Goal: Task Accomplishment & Management: Complete application form

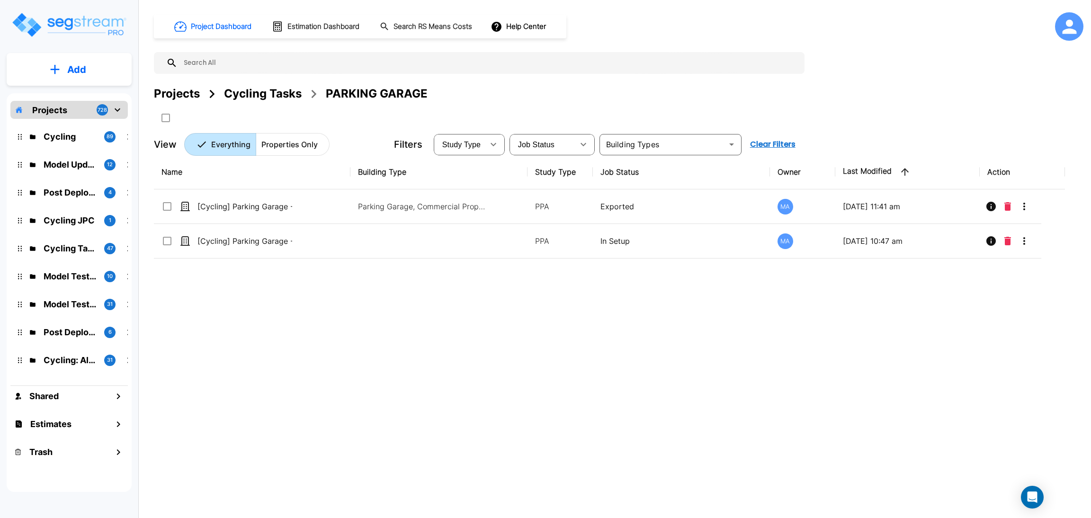
drag, startPoint x: 263, startPoint y: 97, endPoint x: 171, endPoint y: 123, distance: 95.6
click at [263, 97] on div "Cycling Tasks" at bounding box center [263, 93] width 78 height 17
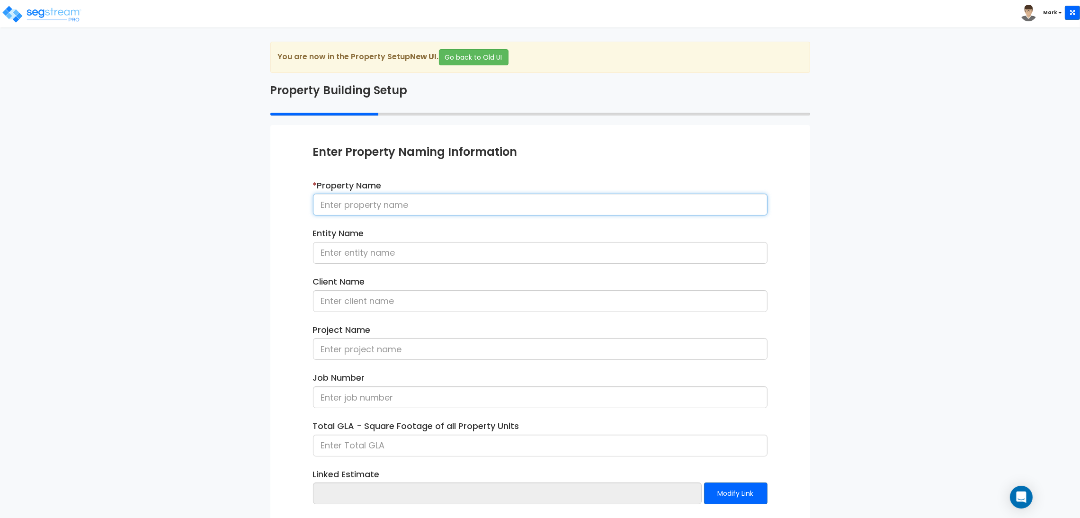
click at [436, 205] on input at bounding box center [540, 205] width 455 height 22
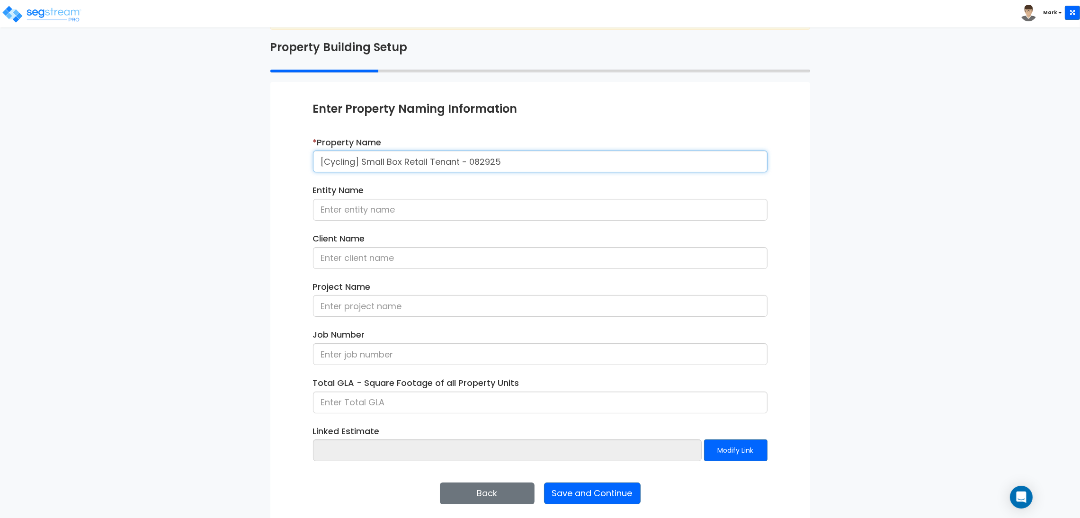
scroll to position [49, 0]
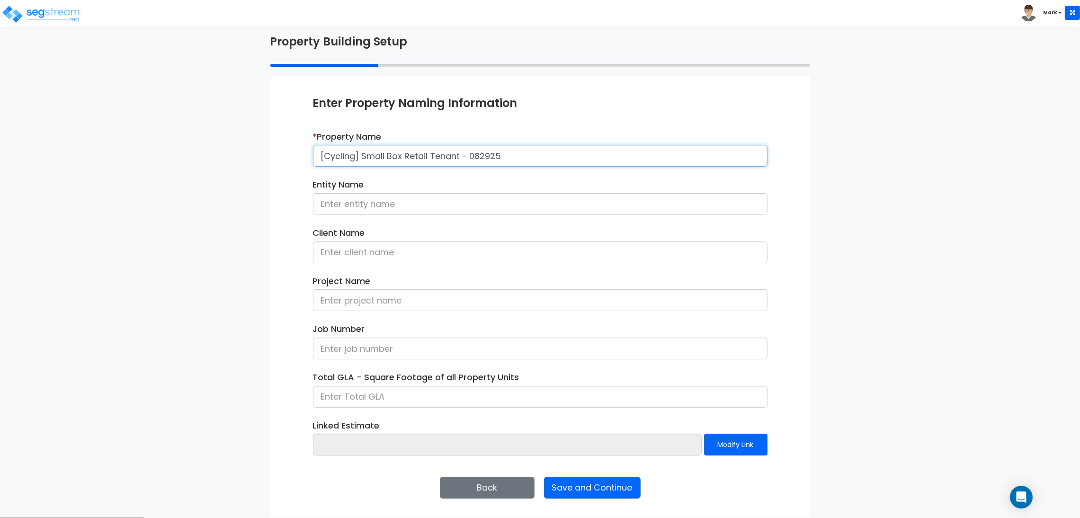
type input "[Cycling] Small Box Retail Tenant - 082925"
click at [394, 209] on input at bounding box center [540, 204] width 455 height 22
type input "h"
type input "Hunter Association"
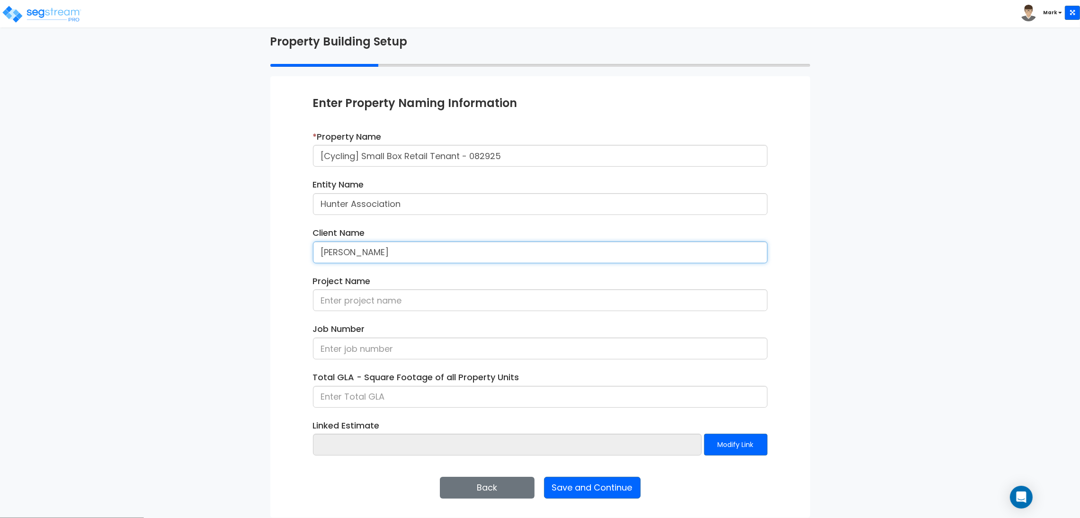
type input "Sanya Lopez"
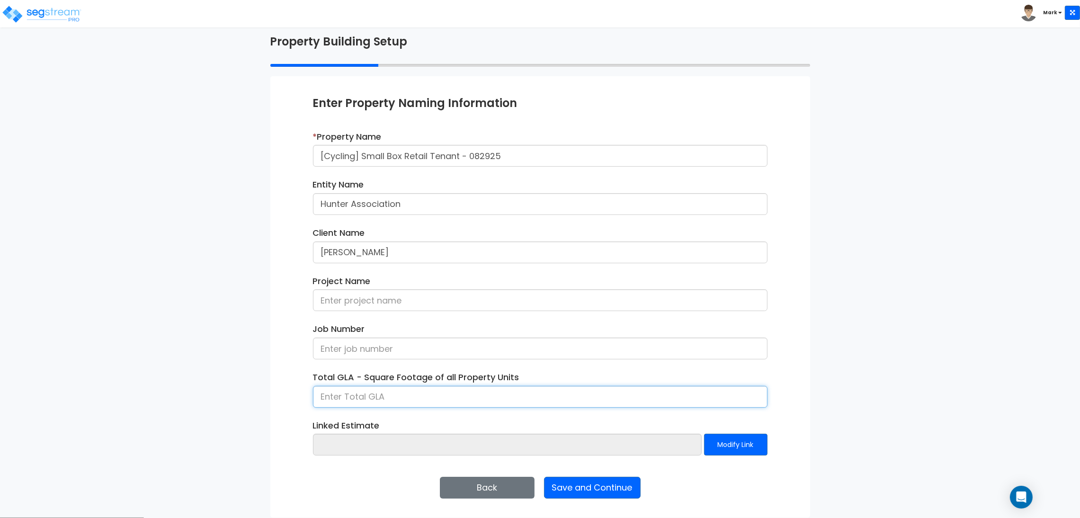
click at [396, 392] on input at bounding box center [540, 397] width 455 height 22
type input "2,000"
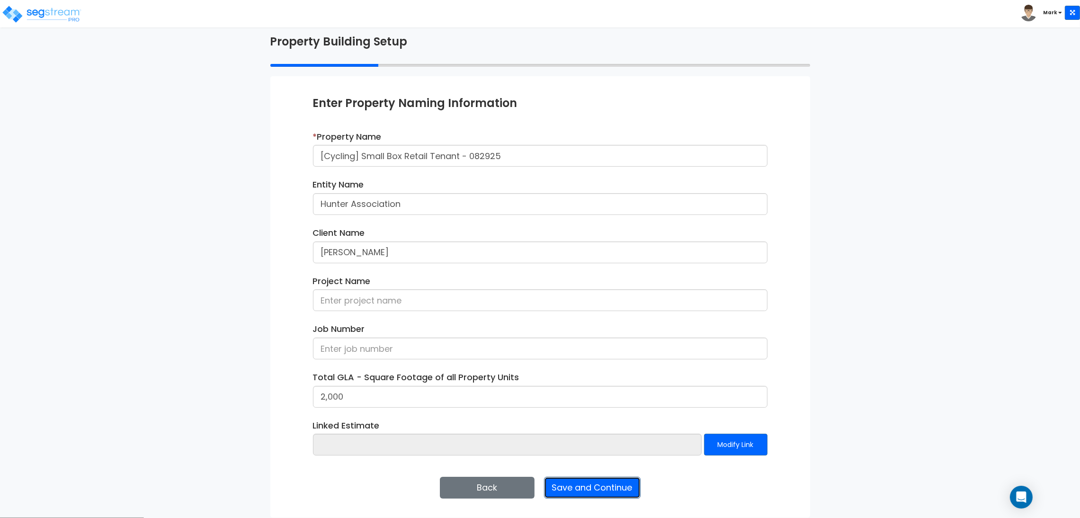
click at [601, 486] on button "Save and Continue" at bounding box center [592, 488] width 97 height 22
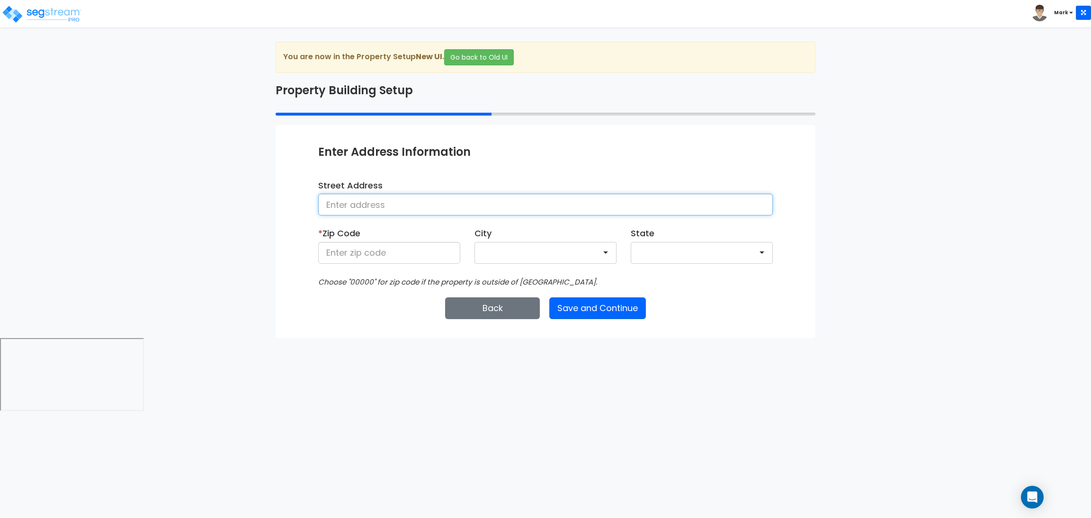
click at [360, 207] on input at bounding box center [545, 205] width 455 height 22
paste input "Duraleigh Rd Raleigh, NC 27612"
type input "Duraleigh Rd Raleigh, NC 27612"
click at [391, 249] on input at bounding box center [389, 253] width 142 height 22
type input "27612"
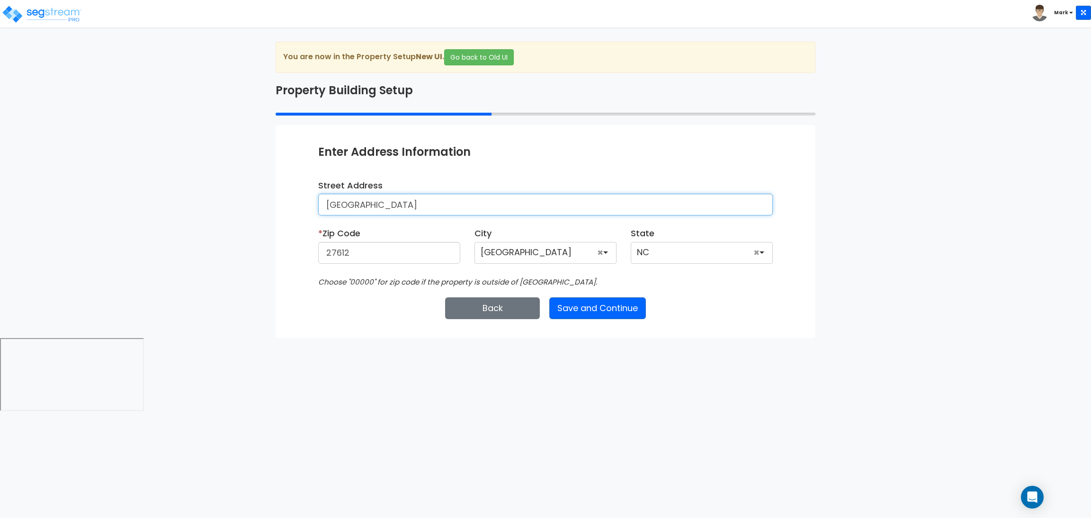
click at [460, 206] on input "Duraleigh Rd Raleigh, NC 27612" at bounding box center [545, 205] width 455 height 22
type input "Duraleigh Rd"
click at [576, 311] on button "Save and Continue" at bounding box center [597, 308] width 97 height 22
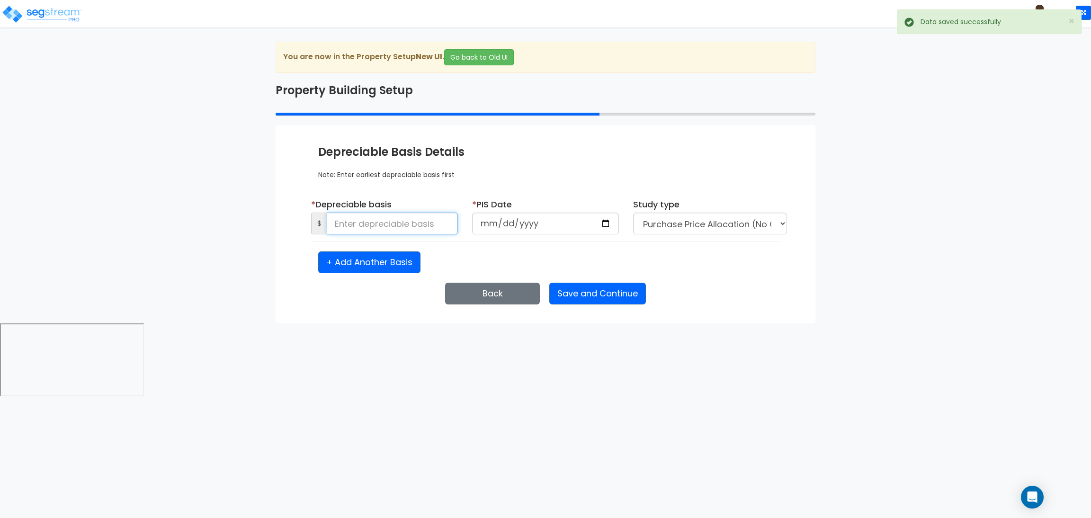
click at [386, 216] on input at bounding box center [392, 224] width 131 height 22
type input "50,000"
click at [513, 231] on input "date" at bounding box center [545, 224] width 147 height 22
click at [607, 225] on input "date" at bounding box center [545, 224] width 147 height 22
type input "2025-08-29"
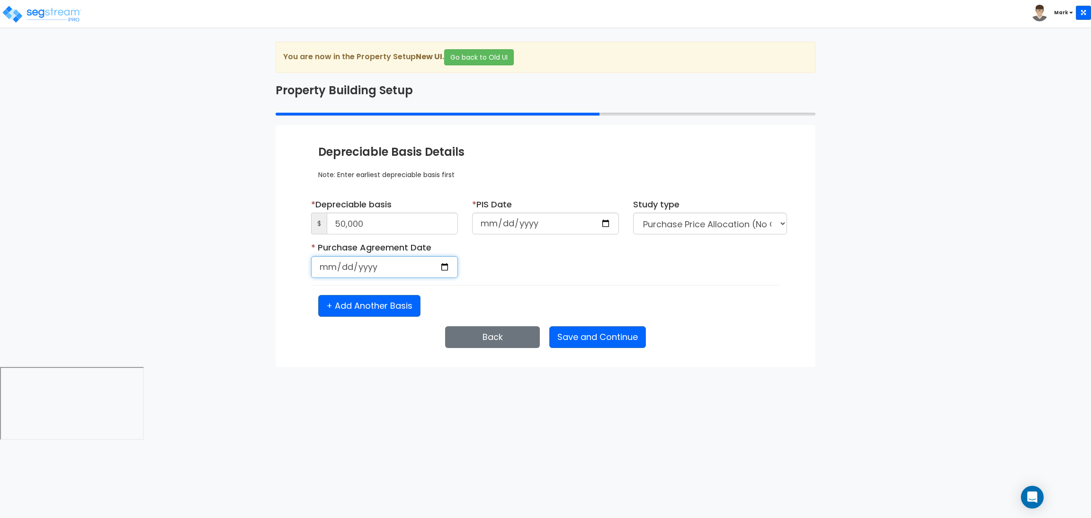
click at [450, 271] on input "date" at bounding box center [384, 267] width 147 height 22
click at [444, 268] on input "date" at bounding box center [384, 267] width 147 height 22
type input "2025-08-29"
click at [595, 337] on button "Save and Continue" at bounding box center [597, 337] width 97 height 22
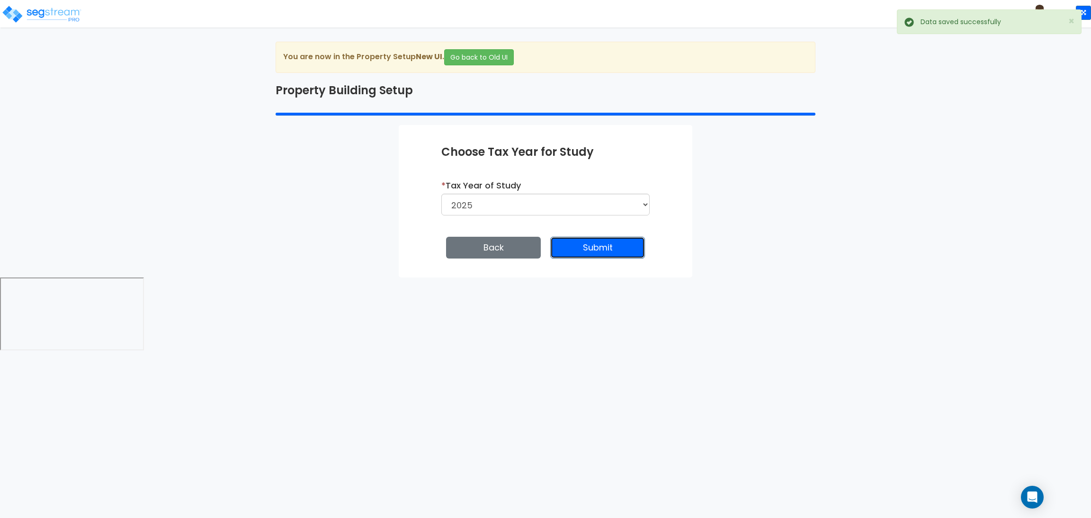
click at [584, 246] on button "Submit" at bounding box center [597, 248] width 95 height 22
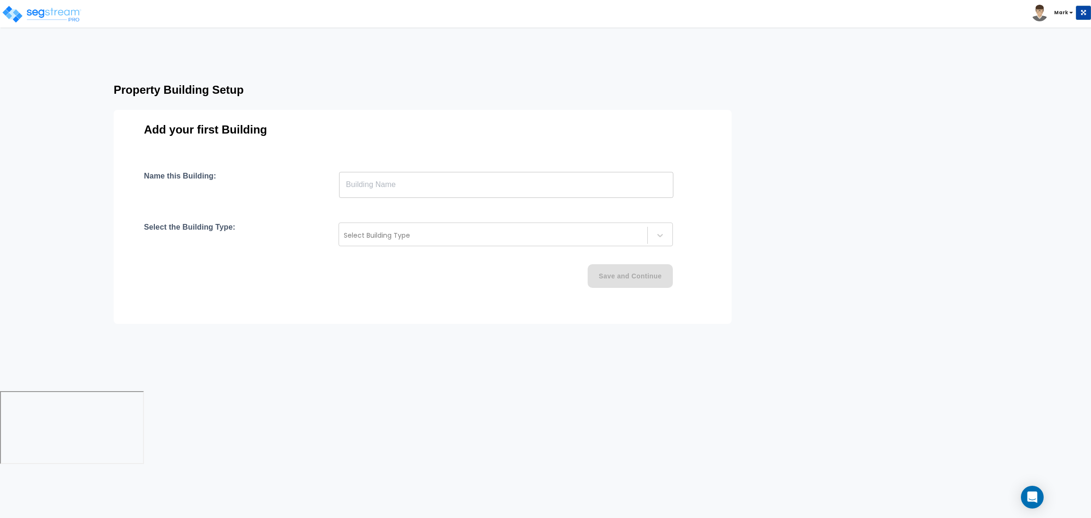
click at [419, 186] on input "text" at bounding box center [506, 184] width 334 height 27
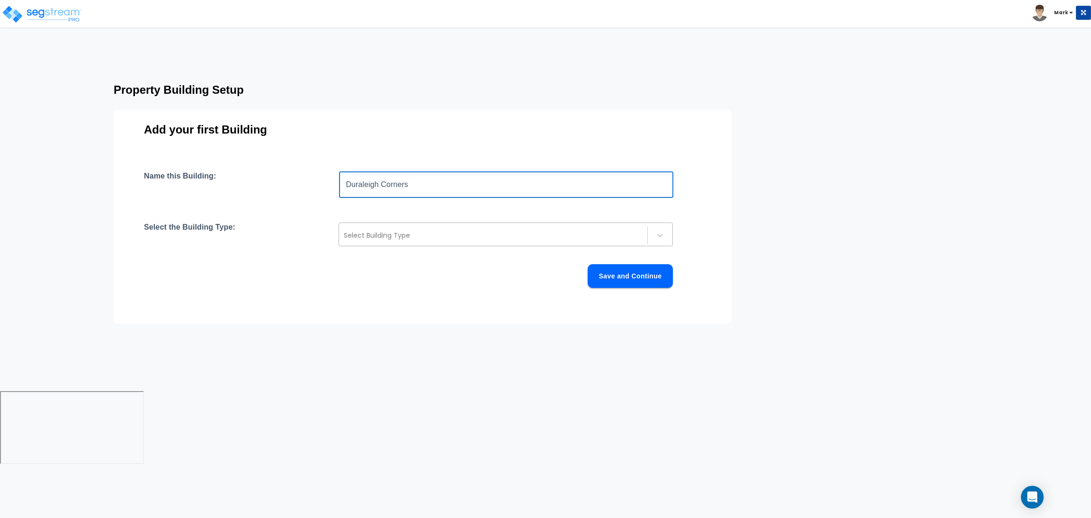
type input "Duraleigh Corners"
click at [416, 233] on div at bounding box center [493, 235] width 299 height 11
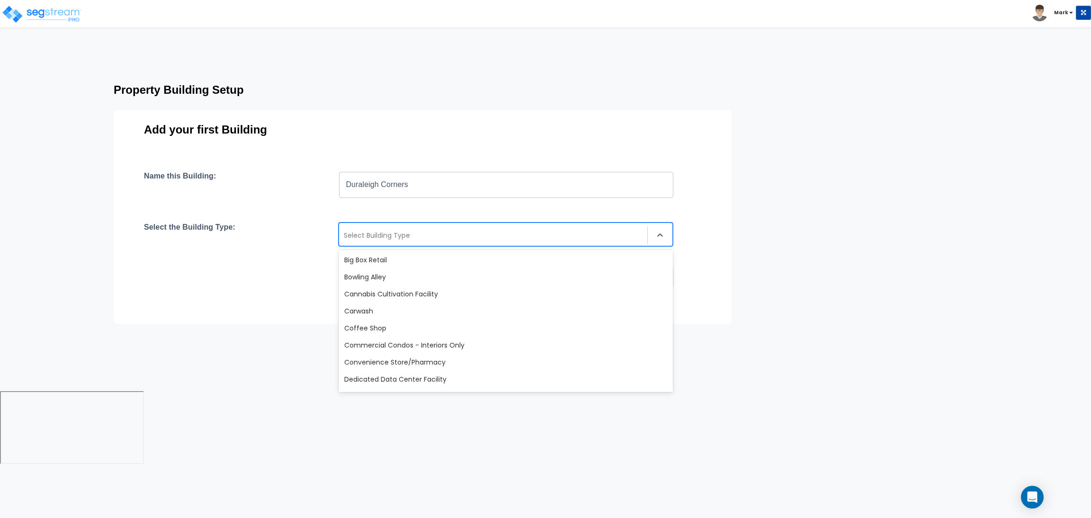
scroll to position [142, 0]
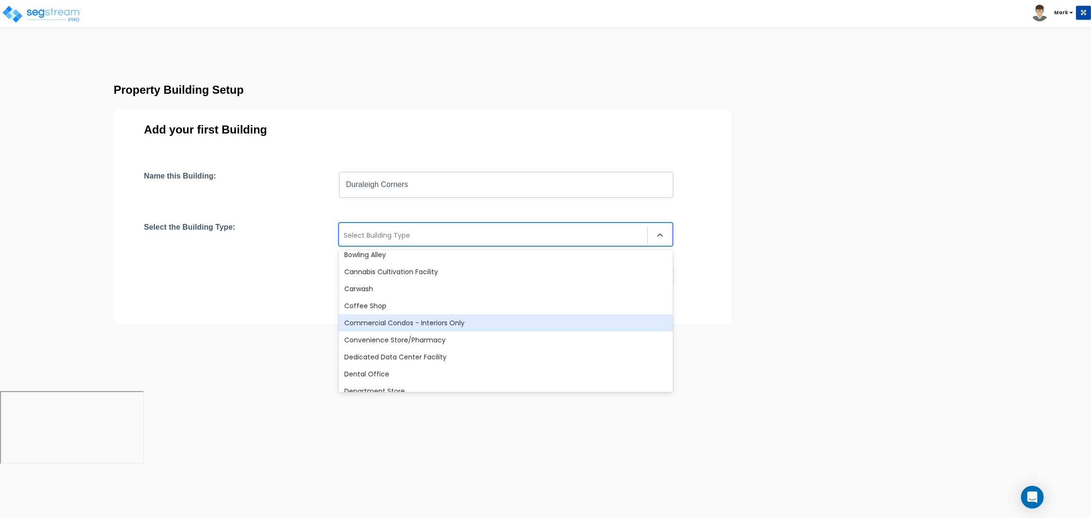
click at [428, 327] on div "Commercial Condos - Interiors Only" at bounding box center [506, 322] width 334 height 17
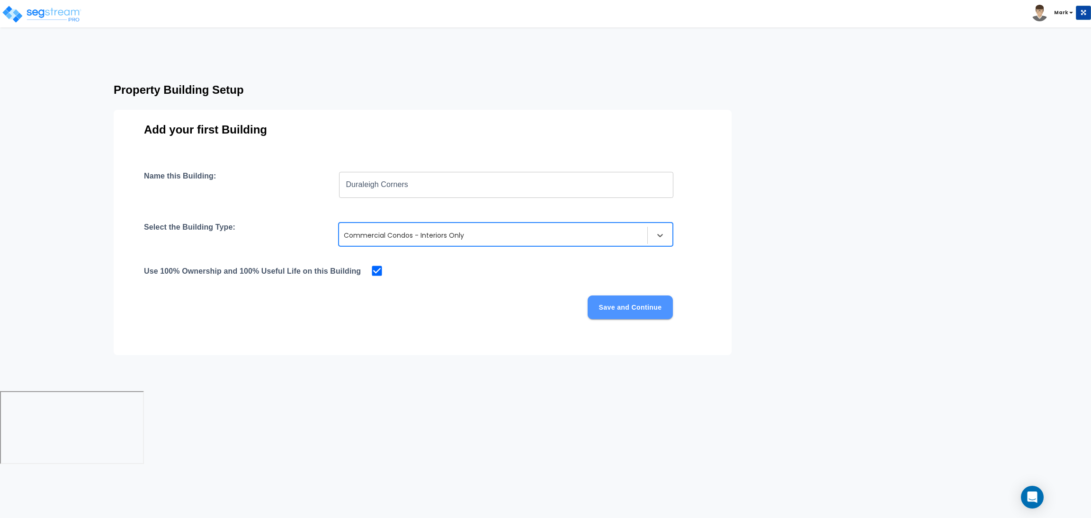
click at [611, 302] on button "Save and Continue" at bounding box center [630, 308] width 85 height 24
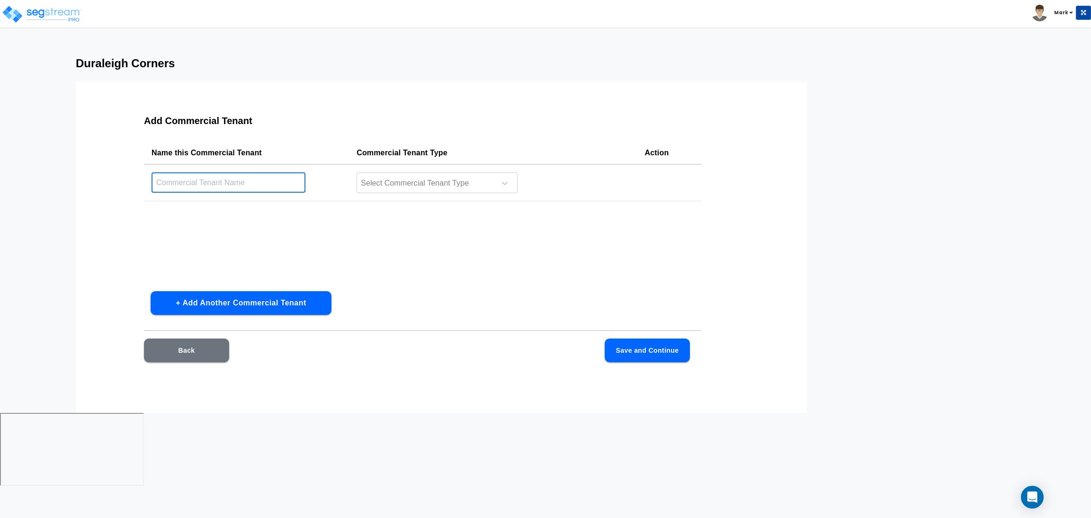
click at [211, 177] on input "text" at bounding box center [229, 182] width 154 height 20
type input "Dureleigh Corners"
click at [387, 181] on div at bounding box center [425, 183] width 130 height 13
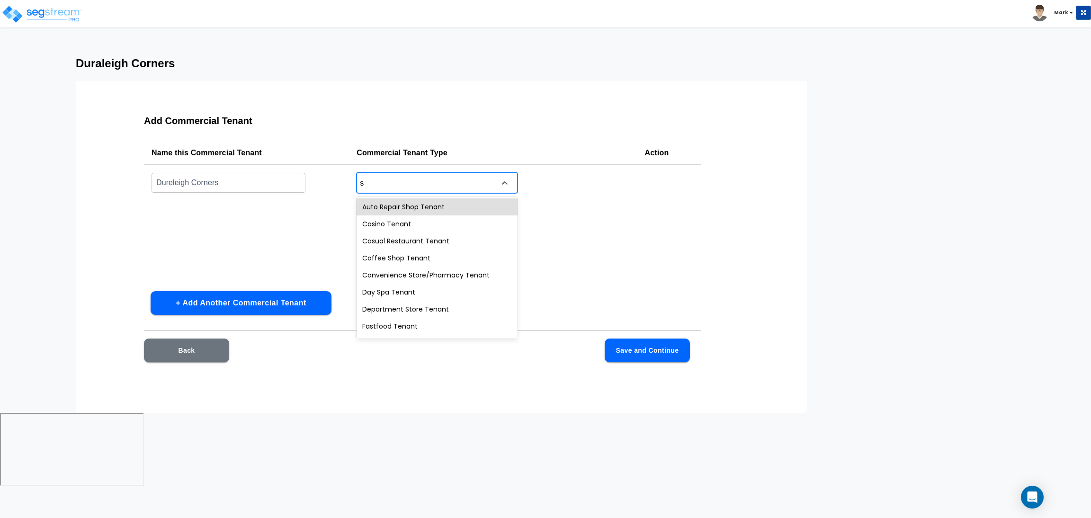
type input "sm"
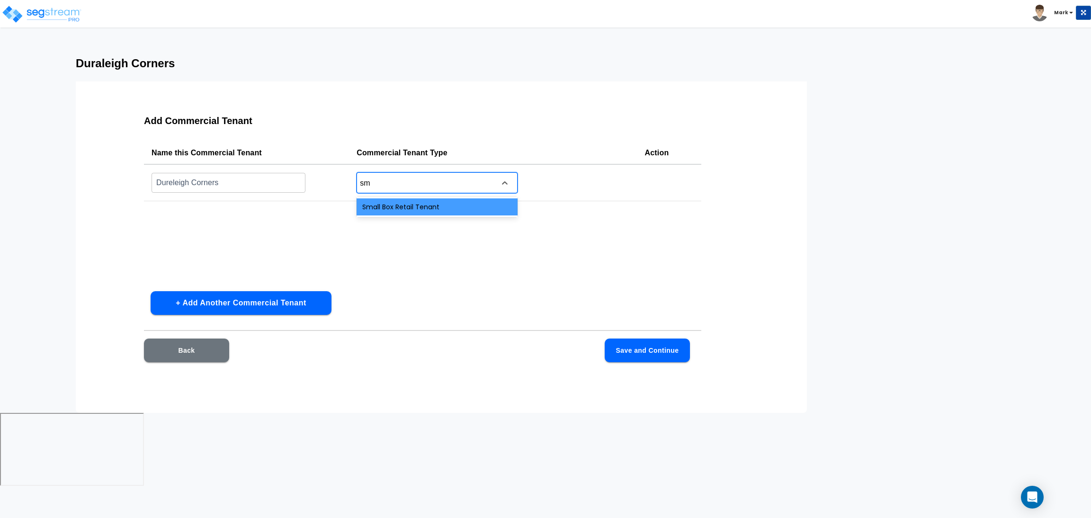
click at [388, 200] on div "Small Box Retail Tenant" at bounding box center [437, 206] width 161 height 17
click at [634, 352] on button "Save and Continue" at bounding box center [647, 351] width 85 height 24
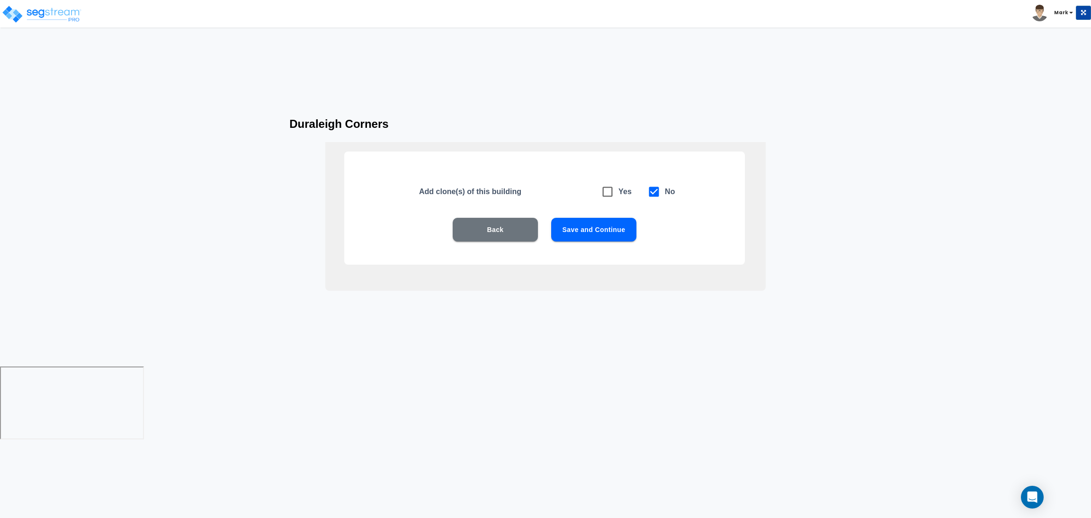
click at [580, 233] on button "Save and Continue" at bounding box center [593, 230] width 85 height 24
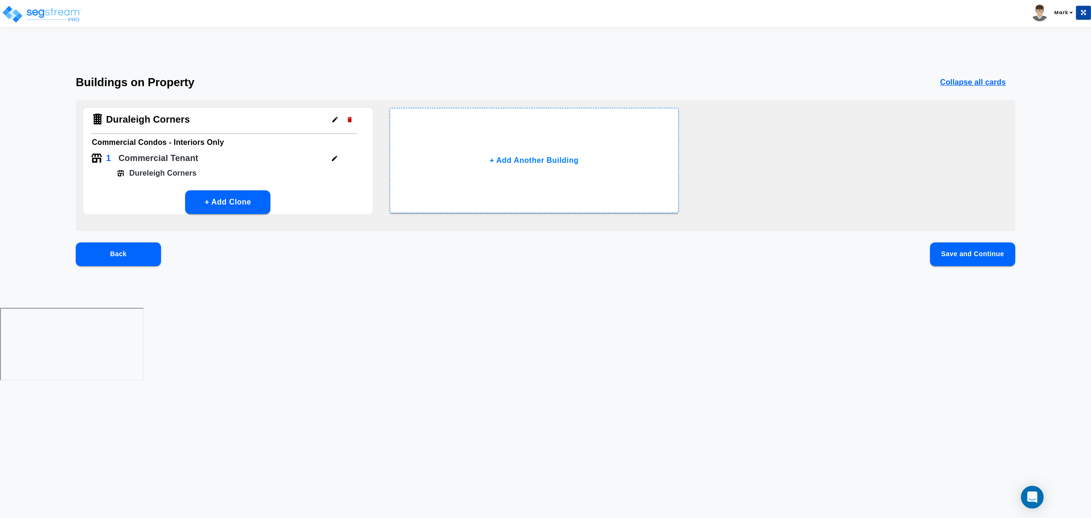
click at [970, 251] on button "Save and Continue" at bounding box center [972, 255] width 85 height 24
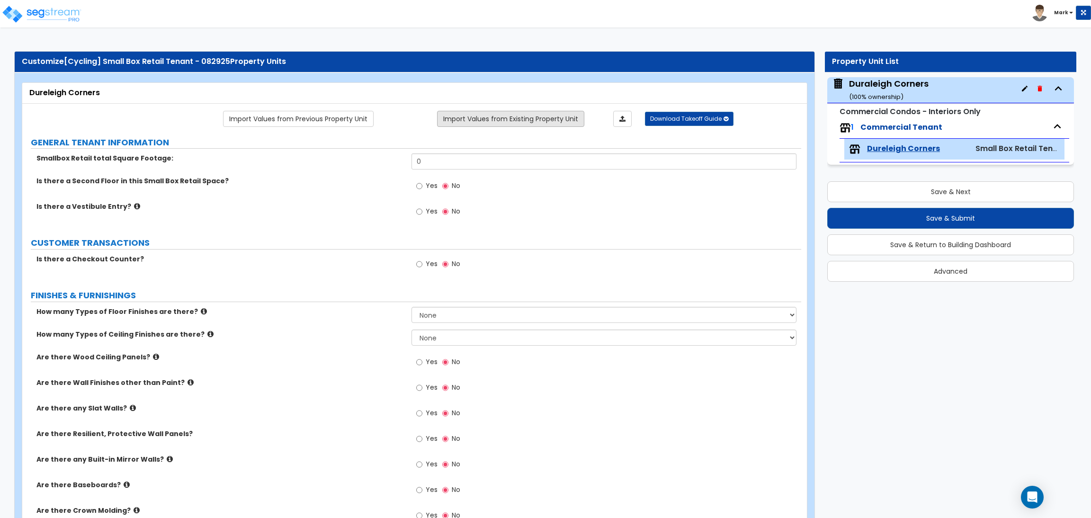
click at [511, 120] on link "Import Values from Existing Property Unit" at bounding box center [510, 119] width 147 height 16
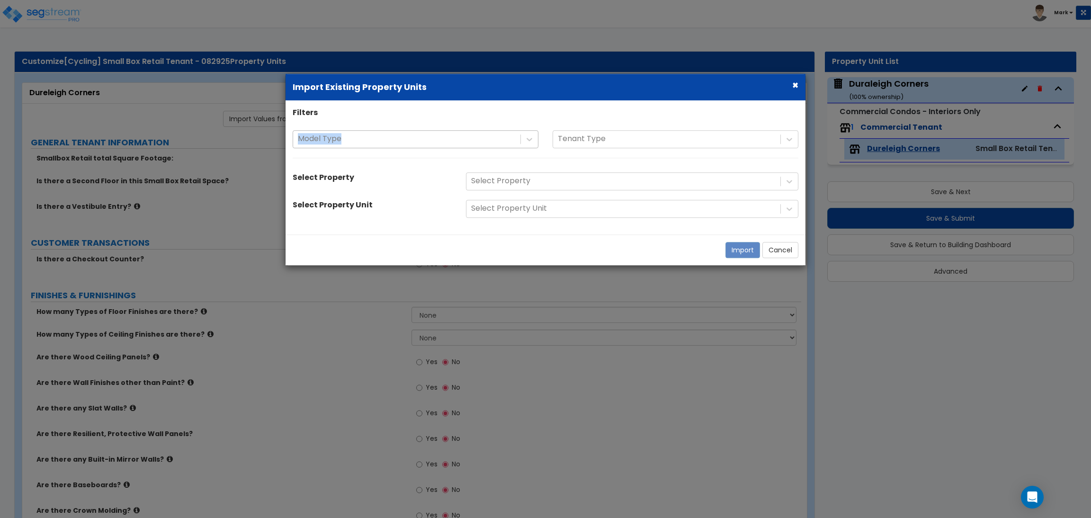
click at [419, 148] on div "Model Type Tenant Type" at bounding box center [546, 148] width 520 height 37
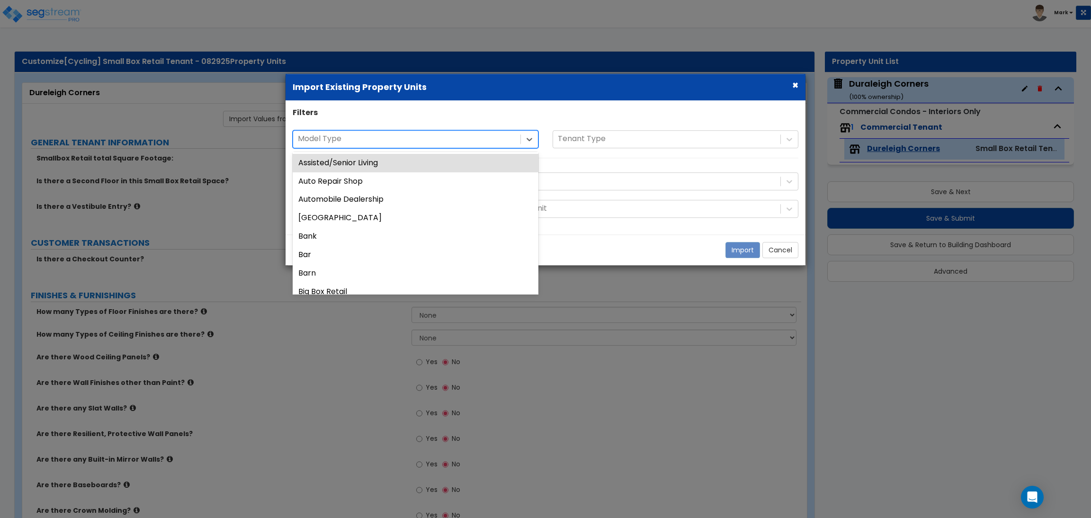
click at [411, 135] on div at bounding box center [407, 139] width 218 height 13
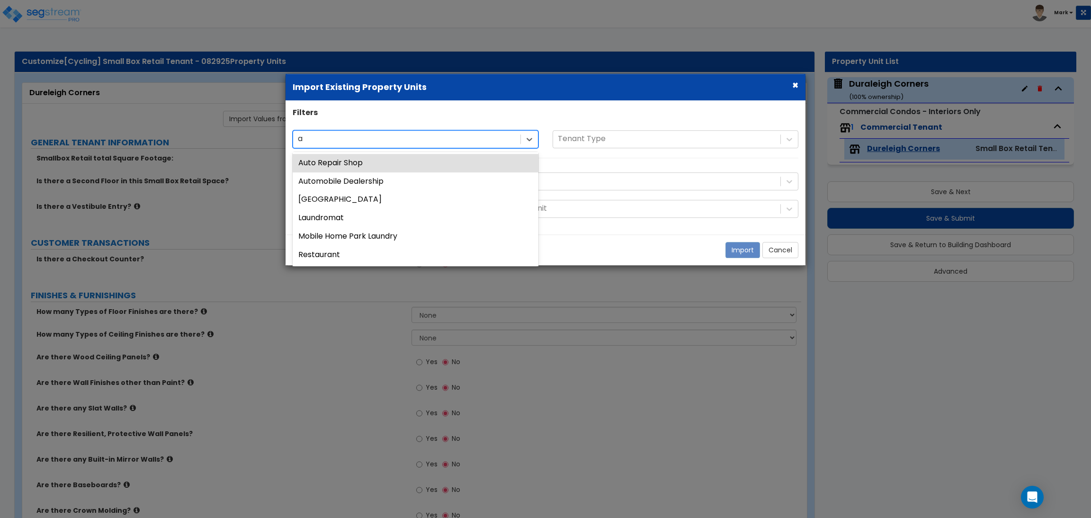
type input "au"
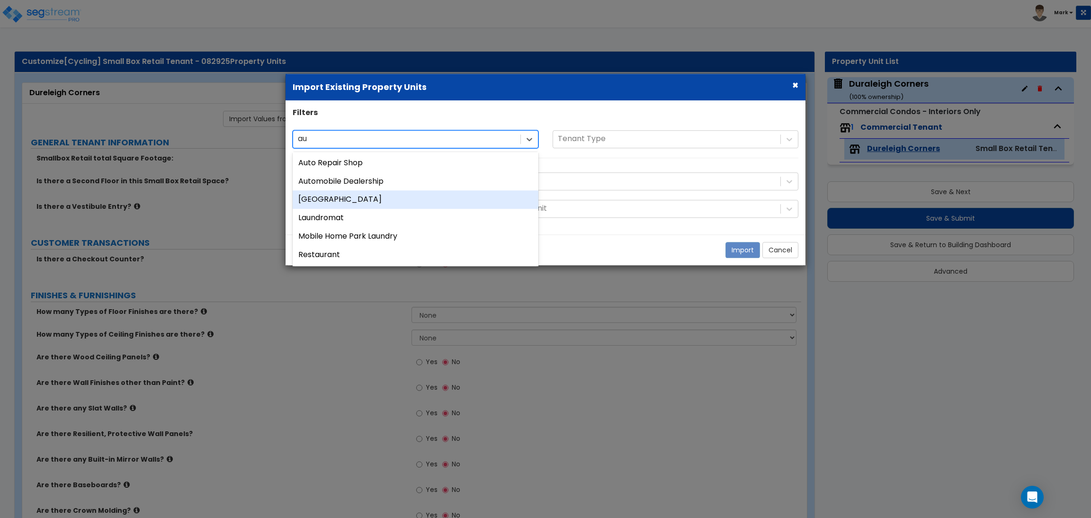
click at [376, 196] on div "Auxiliary Building" at bounding box center [416, 200] width 246 height 18
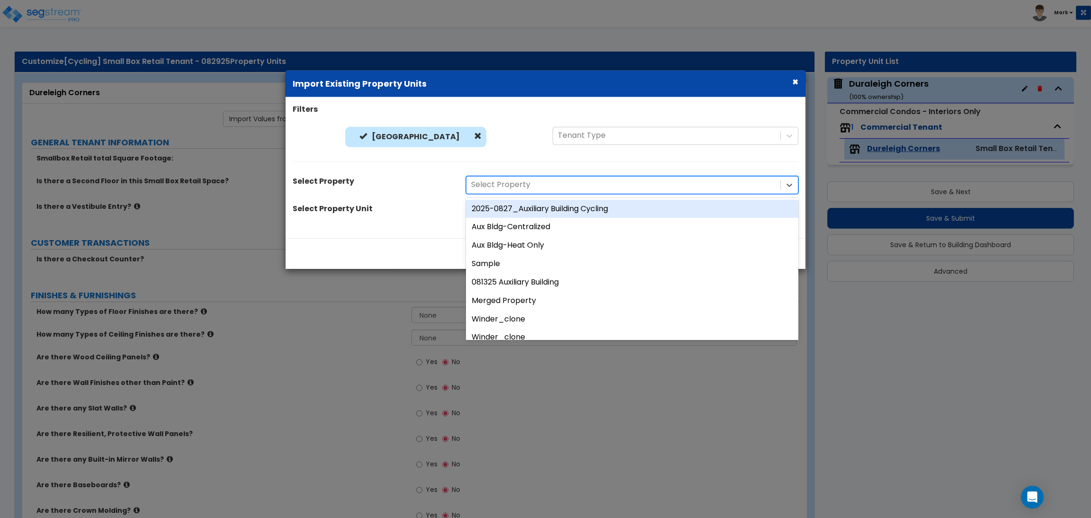
click at [530, 180] on div at bounding box center [623, 185] width 305 height 13
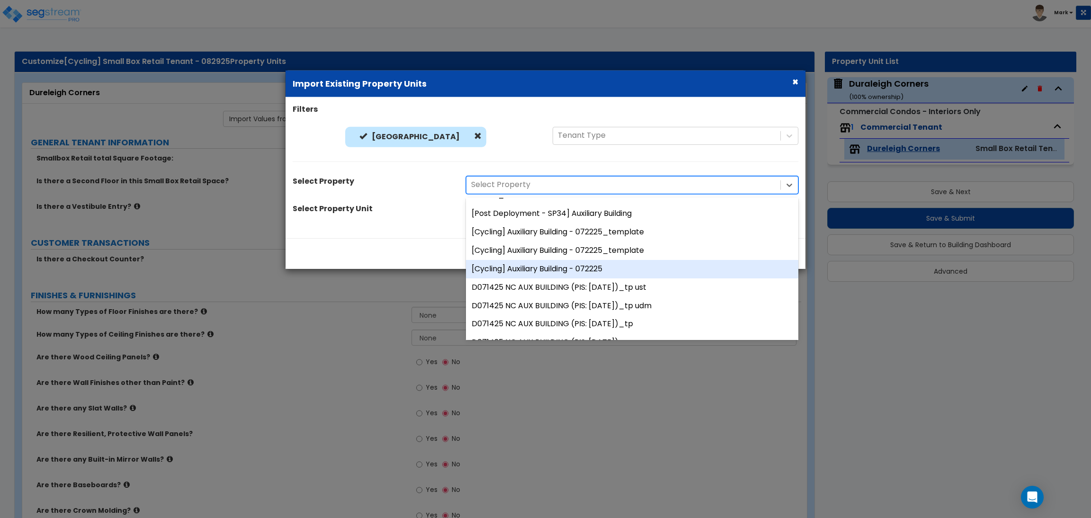
click at [567, 273] on div "[Cycling] Auxiliary Building - 072225" at bounding box center [632, 269] width 332 height 18
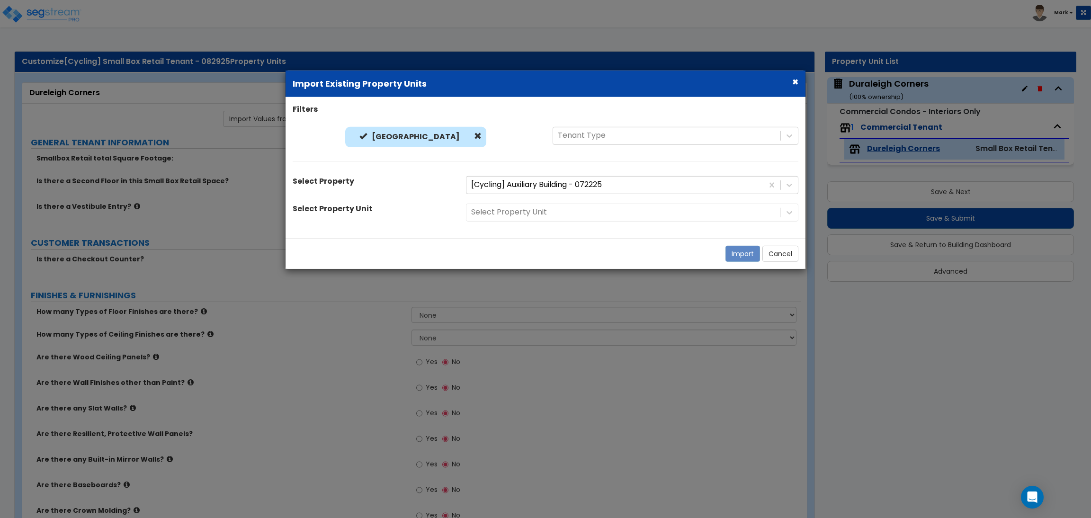
click at [538, 213] on div "Select Property Unit" at bounding box center [632, 212] width 347 height 18
click at [517, 216] on div "Select Property Unit" at bounding box center [632, 212] width 347 height 18
click at [785, 213] on icon at bounding box center [789, 211] width 9 height 9
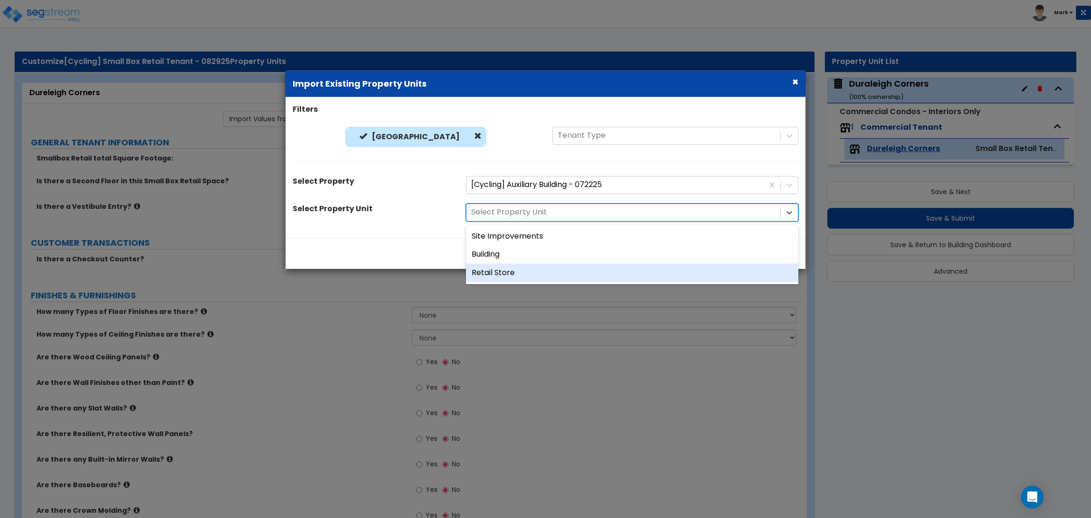
click at [524, 267] on div "Retail Store" at bounding box center [632, 273] width 332 height 18
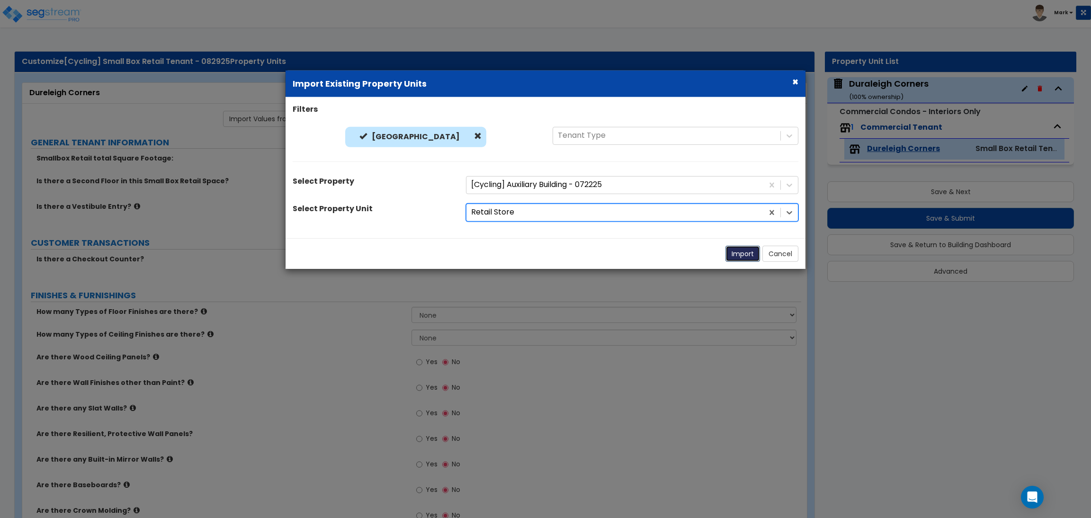
click at [737, 254] on button "Import" at bounding box center [743, 253] width 35 height 16
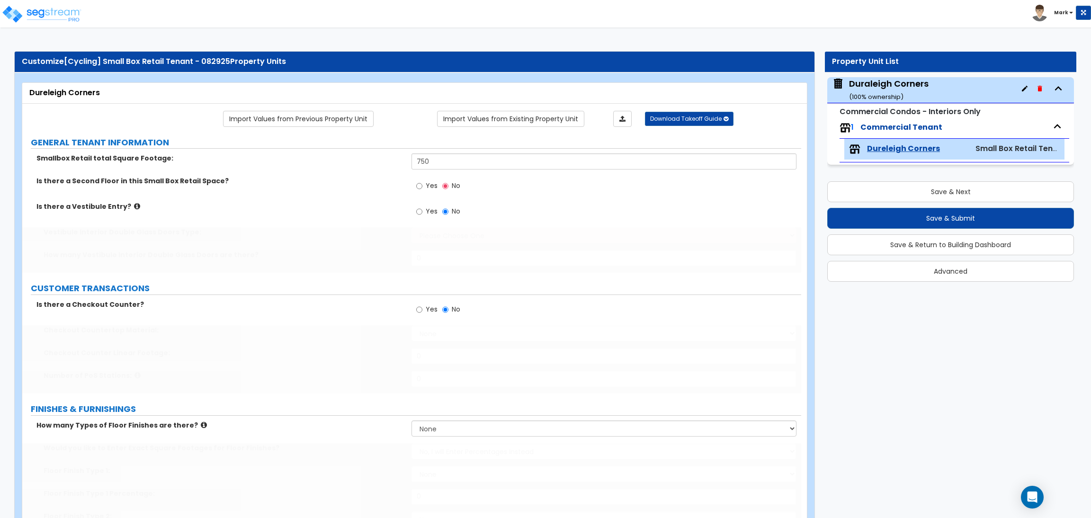
type input "750"
radio input "true"
select select "2"
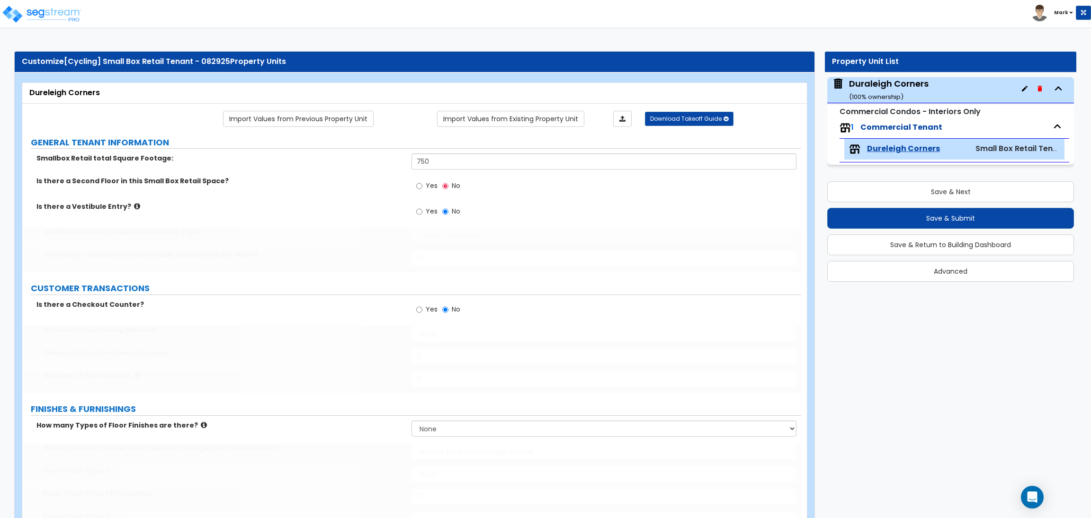
radio input "true"
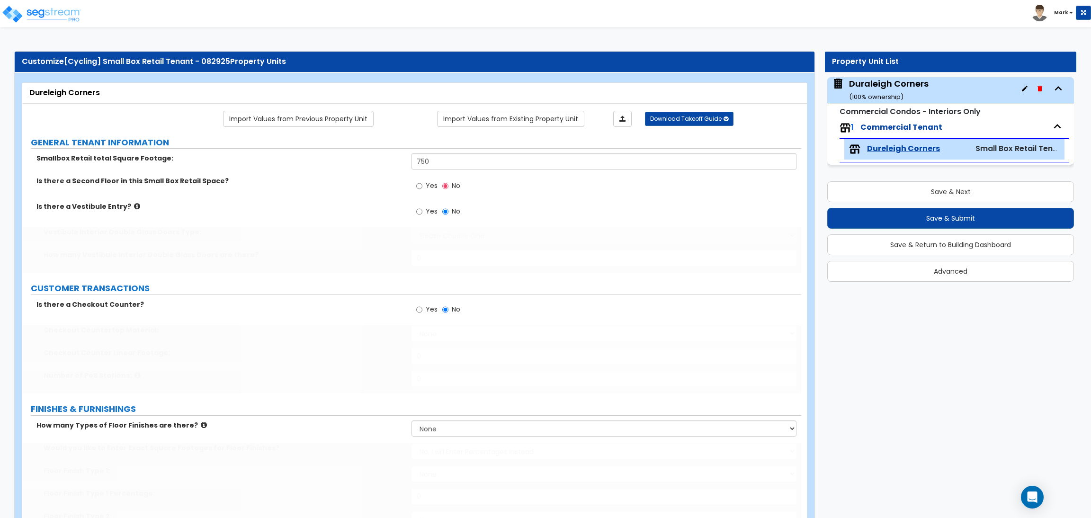
radio input "true"
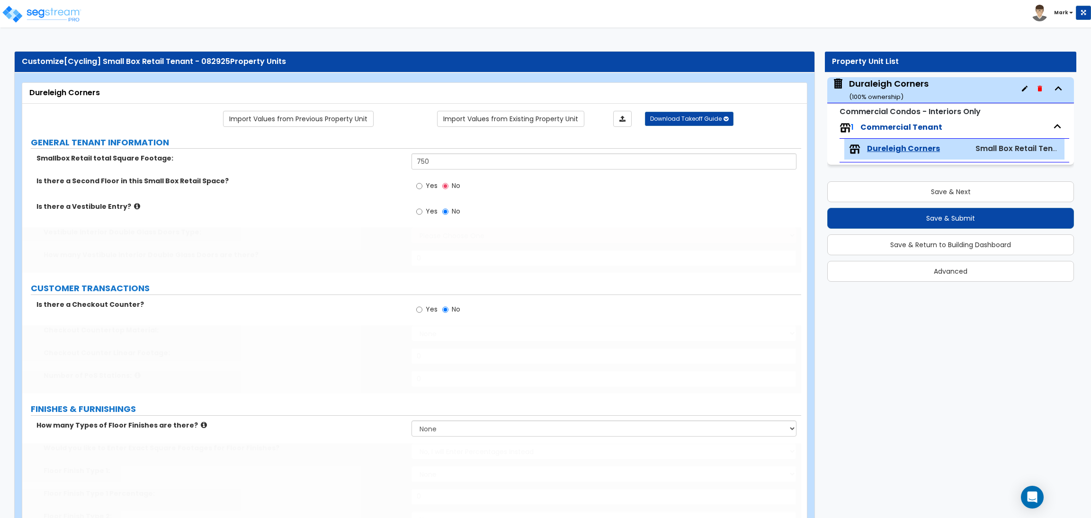
radio input "true"
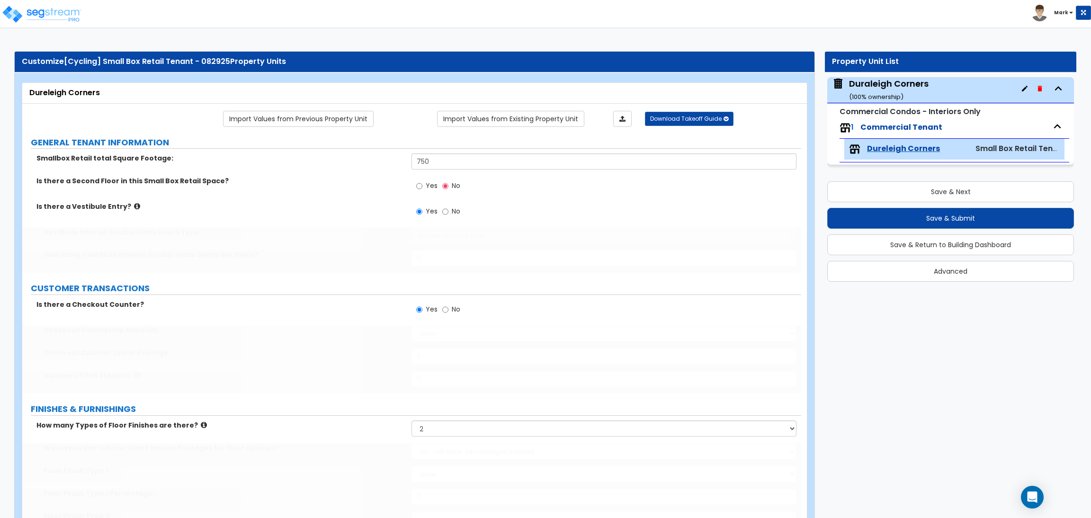
radio input "true"
select select "1"
radio input "true"
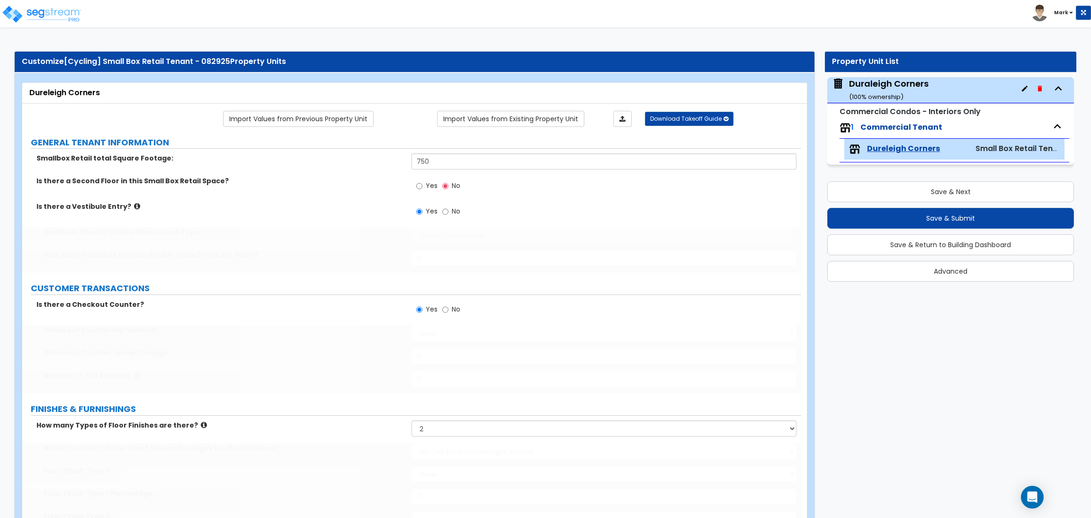
radio input "true"
select select "1"
type input "1"
select select "3"
type input "65"
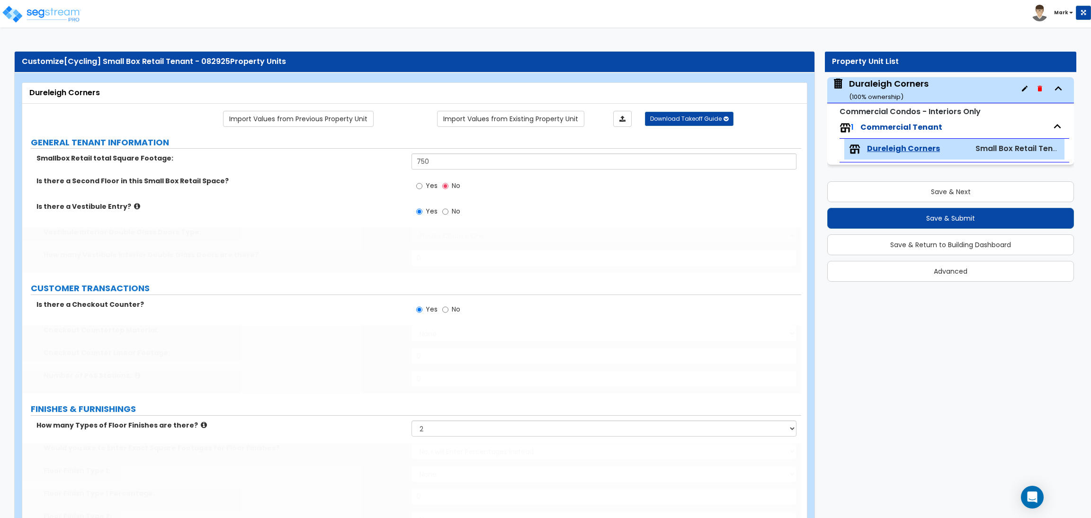
select select "1"
type input "50"
select select "3"
radio input "true"
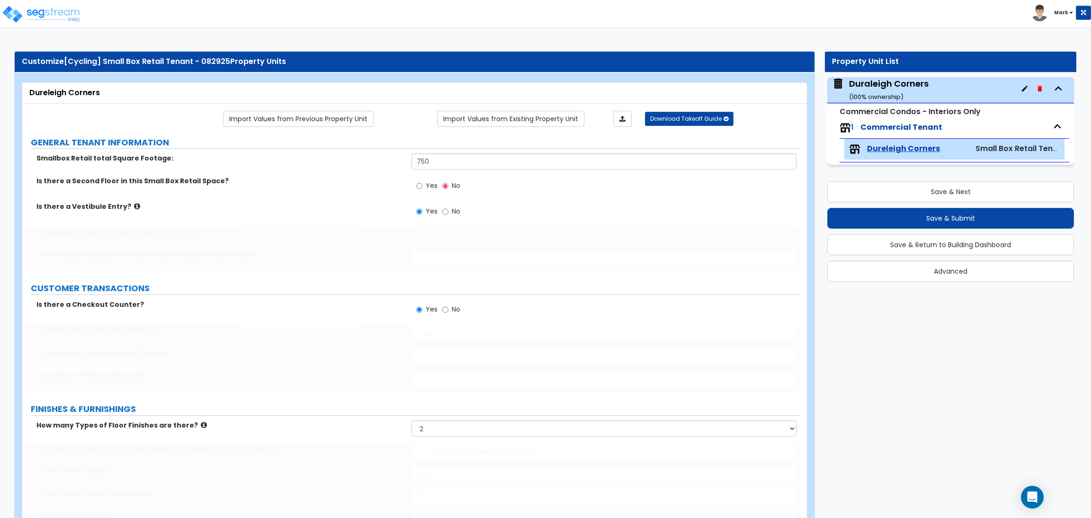
radio input "true"
select select "5"
type input "50"
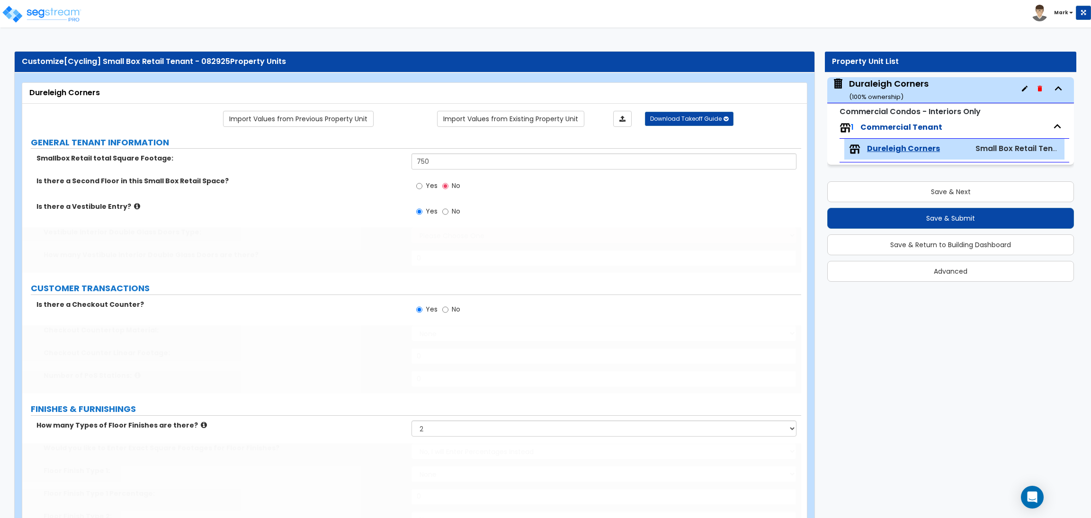
select select "2"
type input "50"
select select "1"
type input "50"
radio input "true"
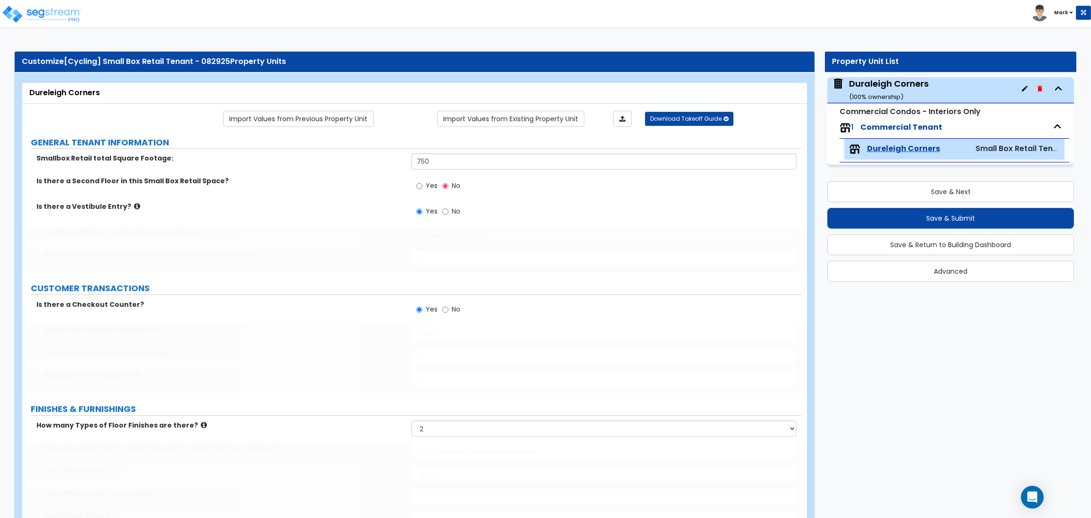
type input "50"
select select "1"
type input "100"
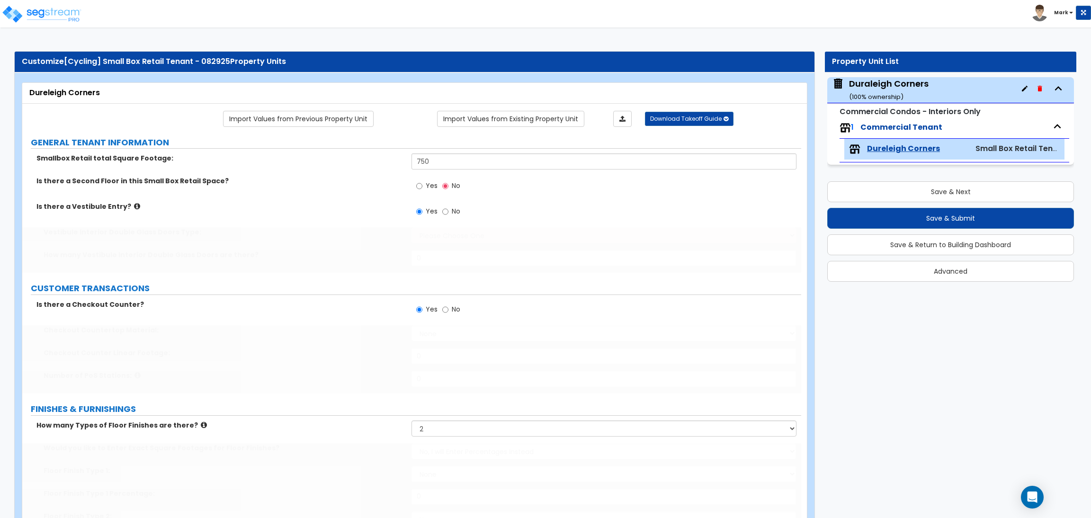
select select "1"
type input "50"
select select "1"
type input "50"
select select "2"
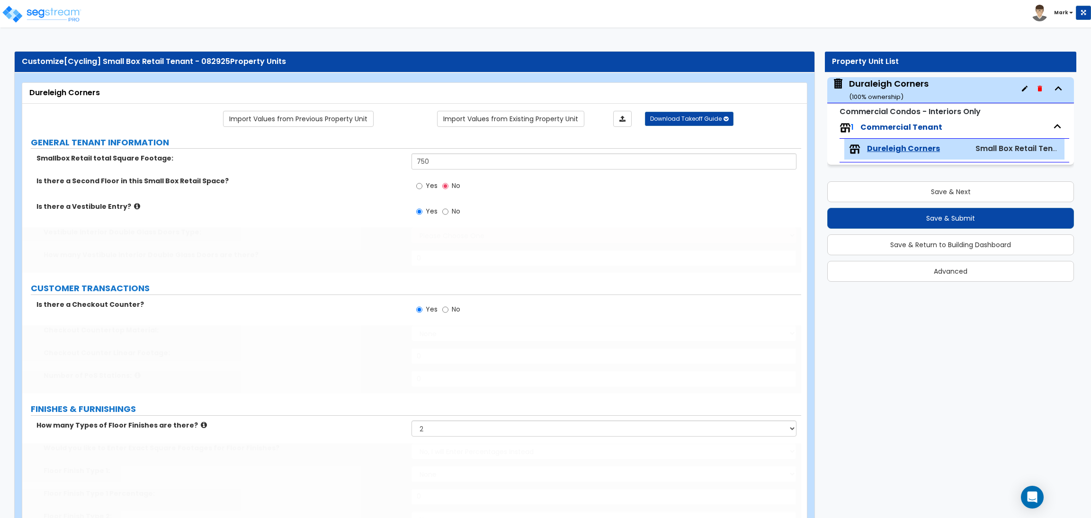
type input "150"
radio input "true"
select select "1"
type input "1"
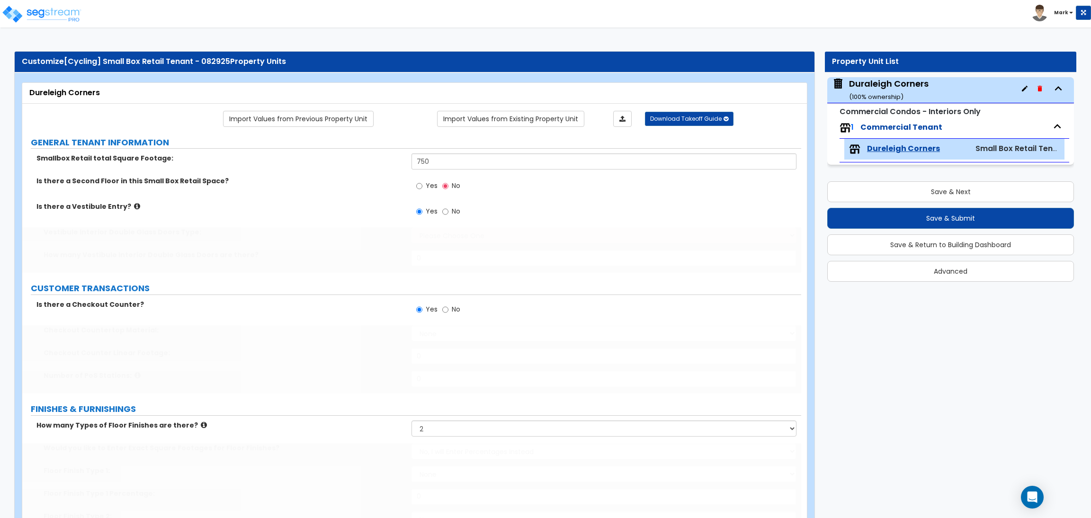
select select "2"
radio input "true"
type input "1"
type input "2"
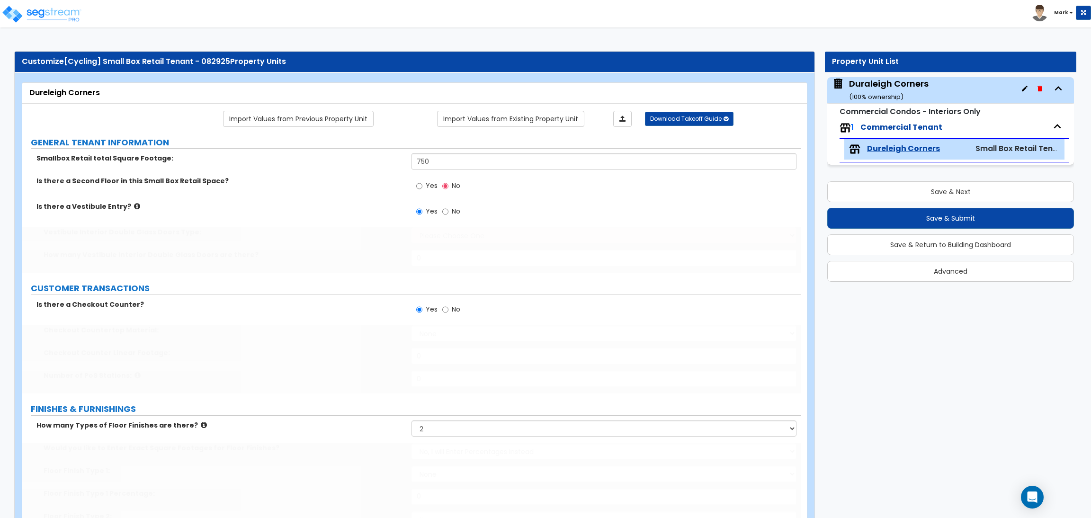
type input "4"
type input "3"
type input "2"
type input "100"
select select "3"
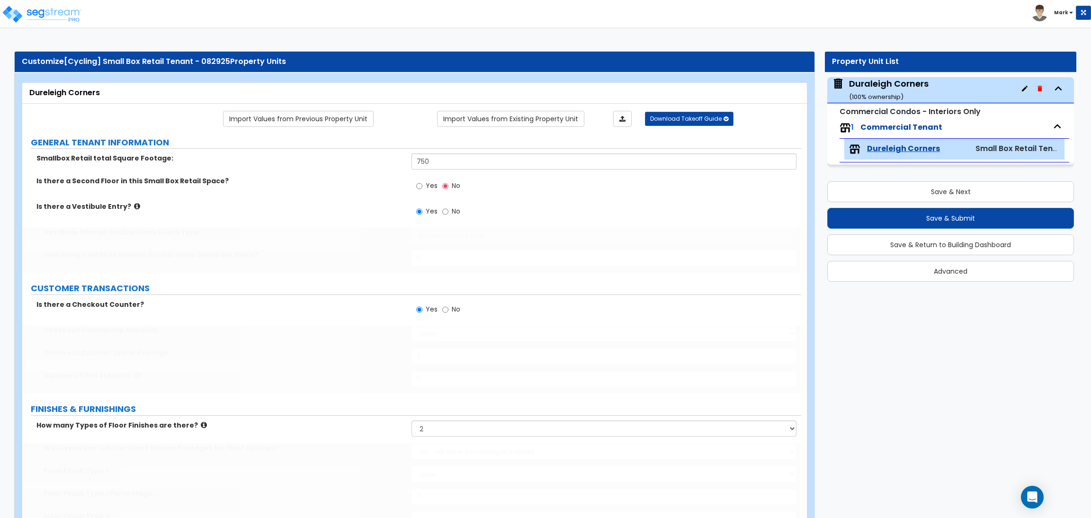
select select "2"
type input "1"
type input "50"
select select "3"
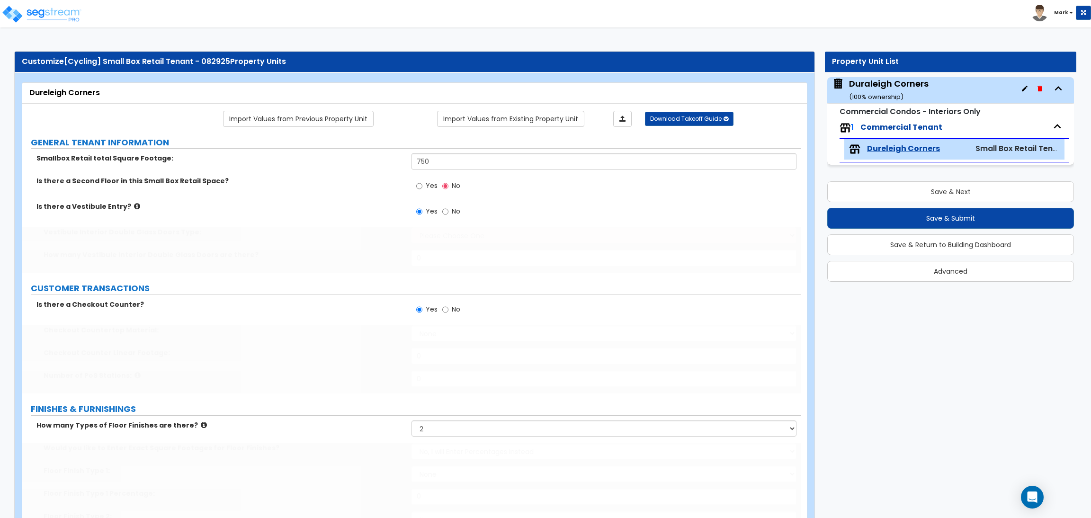
radio input "true"
type input "4"
select select "1"
select select "2"
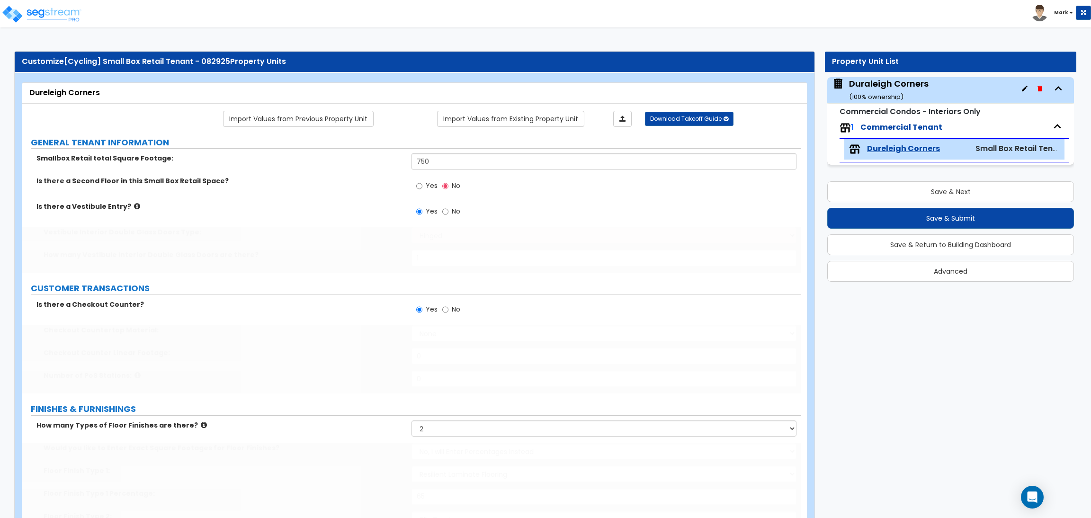
select select "2"
select select "1"
select select "3"
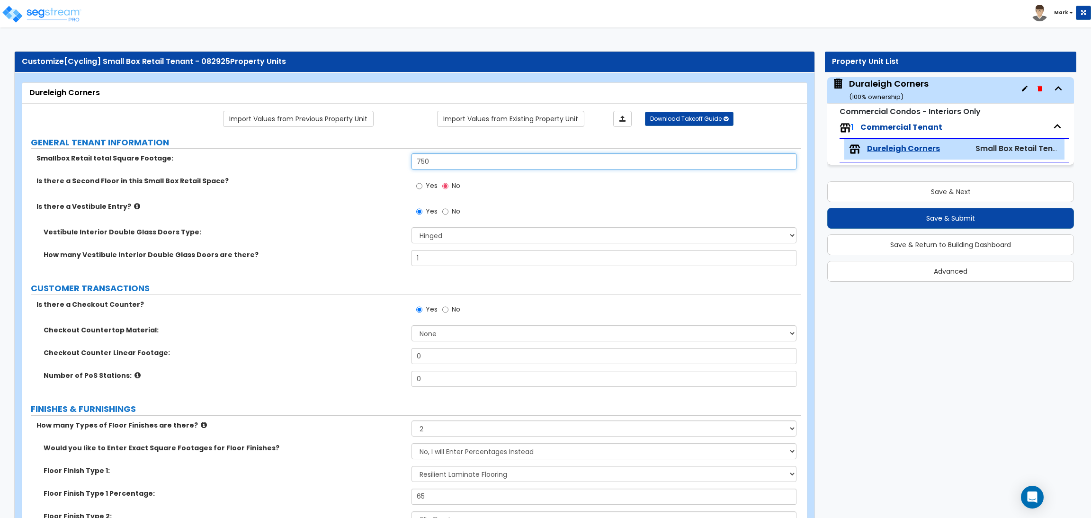
drag, startPoint x: 439, startPoint y: 167, endPoint x: 377, endPoint y: 157, distance: 63.4
click at [377, 157] on div "Smallbox Retail total Square Footage: 750" at bounding box center [411, 164] width 779 height 23
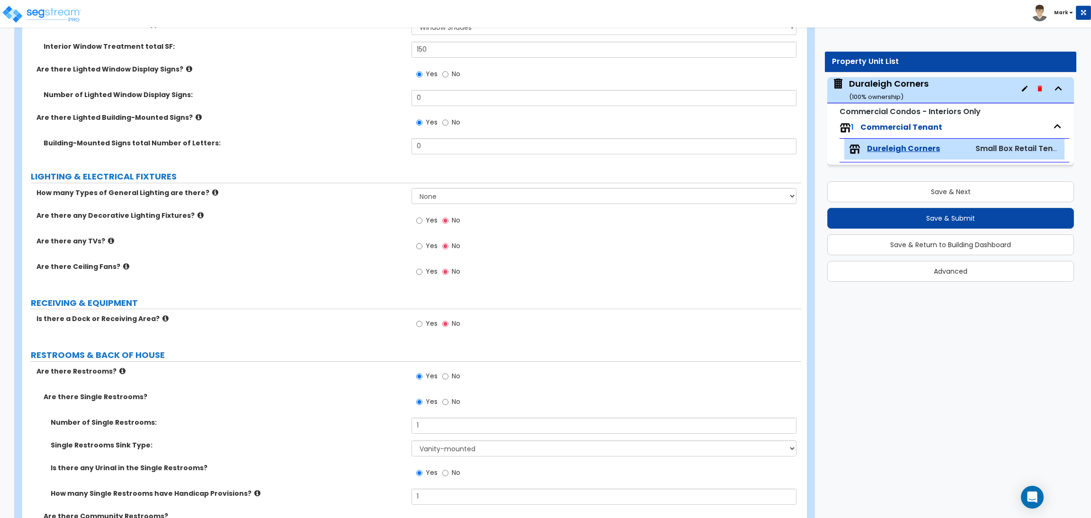
scroll to position [1349, 0]
type input "2,000"
click at [433, 246] on span "Yes" at bounding box center [432, 247] width 12 height 9
click at [422, 246] on input "Yes" at bounding box center [419, 248] width 6 height 10
radio input "true"
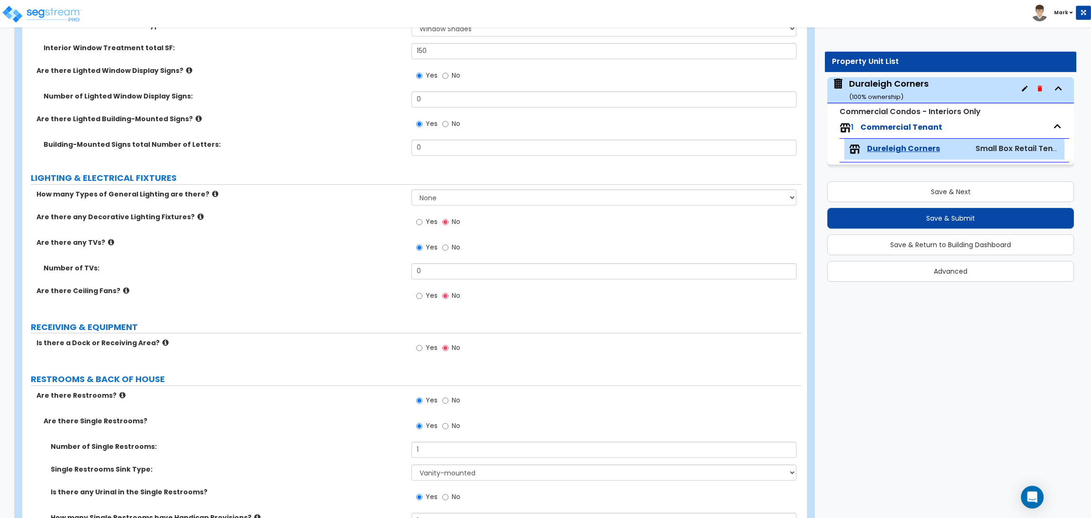
click at [431, 298] on span "Yes" at bounding box center [432, 295] width 12 height 9
click at [422, 298] on input "Yes" at bounding box center [419, 296] width 6 height 10
radio input "true"
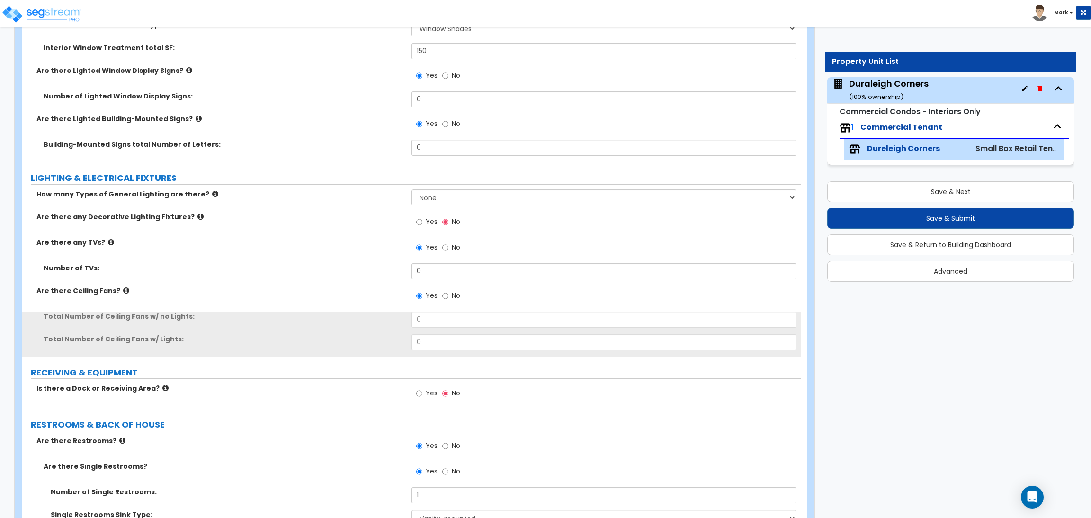
click at [429, 217] on span "Yes" at bounding box center [432, 221] width 12 height 9
click at [422, 217] on input "Yes" at bounding box center [419, 222] width 6 height 10
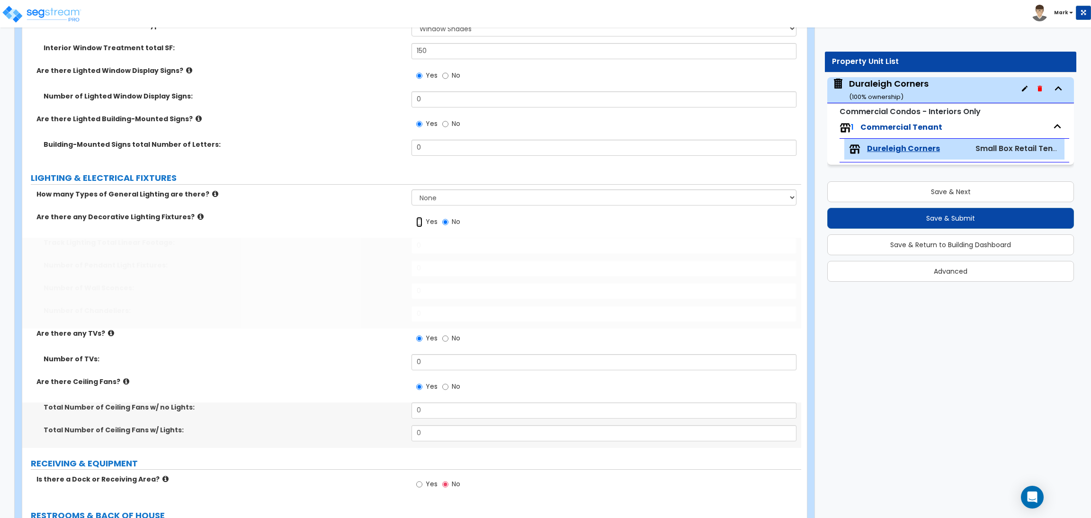
radio input "true"
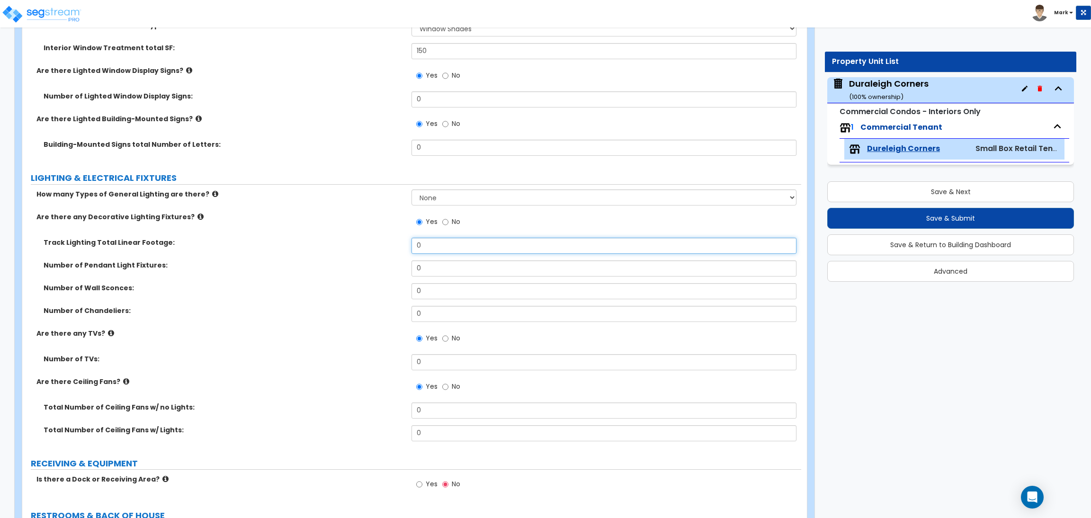
drag, startPoint x: 442, startPoint y: 245, endPoint x: 398, endPoint y: 246, distance: 43.6
click at [398, 246] on div "Track Lighting Total Linear Footage: 0" at bounding box center [411, 249] width 779 height 23
type input "16"
type input "4"
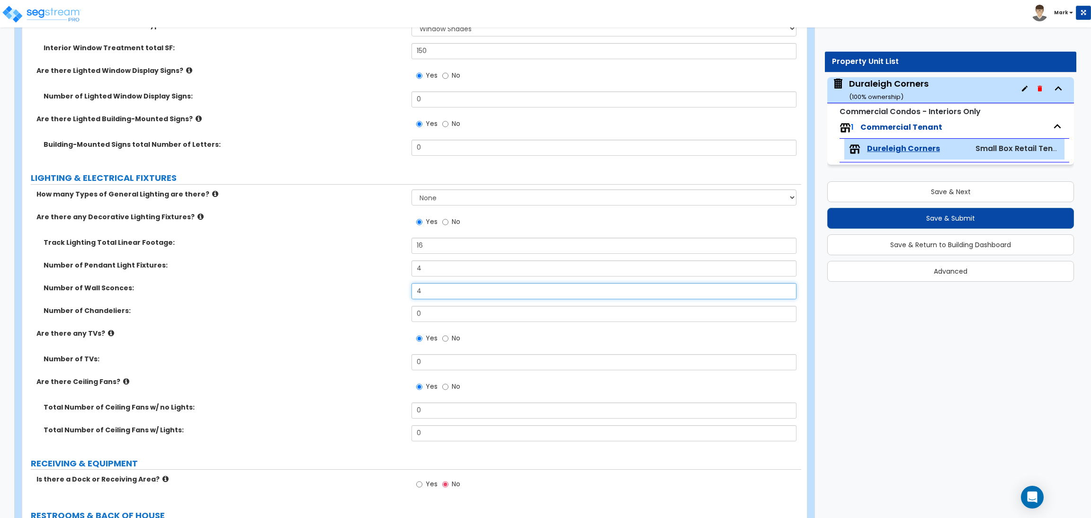
type input "4"
type input "2"
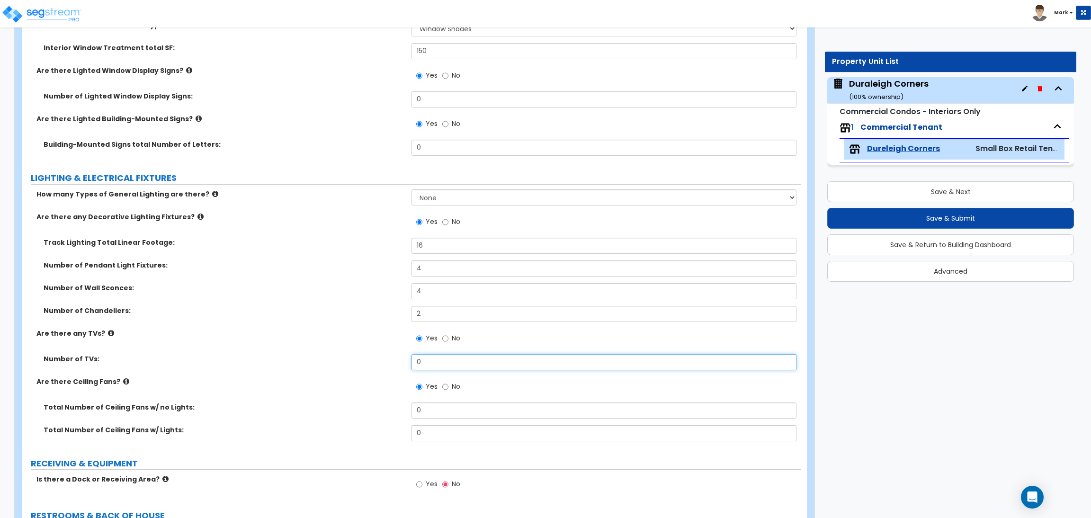
drag, startPoint x: 444, startPoint y: 368, endPoint x: 365, endPoint y: 359, distance: 79.7
click at [365, 359] on div "Number of TVs: 0" at bounding box center [411, 365] width 779 height 23
type input "4"
drag, startPoint x: 428, startPoint y: 410, endPoint x: 397, endPoint y: 408, distance: 30.8
click at [397, 408] on div "Total Number of Ceiling Fans w/ no Lights: 0" at bounding box center [411, 414] width 779 height 23
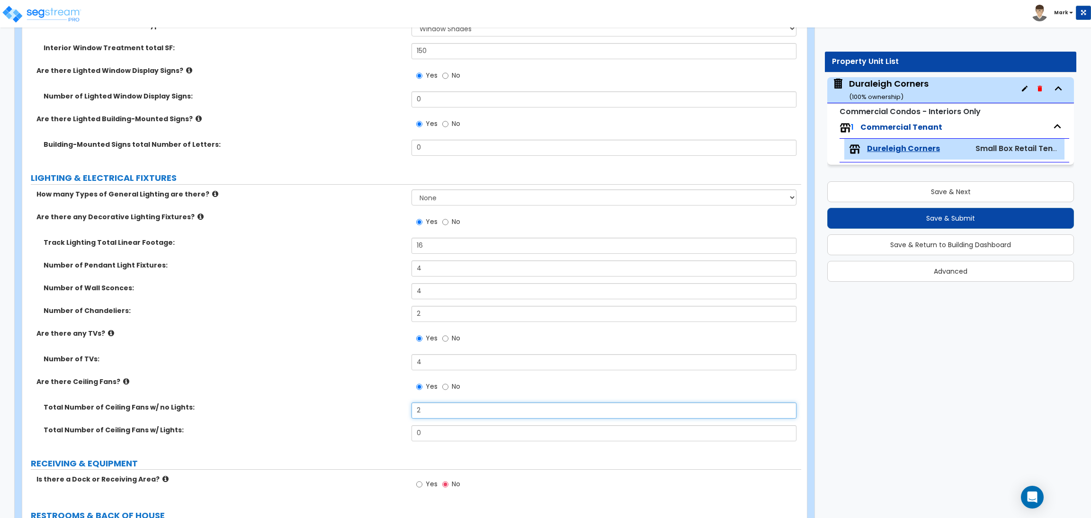
type input "2"
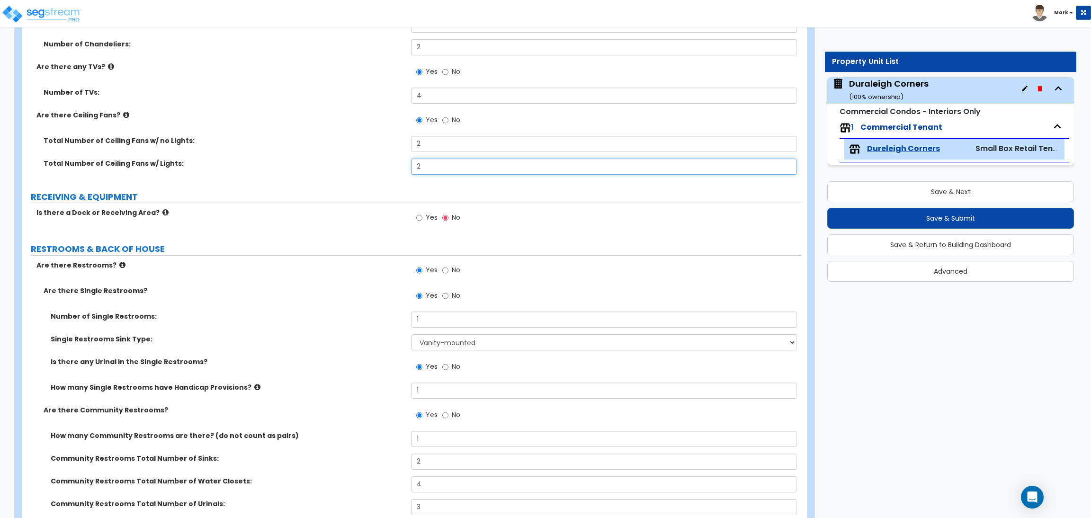
scroll to position [1634, 0]
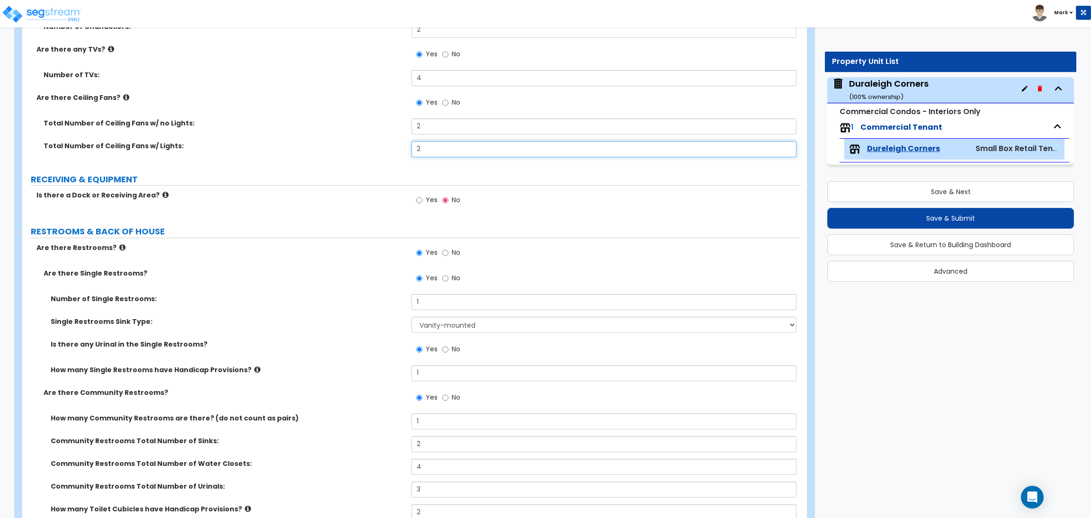
type input "2"
click at [420, 203] on input "Yes" at bounding box center [419, 200] width 6 height 10
radio input "true"
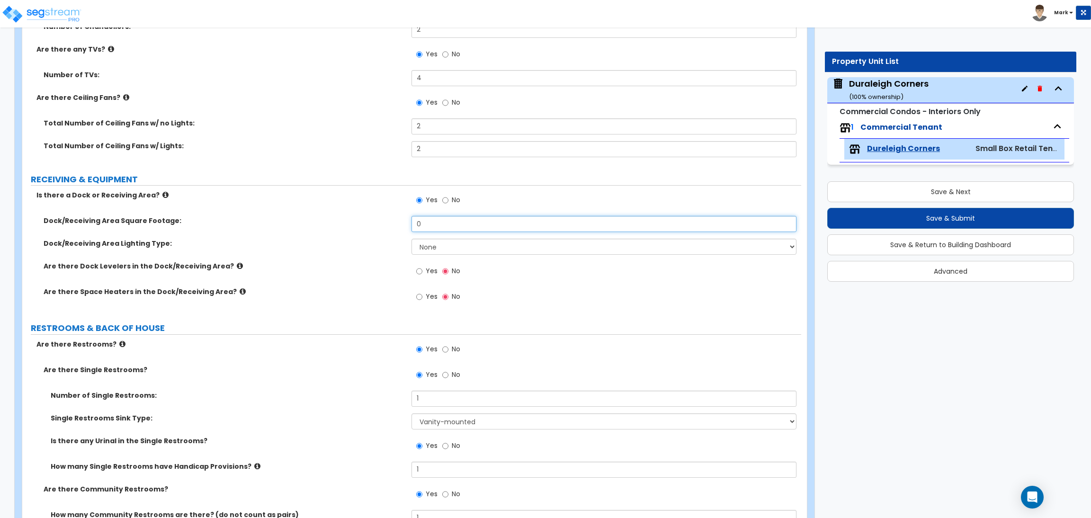
drag, startPoint x: 429, startPoint y: 225, endPoint x: 410, endPoint y: 225, distance: 19.0
click at [410, 225] on div "Dock/Receiving Area Square Footage: 0" at bounding box center [411, 227] width 779 height 23
type input "400"
click at [441, 251] on select "None High Bay LED Lighting High Bay Fluorescent Lighting" at bounding box center [604, 247] width 385 height 16
select select "1"
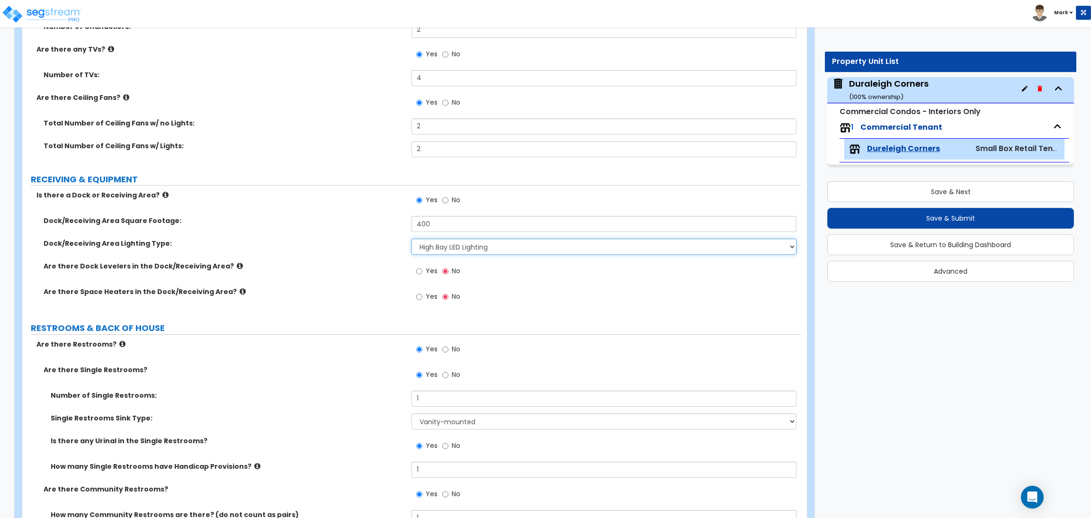
click at [412, 239] on select "None High Bay LED Lighting High Bay Fluorescent Lighting" at bounding box center [604, 247] width 385 height 16
click at [431, 271] on span "Yes" at bounding box center [432, 270] width 12 height 9
click at [422, 271] on input "Yes" at bounding box center [419, 271] width 6 height 10
radio input "true"
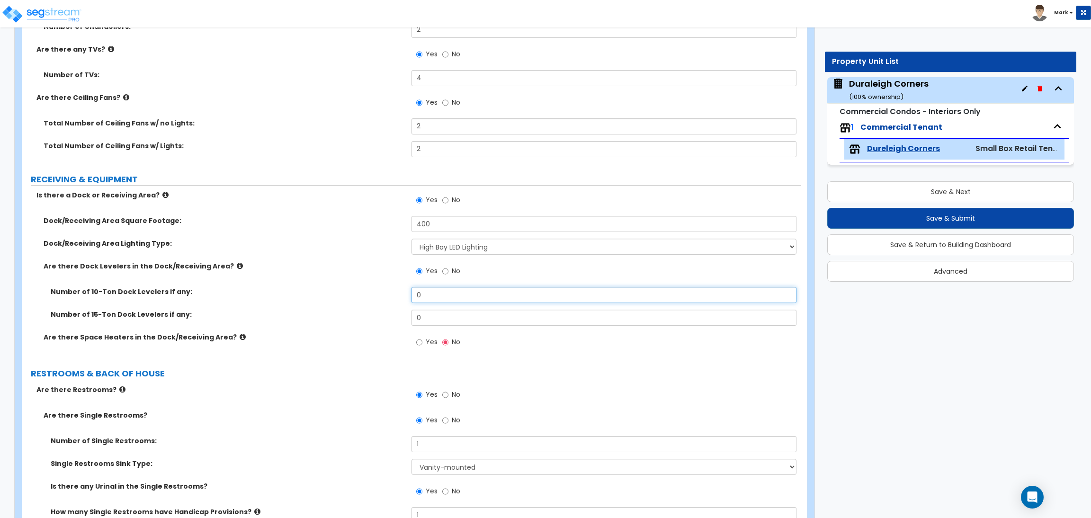
drag, startPoint x: 422, startPoint y: 296, endPoint x: 409, endPoint y: 296, distance: 13.7
click at [409, 296] on div "Number of 10-Ton Dock Levelers if any: 0" at bounding box center [411, 298] width 779 height 23
type input "2"
drag, startPoint x: 433, startPoint y: 315, endPoint x: 410, endPoint y: 312, distance: 23.4
click at [410, 312] on div "Number of 15-Ton Dock Levelers if any: 0" at bounding box center [411, 321] width 779 height 23
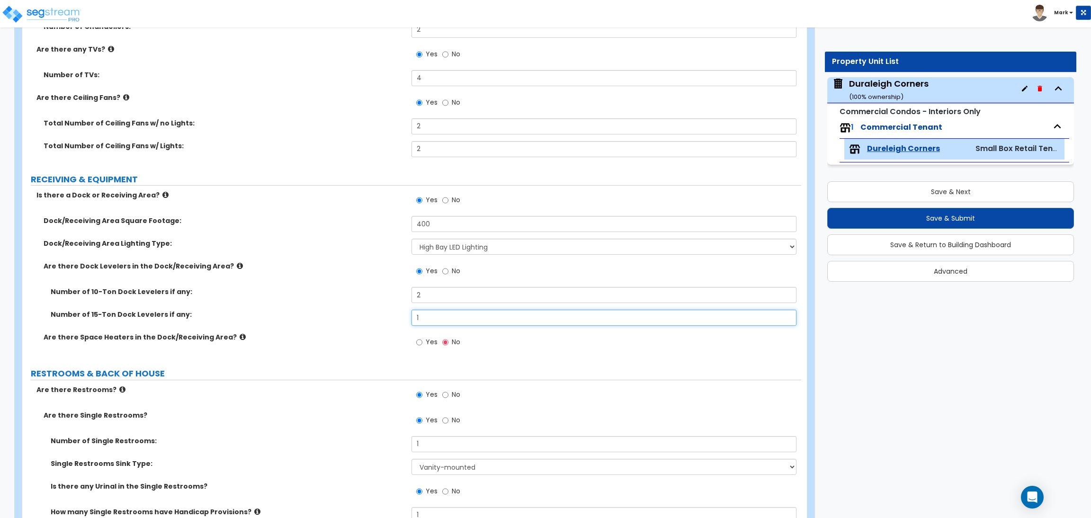
type input "1"
drag, startPoint x: 428, startPoint y: 301, endPoint x: 422, endPoint y: 299, distance: 6.4
click at [422, 299] on input "2" at bounding box center [604, 295] width 385 height 16
drag, startPoint x: 425, startPoint y: 294, endPoint x: 402, endPoint y: 295, distance: 23.3
click at [402, 294] on div "Number of 10-Ton Dock Levelers if any: 21" at bounding box center [411, 298] width 779 height 23
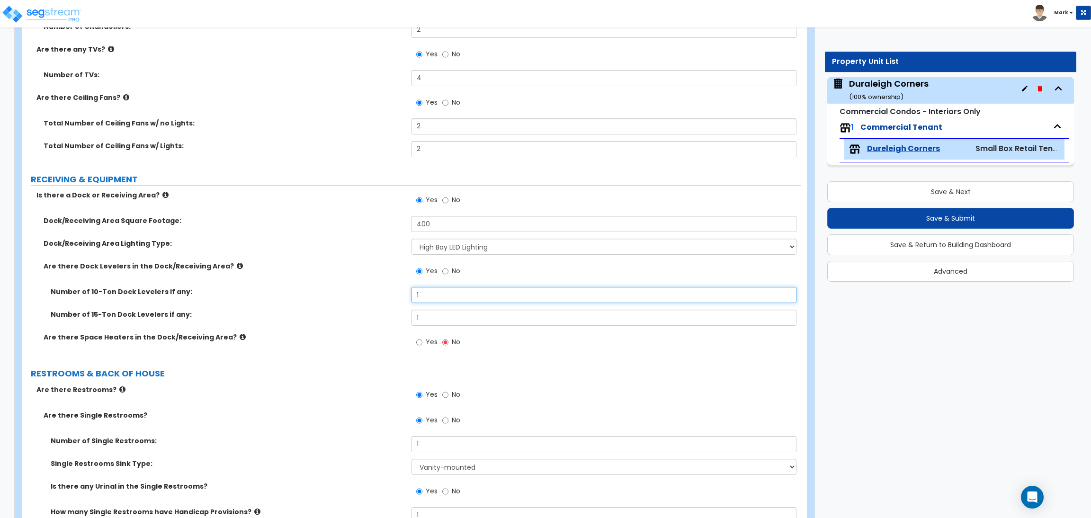
type input "1"
click at [424, 342] on label "Yes" at bounding box center [426, 343] width 21 height 16
click at [422, 342] on input "Yes" at bounding box center [419, 342] width 6 height 10
radio input "true"
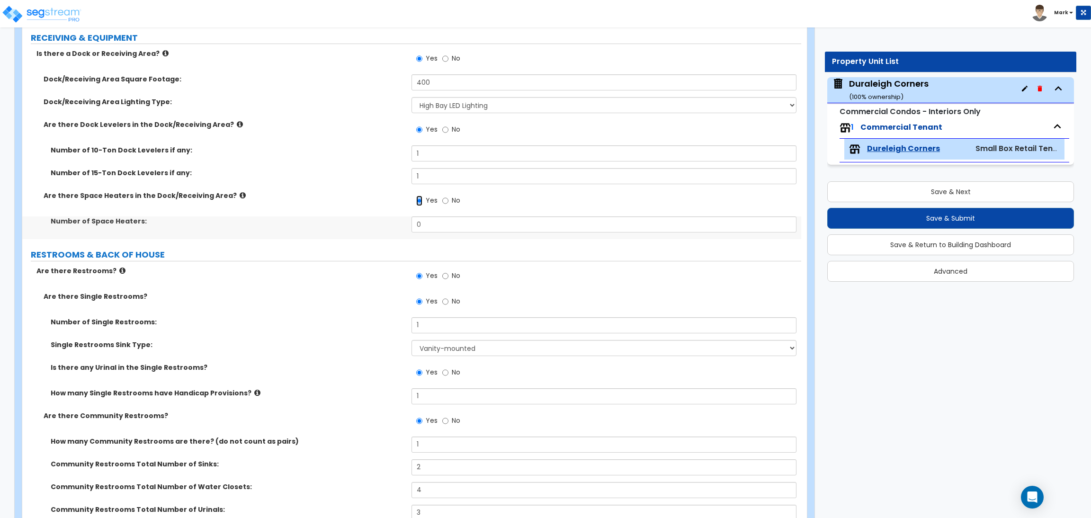
scroll to position [1776, 0]
drag, startPoint x: 428, startPoint y: 227, endPoint x: 370, endPoint y: 225, distance: 57.4
click at [370, 225] on div "Number of Space Heaters: 0" at bounding box center [411, 227] width 779 height 23
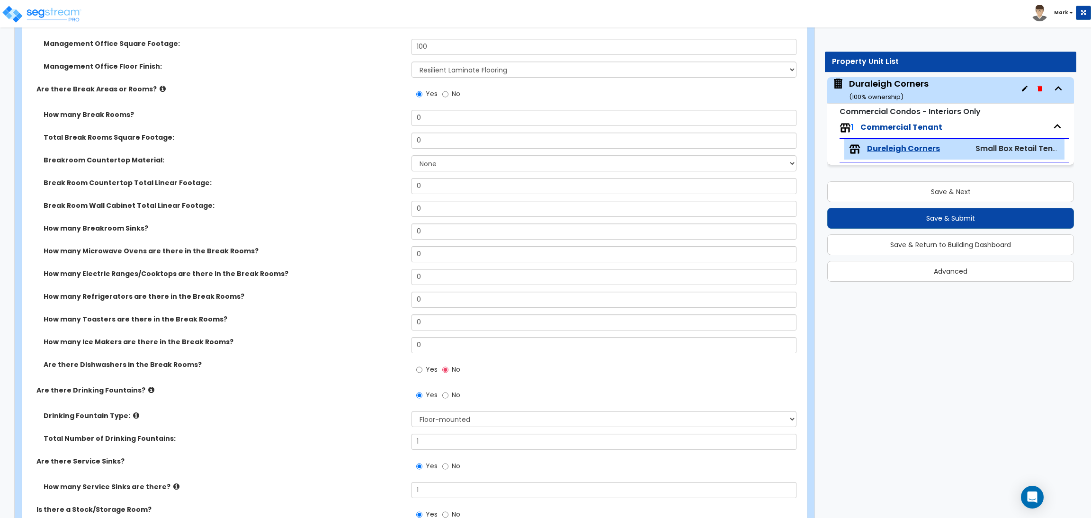
scroll to position [2345, 0]
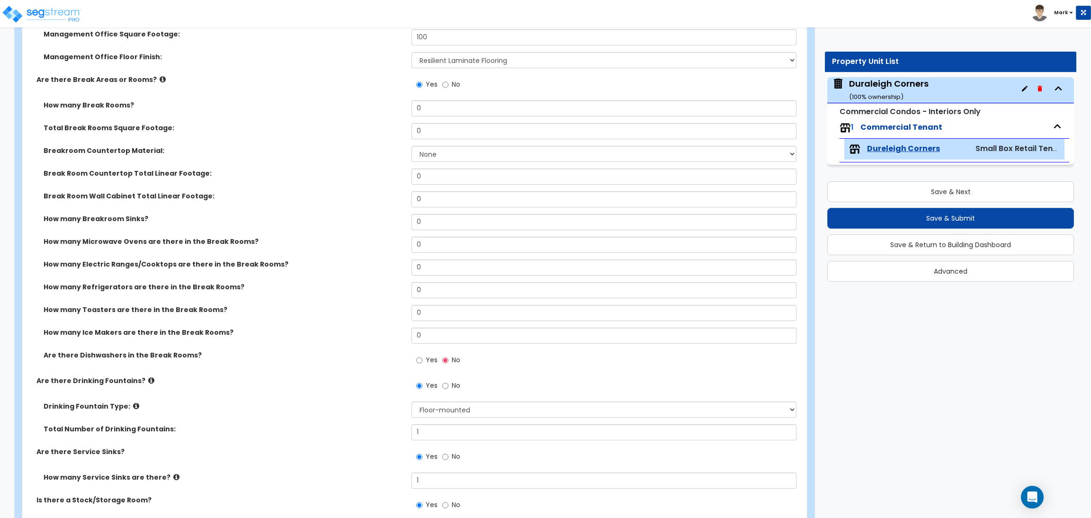
type input "1"
drag, startPoint x: 426, startPoint y: 182, endPoint x: 413, endPoint y: 182, distance: 12.3
click at [413, 182] on input "0" at bounding box center [604, 177] width 385 height 16
drag, startPoint x: 429, startPoint y: 220, endPoint x: 411, endPoint y: 224, distance: 17.9
click at [412, 224] on input "0" at bounding box center [604, 222] width 385 height 16
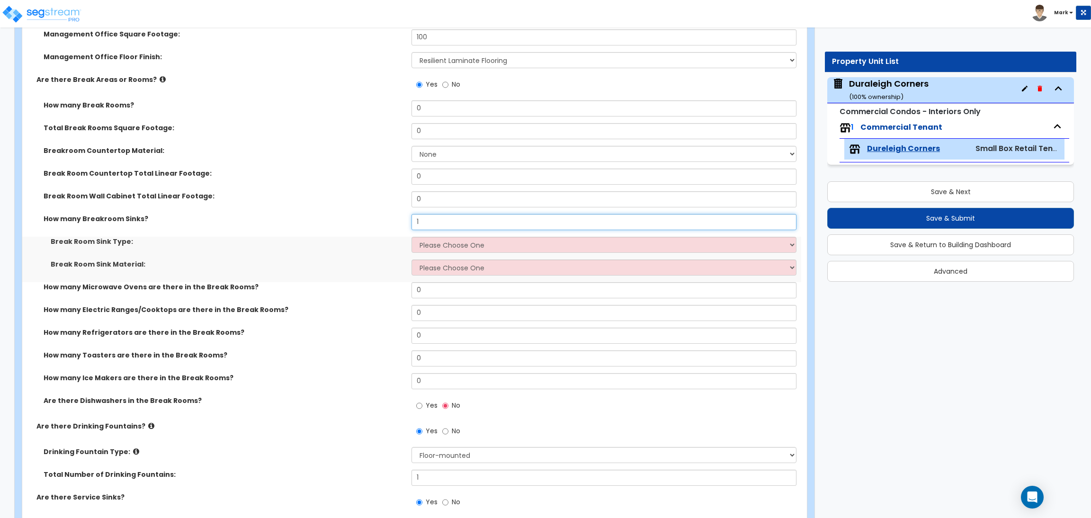
type input "1"
click at [435, 248] on select "Please Choose One Single Sink Double Sink" at bounding box center [604, 245] width 385 height 16
select select "1"
click at [412, 237] on select "Please Choose One Single Sink Double Sink" at bounding box center [604, 245] width 385 height 16
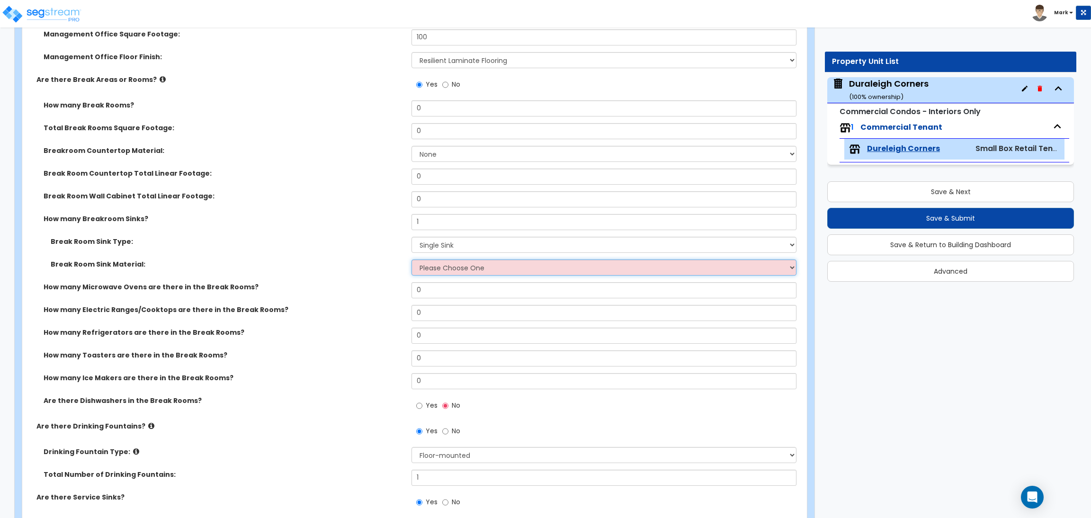
click at [441, 270] on select "Please Choose One Stainless Steel Porcelain Enamel Cast Iron" at bounding box center [604, 268] width 385 height 16
select select "1"
click at [412, 260] on select "Please Choose One Stainless Steel Porcelain Enamel Cast Iron" at bounding box center [604, 268] width 385 height 16
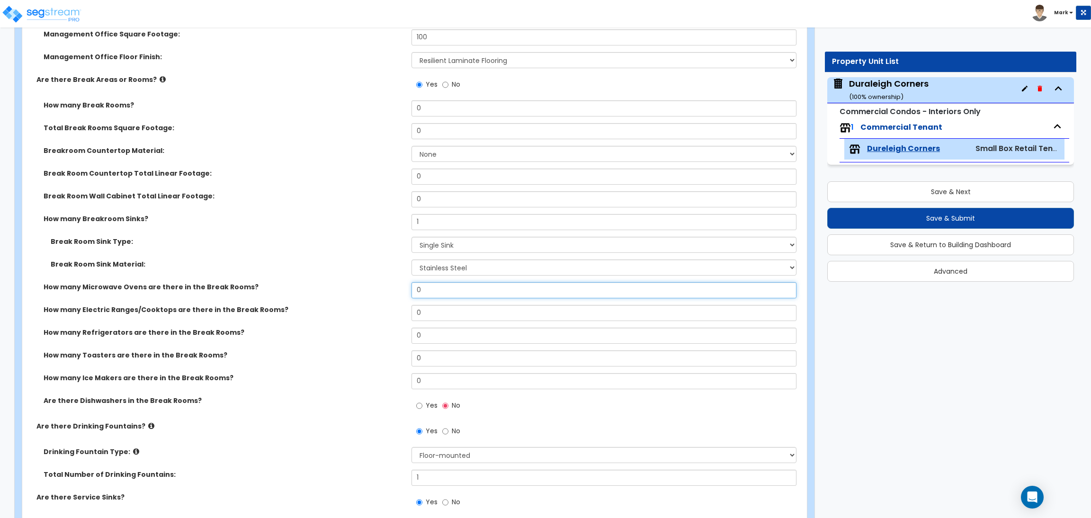
drag, startPoint x: 427, startPoint y: 291, endPoint x: 397, endPoint y: 293, distance: 29.9
click at [397, 293] on div "How many Microwave Ovens are there in the Break Rooms? 0" at bounding box center [411, 293] width 779 height 23
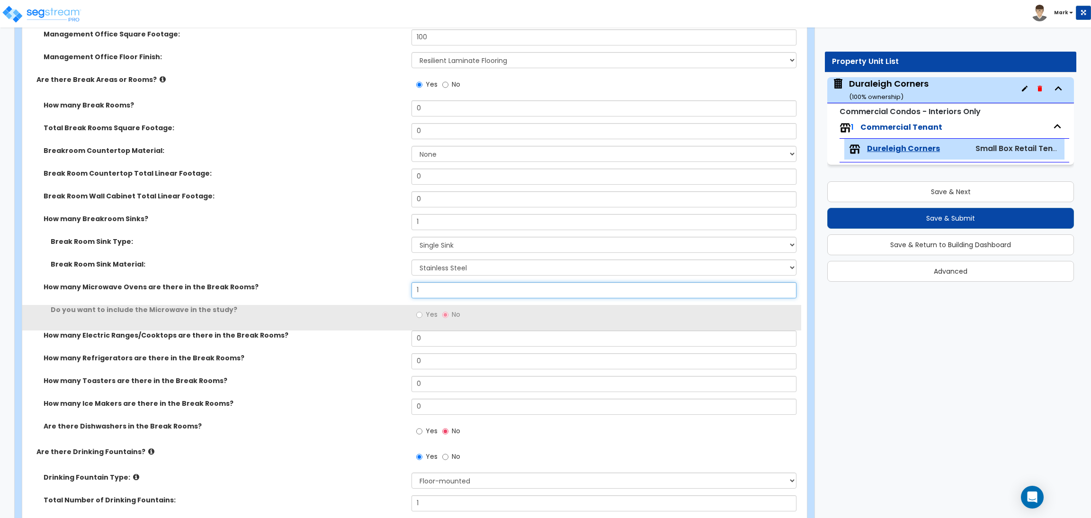
type input "1"
click at [425, 317] on label "Yes" at bounding box center [426, 316] width 21 height 16
click at [422, 317] on input "Yes" at bounding box center [419, 315] width 6 height 10
radio input "true"
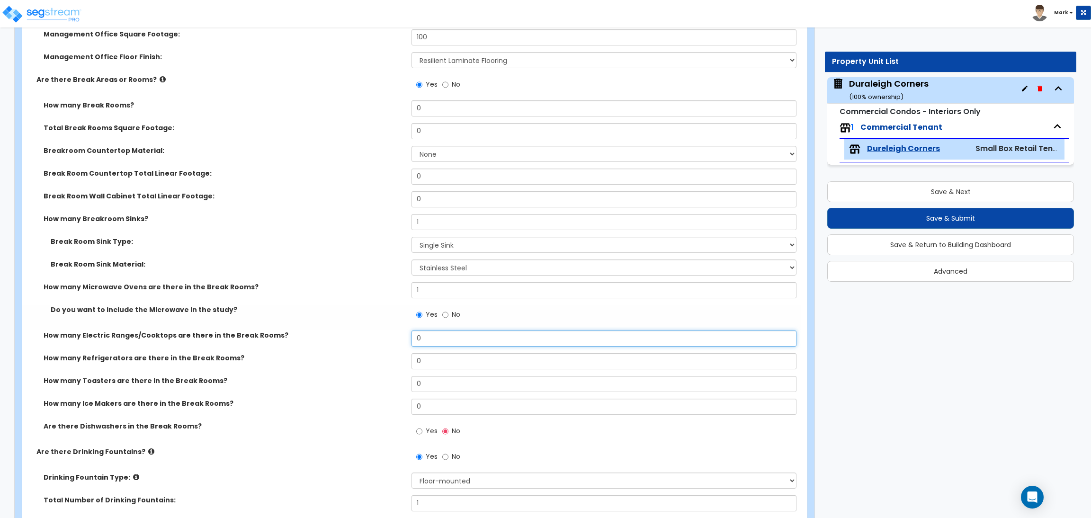
click at [422, 341] on input "0" at bounding box center [604, 339] width 385 height 16
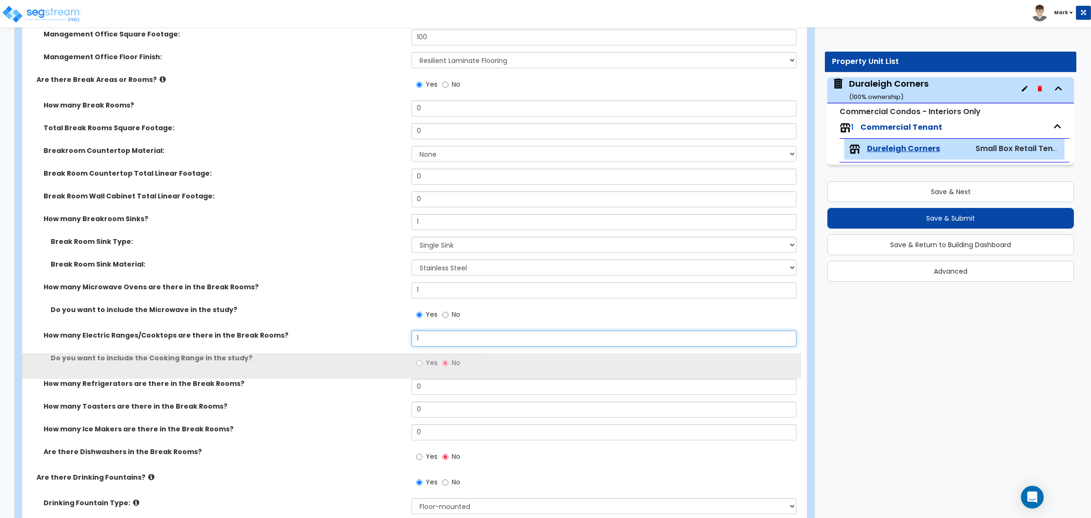
type input "1"
click at [430, 365] on span "Yes" at bounding box center [432, 362] width 12 height 9
click at [422, 365] on input "Yes" at bounding box center [419, 363] width 6 height 10
radio input "true"
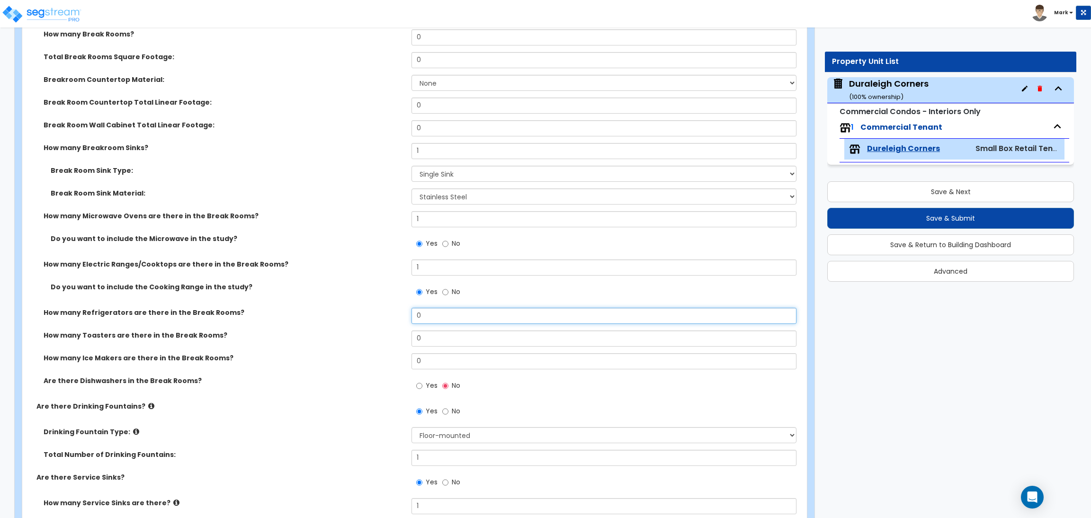
click at [422, 314] on input "0" at bounding box center [604, 316] width 385 height 16
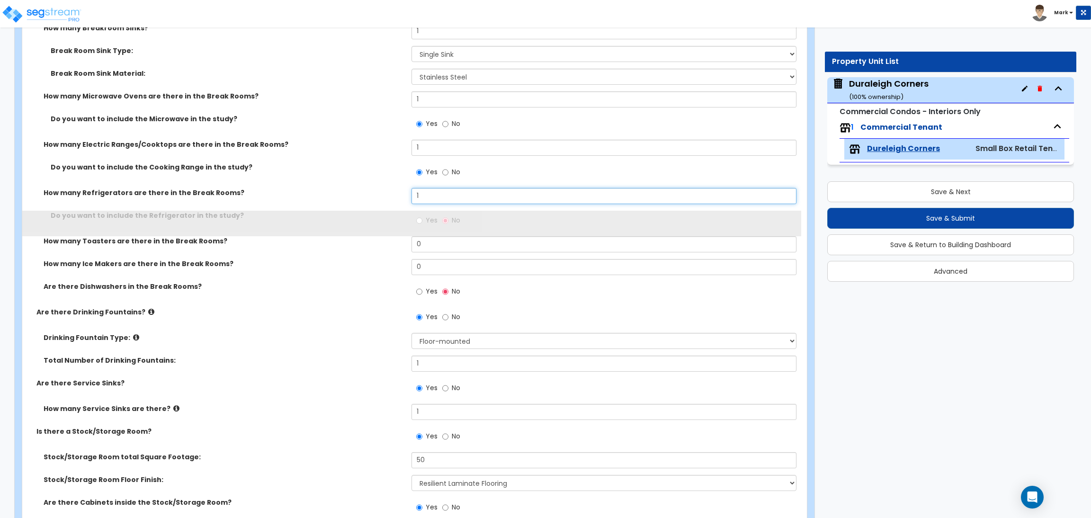
scroll to position [2557, 0]
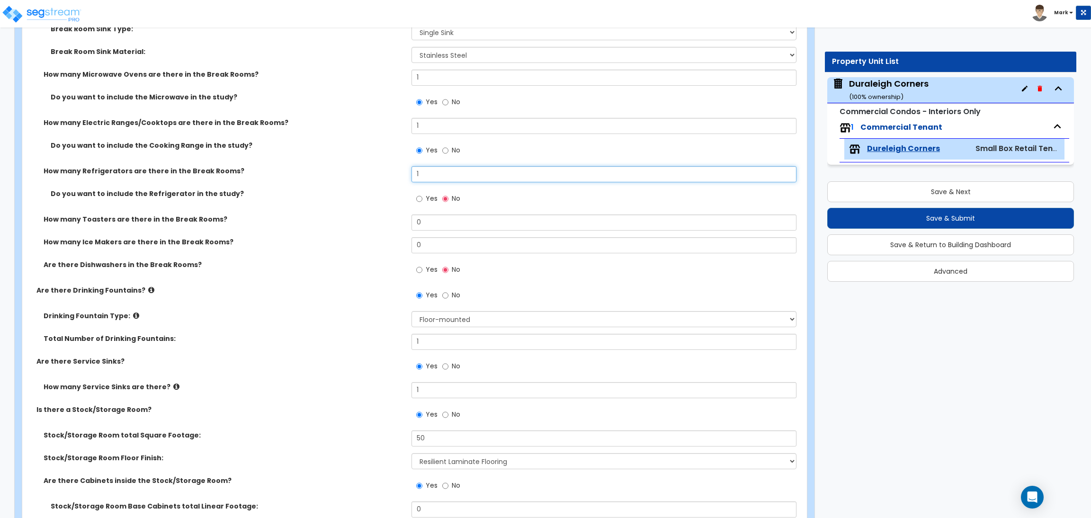
type input "1"
click at [419, 208] on div "Yes No" at bounding box center [439, 200] width 54 height 22
click at [421, 203] on input "Yes" at bounding box center [419, 199] width 6 height 10
radio input "true"
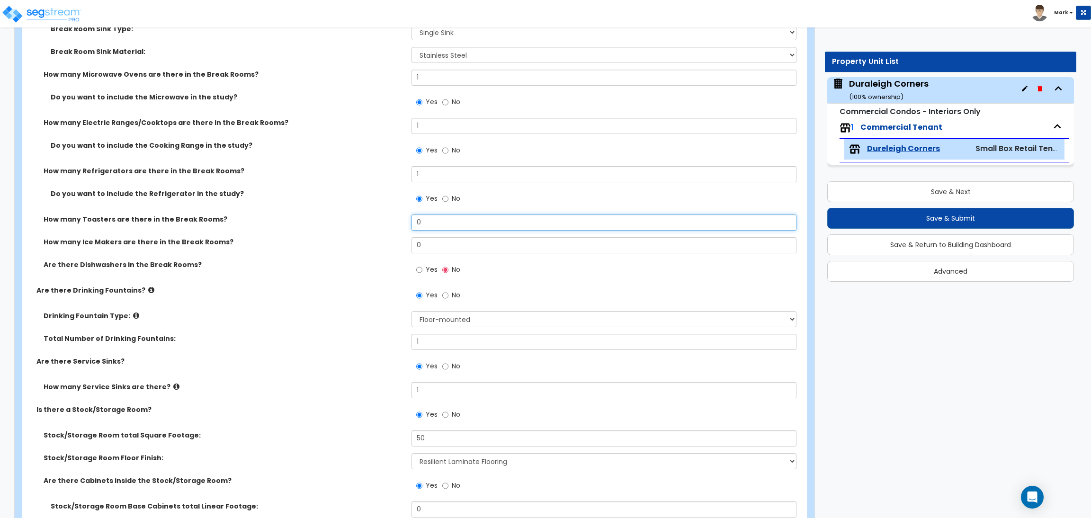
click at [421, 223] on input "0" at bounding box center [604, 223] width 385 height 16
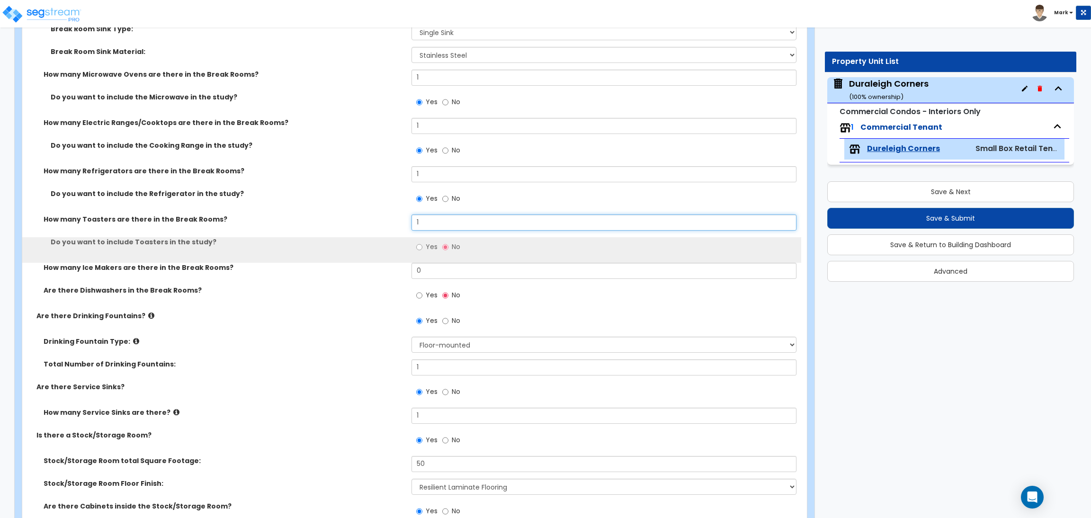
type input "1"
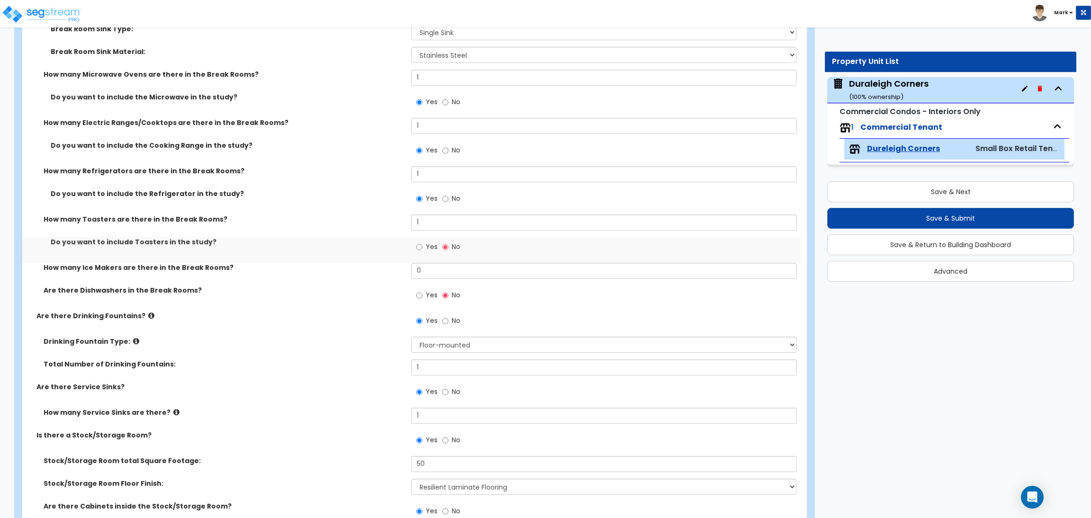
click at [430, 245] on span "Yes" at bounding box center [432, 246] width 12 height 9
click at [422, 245] on input "Yes" at bounding box center [419, 247] width 6 height 10
radio input "true"
click at [426, 269] on input "0" at bounding box center [604, 271] width 385 height 16
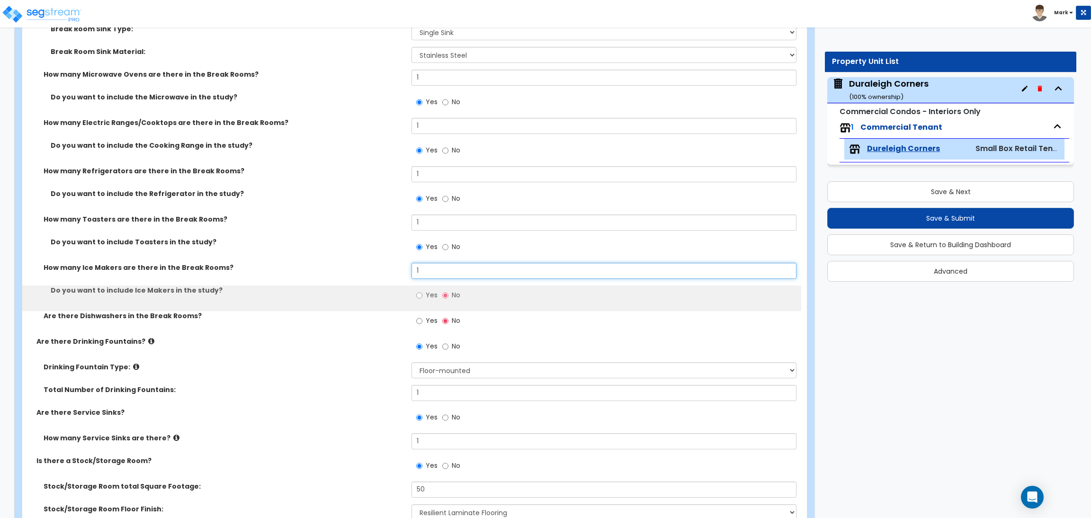
type input "1"
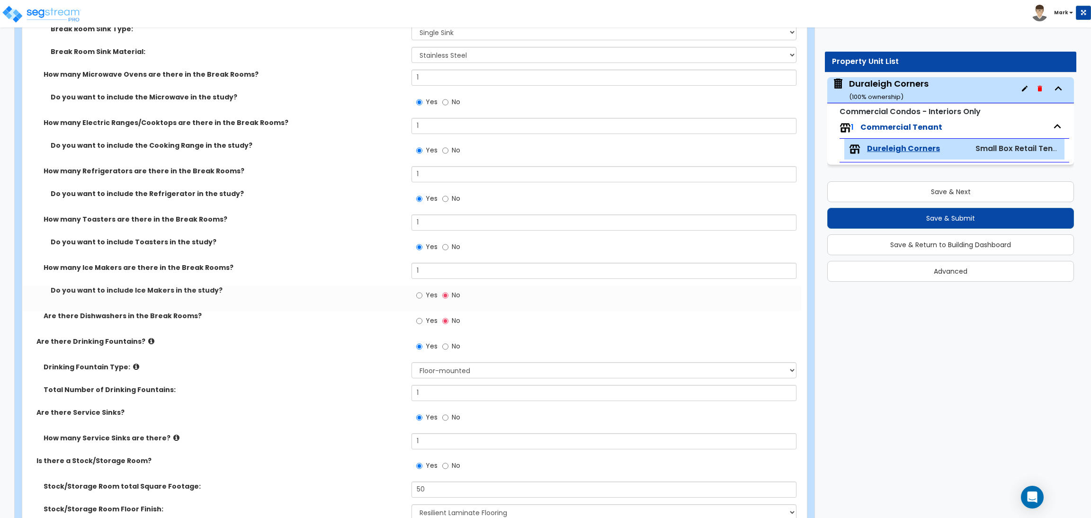
click at [427, 301] on label "Yes" at bounding box center [426, 296] width 21 height 16
click at [422, 301] on input "Yes" at bounding box center [419, 295] width 6 height 10
radio input "true"
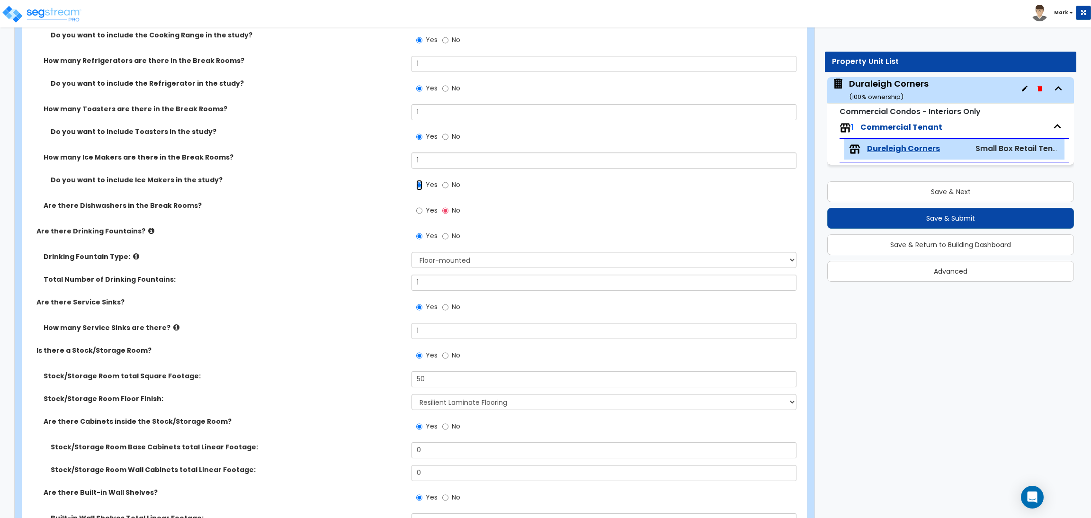
scroll to position [2699, 0]
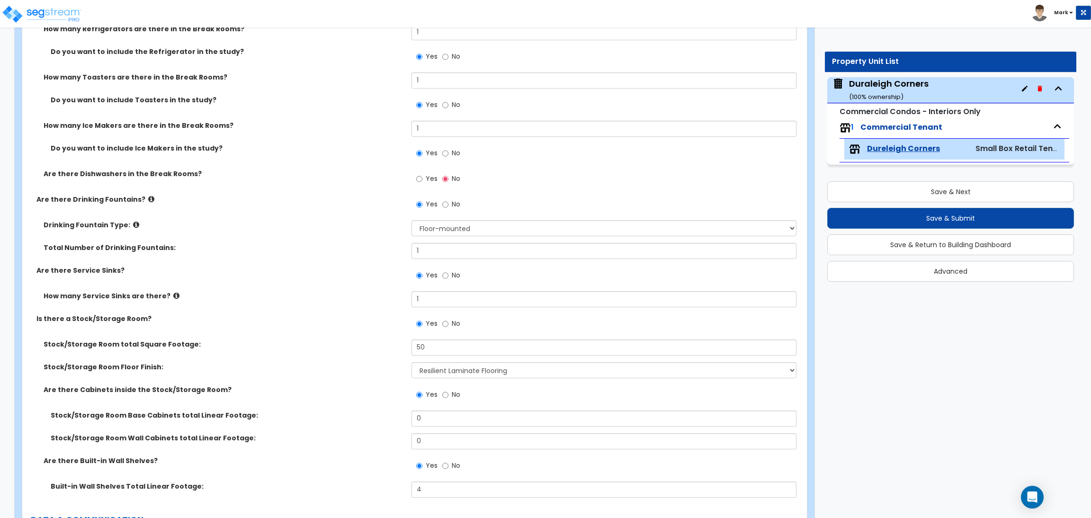
click at [425, 182] on label "Yes" at bounding box center [426, 180] width 21 height 16
click at [422, 182] on input "Yes" at bounding box center [419, 179] width 6 height 10
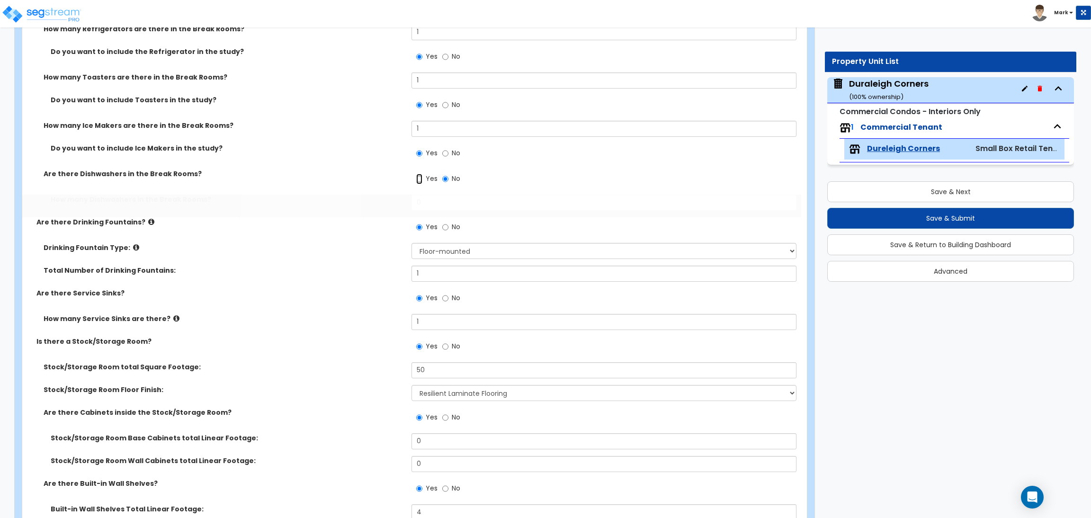
radio input "true"
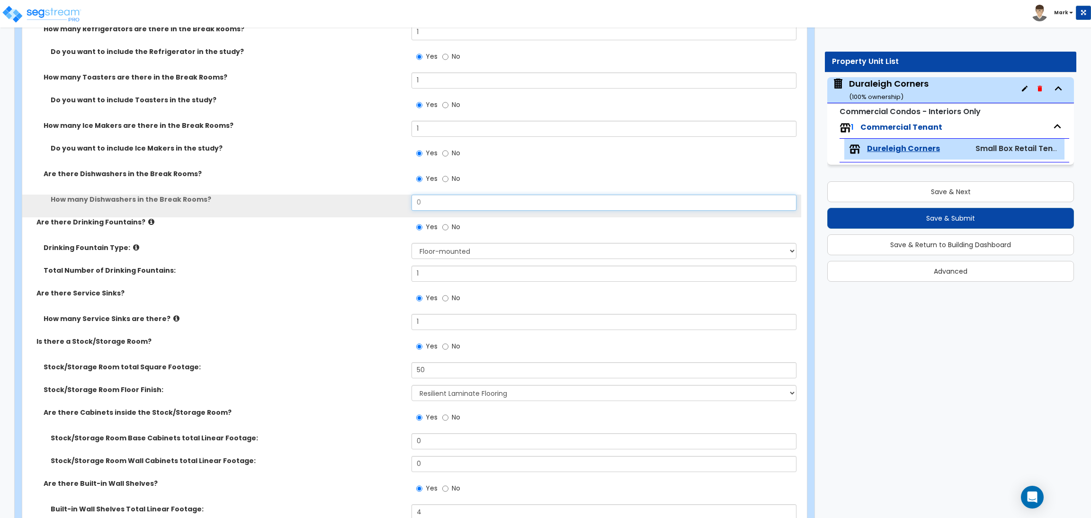
click at [435, 203] on input "0" at bounding box center [604, 203] width 385 height 16
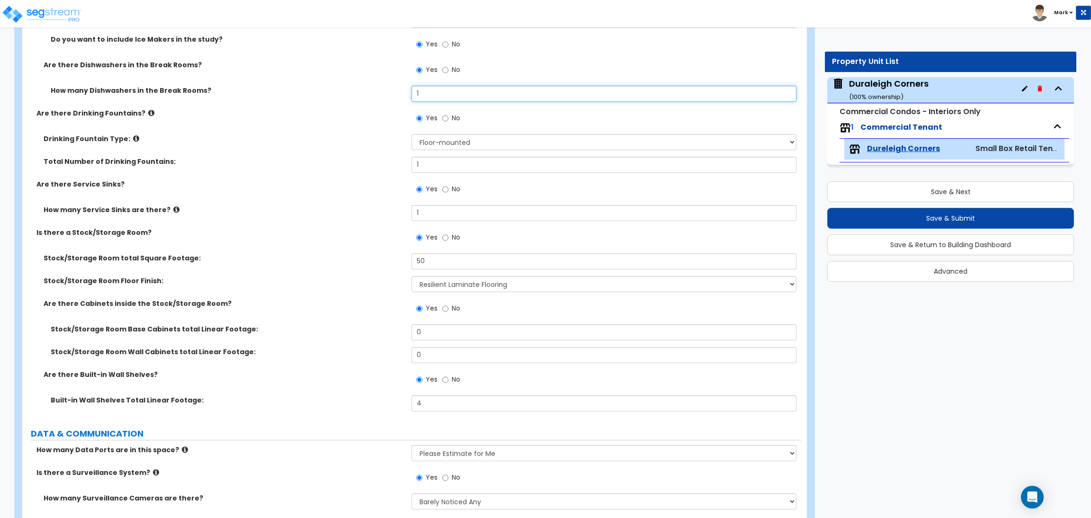
scroll to position [2841, 0]
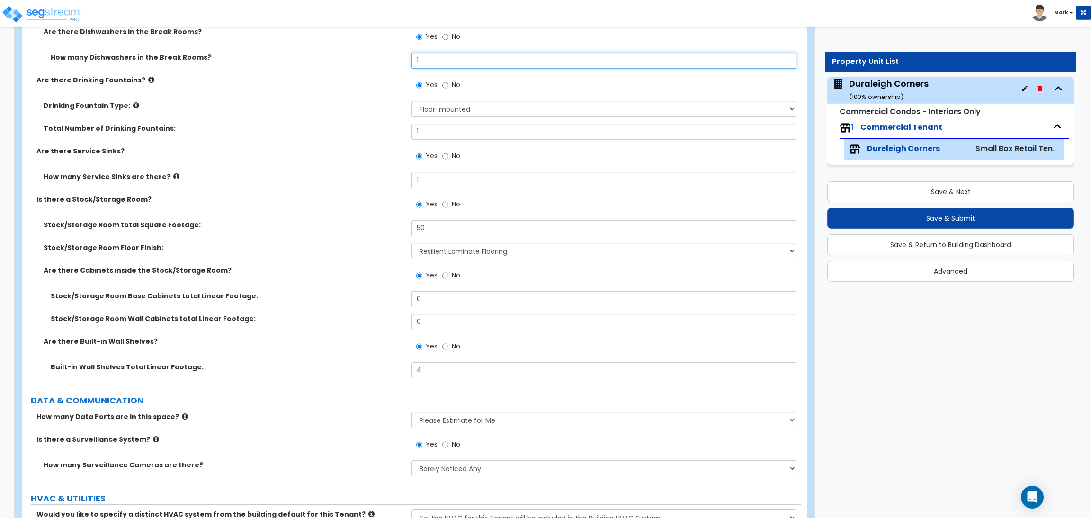
type input "1"
drag, startPoint x: 437, startPoint y: 294, endPoint x: 410, endPoint y: 294, distance: 27.0
click at [410, 294] on div "Stock/Storage Room Base Cabinets total Linear Footage: 0" at bounding box center [411, 302] width 779 height 23
click at [330, 266] on label "Are there Cabinets inside the Stock/Storage Room?" at bounding box center [224, 270] width 361 height 9
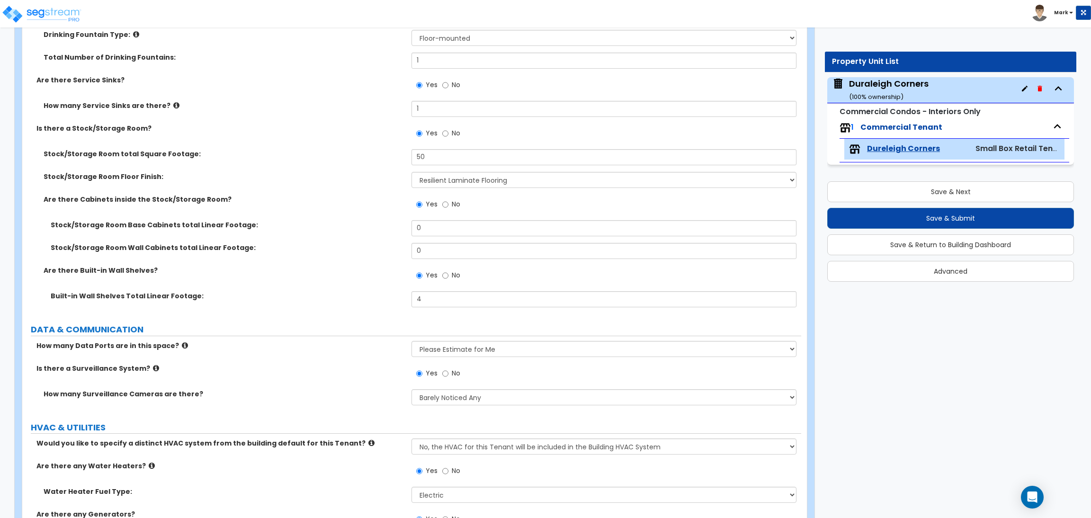
scroll to position [3042, 0]
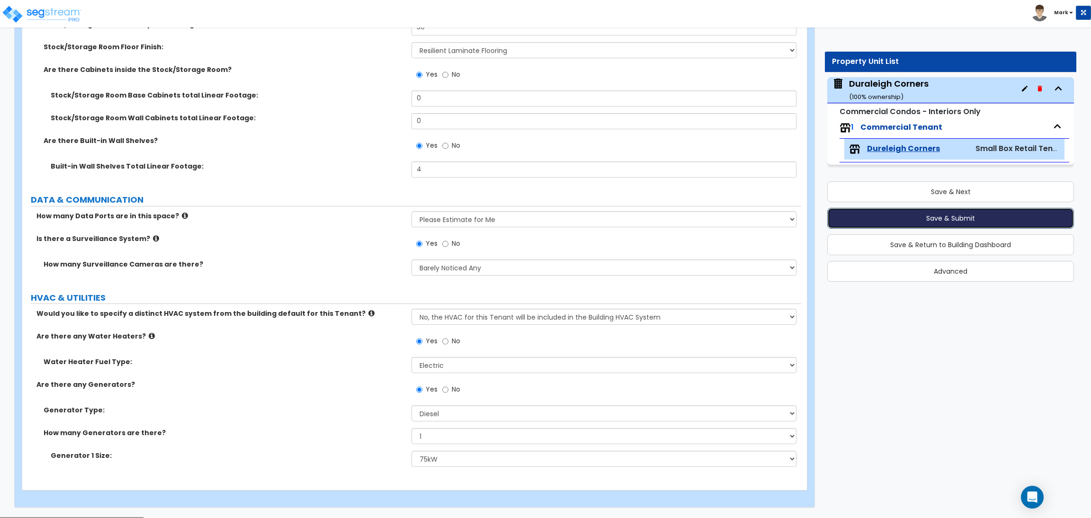
click at [970, 213] on button "Save & Submit" at bounding box center [950, 218] width 247 height 21
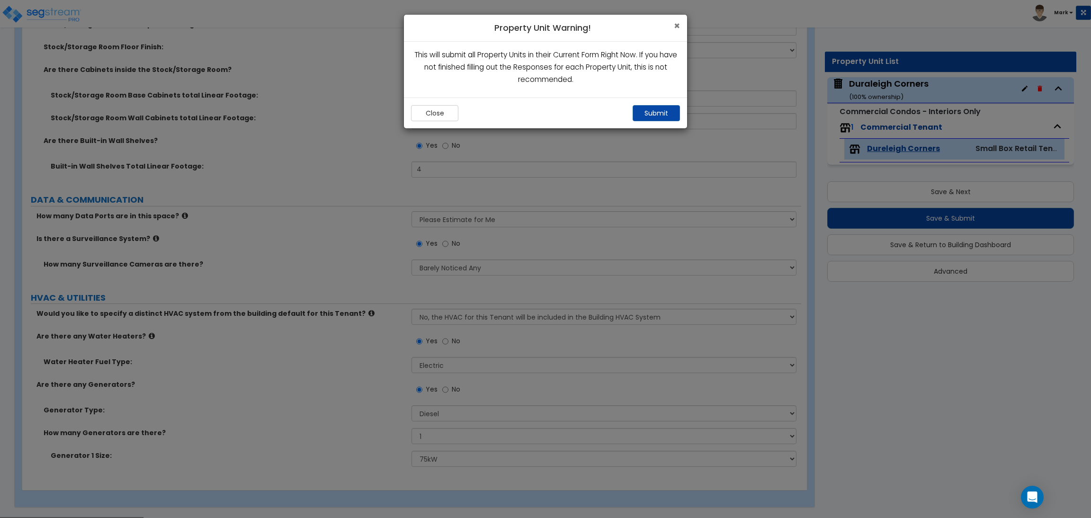
click at [674, 27] on span "×" at bounding box center [677, 26] width 6 height 14
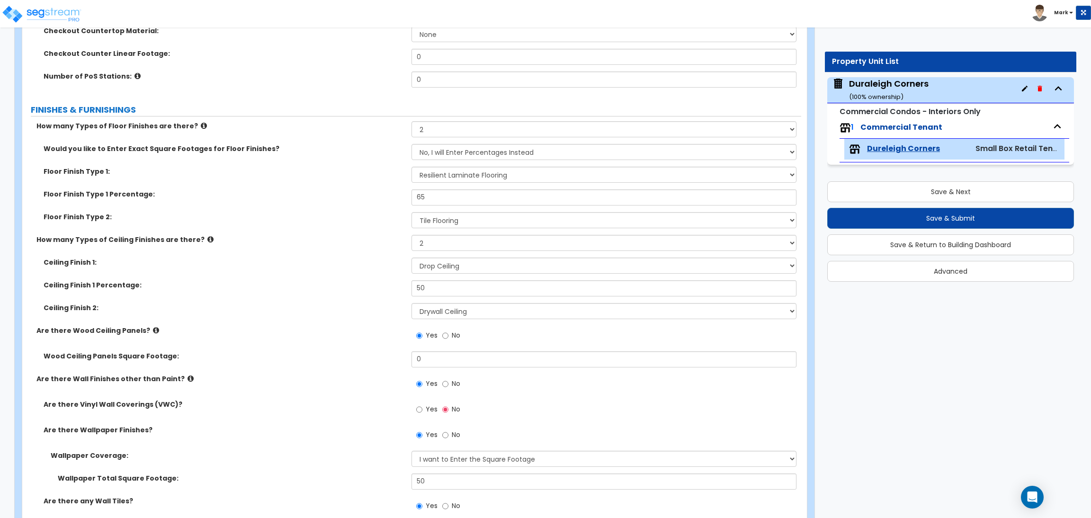
scroll to position [342, 0]
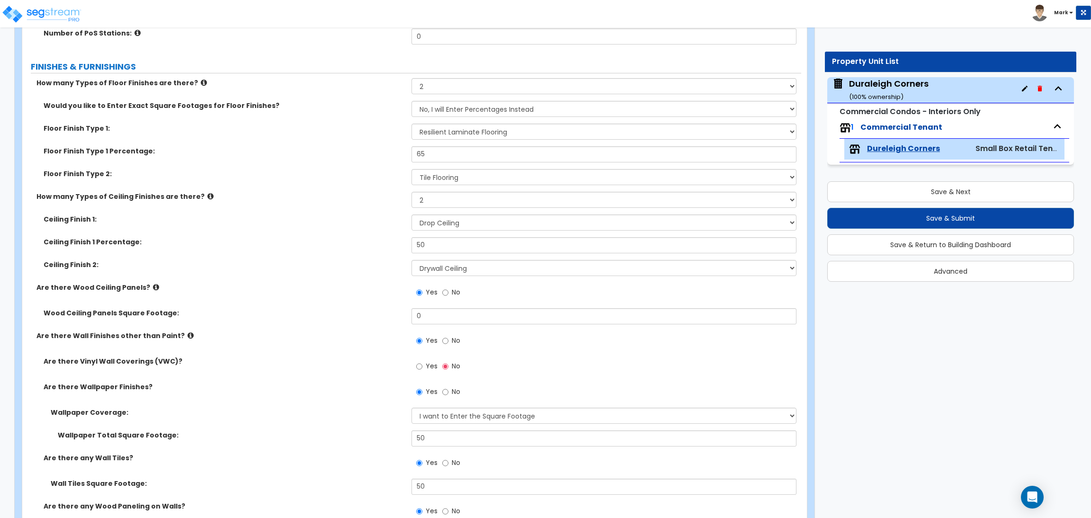
click at [435, 363] on span "Yes" at bounding box center [432, 365] width 12 height 9
click at [422, 363] on input "Yes" at bounding box center [419, 366] width 6 height 10
radio input "true"
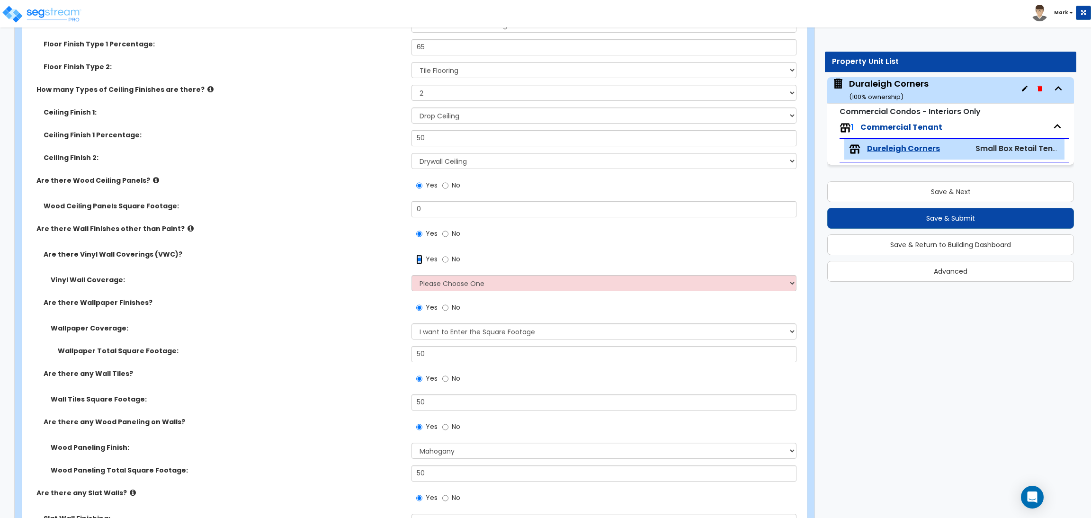
scroll to position [556, 0]
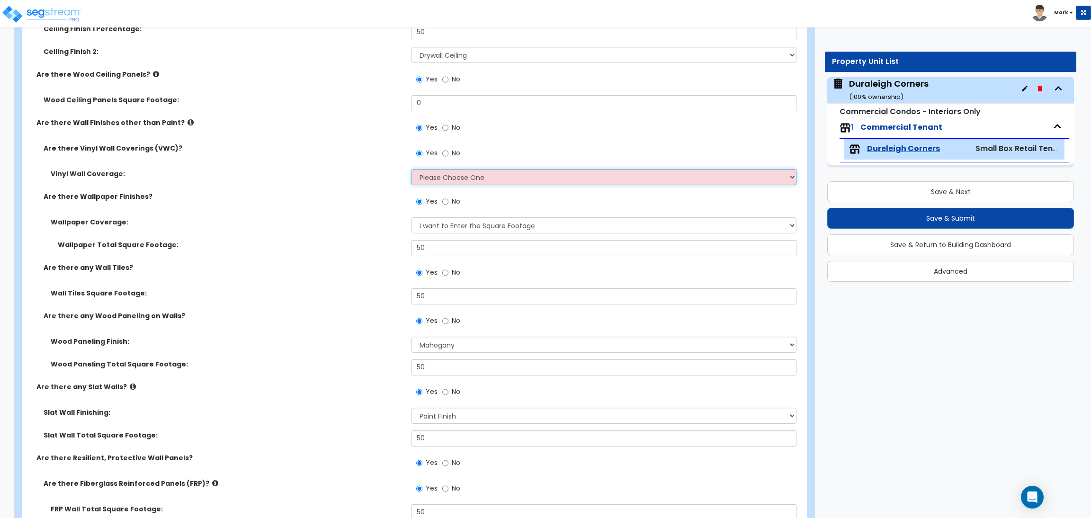
click at [444, 179] on select "Please Choose One Only a Small Portion of Walls are Covered Several Walls are C…" at bounding box center [604, 177] width 385 height 16
select select "5"
click at [412, 169] on select "Please Choose One Only a Small Portion of Walls are Covered Several Walls are C…" at bounding box center [604, 177] width 385 height 16
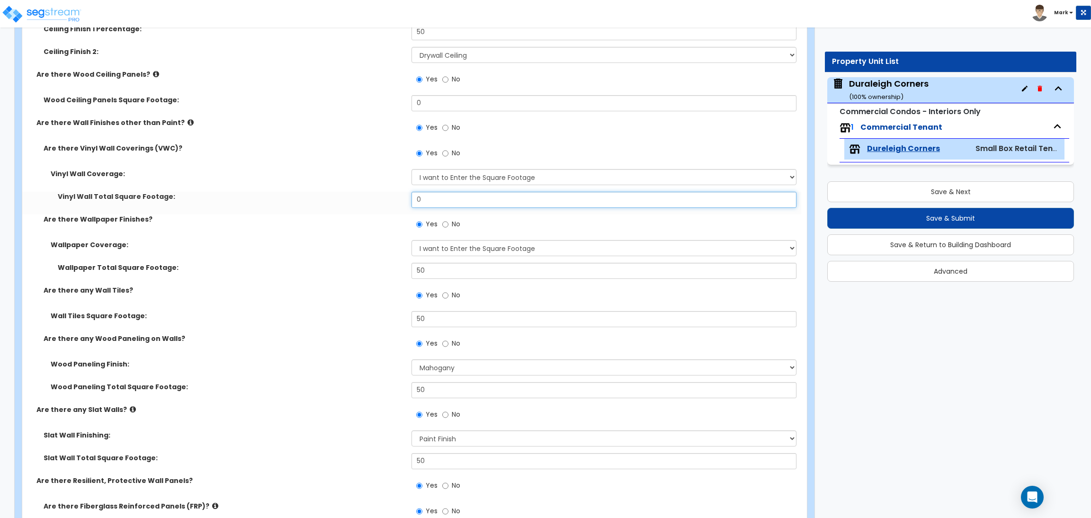
drag, startPoint x: 433, startPoint y: 200, endPoint x: 402, endPoint y: 198, distance: 30.8
click at [402, 198] on div "Vinyl Wall Total Square Footage: 0" at bounding box center [411, 203] width 779 height 23
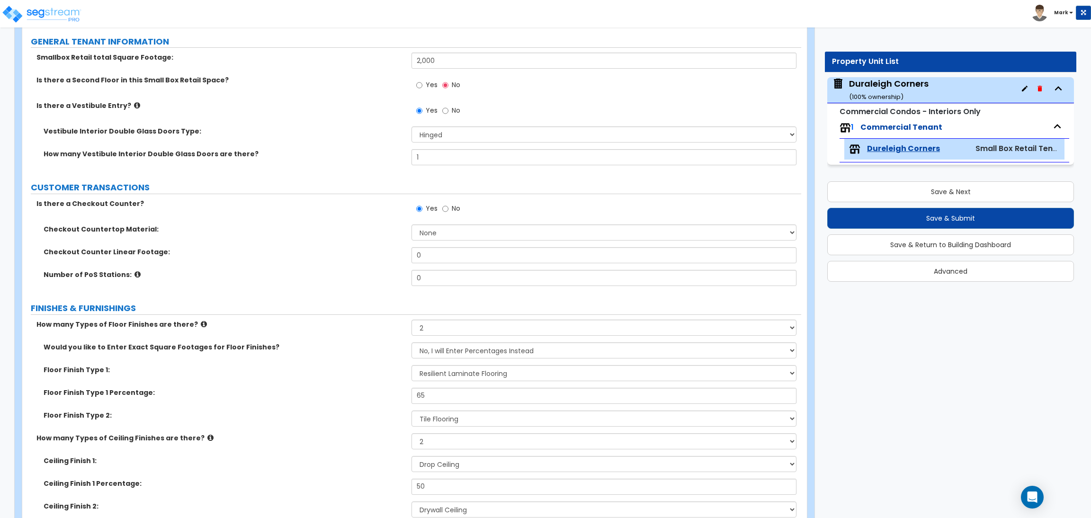
scroll to position [58, 0]
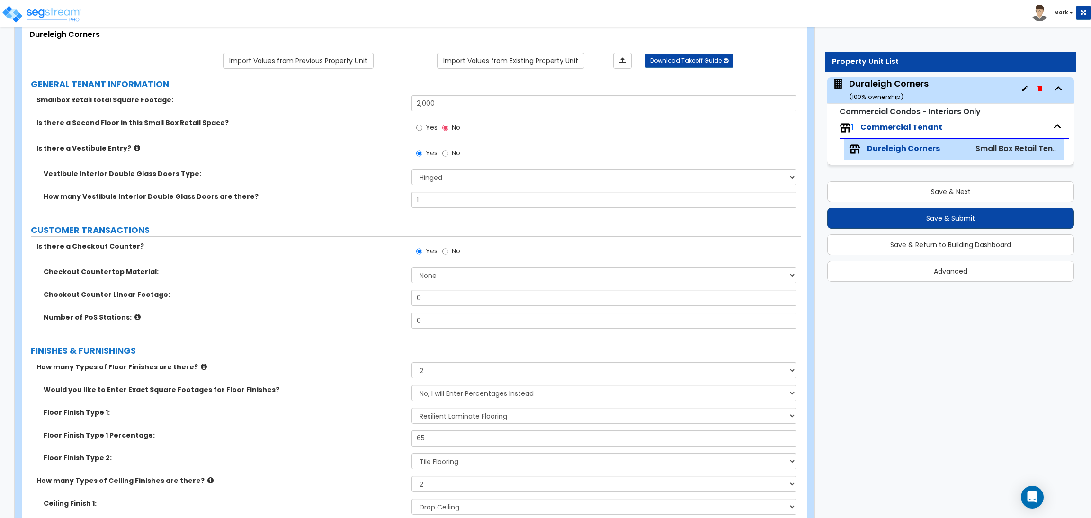
type input "50"
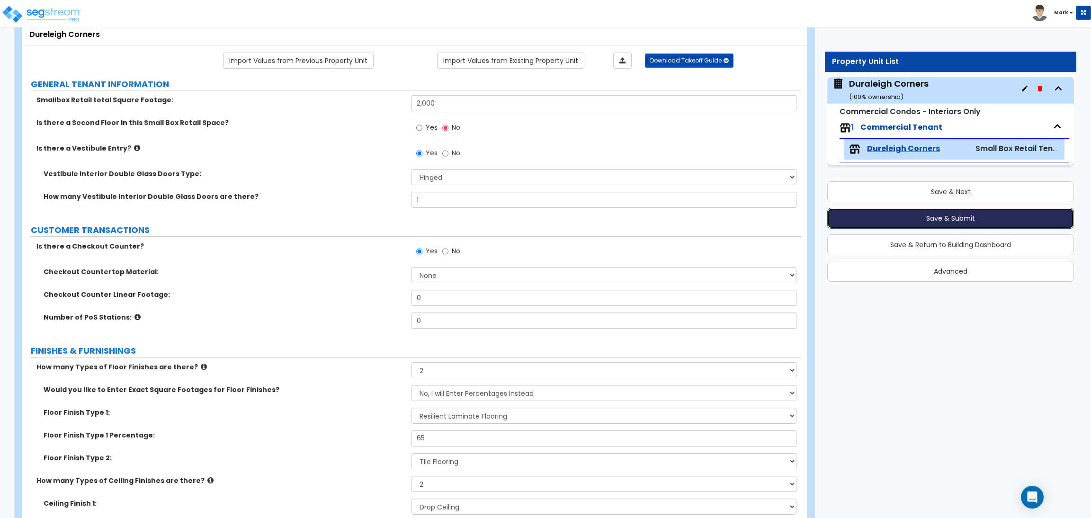
click at [891, 215] on button "Save & Submit" at bounding box center [950, 218] width 247 height 21
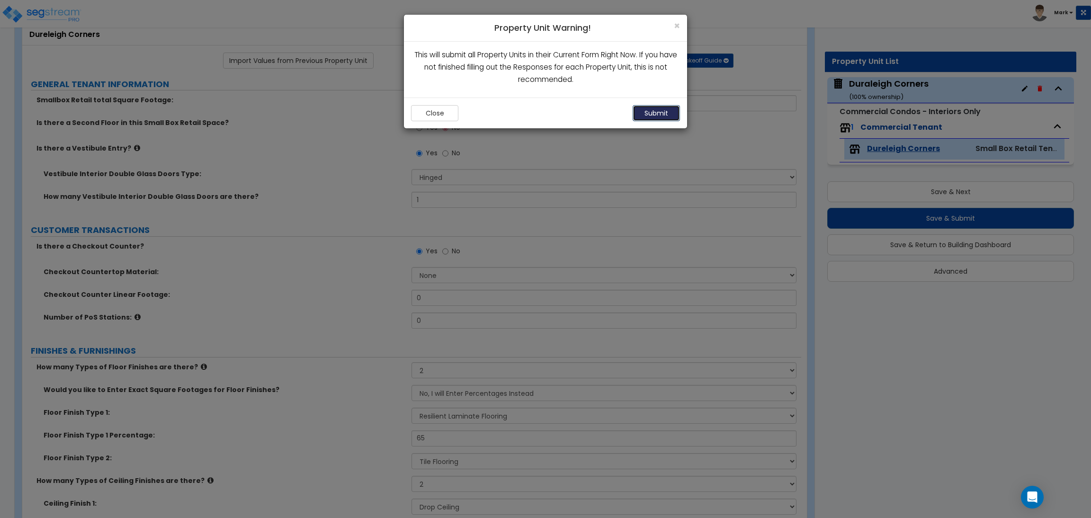
click at [670, 115] on button "Submit" at bounding box center [656, 113] width 47 height 16
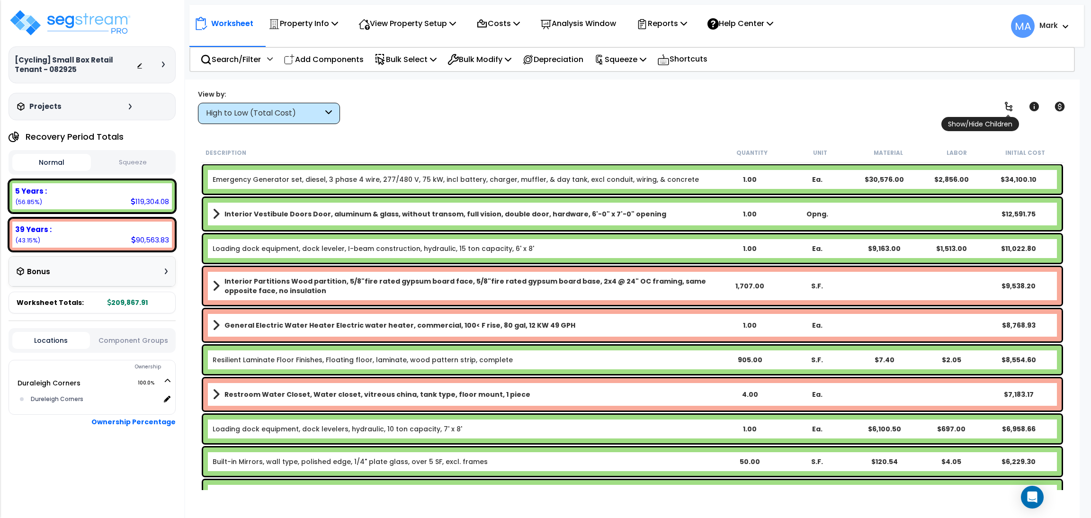
click at [1004, 108] on icon at bounding box center [1008, 106] width 11 height 11
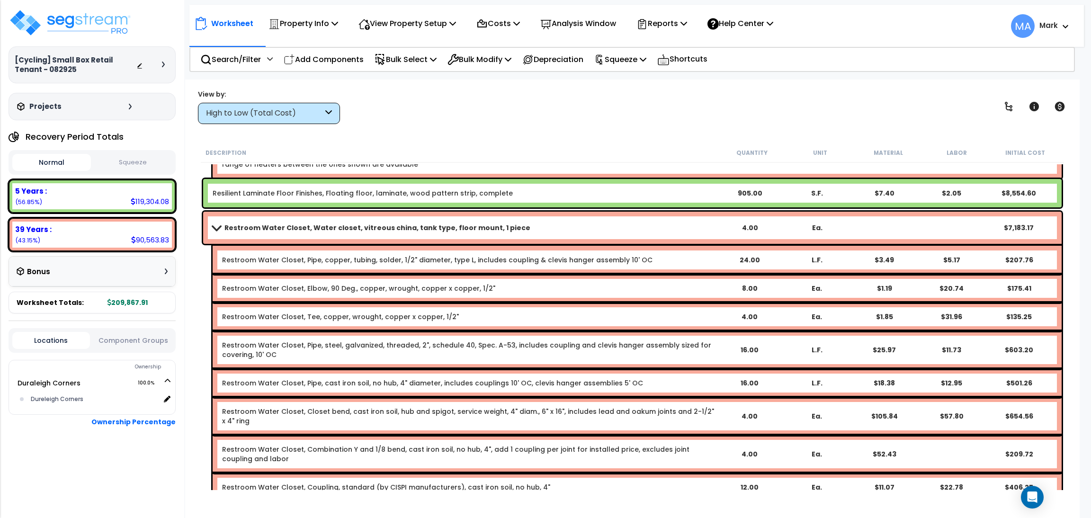
scroll to position [781, 0]
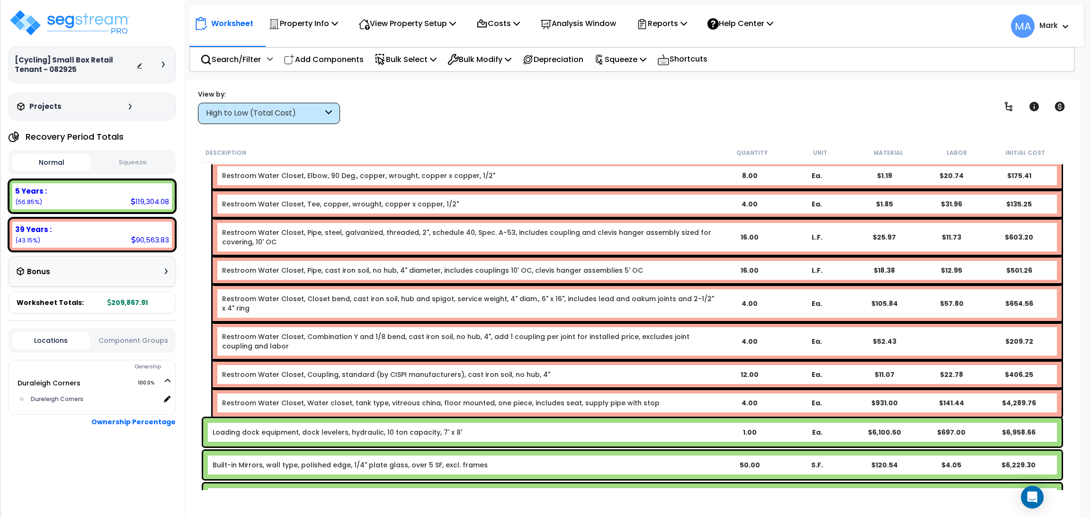
click at [292, 108] on div "High to Low (Total Cost)" at bounding box center [264, 113] width 117 height 11
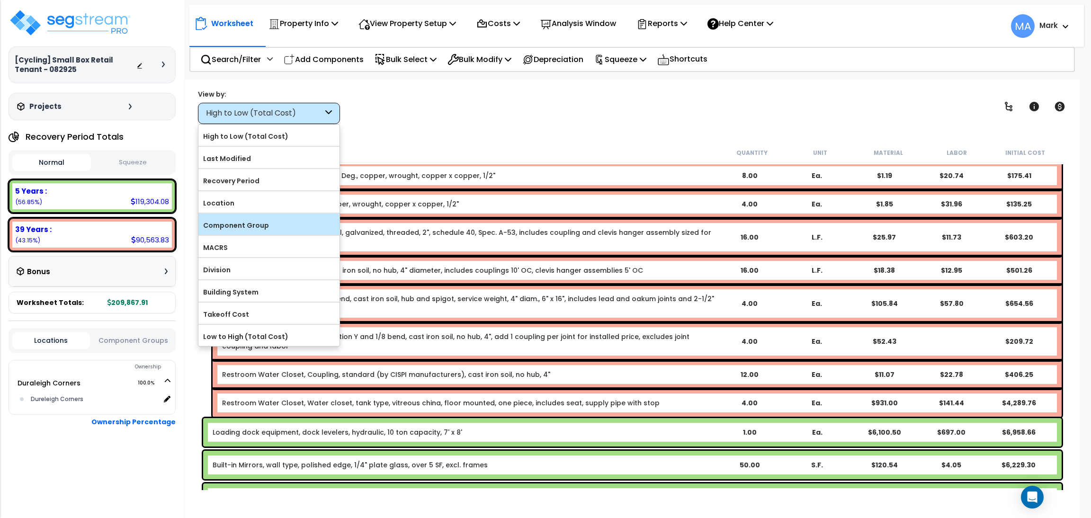
click at [265, 217] on div "Component Group" at bounding box center [268, 224] width 141 height 21
click at [260, 216] on div "Component Group" at bounding box center [268, 224] width 141 height 21
click at [257, 220] on label "Component Group" at bounding box center [268, 225] width 141 height 14
click at [0, 0] on input "Component Group" at bounding box center [0, 0] width 0 height 0
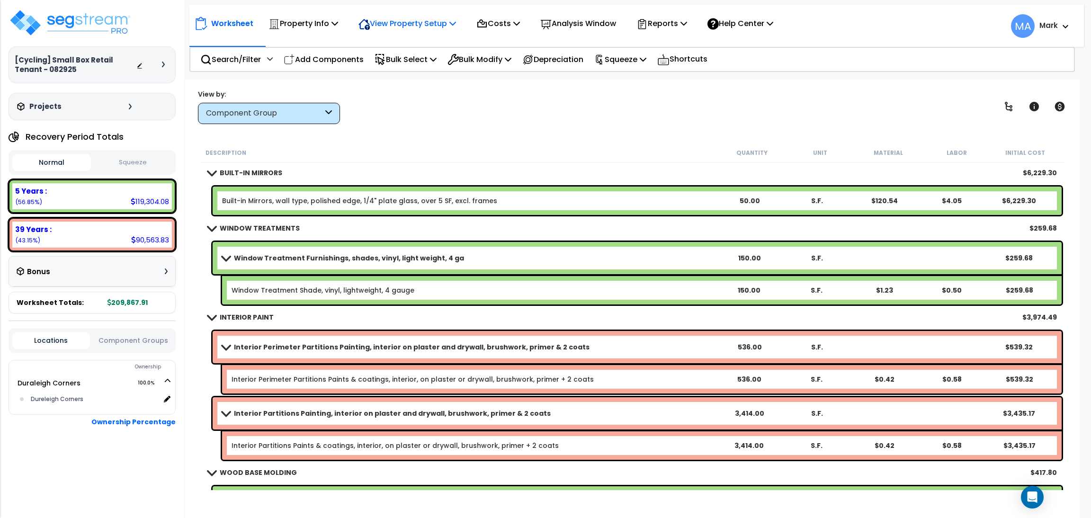
click at [382, 17] on div "View Property Setup" at bounding box center [408, 23] width 98 height 22
click at [399, 65] on link "View Questionnaire" at bounding box center [401, 64] width 94 height 19
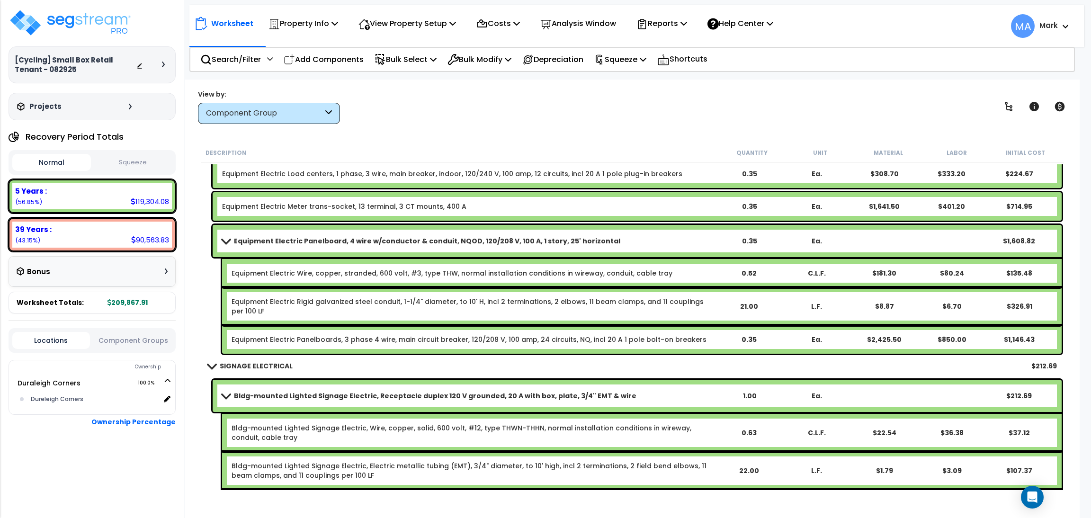
scroll to position [9811, 0]
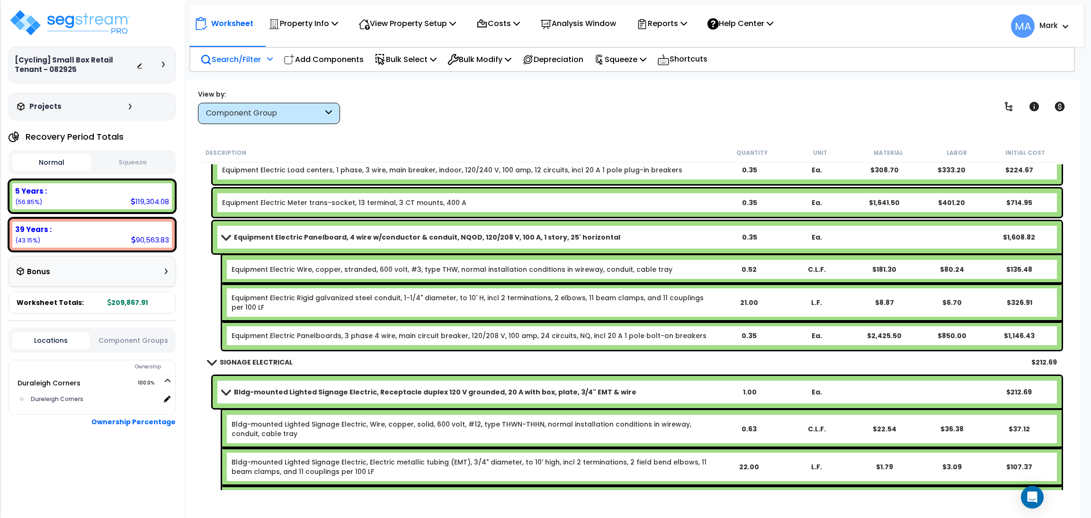
click at [241, 63] on p "Search/Filter" at bounding box center [230, 59] width 61 height 13
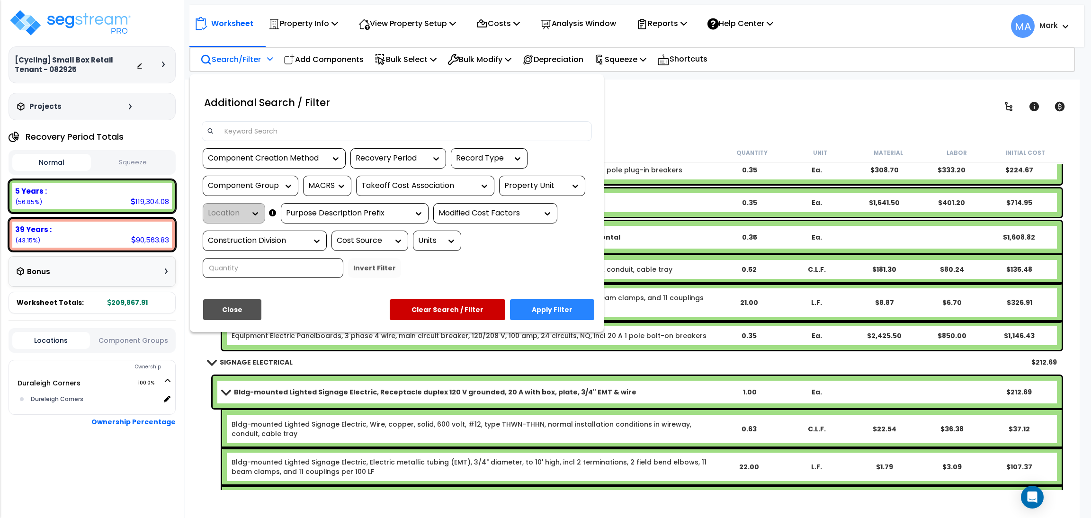
click at [269, 131] on input at bounding box center [403, 131] width 368 height 14
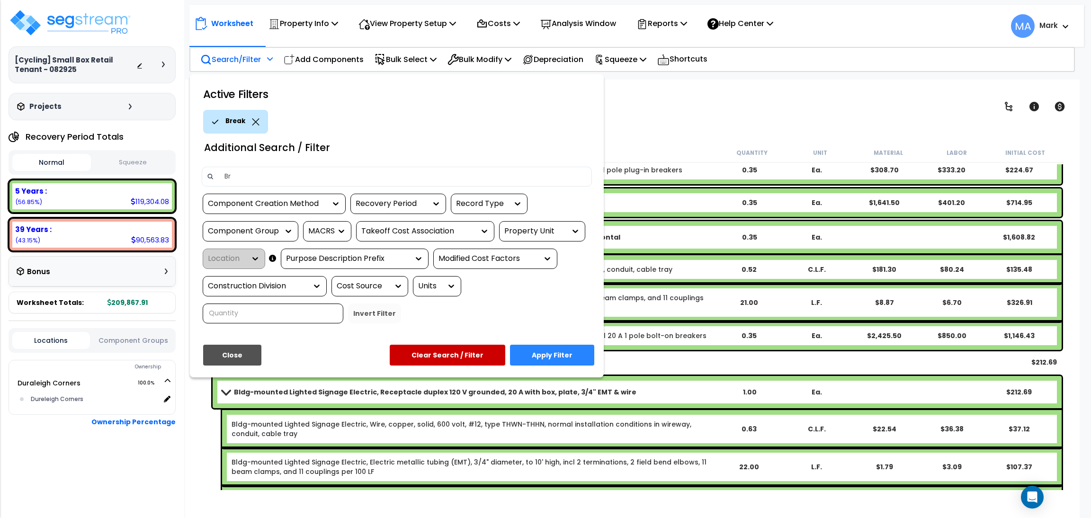
type input "B"
type input "Cabinet"
click at [566, 354] on button "Apply Filter" at bounding box center [552, 355] width 84 height 21
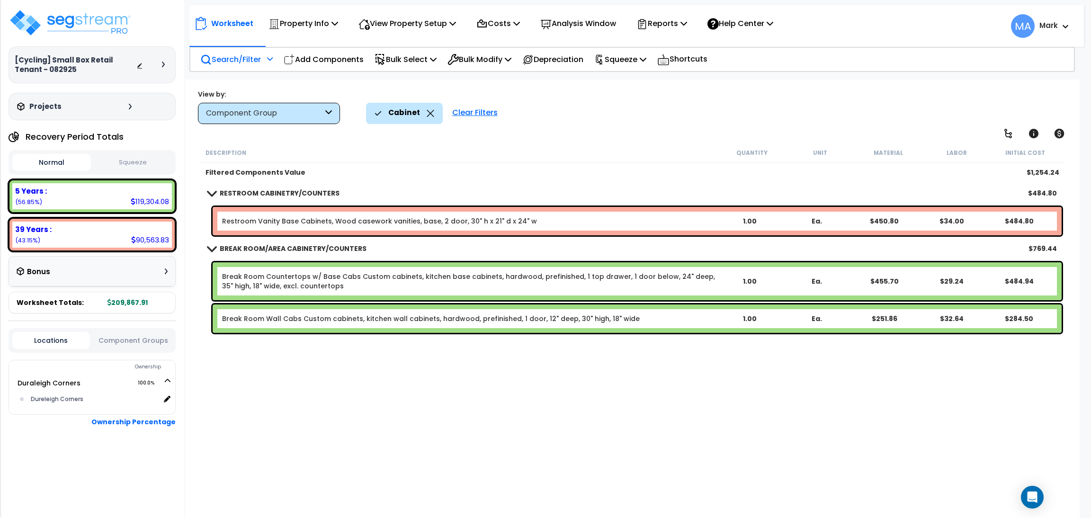
scroll to position [0, 0]
click at [427, 112] on icon at bounding box center [431, 113] width 8 height 7
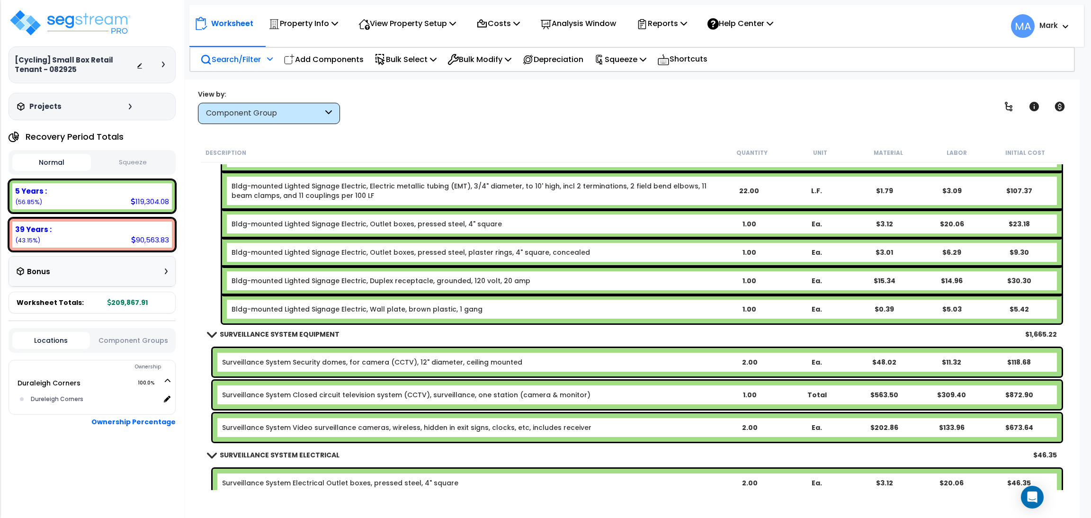
scroll to position [10787, 0]
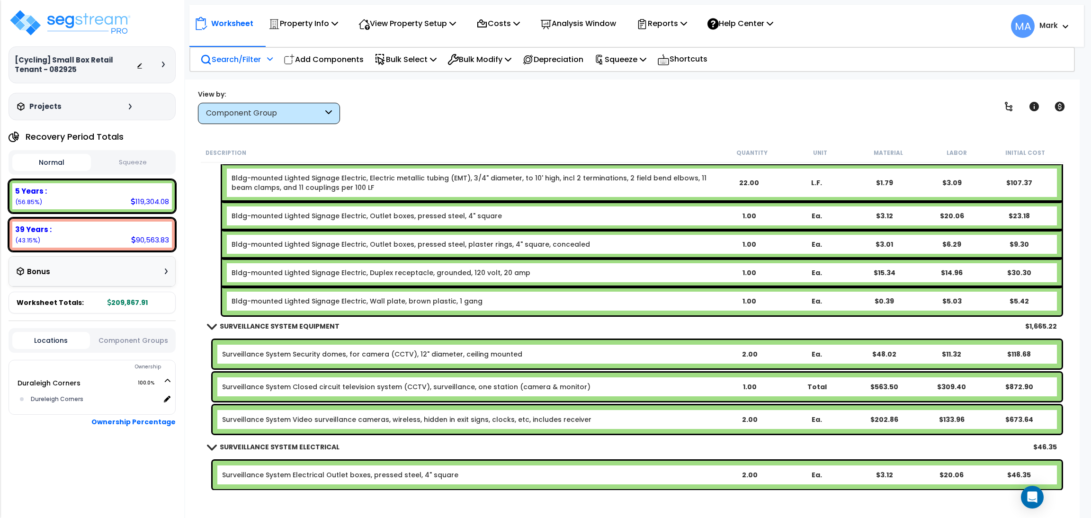
click at [553, 453] on div "SURVEILLANCE SYSTEM ELECTRICAL $46.35" at bounding box center [632, 447] width 859 height 23
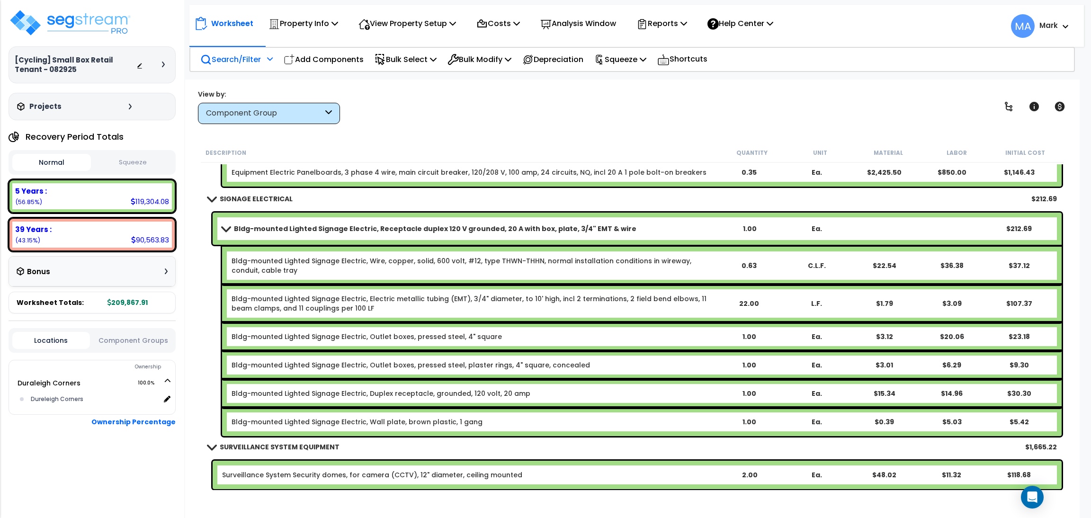
scroll to position [10645, 0]
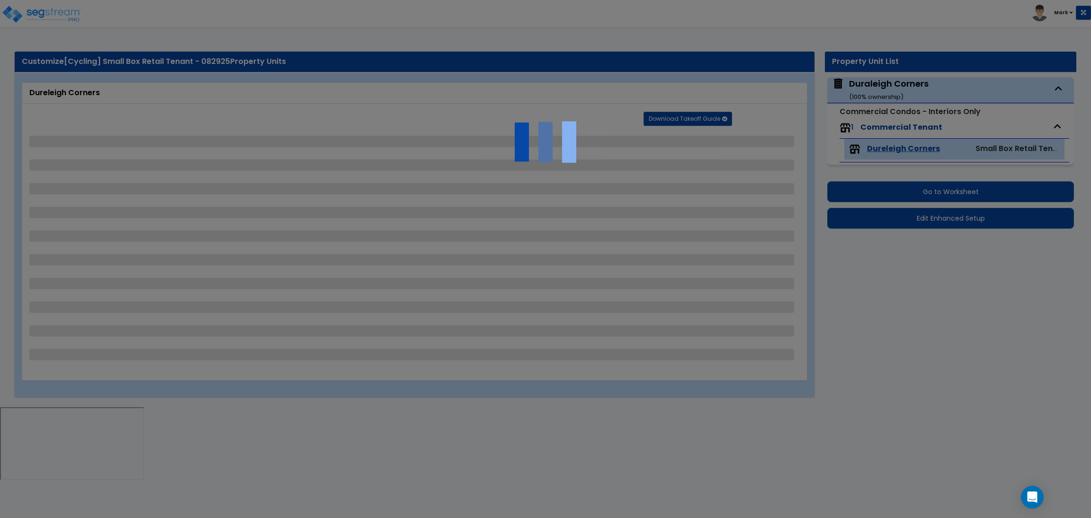
select select "1"
select select "2"
select select "3"
select select "1"
select select "2"
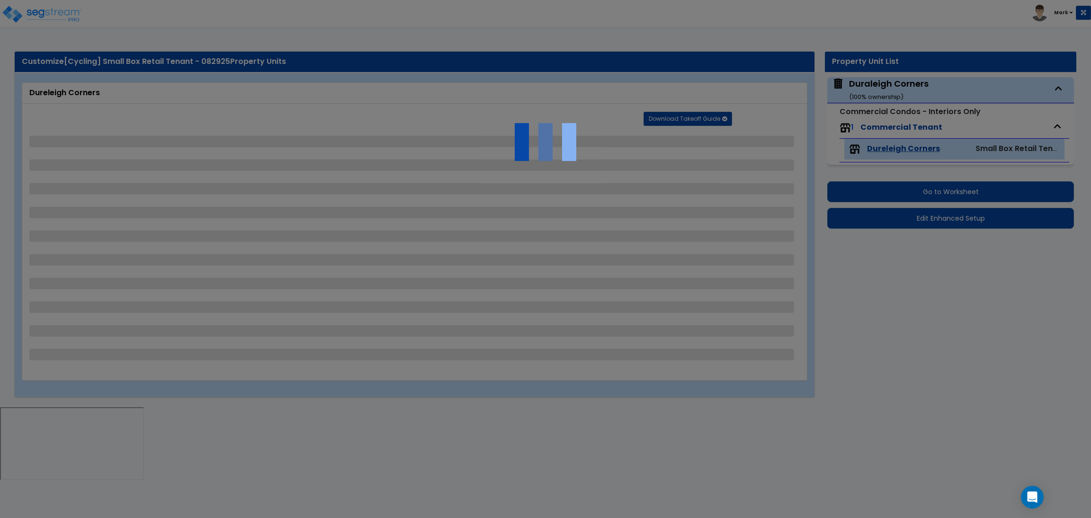
select select "1"
select select "3"
select select "5"
select select "2"
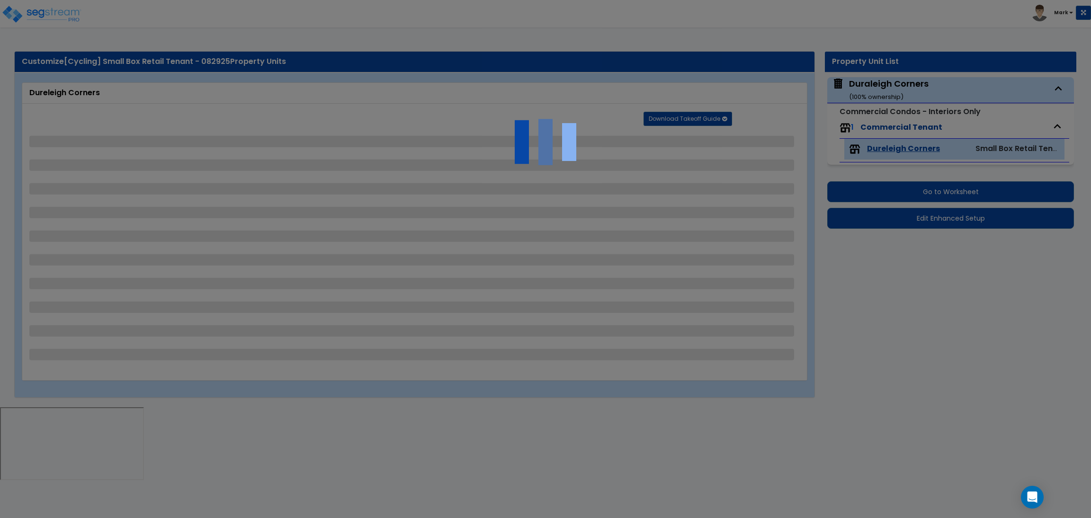
select select "1"
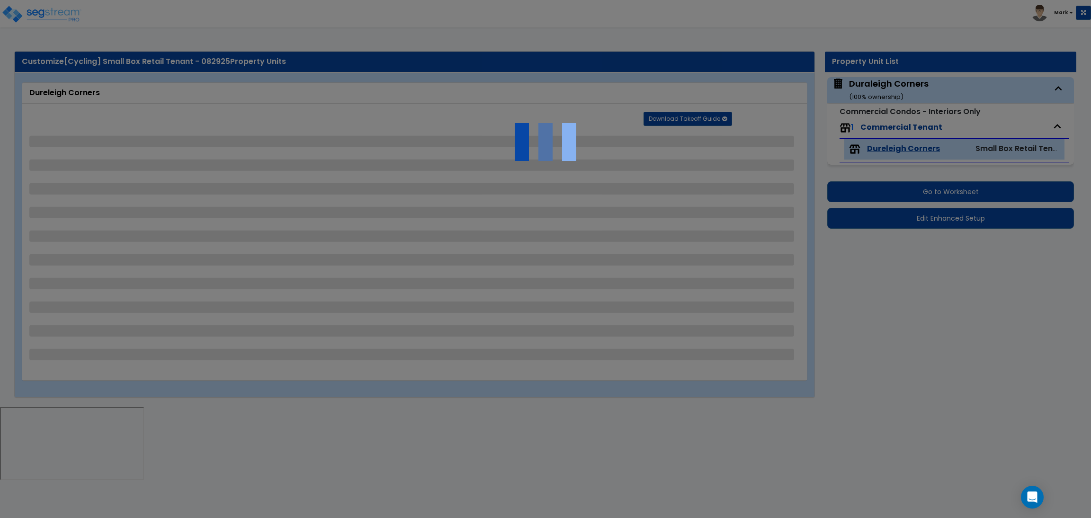
select select "2"
select select "1"
select select "2"
select select "1"
select select "3"
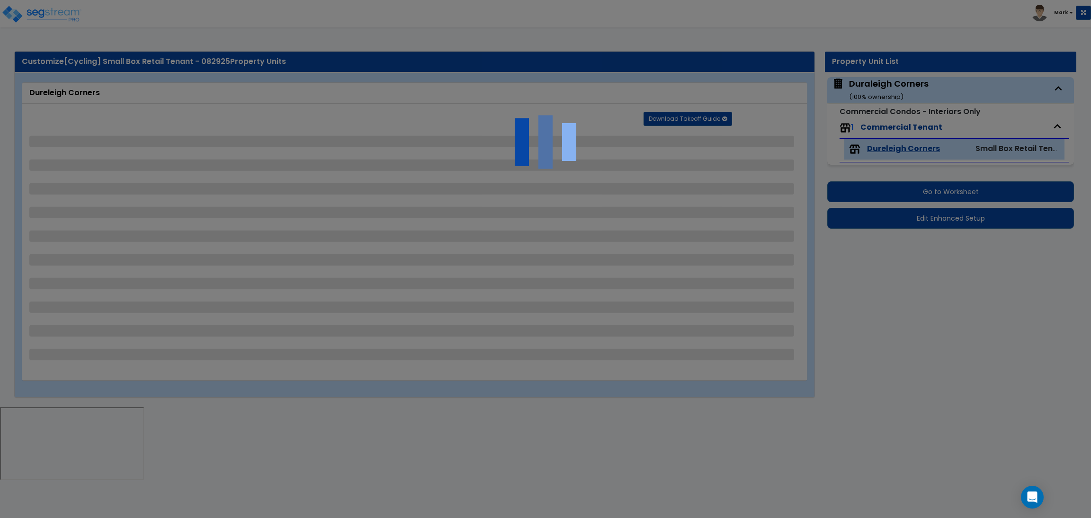
select select "1"
select select "2"
select select "3"
select select "1"
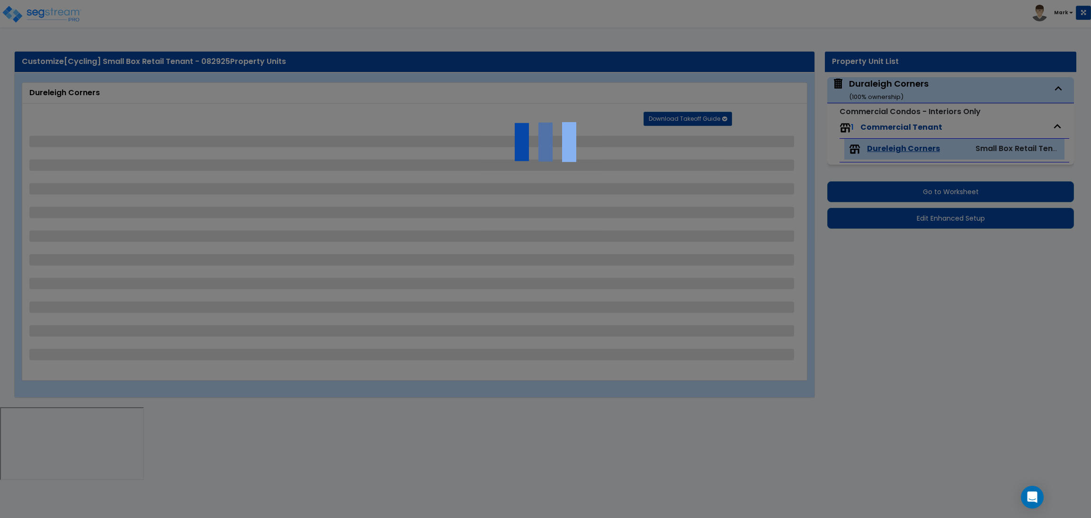
select select "1"
select select "2"
select select "1"
select select "3"
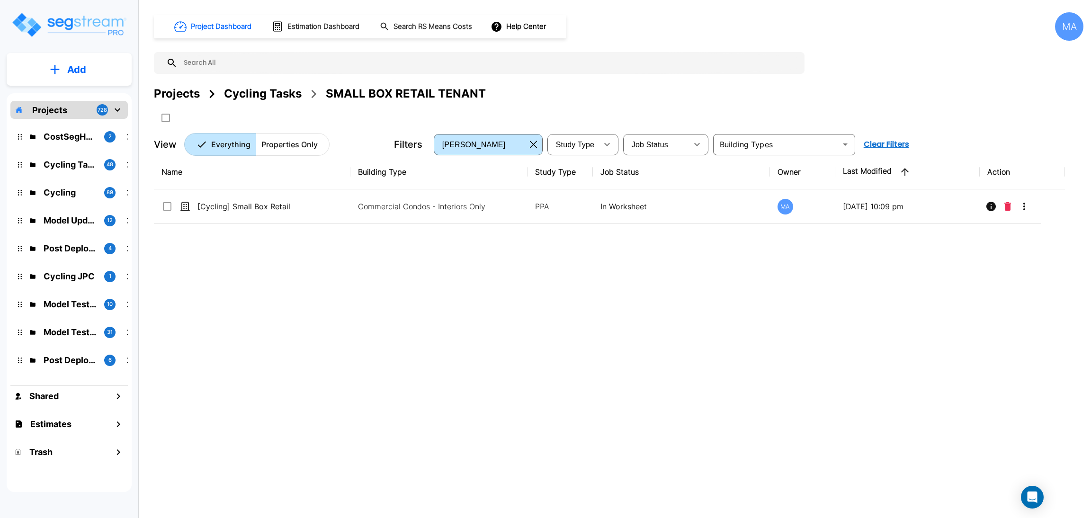
click at [258, 58] on input "text" at bounding box center [489, 63] width 622 height 22
click at [470, 142] on div "[PERSON_NAME]" at bounding box center [481, 144] width 90 height 27
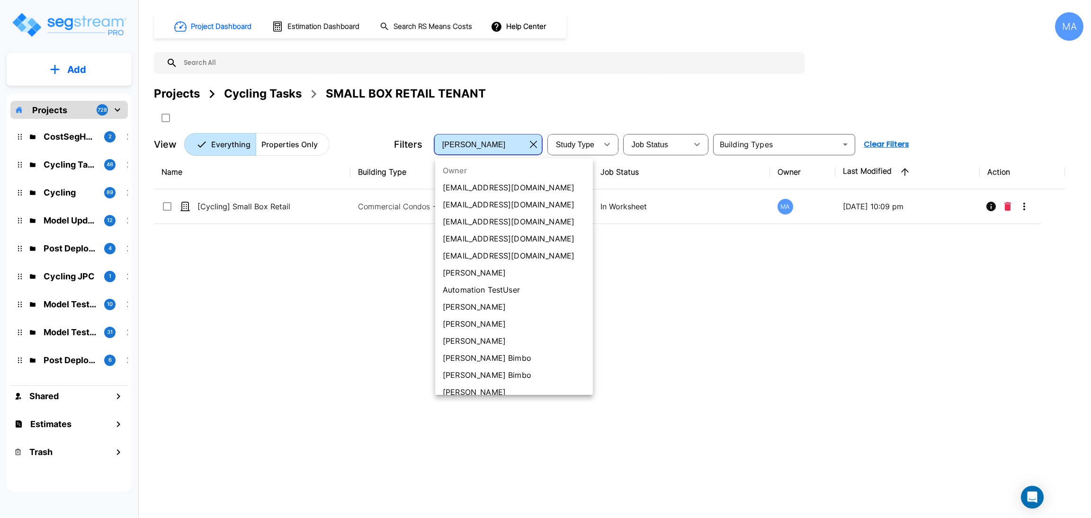
scroll to position [320, 0]
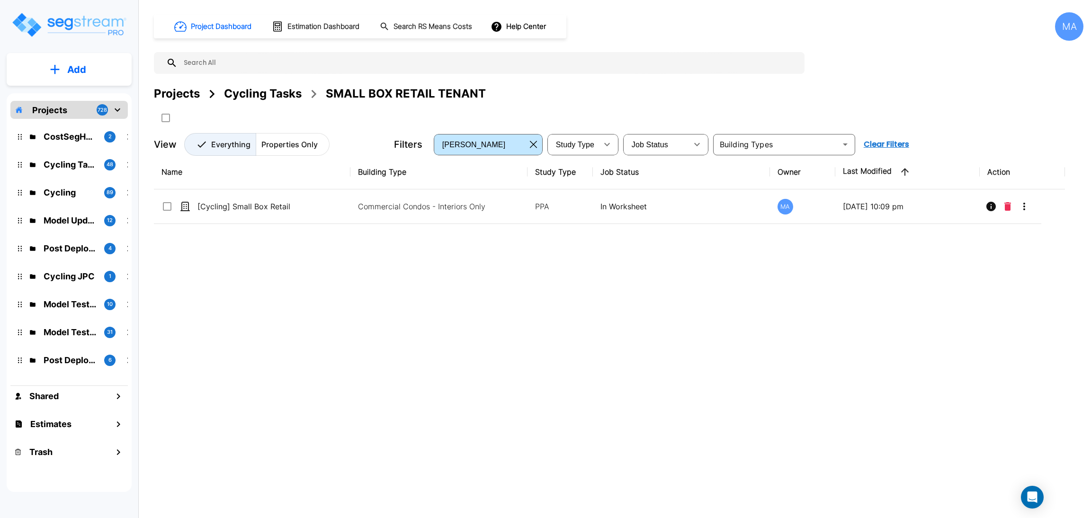
click icon "button"
click p "Properties Only"
click div "Projects"
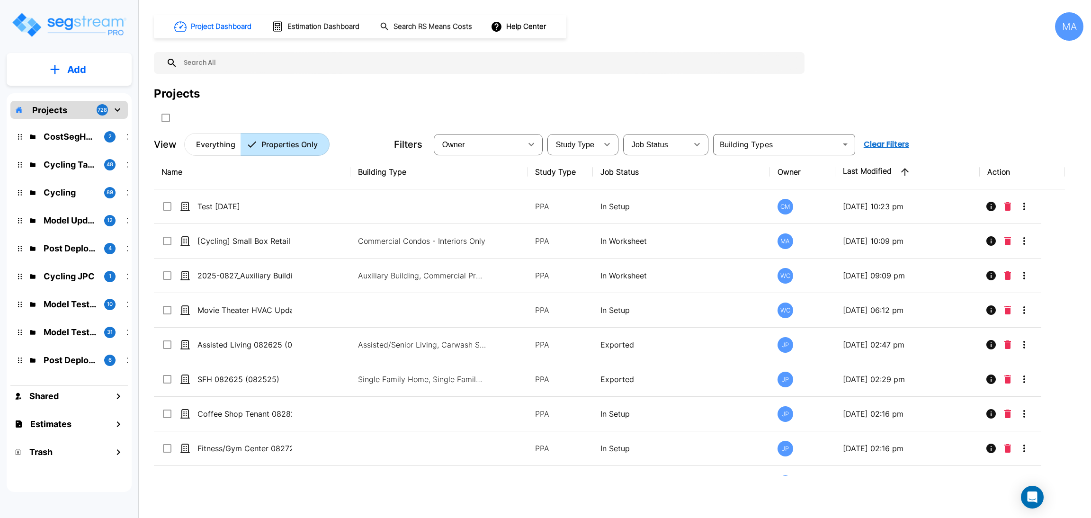
click input "text"
paste input "55 Doctor M Roper Pkwy S,"
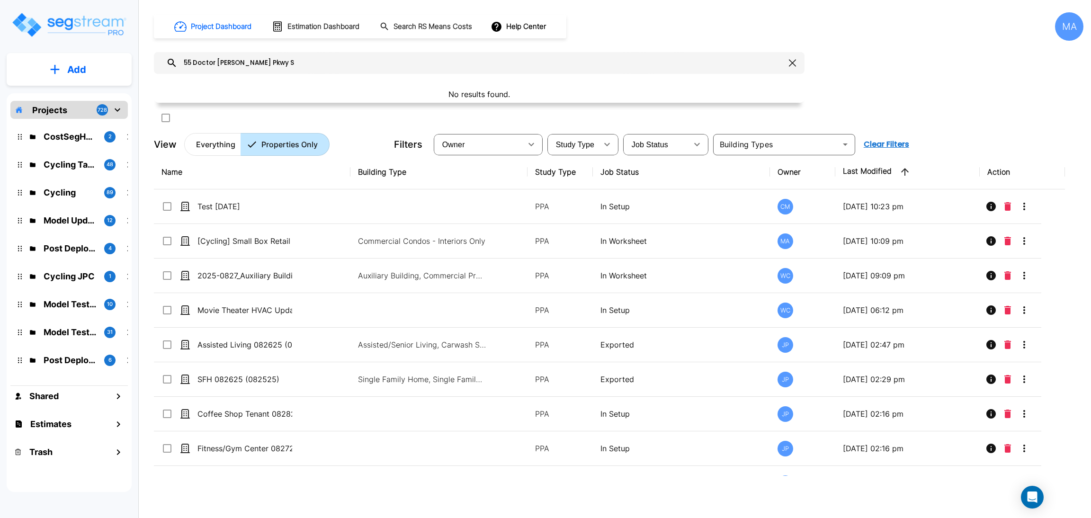
click input "55 Doctor M Roper Pkwy S"
click input "655 Doctor M Roper Pkwy S"
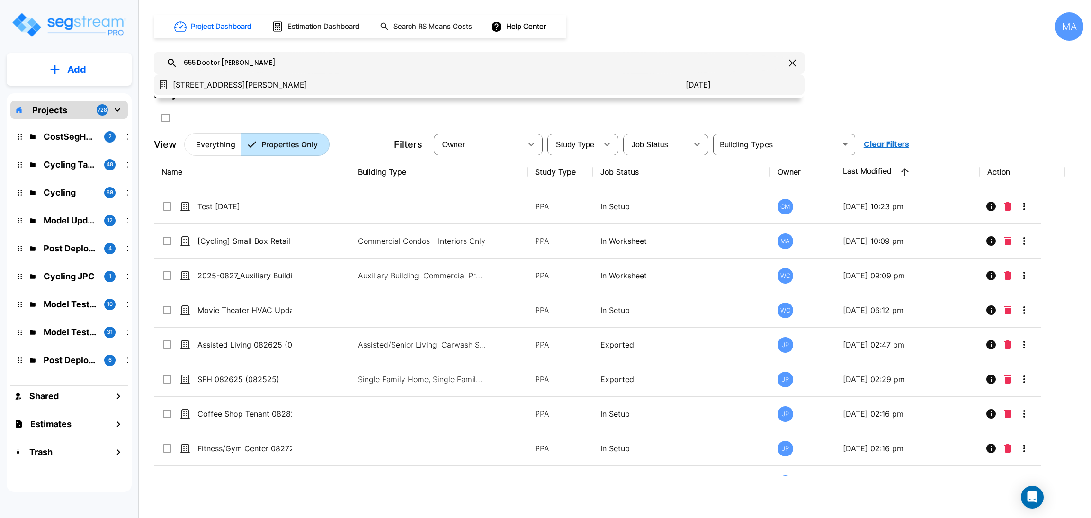
type input "655 Doctor M Roper"
click p "655 Doctor M Roper Parkway TX"
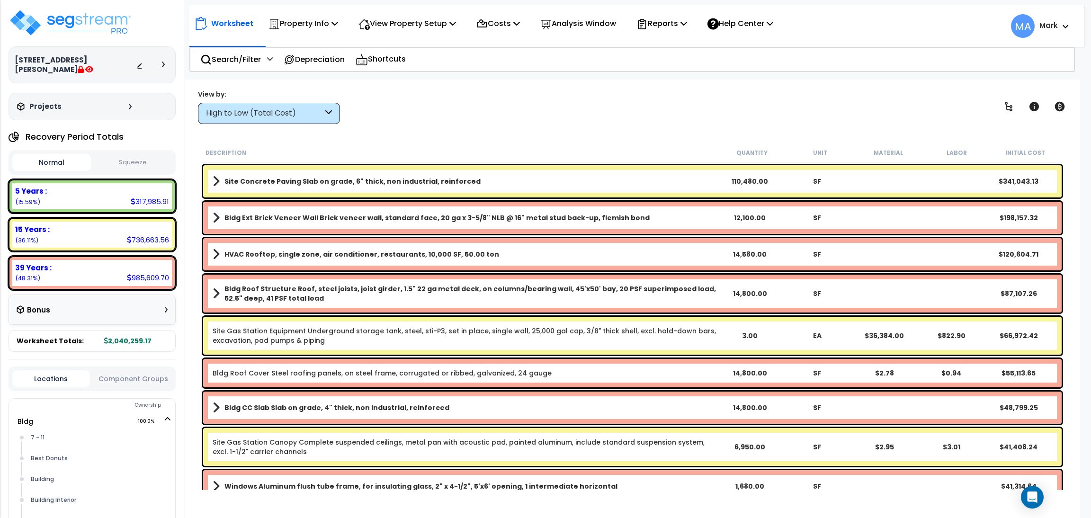
scroll to position [41, 0]
click at [389, 27] on p "View Property Setup" at bounding box center [408, 23] width 98 height 13
click at [399, 61] on link "View Questionnaire" at bounding box center [401, 64] width 94 height 19
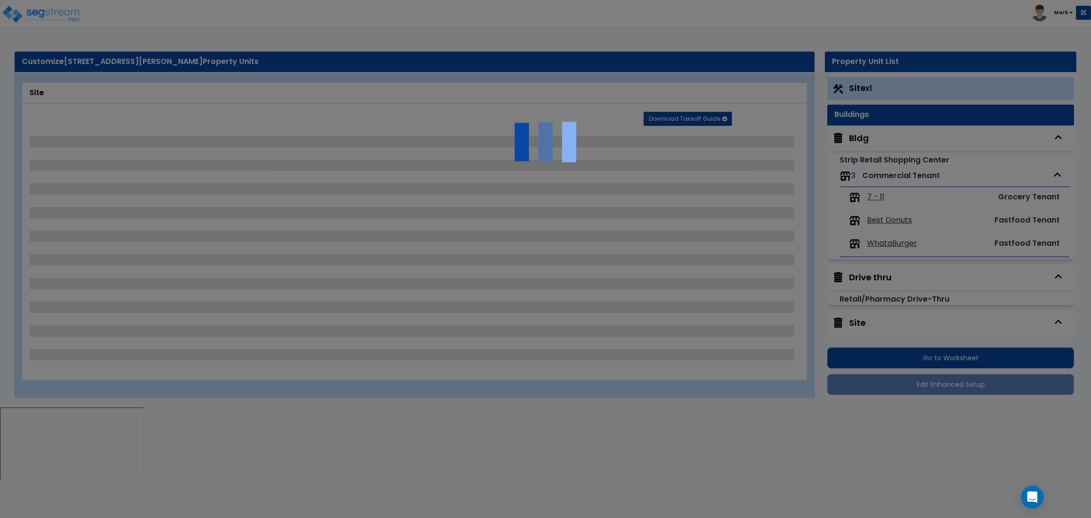
select select "2"
select select "4"
select select "1"
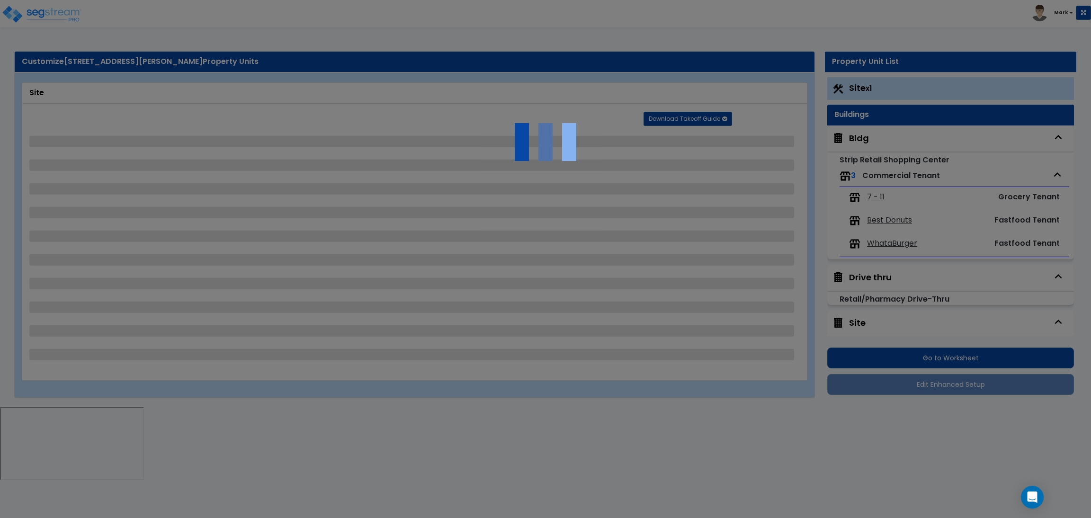
select select "2"
select select "1"
select select "5"
select select "1"
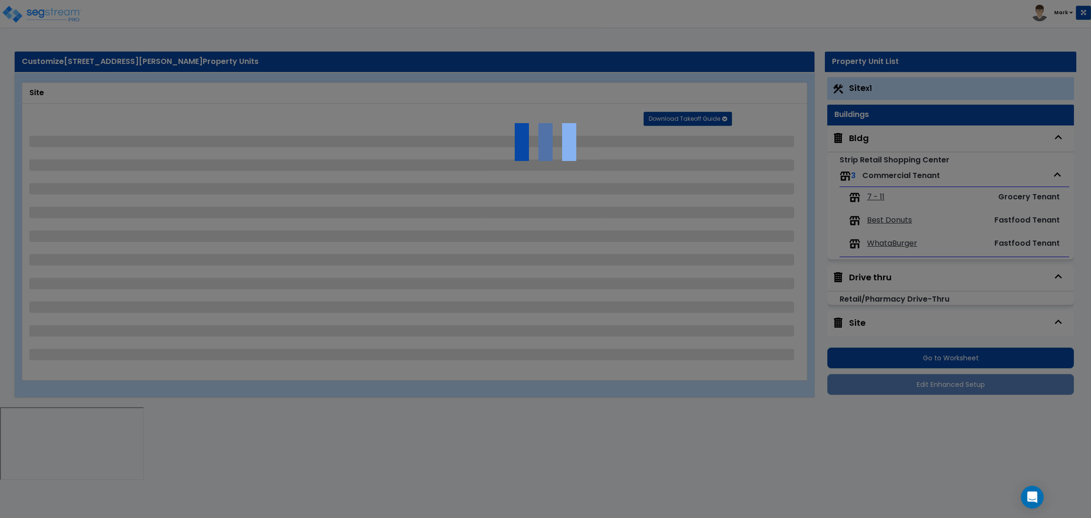
select select "2"
select select "1"
select select "2"
select select "4"
select select "2"
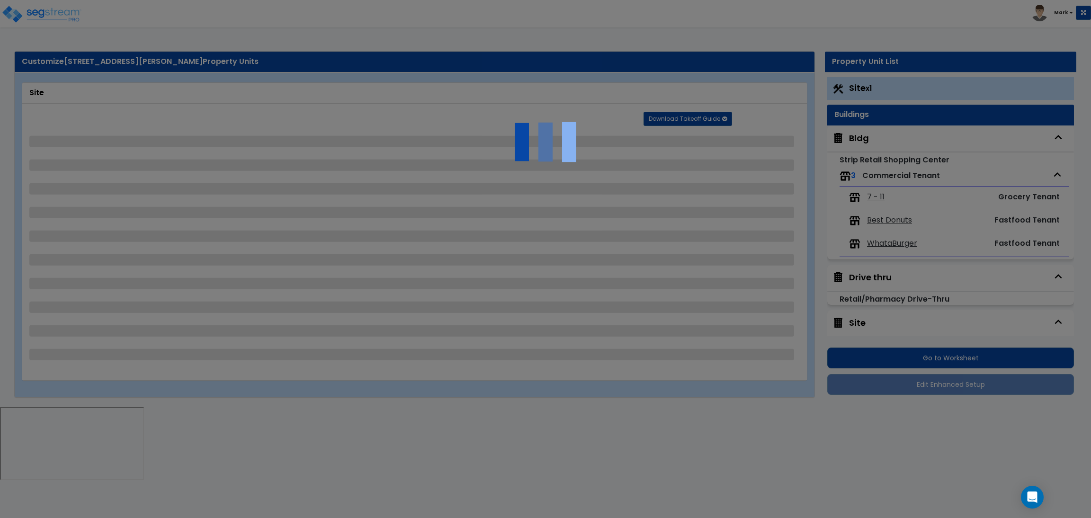
select select "2"
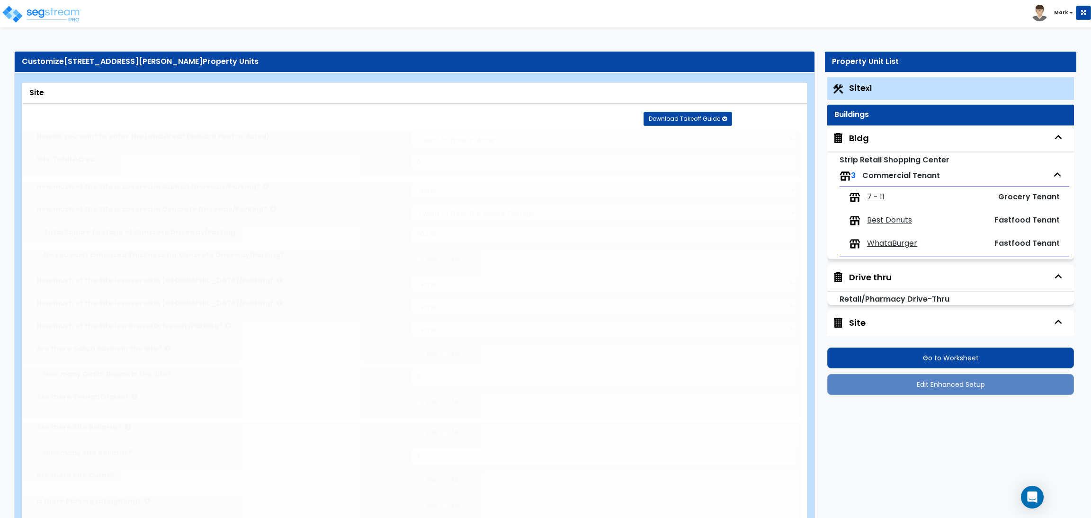
radio input "true"
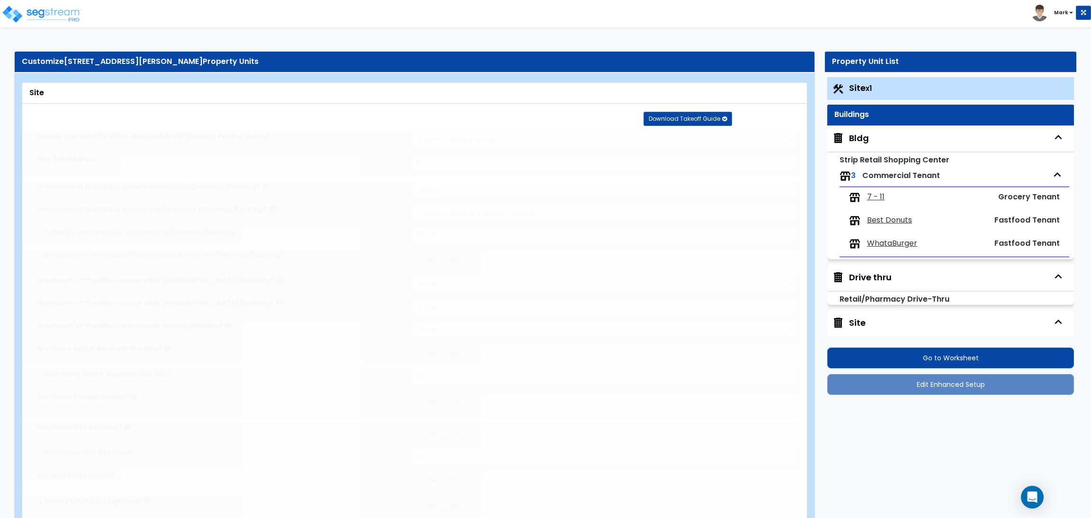
radio input "true"
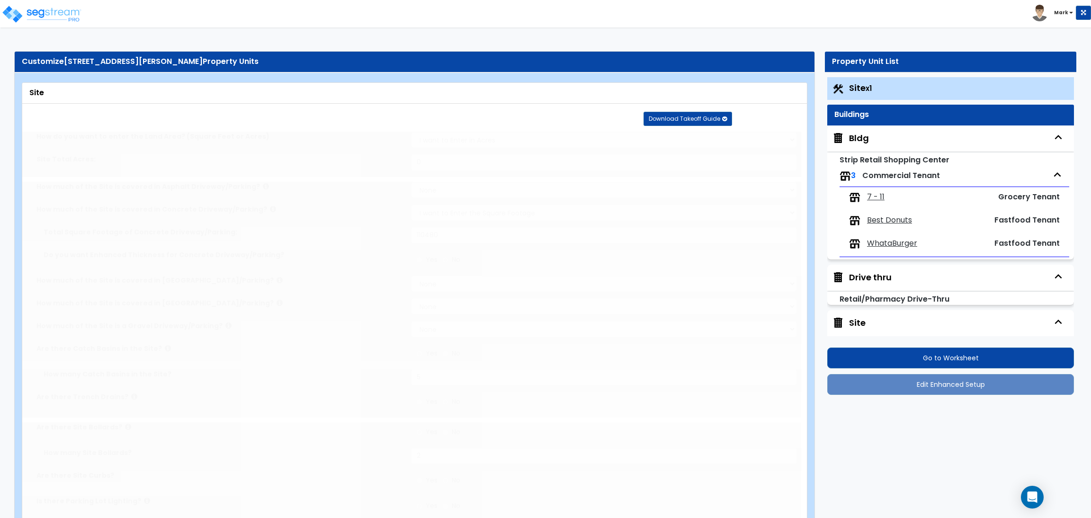
radio input "true"
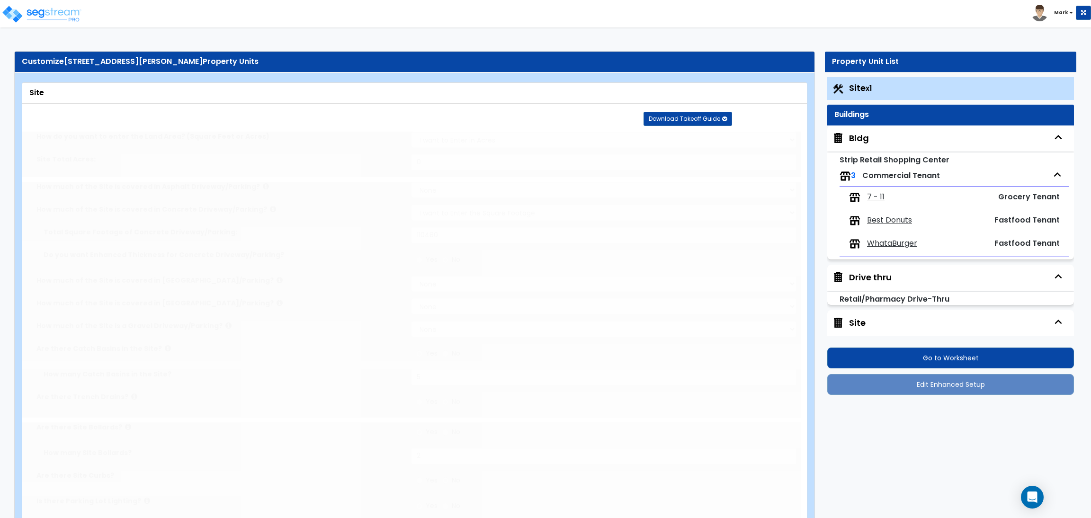
radio input "true"
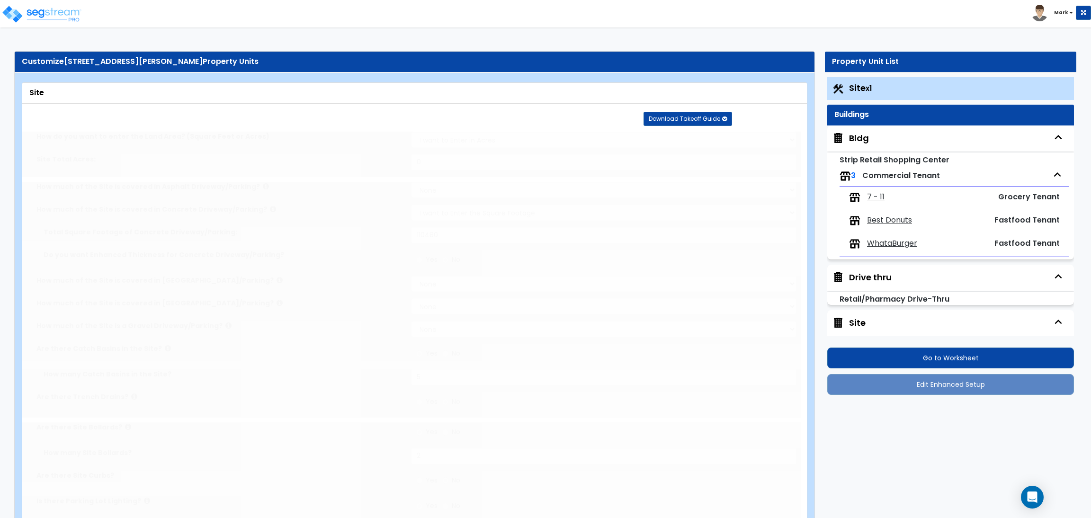
radio input "true"
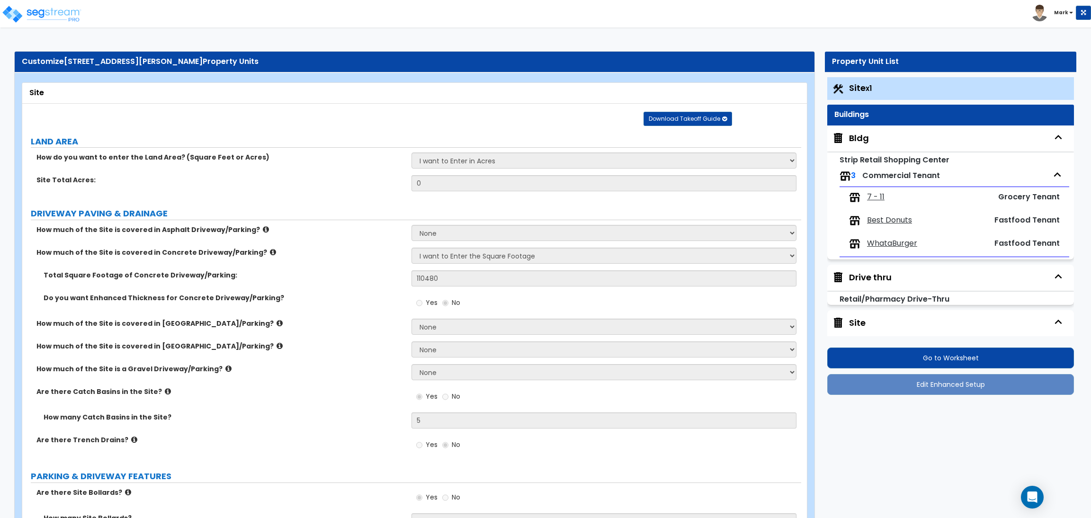
radio input "true"
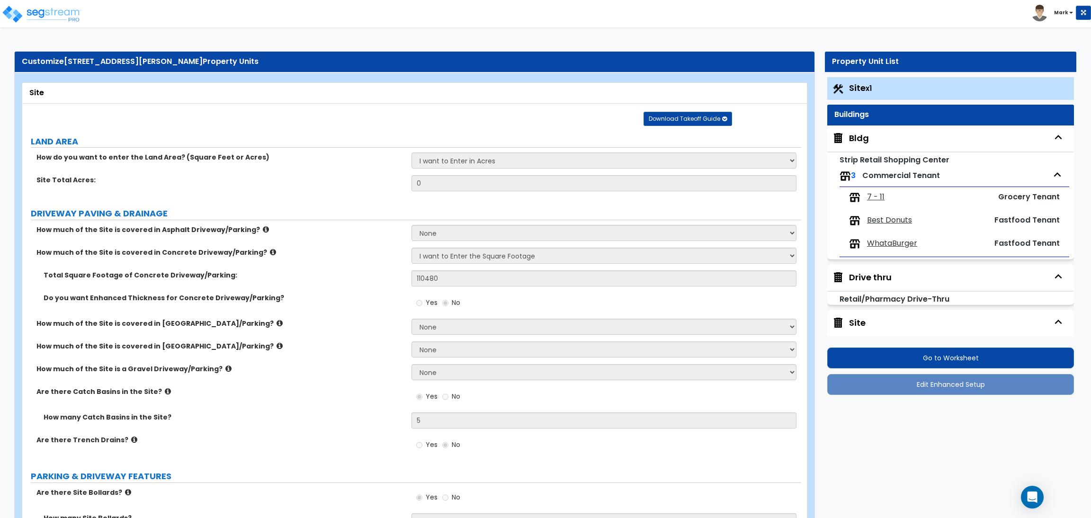
radio input "true"
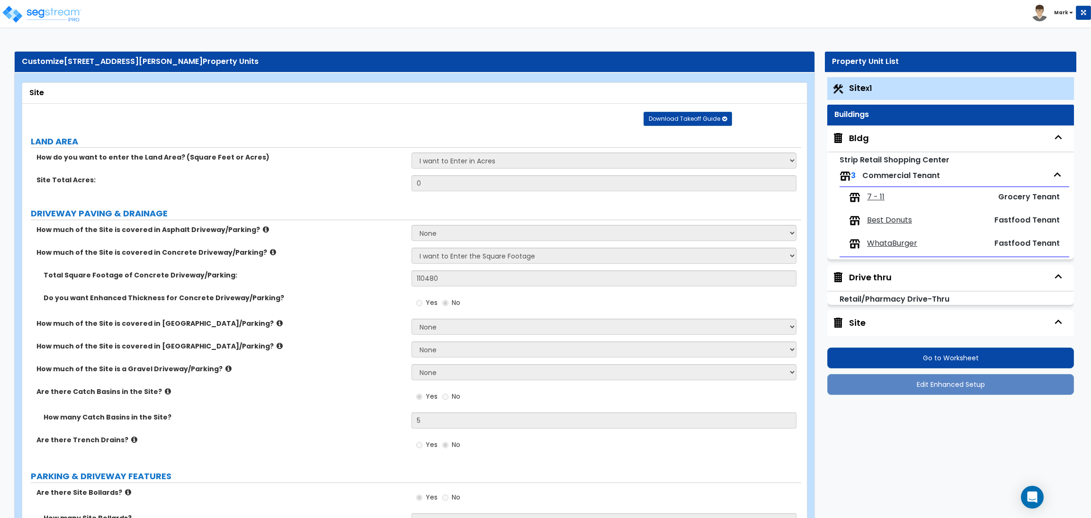
radio input "true"
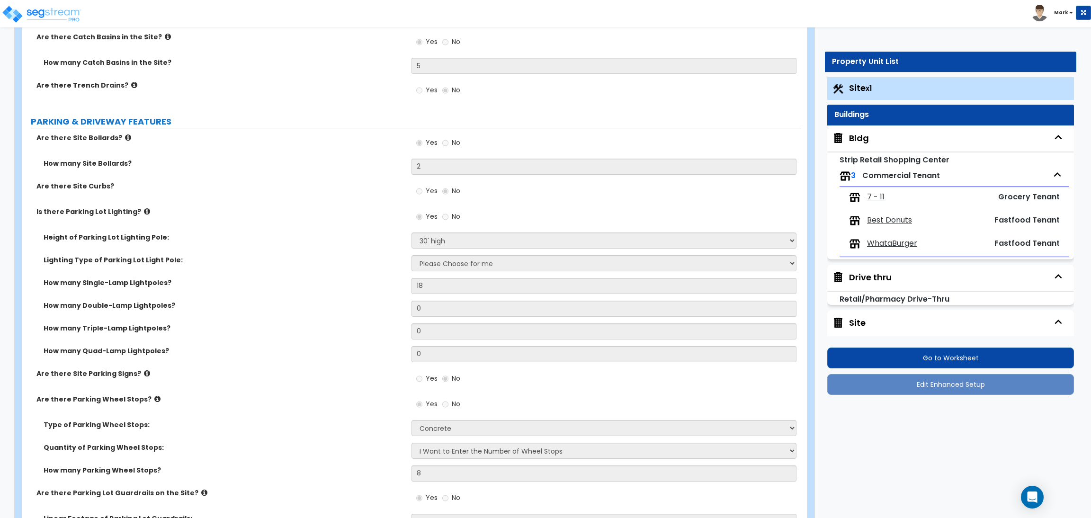
scroll to position [497, 0]
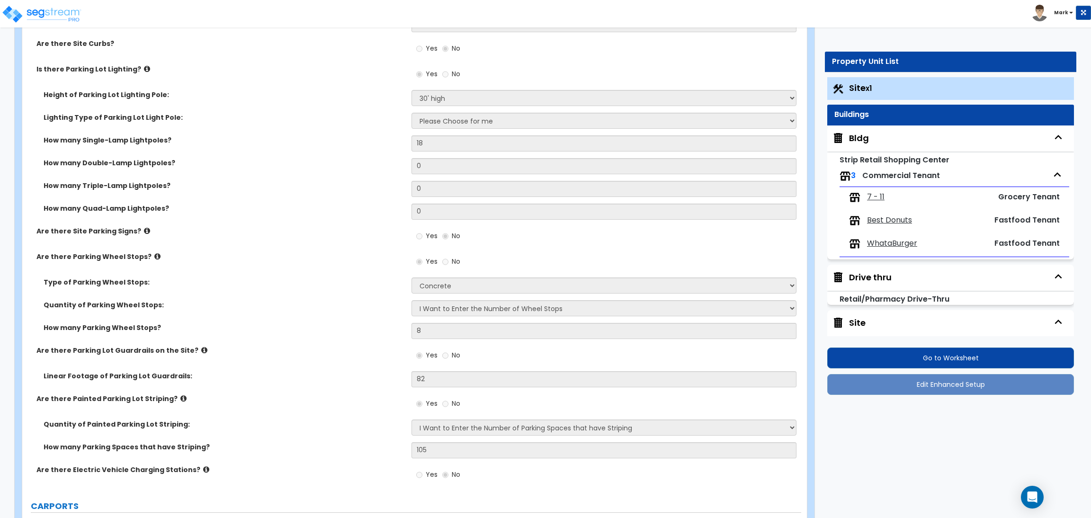
radio input "true"
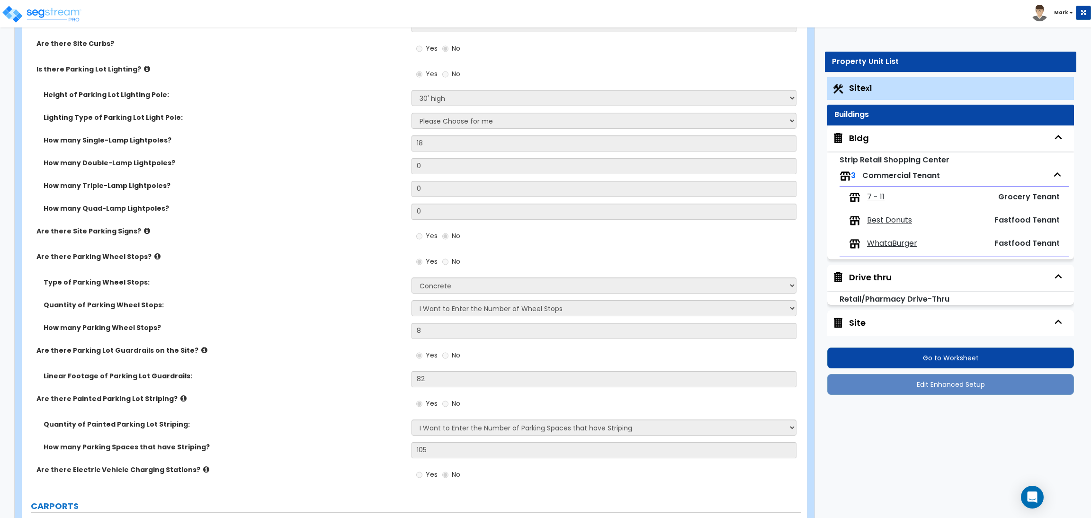
radio input "true"
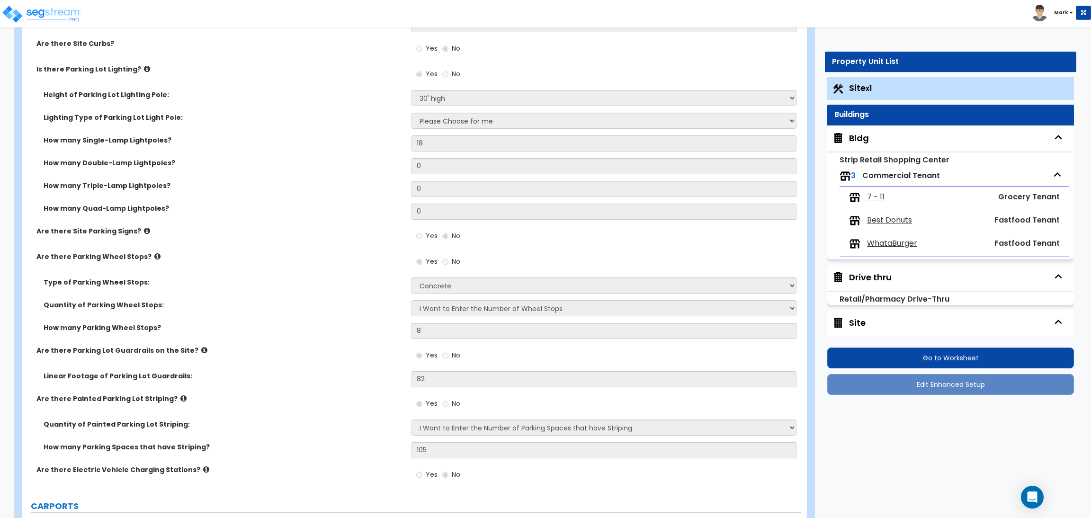
radio input "true"
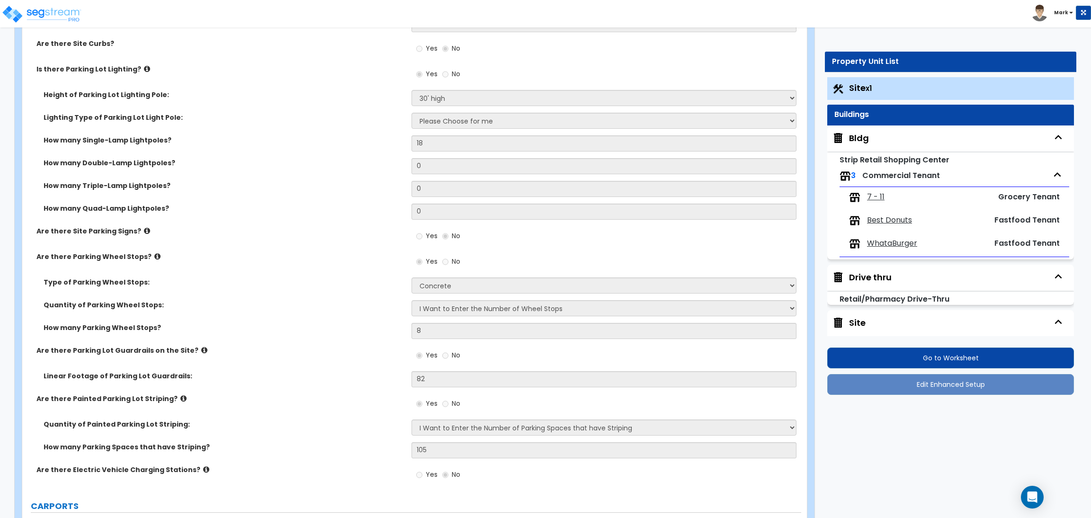
radio input "true"
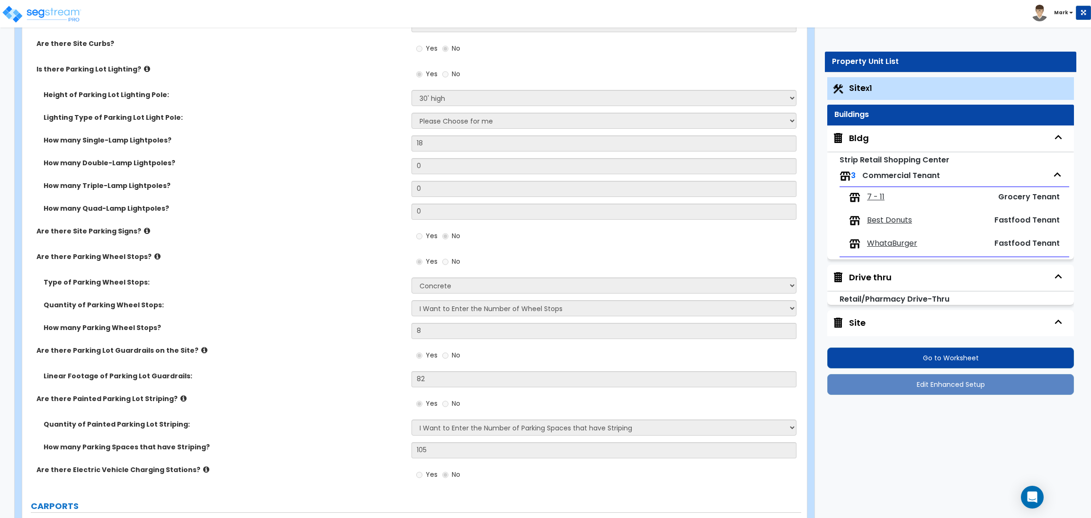
radio input "true"
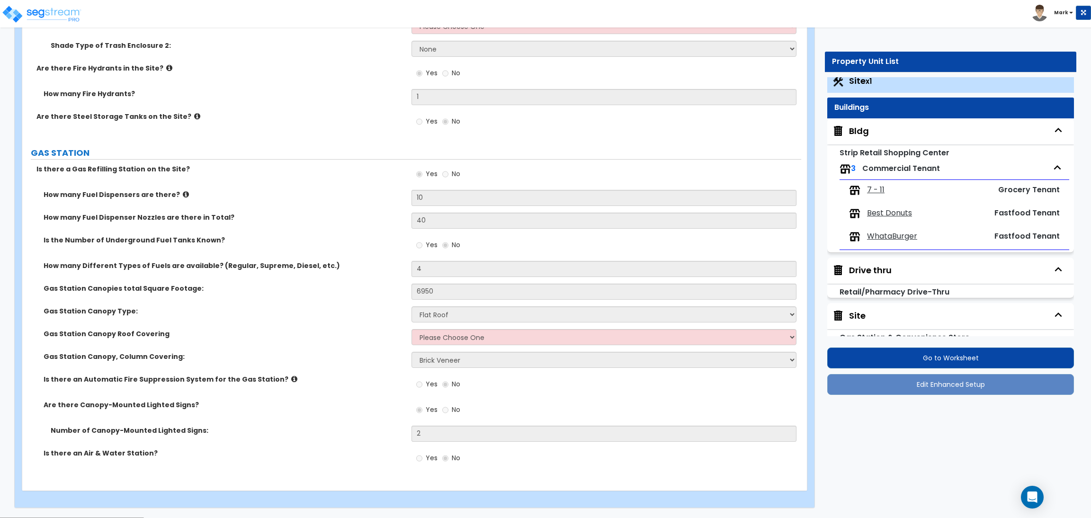
scroll to position [19, 0]
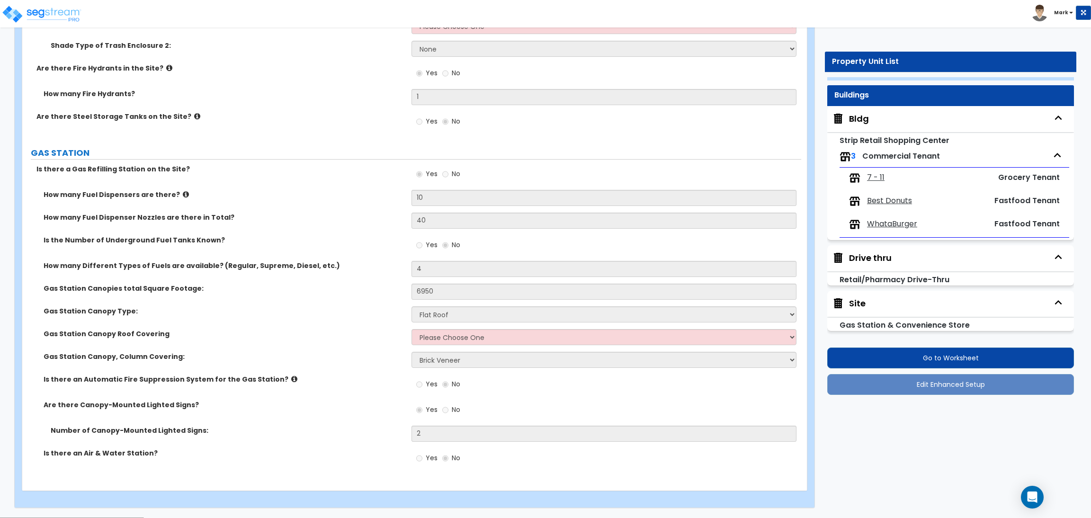
click at [1051, 304] on icon "button" at bounding box center [1058, 303] width 14 height 14
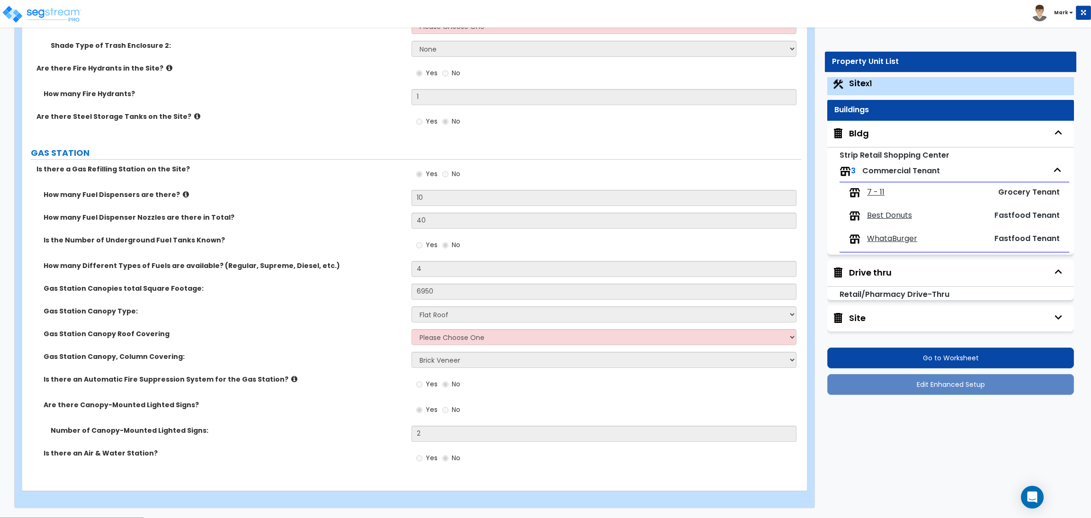
scroll to position [5, 0]
click at [1055, 273] on icon "button" at bounding box center [1058, 272] width 14 height 14
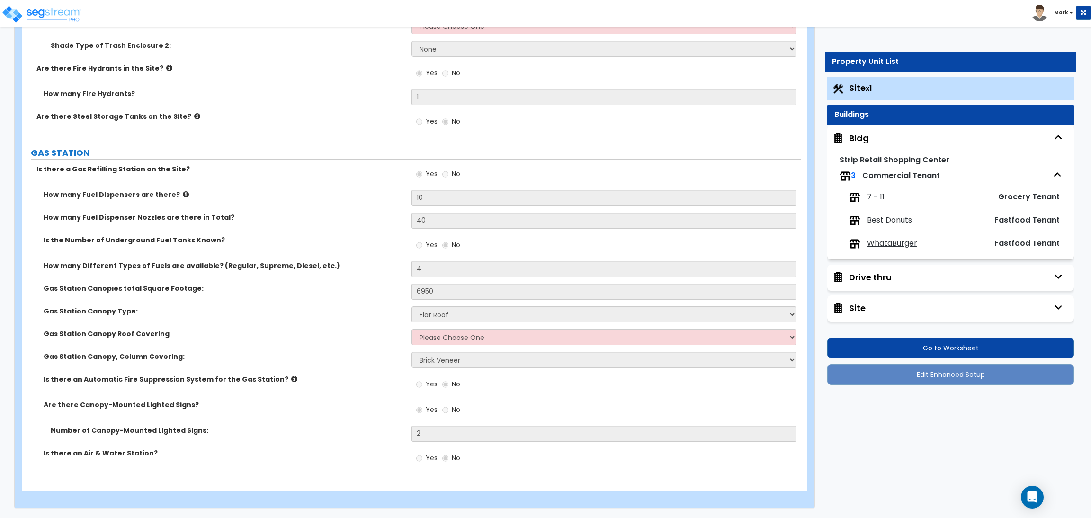
scroll to position [0, 0]
click at [1055, 273] on icon "button" at bounding box center [1058, 277] width 14 height 14
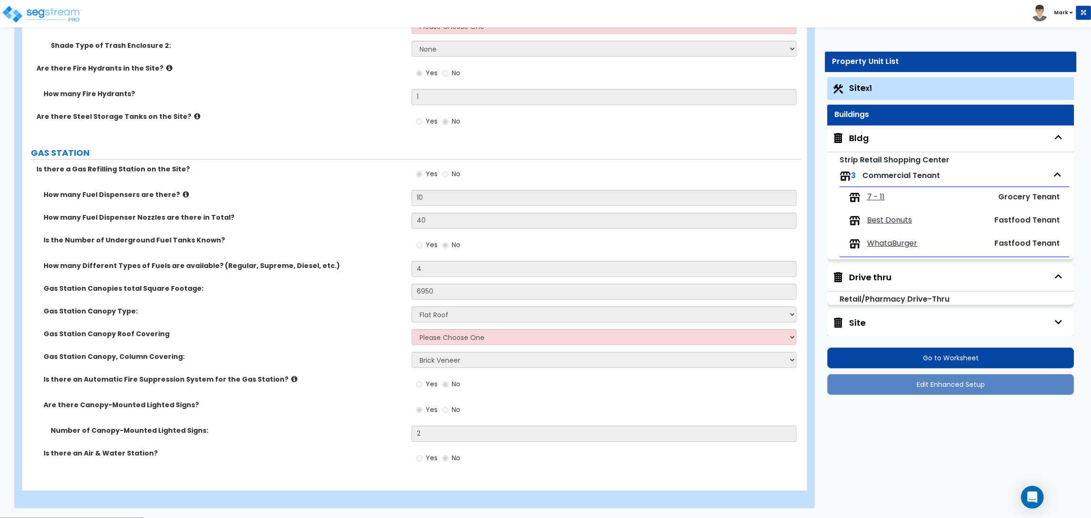
click at [1056, 322] on icon "button" at bounding box center [1058, 322] width 14 height 14
click at [863, 135] on div "Bldg" at bounding box center [859, 138] width 20 height 12
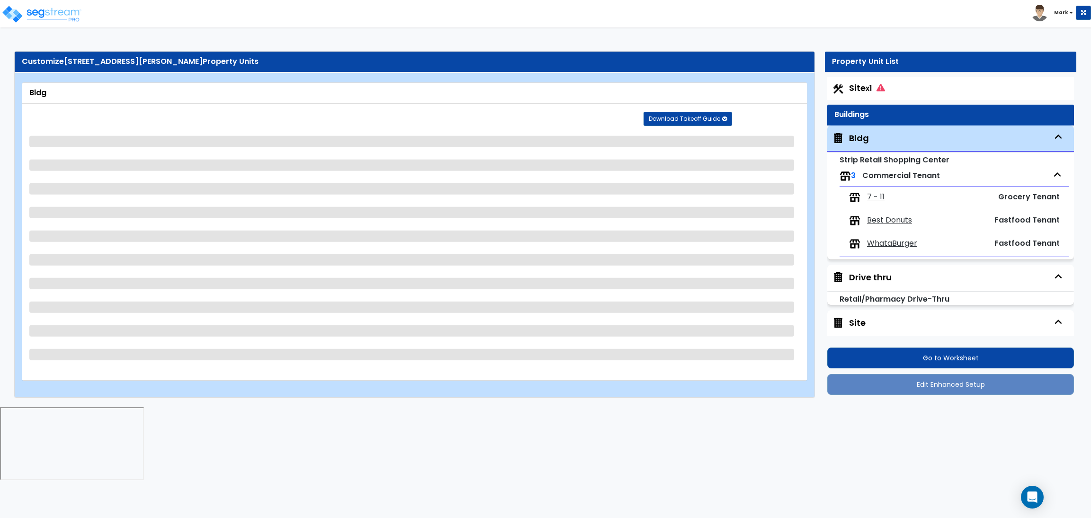
scroll to position [19, 0]
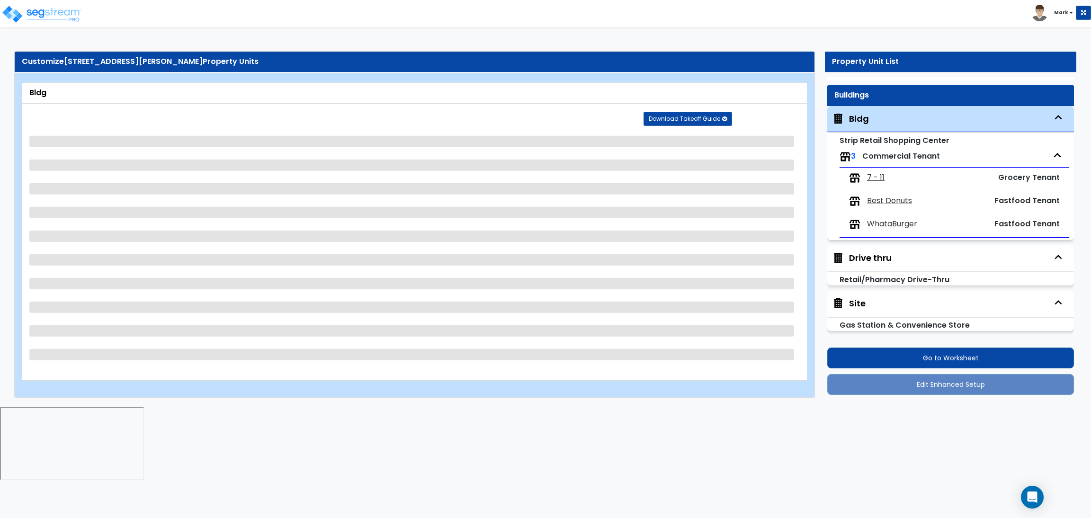
select select "1"
select select "2"
select select "1"
select select "2"
select select "3"
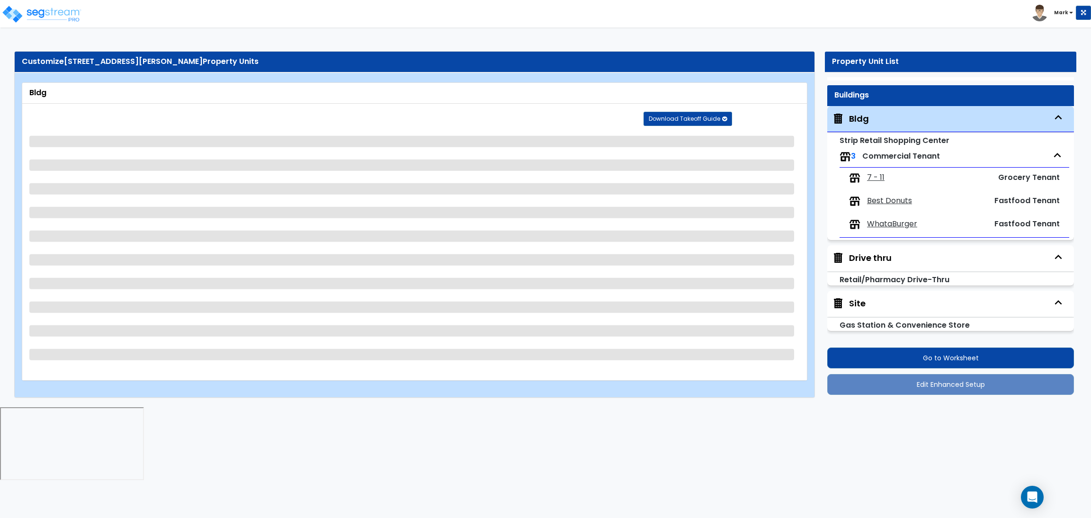
select select "1"
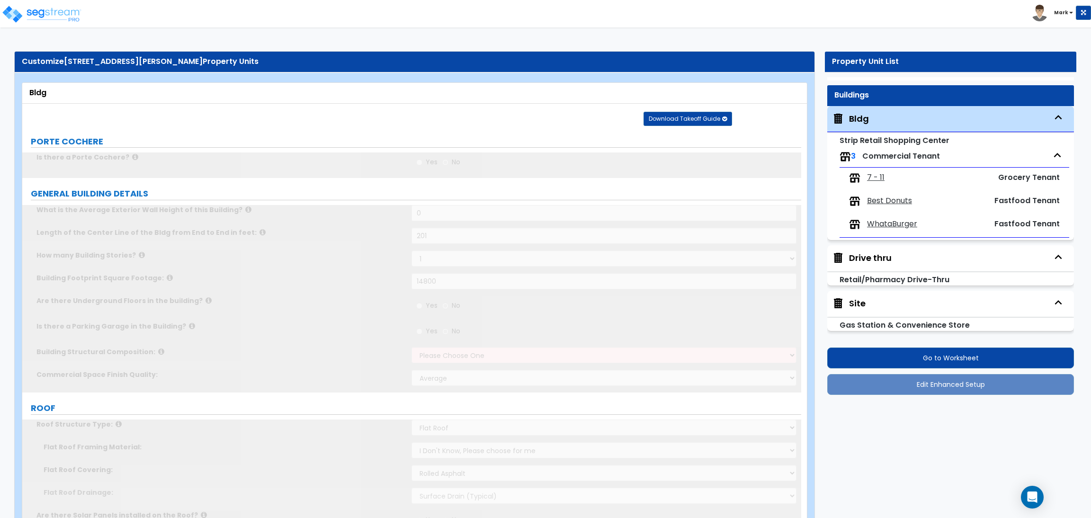
select select "1"
radio input "true"
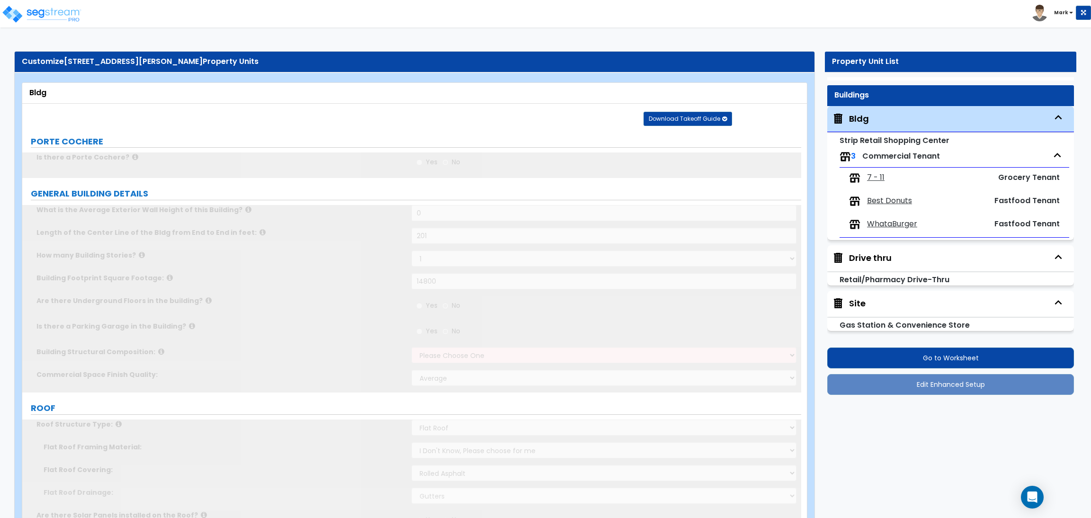
radio input "true"
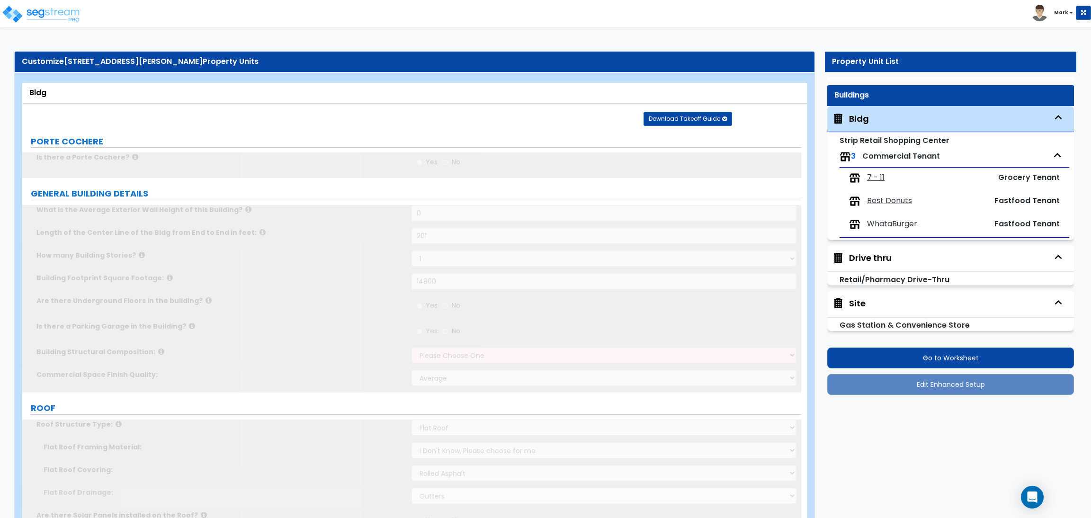
radio input "true"
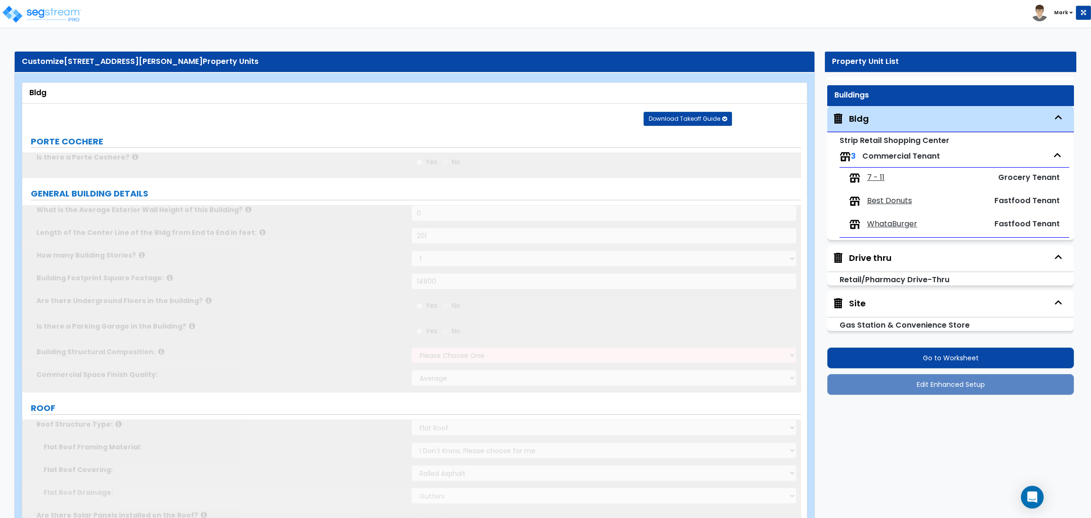
radio input "true"
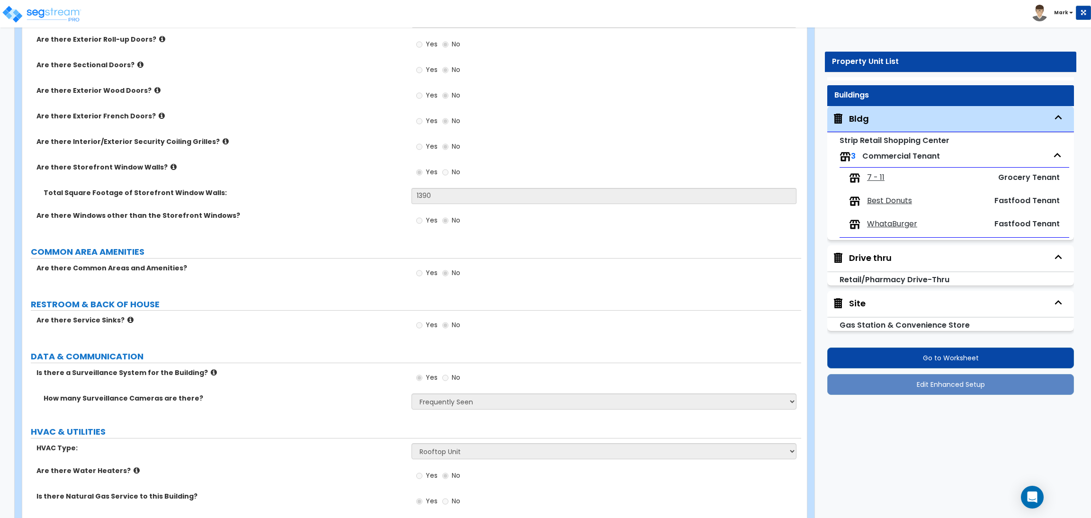
scroll to position [1063, 0]
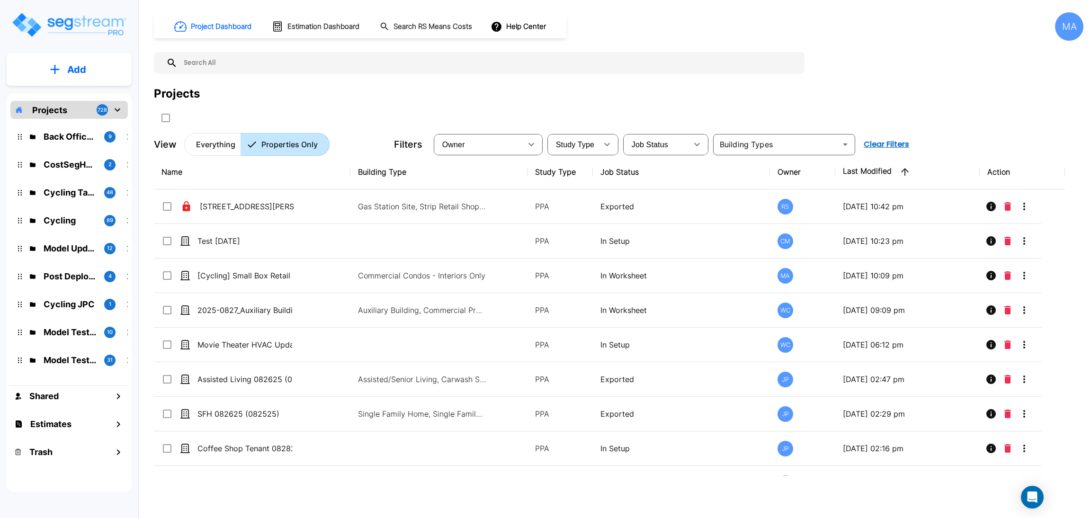
click at [215, 66] on input "text" at bounding box center [489, 63] width 622 height 22
click at [200, 61] on input "text" at bounding box center [489, 63] width 622 height 22
paste input "[STREET_ADDRESS][PERSON_NAME]"
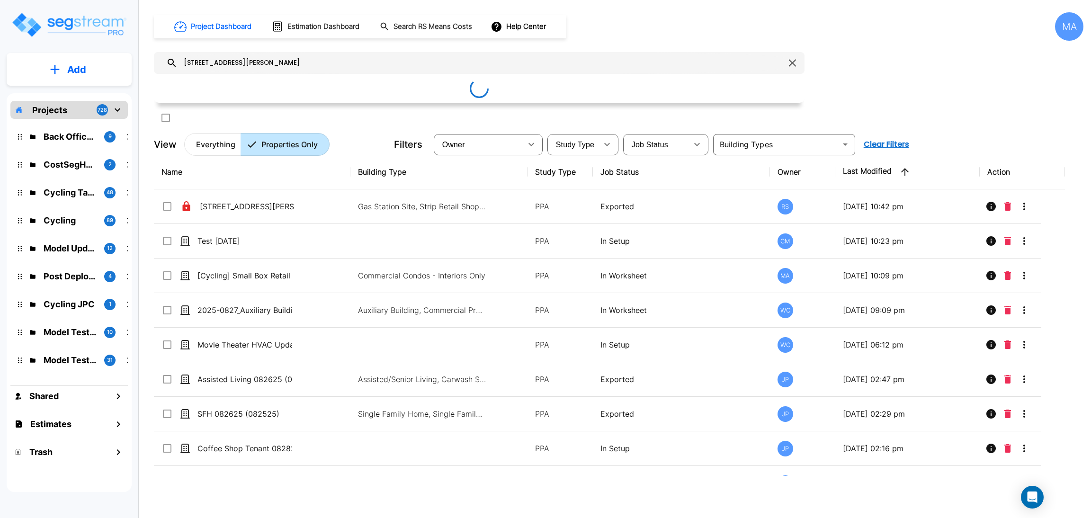
type input "655 Doctor M Roper Pkwy"
drag, startPoint x: 278, startPoint y: 64, endPoint x: 180, endPoint y: 66, distance: 97.6
click at [180, 66] on input "655 Doctor M Roper Pkwy" at bounding box center [482, 63] width 608 height 22
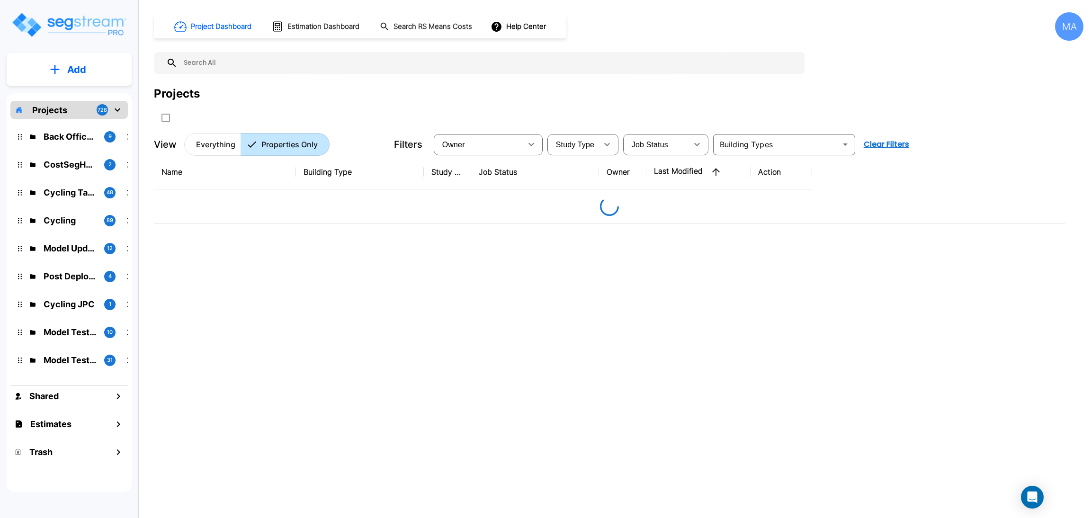
click at [300, 62] on input "text" at bounding box center [489, 63] width 622 height 22
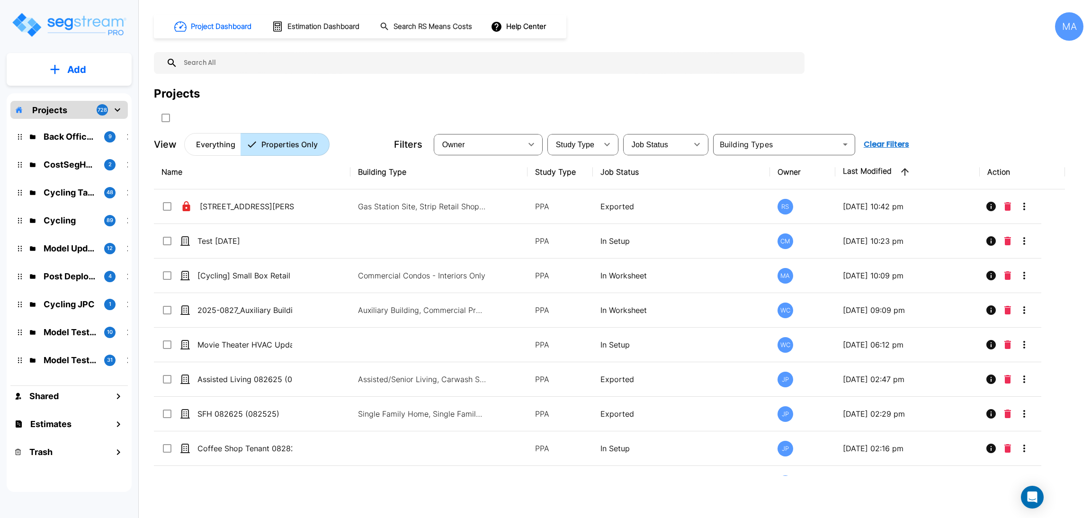
click at [214, 144] on p "Everything" at bounding box center [215, 144] width 39 height 11
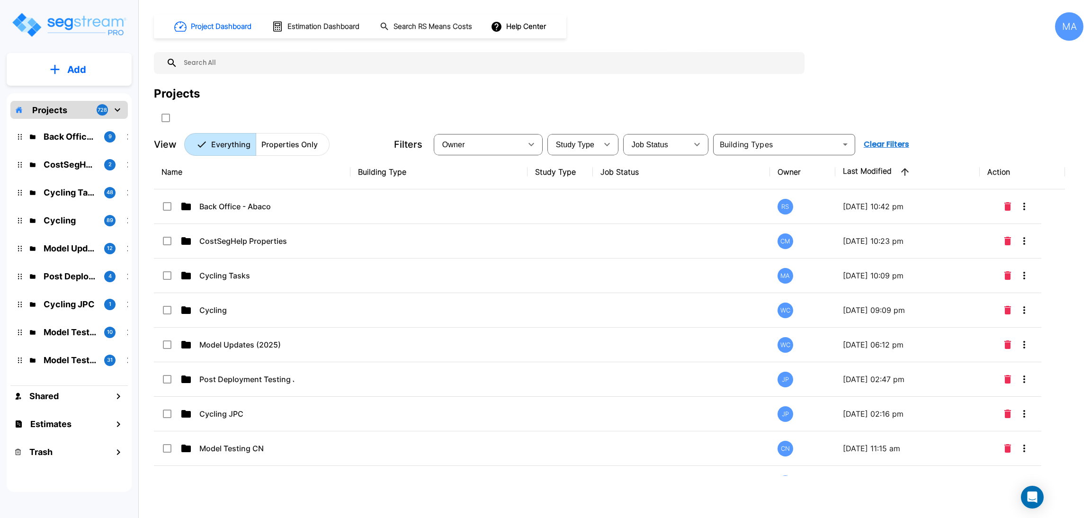
click at [95, 65] on button "Add" at bounding box center [69, 69] width 125 height 27
click at [69, 94] on p "Add Folder" at bounding box center [74, 95] width 39 height 11
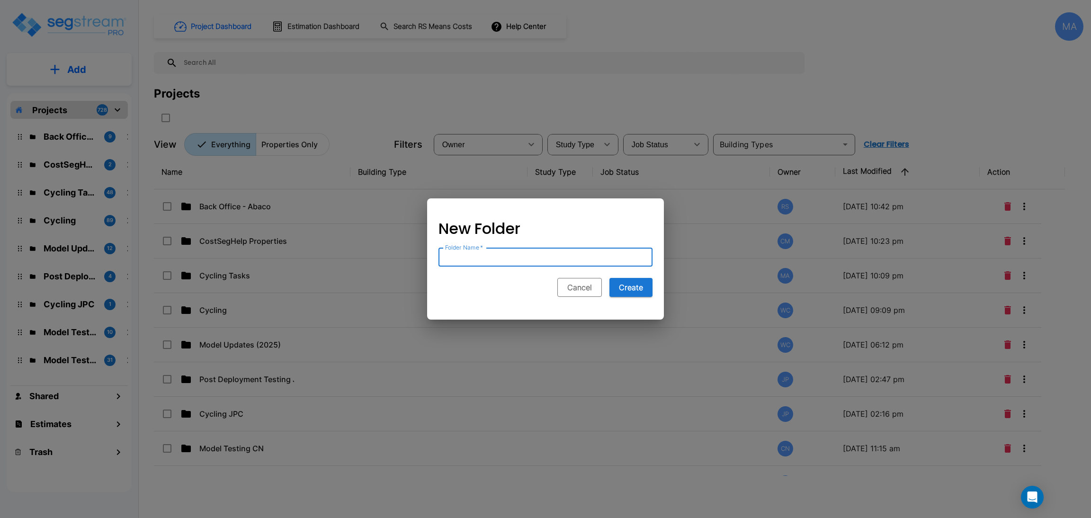
click at [597, 288] on button "Cancel" at bounding box center [579, 287] width 45 height 19
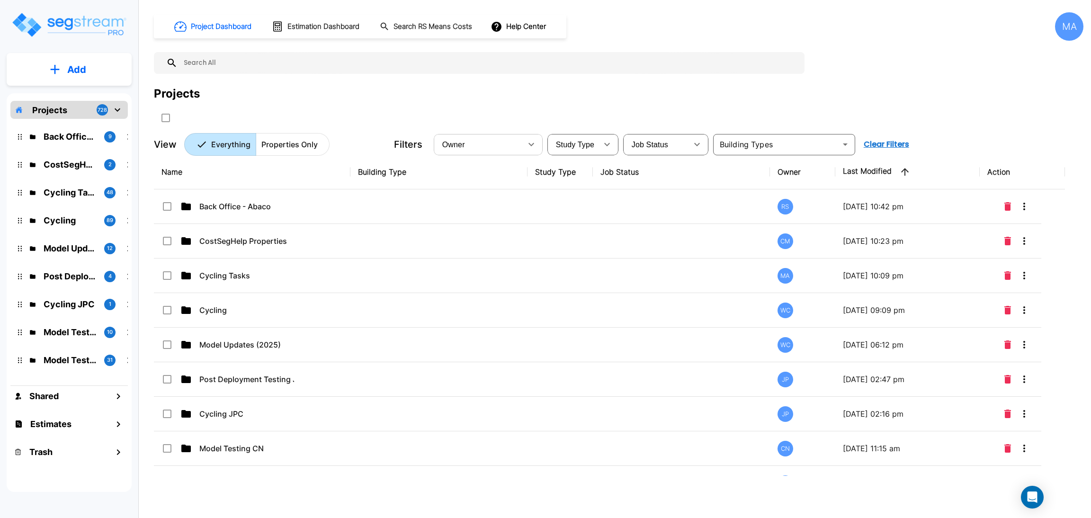
click at [524, 140] on button "button" at bounding box center [531, 144] width 19 height 19
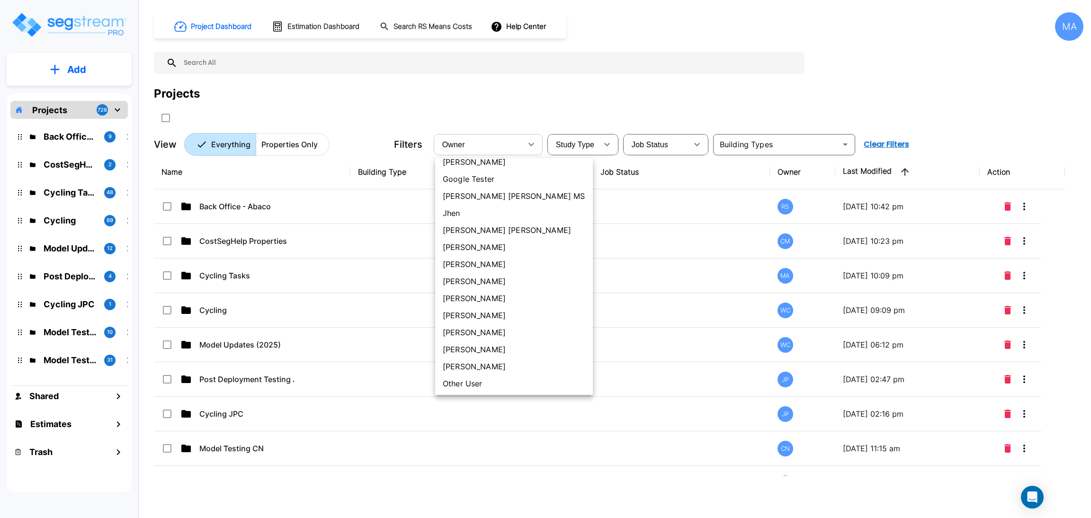
scroll to position [355, 0]
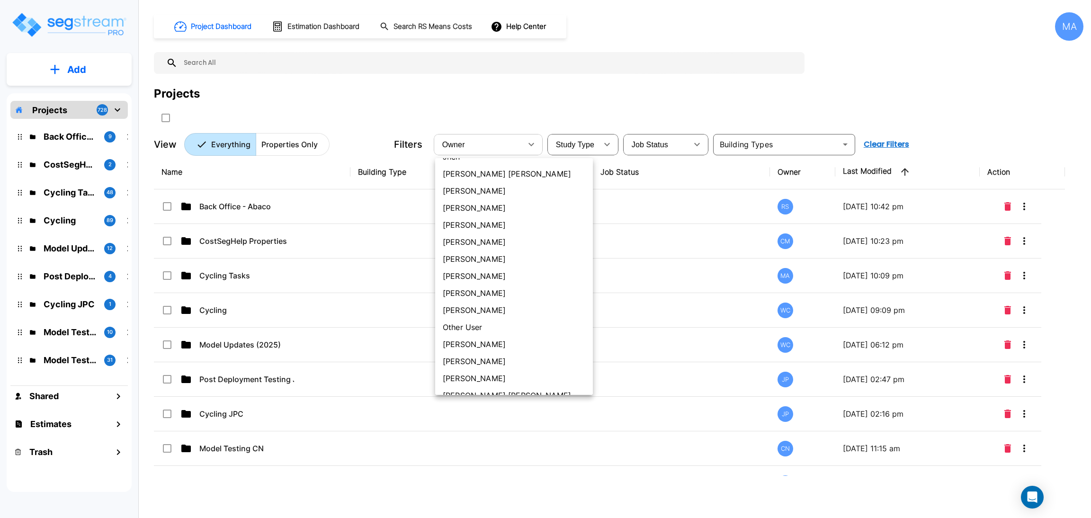
click at [485, 235] on li "[PERSON_NAME]" at bounding box center [514, 242] width 158 height 17
type input "210"
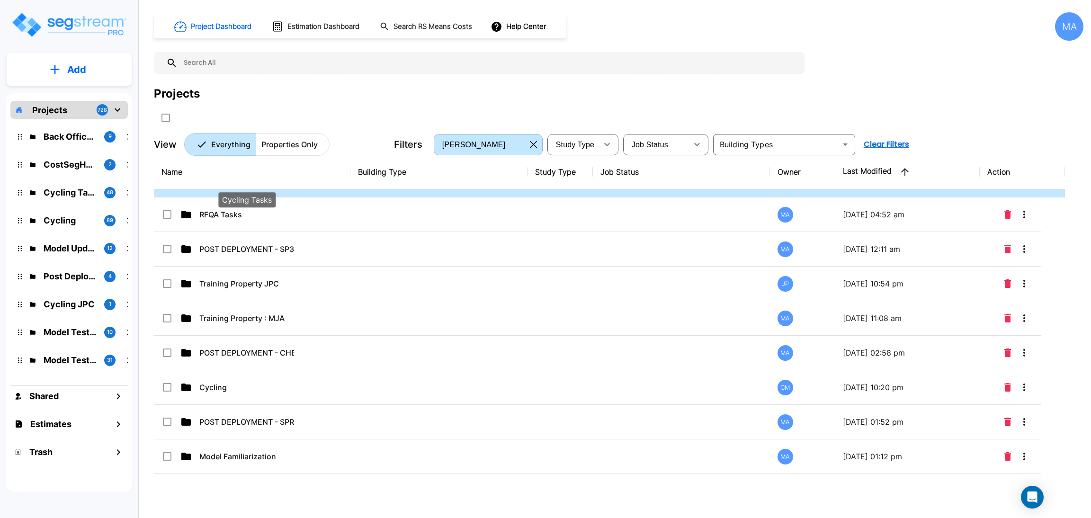
scroll to position [71, 0]
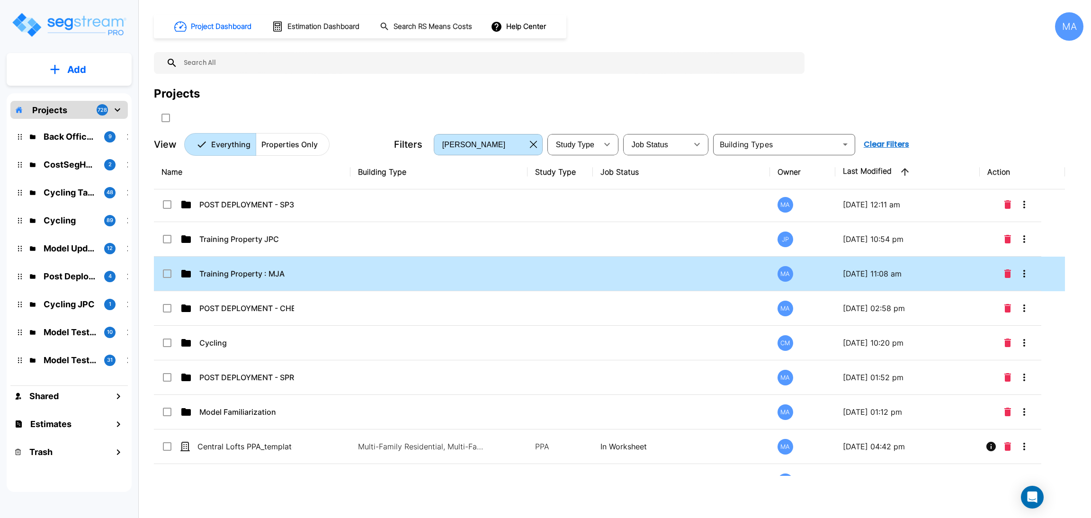
click at [297, 270] on div "Training Property : MJA" at bounding box center [233, 273] width 142 height 11
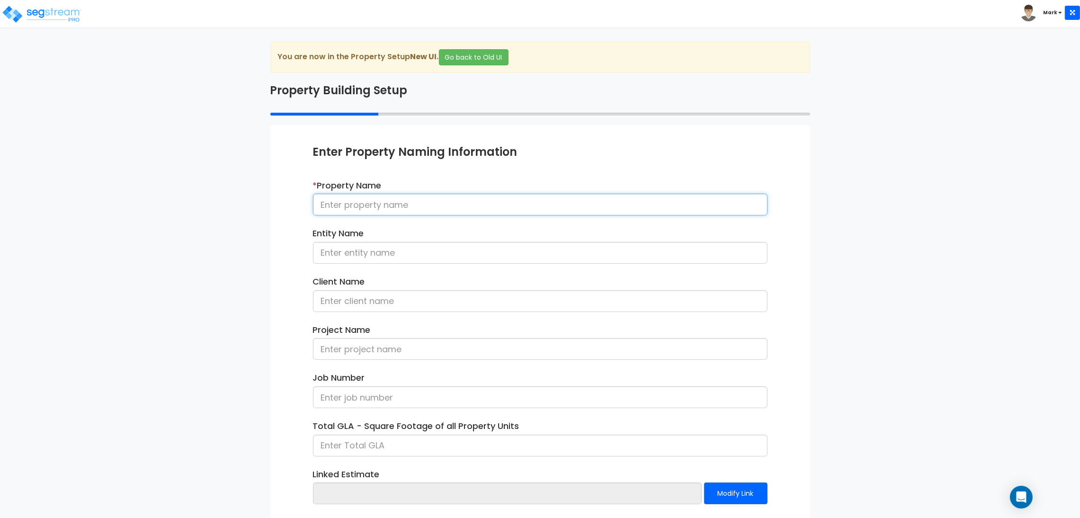
click at [365, 205] on input at bounding box center [540, 205] width 455 height 22
click at [376, 205] on input at bounding box center [540, 205] width 455 height 22
paste input "[STREET_ADDRESS][PERSON_NAME][PERSON_NAME]"
type input "[STREET_ADDRESS][PERSON_NAME][PERSON_NAME]"
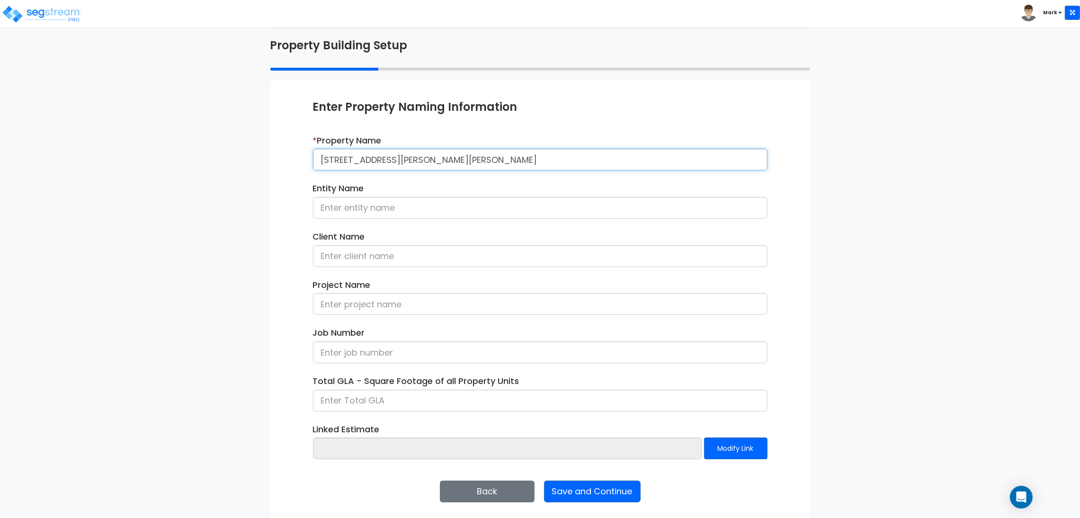
scroll to position [49, 0]
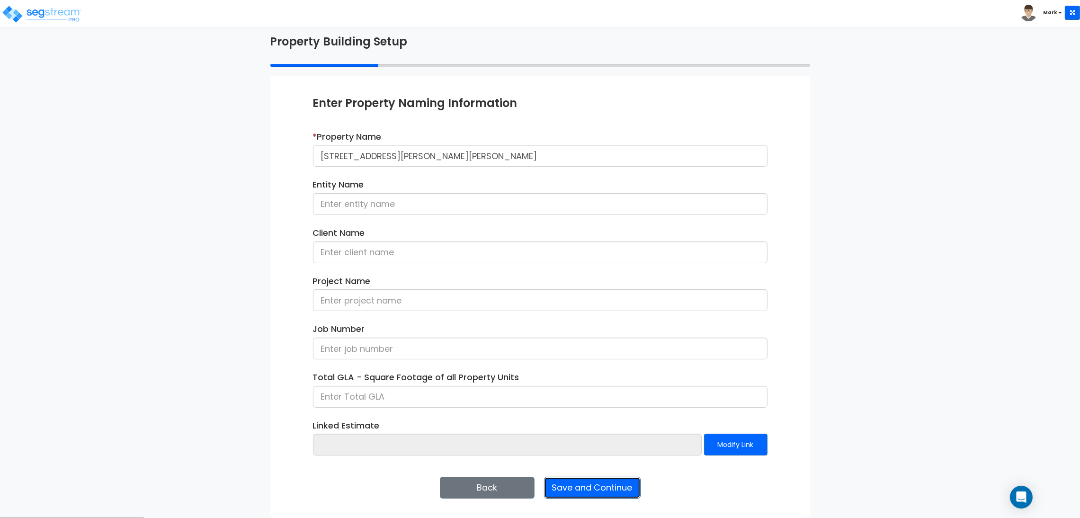
click at [584, 484] on button "Save and Continue" at bounding box center [592, 488] width 97 height 22
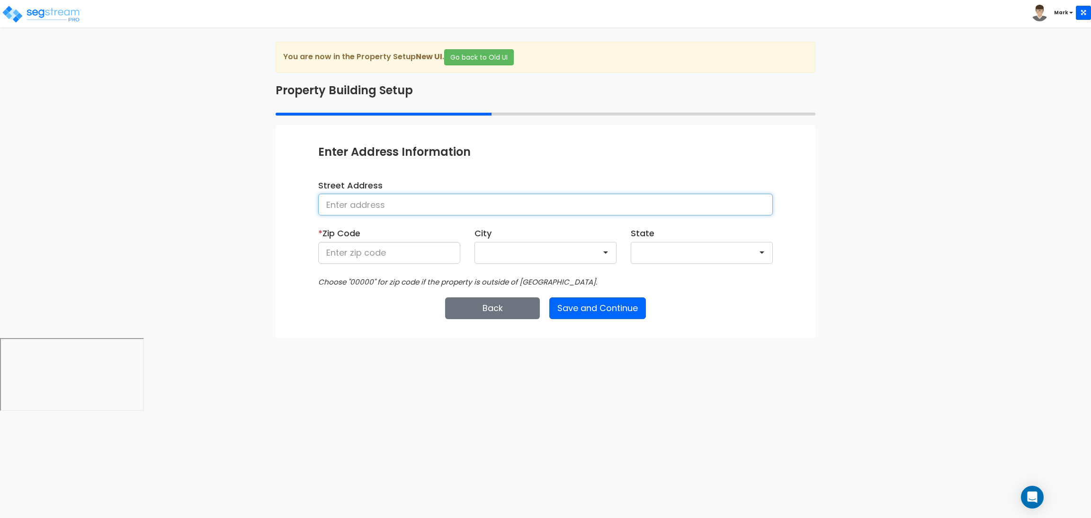
click at [411, 209] on input at bounding box center [545, 205] width 455 height 22
paste input "[STREET_ADDRESS][PERSON_NAME][PERSON_NAME]"
type input "[STREET_ADDRESS][PERSON_NAME]"
click at [415, 248] on input at bounding box center [389, 253] width 142 height 22
type input "75757"
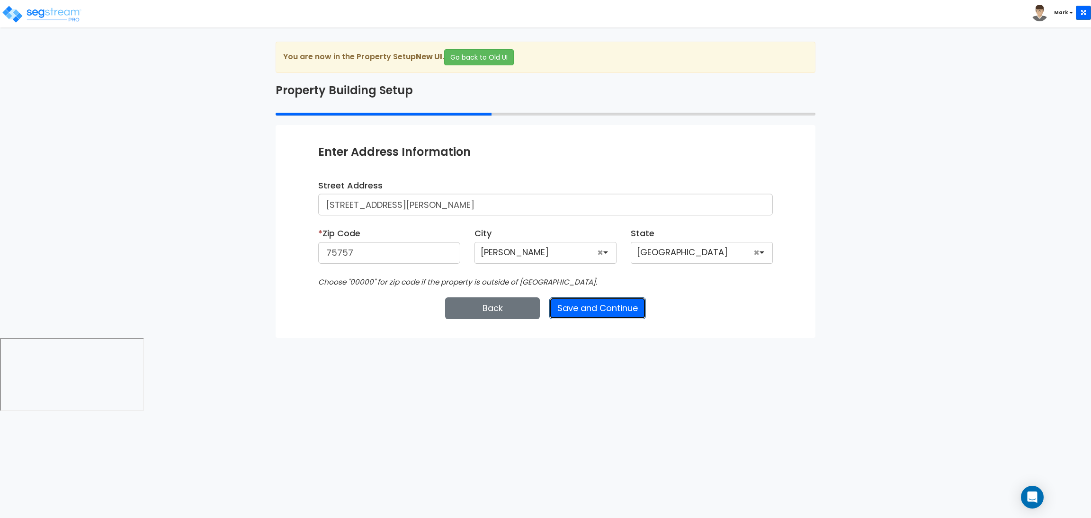
click at [622, 305] on button "Save and Continue" at bounding box center [597, 308] width 97 height 22
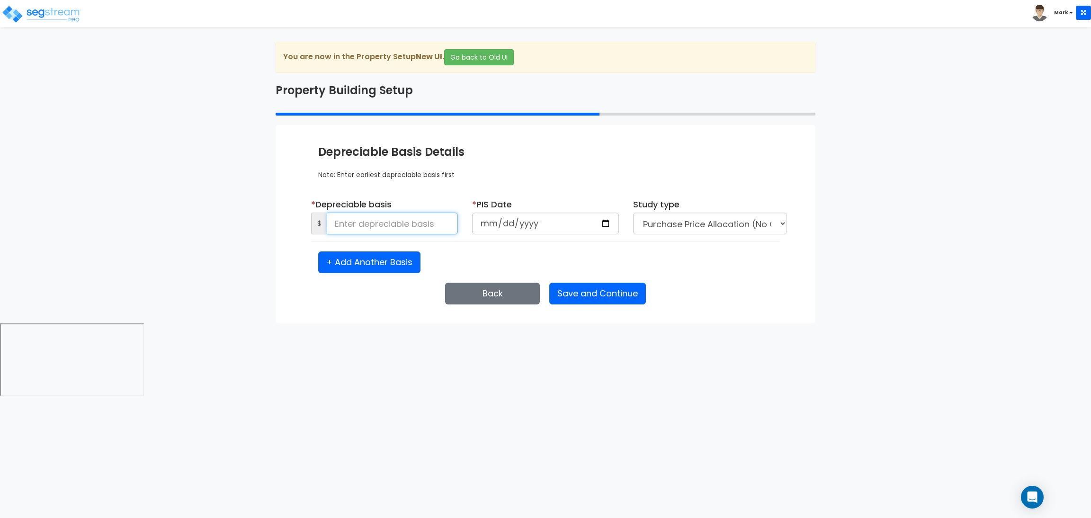
click at [421, 228] on input at bounding box center [392, 224] width 131 height 22
type input "50,000"
click at [604, 220] on input "date" at bounding box center [545, 224] width 147 height 22
type input "[DATE]"
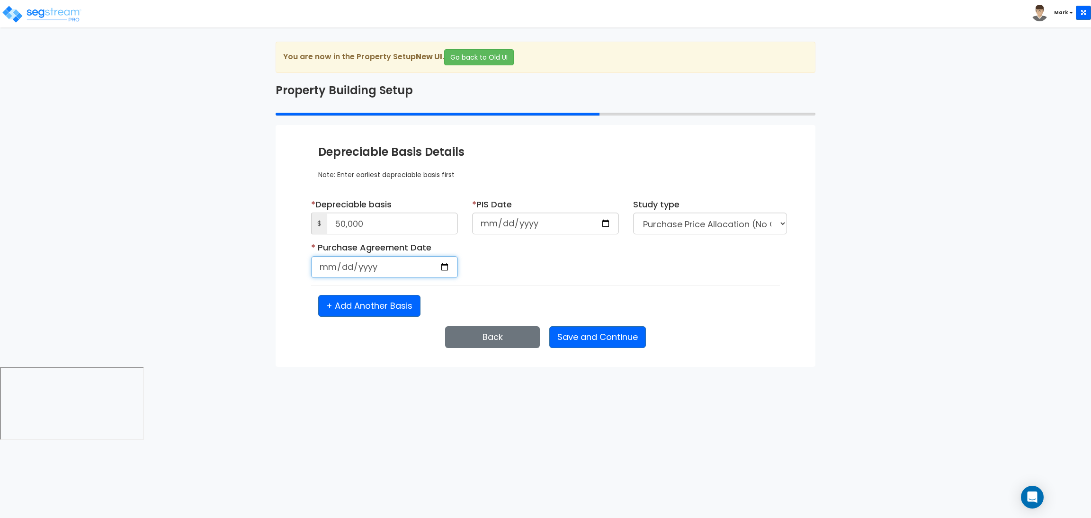
click at [449, 271] on input "date" at bounding box center [384, 267] width 147 height 22
select select "2025"
type input "[DATE]"
click at [630, 338] on button "Save and Continue" at bounding box center [597, 337] width 97 height 22
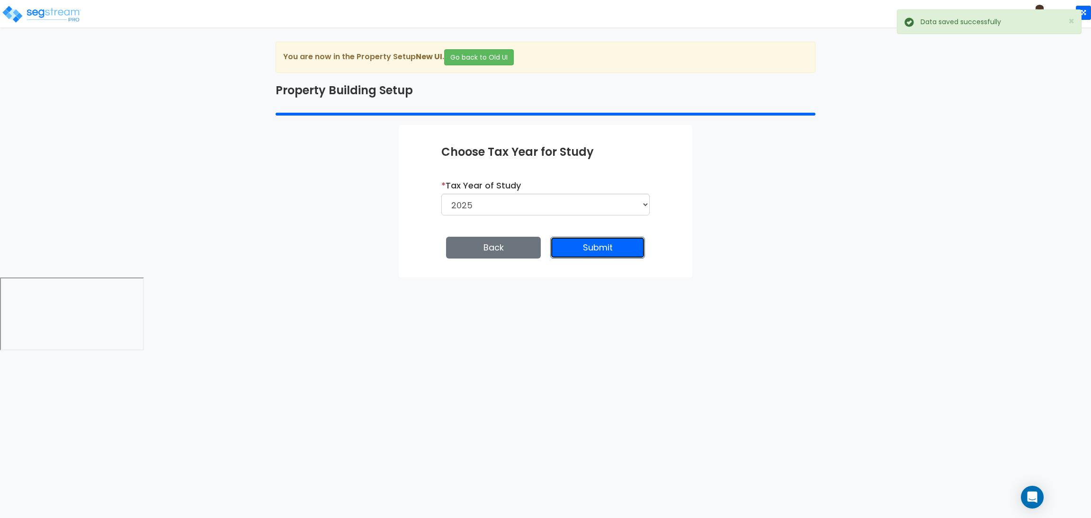
click at [586, 254] on button "Submit" at bounding box center [597, 248] width 95 height 22
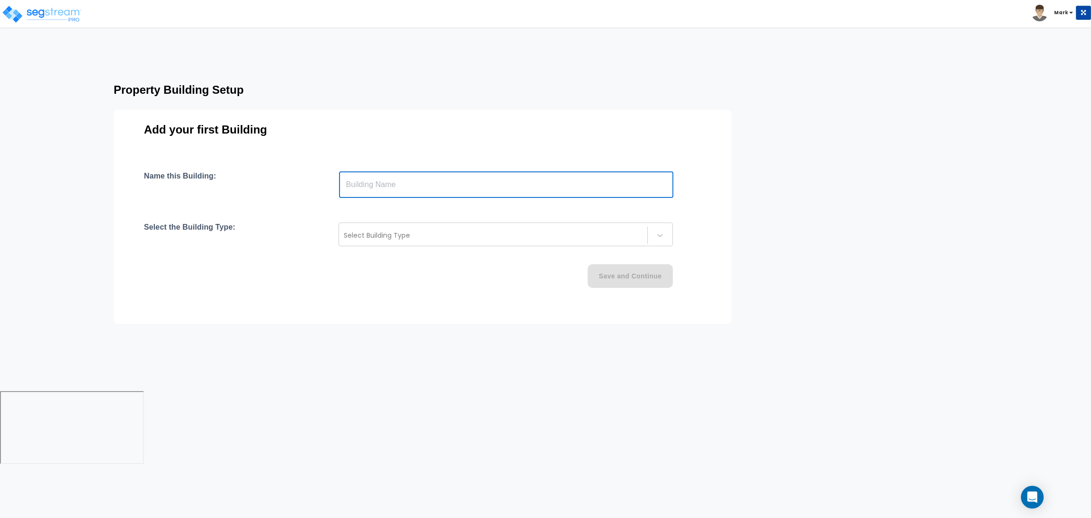
click at [394, 180] on input "text" at bounding box center [506, 184] width 334 height 27
type input "7-11"
click at [410, 244] on div "Select Building Type" at bounding box center [506, 235] width 334 height 24
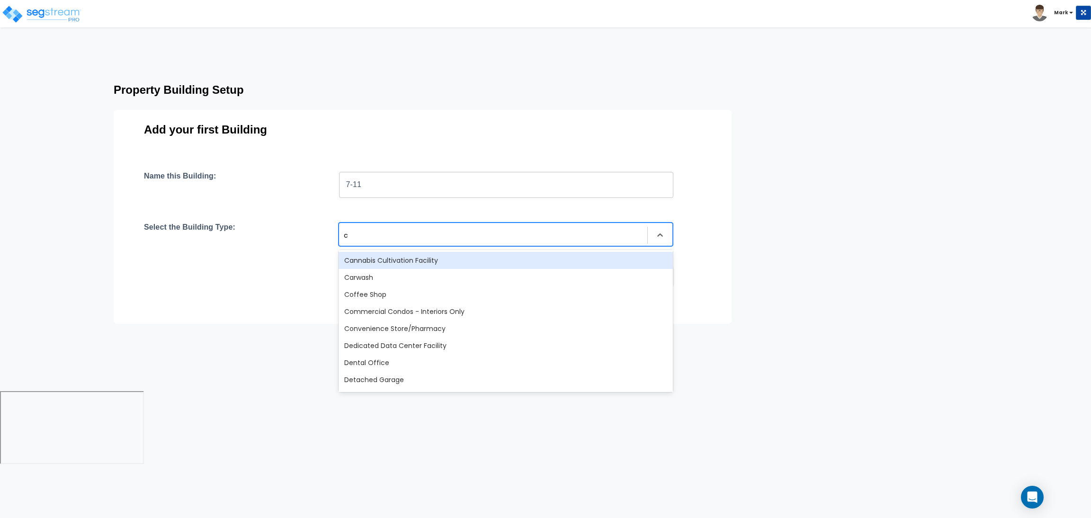
type input "co"
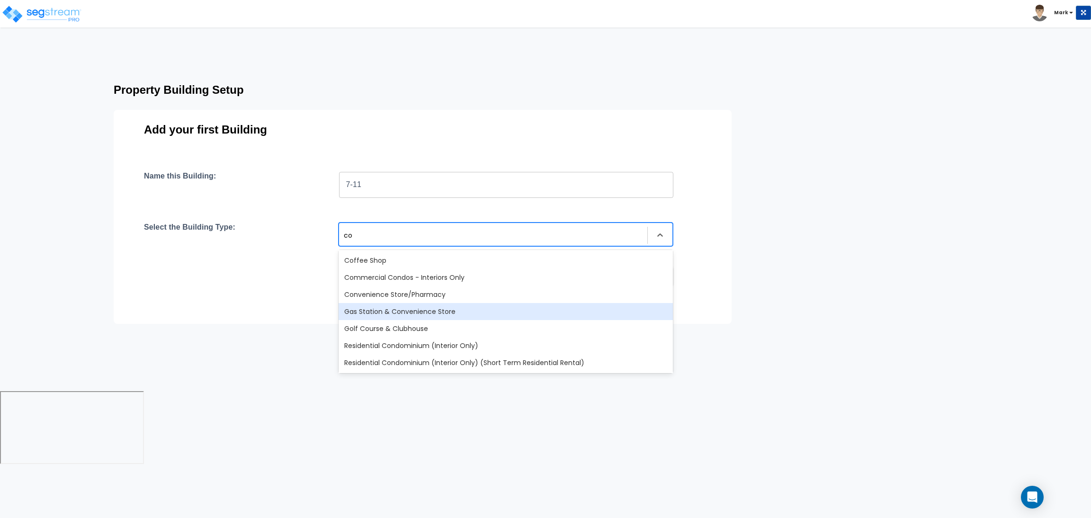
click at [398, 315] on div "Gas Station & Convenience Store" at bounding box center [506, 311] width 334 height 17
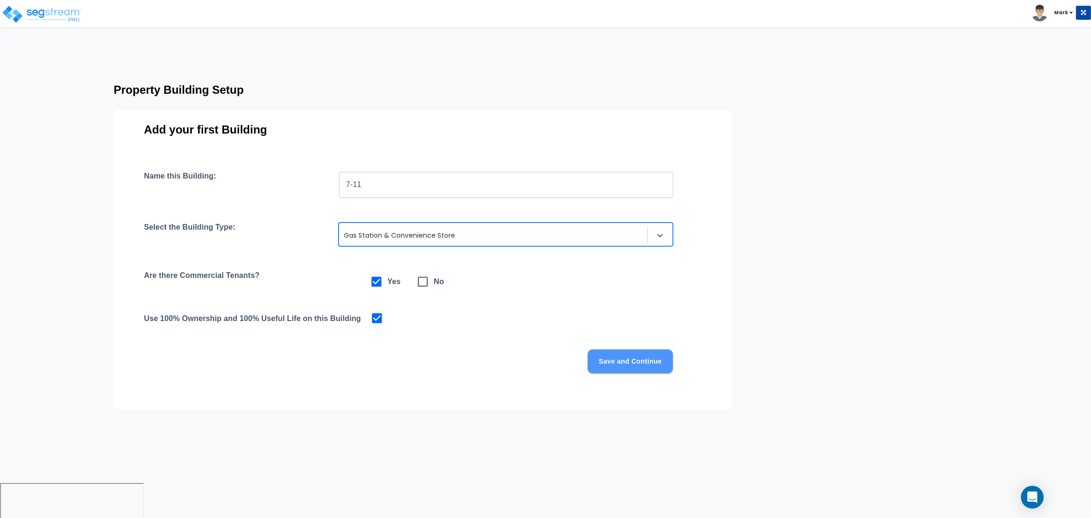
click at [652, 364] on button "Save and Continue" at bounding box center [630, 362] width 85 height 24
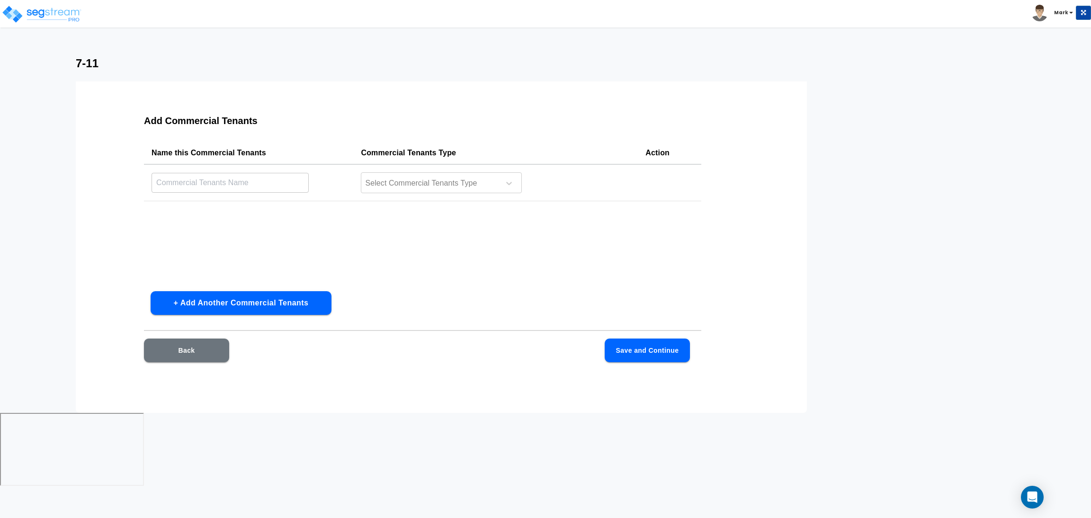
click at [258, 182] on input "text" at bounding box center [230, 182] width 157 height 20
click at [195, 296] on button "+ Add Another Commercial Tenants" at bounding box center [241, 303] width 181 height 24
click at [226, 182] on input "text" at bounding box center [230, 182] width 157 height 20
type input "Whataburger"
click at [222, 212] on input "text" at bounding box center [230, 220] width 157 height 20
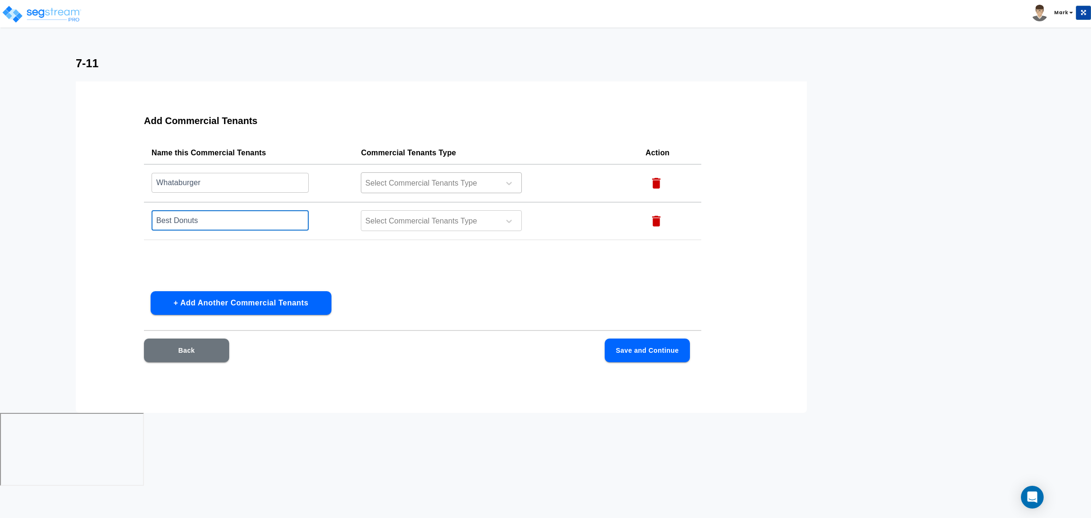
type input "Best Donuts"
click at [410, 191] on div "Select Commercial Tenants Type" at bounding box center [441, 182] width 161 height 21
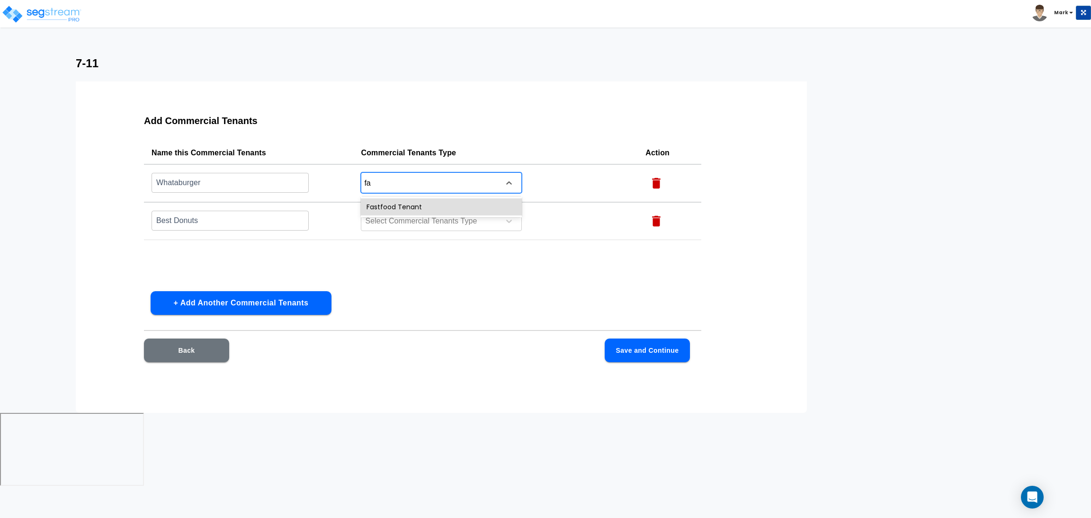
type input "fas"
click at [423, 205] on div "Fastfood Tenant" at bounding box center [441, 206] width 161 height 17
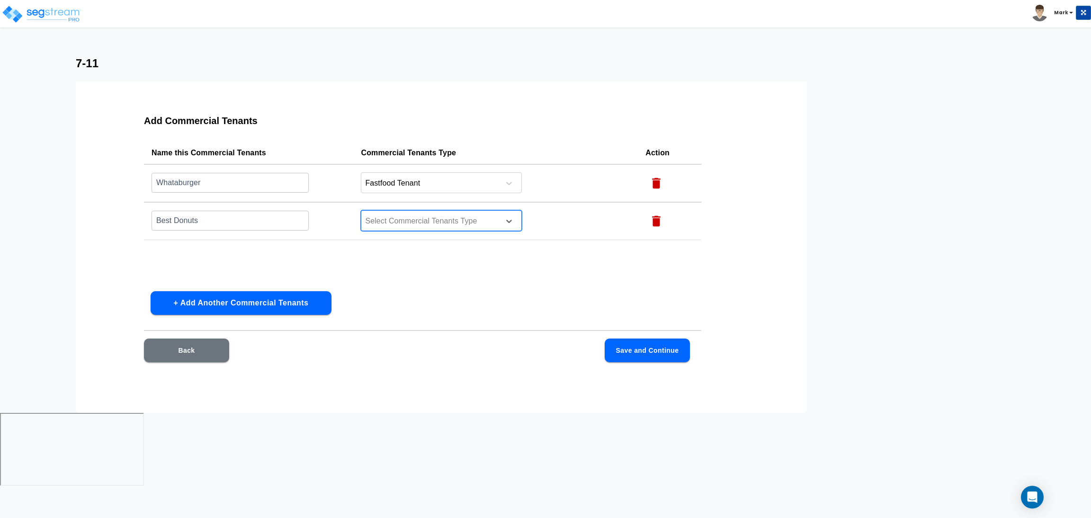
click at [420, 218] on div at bounding box center [429, 221] width 130 height 13
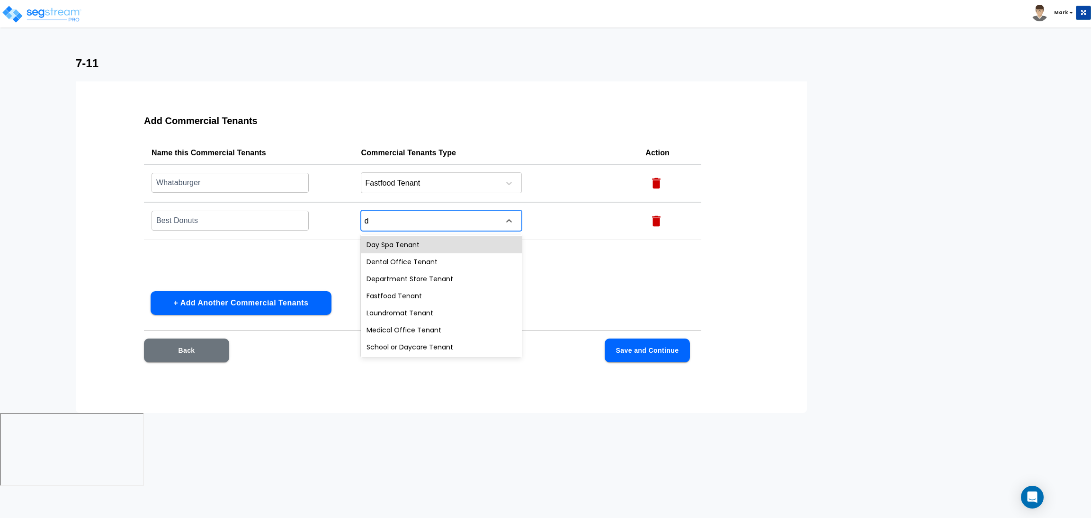
type input "do"
drag, startPoint x: 395, startPoint y: 220, endPoint x: 388, endPoint y: 218, distance: 7.7
click at [388, 218] on div at bounding box center [429, 221] width 130 height 13
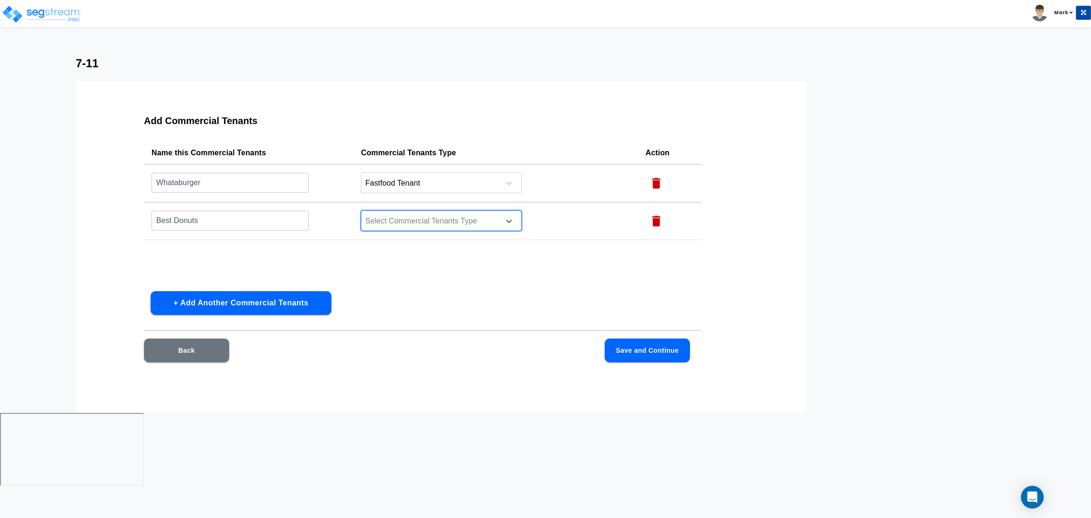
click at [388, 218] on div at bounding box center [429, 221] width 130 height 13
type input "d"
type input "fas"
click at [393, 245] on div "Fastfood Tenant" at bounding box center [441, 244] width 161 height 17
click at [674, 352] on button "Save and Continue" at bounding box center [647, 351] width 85 height 24
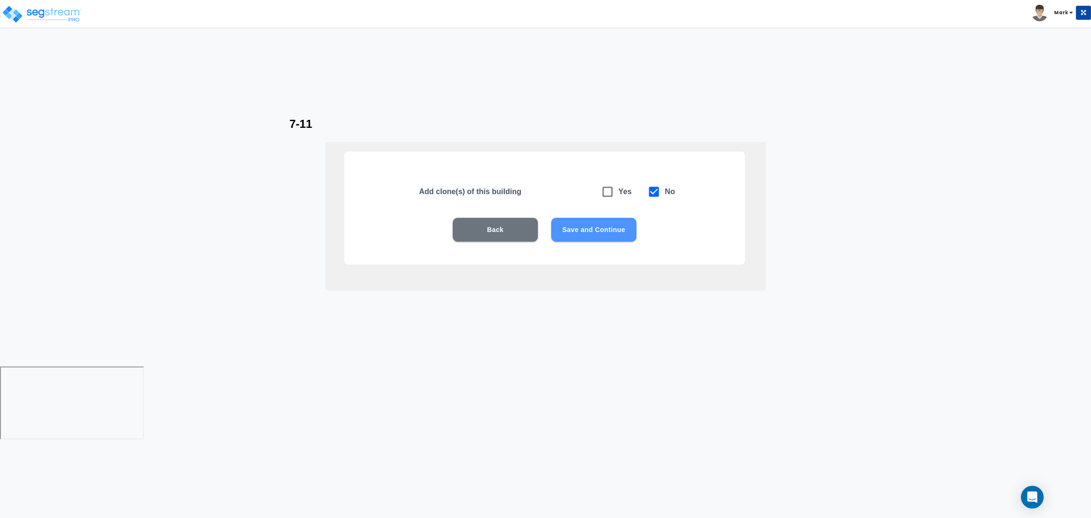
click at [591, 234] on button "Save and Continue" at bounding box center [593, 230] width 85 height 24
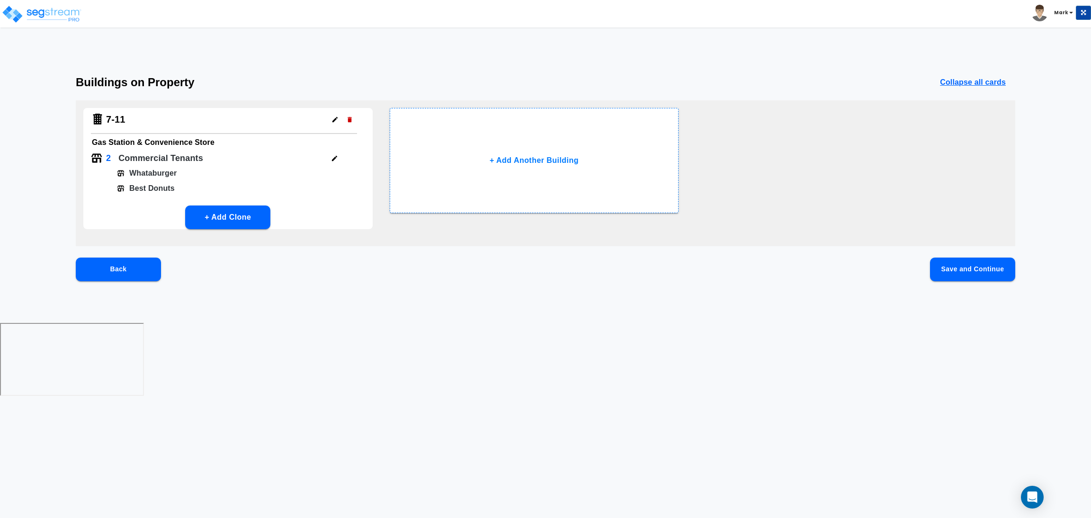
click at [954, 280] on button "Save and Continue" at bounding box center [972, 270] width 85 height 24
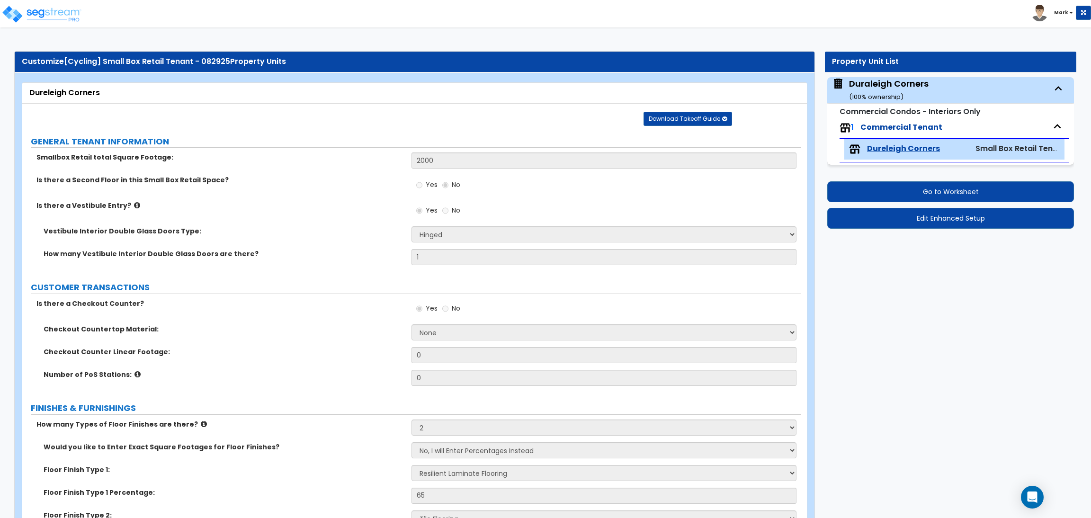
select select "1"
select select "2"
select select "3"
select select "1"
select select "2"
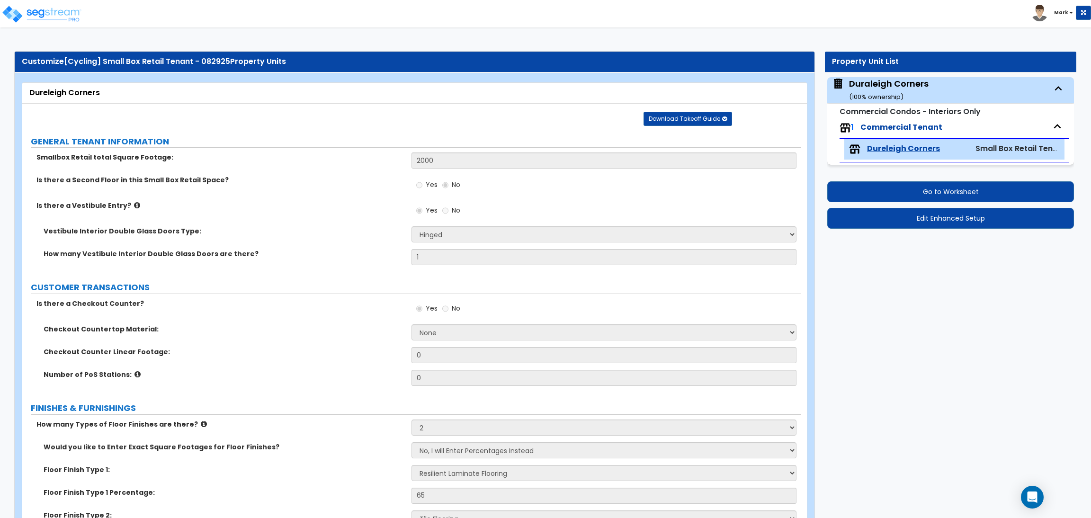
select select "1"
select select "3"
select select "5"
select select "2"
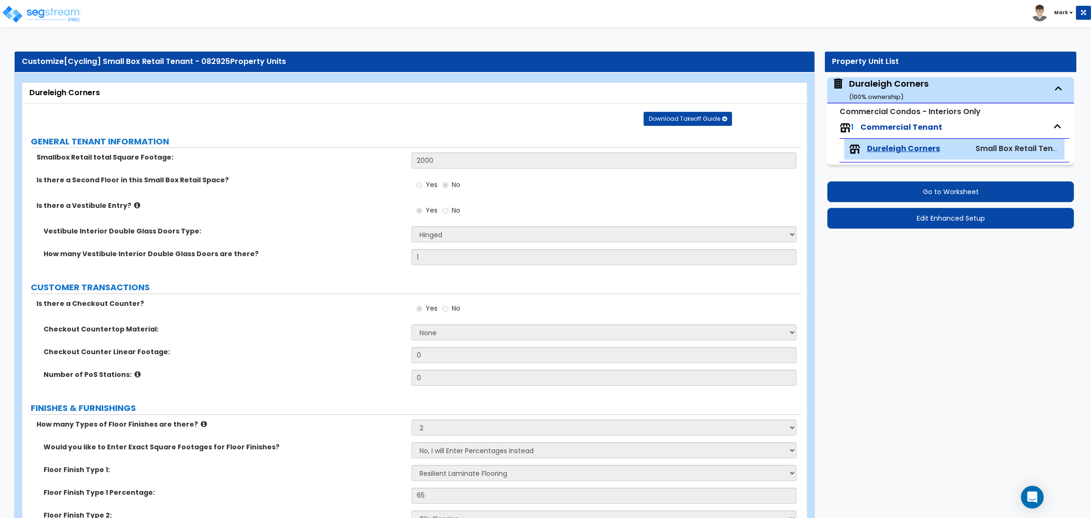
select select "1"
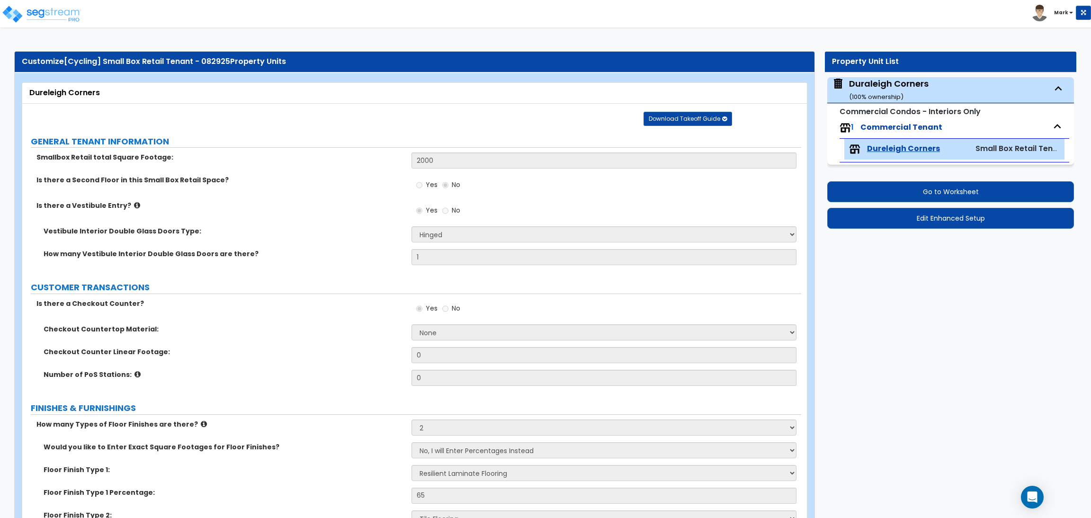
select select "2"
select select "1"
select select "2"
select select "1"
select select "3"
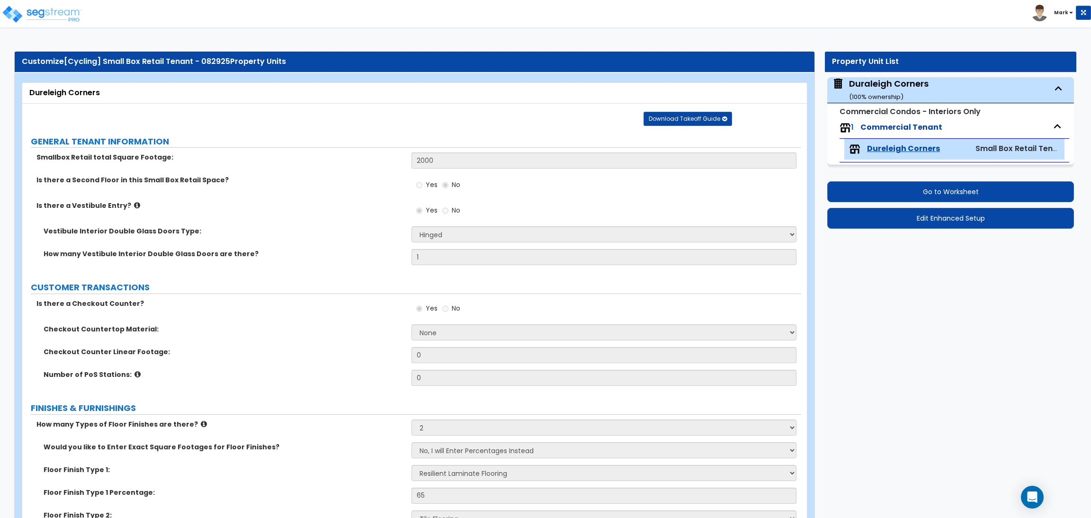
select select "1"
select select "2"
select select "3"
select select "1"
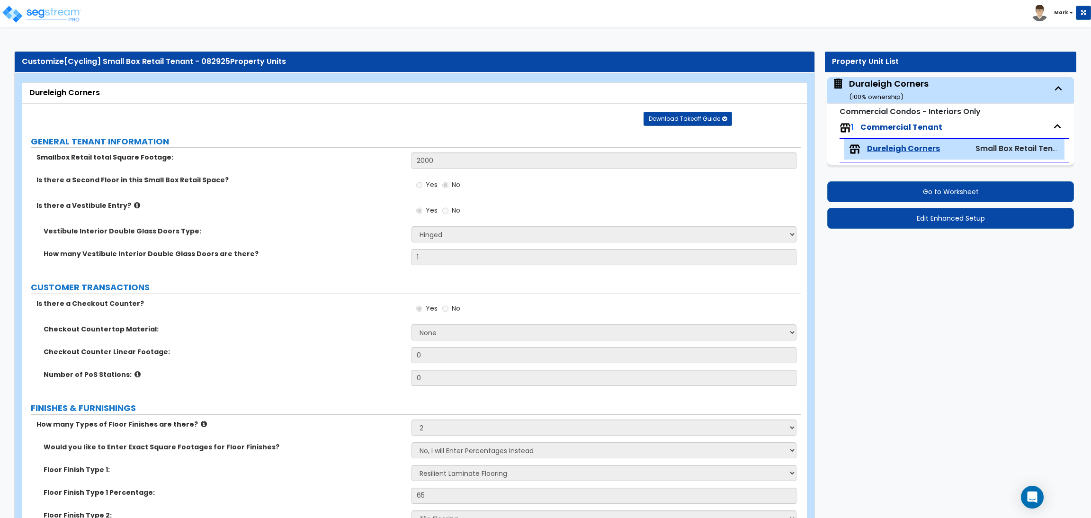
select select "1"
select select "2"
select select "1"
select select "3"
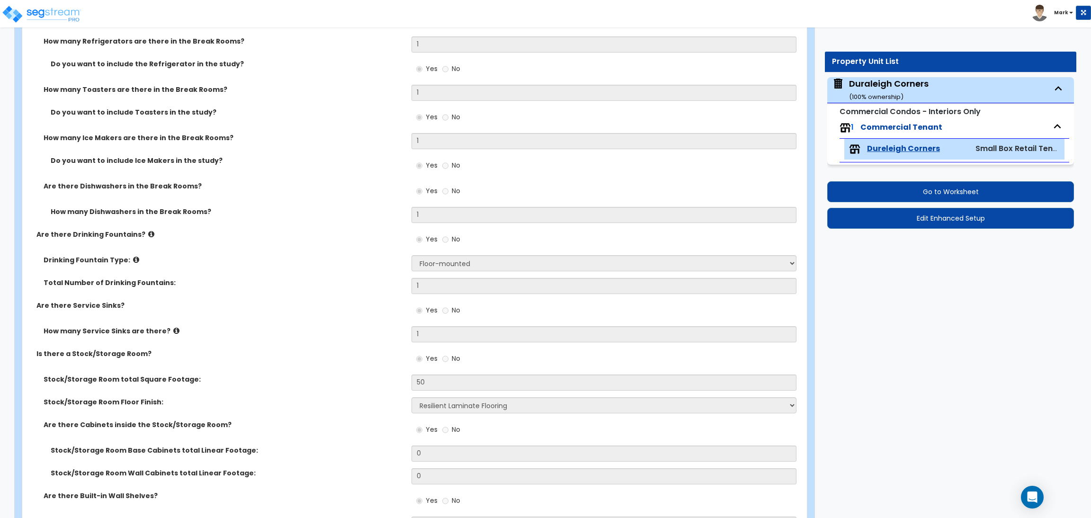
scroll to position [2518, 0]
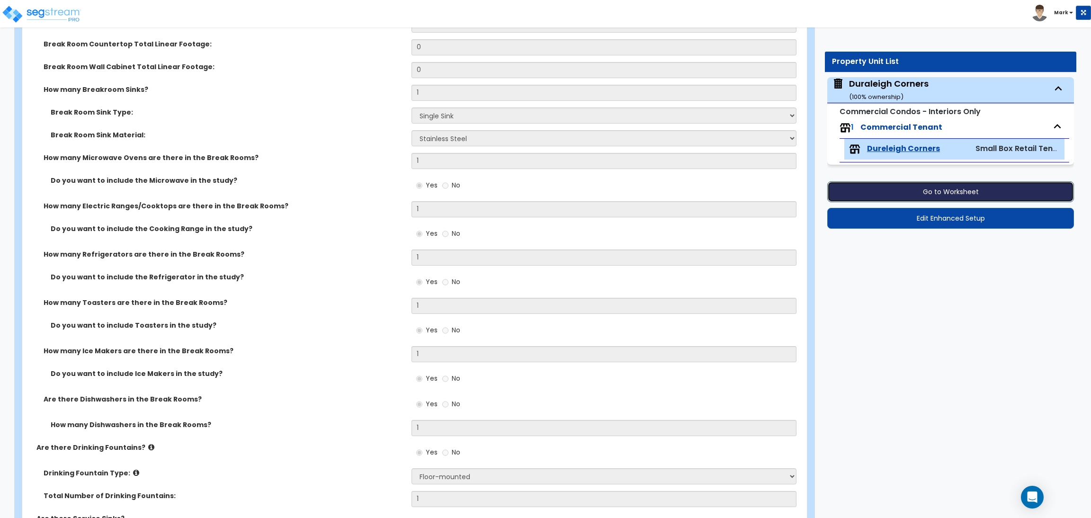
click at [948, 190] on button "Go to Worksheet" at bounding box center [950, 191] width 247 height 21
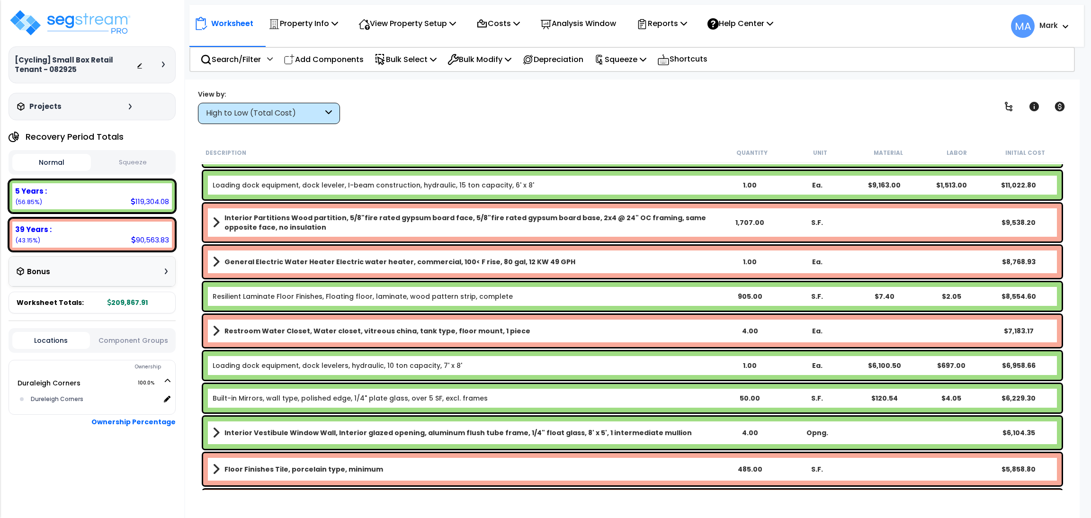
scroll to position [71, 0]
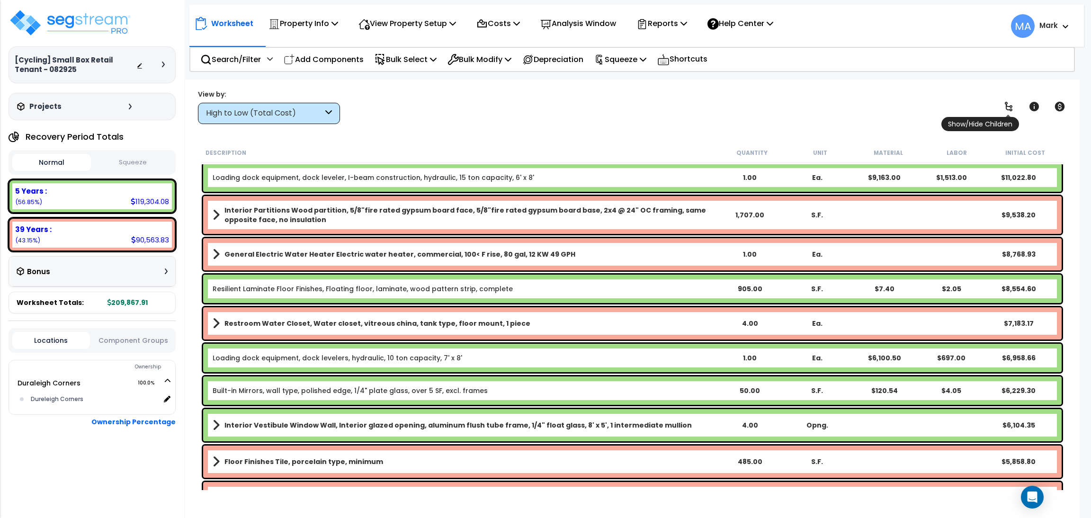
click at [1013, 99] on link at bounding box center [1008, 106] width 21 height 21
click at [375, 24] on p "View Property Setup" at bounding box center [408, 23] width 98 height 13
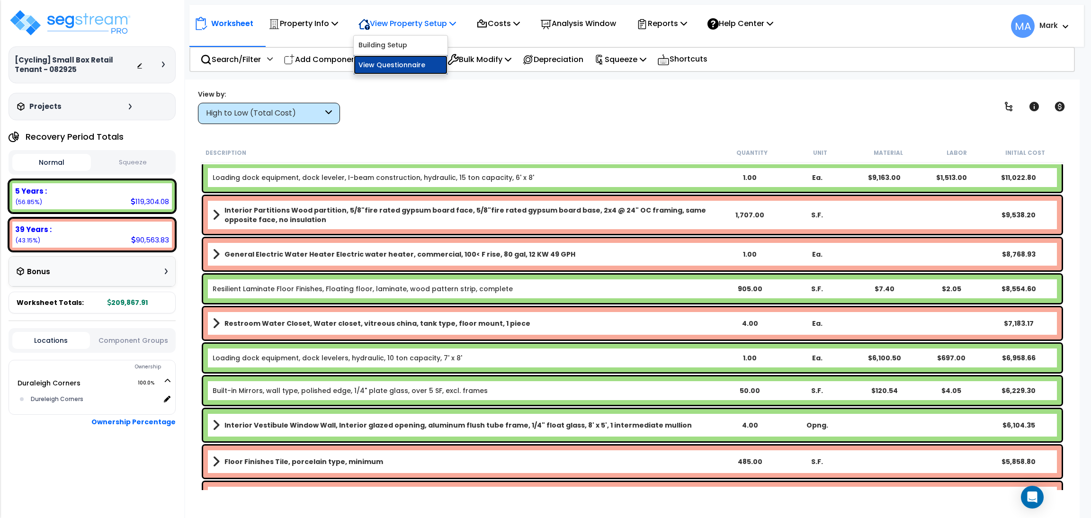
click at [400, 65] on link "View Questionnaire" at bounding box center [401, 64] width 94 height 19
click at [992, 106] on div "View by: High to Low (Total Cost) High to Low (Total Cost)" at bounding box center [633, 106] width 876 height 35
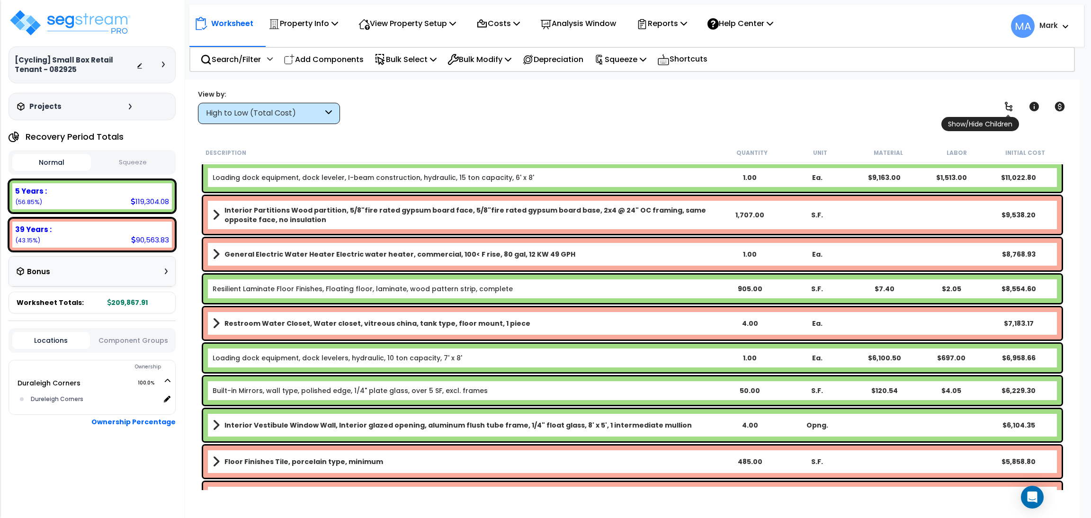
click at [1005, 109] on icon at bounding box center [1008, 106] width 11 height 11
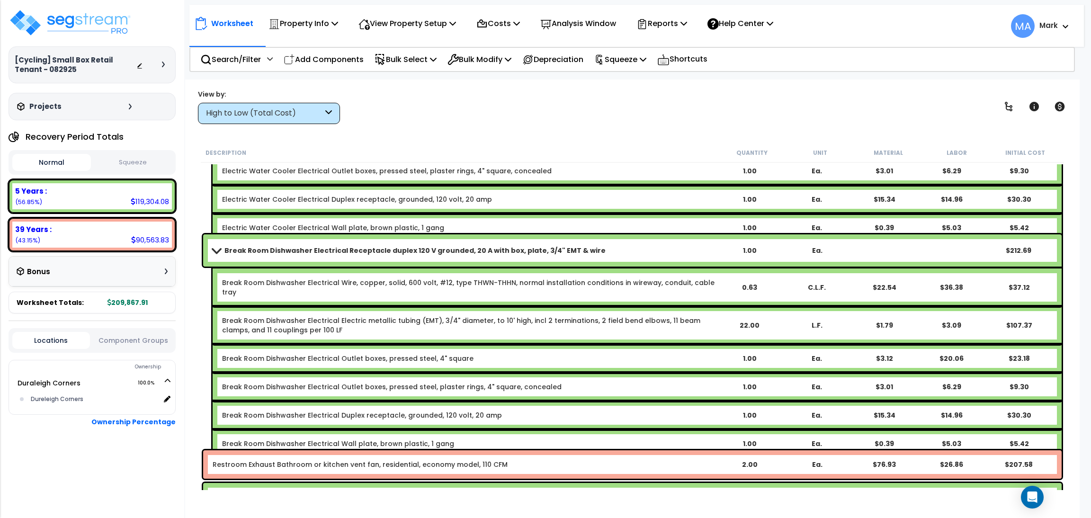
scroll to position [9021, 0]
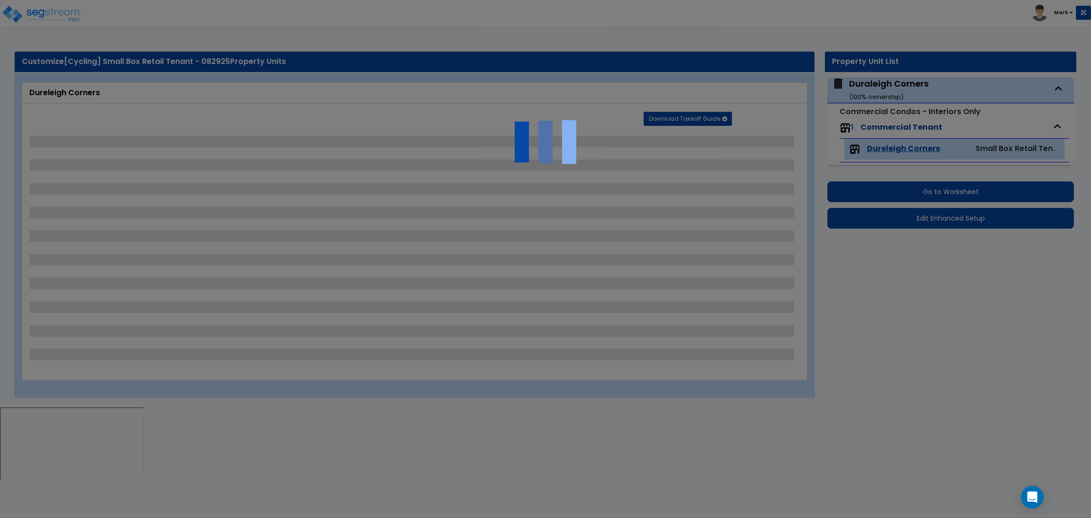
select select "1"
select select "2"
select select "3"
select select "1"
select select "2"
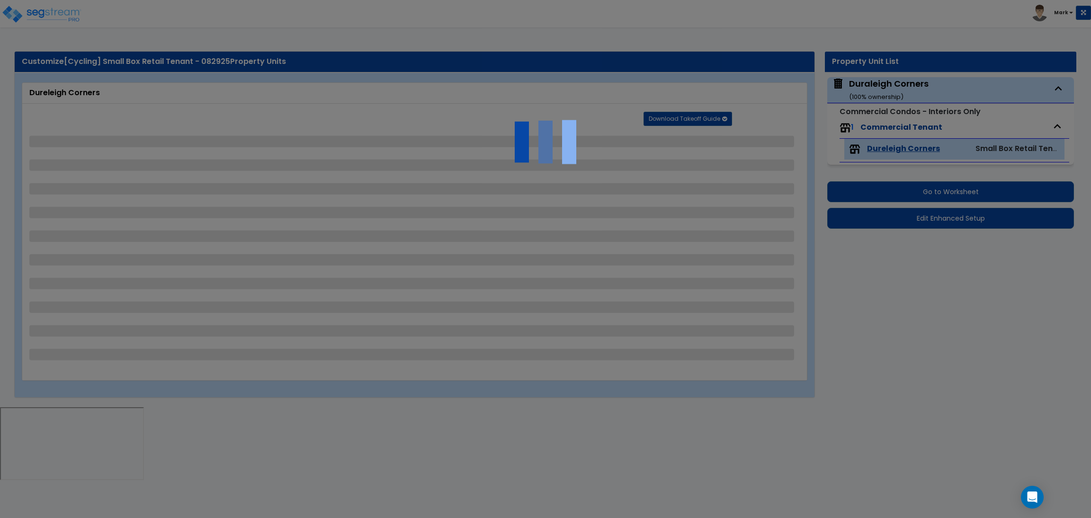
select select "1"
select select "3"
select select "5"
select select "2"
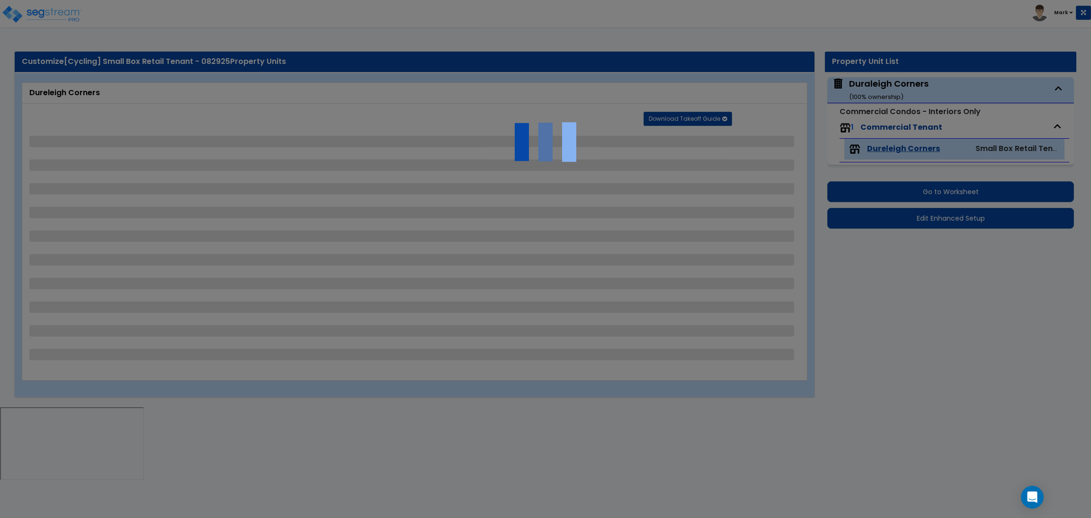
select select "1"
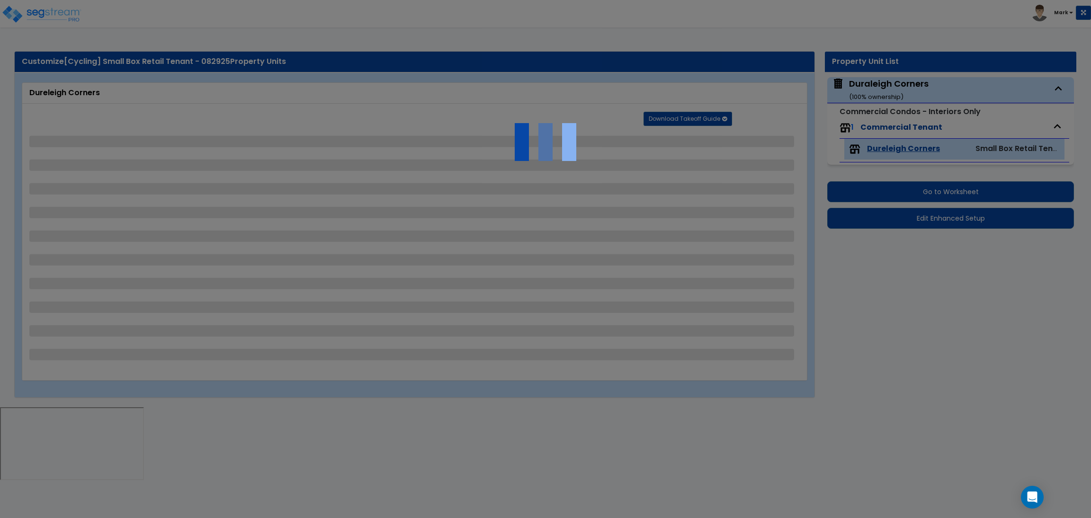
select select "2"
select select "1"
select select "2"
select select "1"
select select "3"
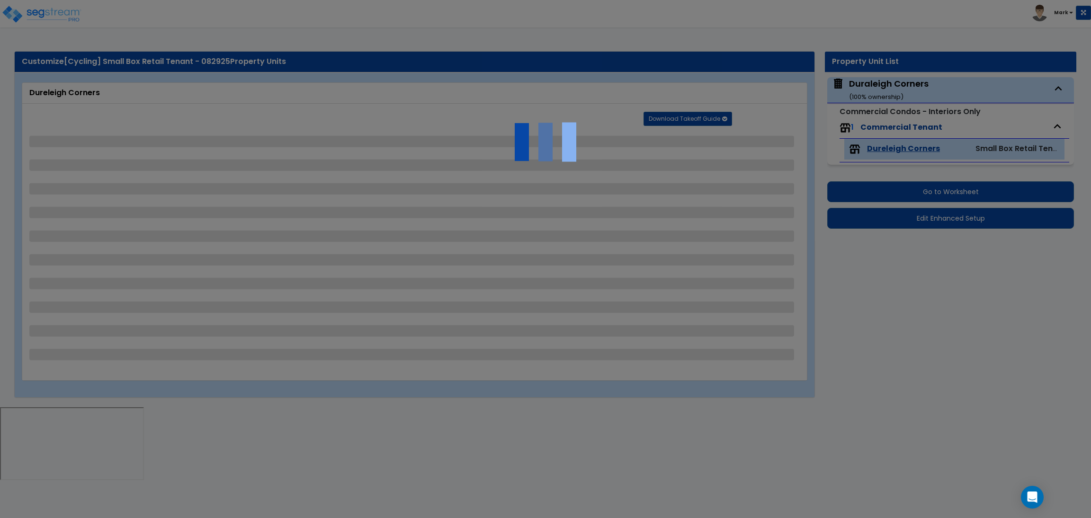
select select "1"
select select "2"
select select "3"
select select "1"
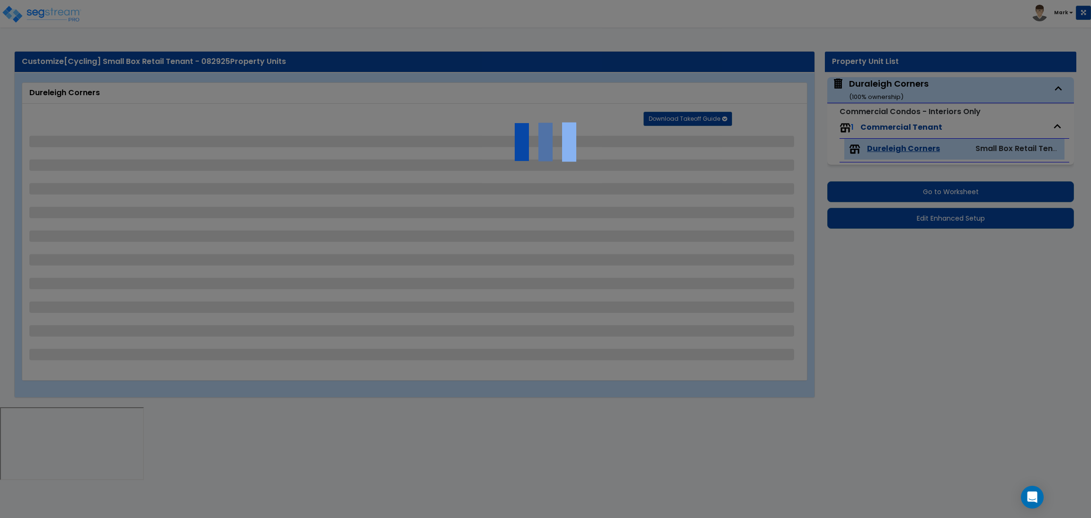
select select "1"
select select "2"
select select "1"
select select "3"
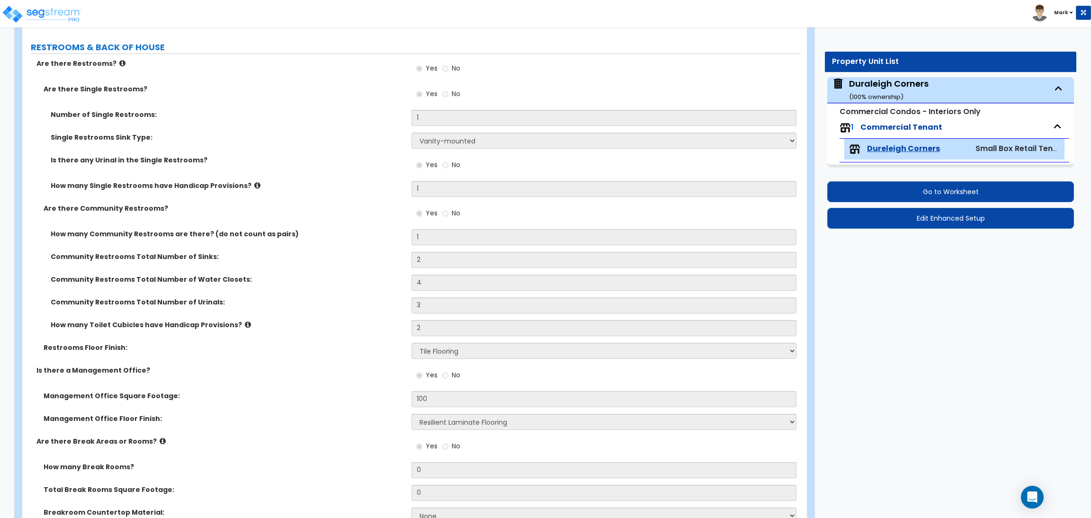
scroll to position [2021, 0]
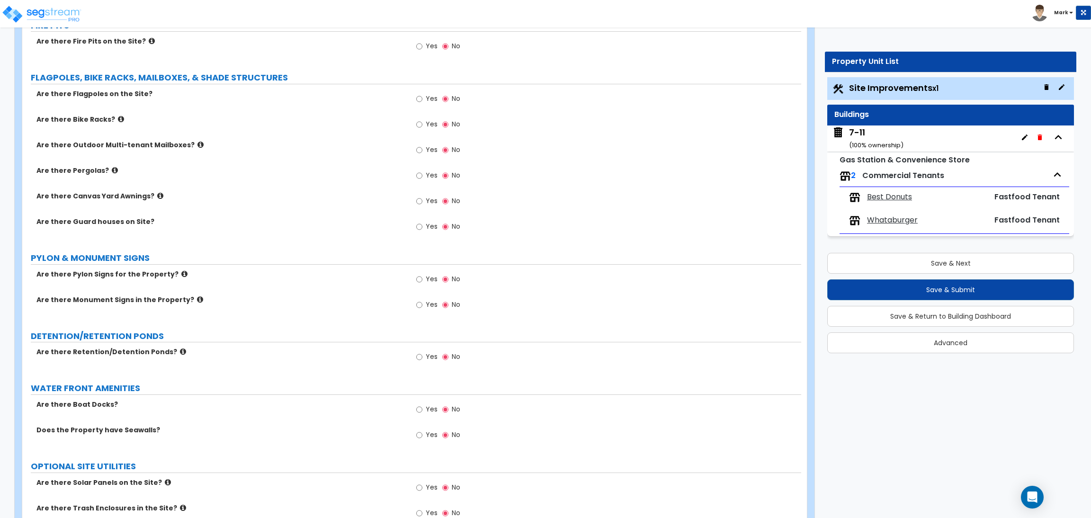
scroll to position [1137, 0]
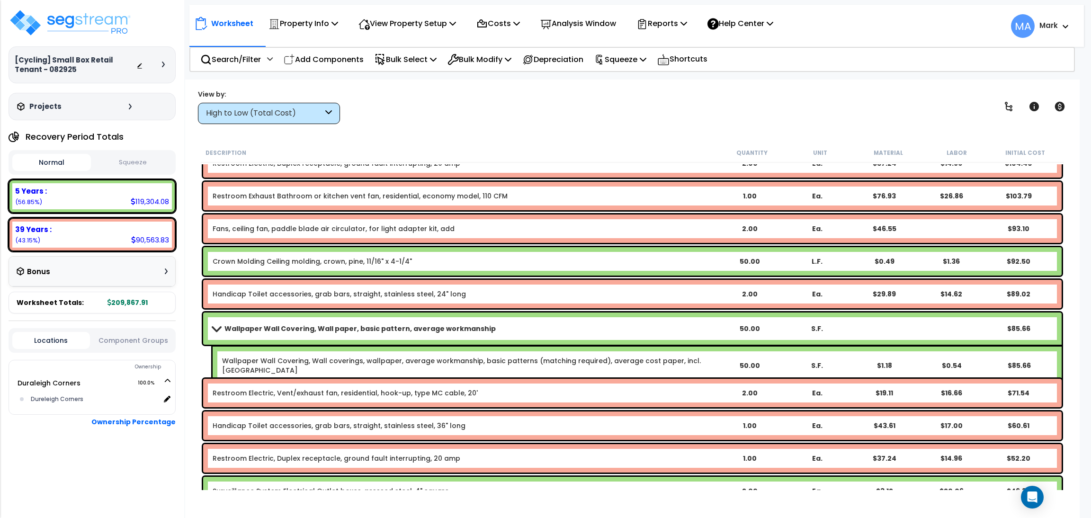
scroll to position [9518, 0]
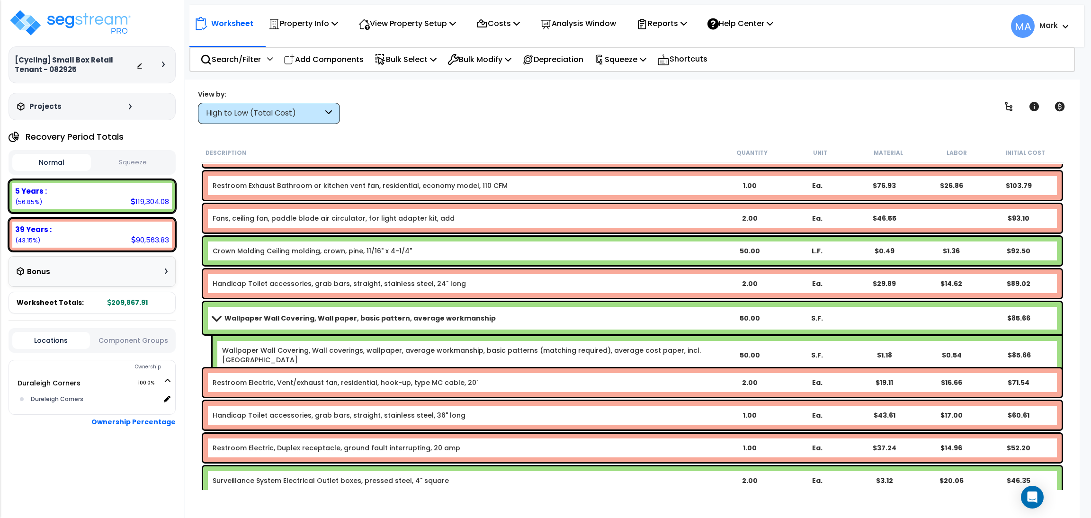
click at [303, 110] on div "High to Low (Total Cost)" at bounding box center [264, 113] width 117 height 11
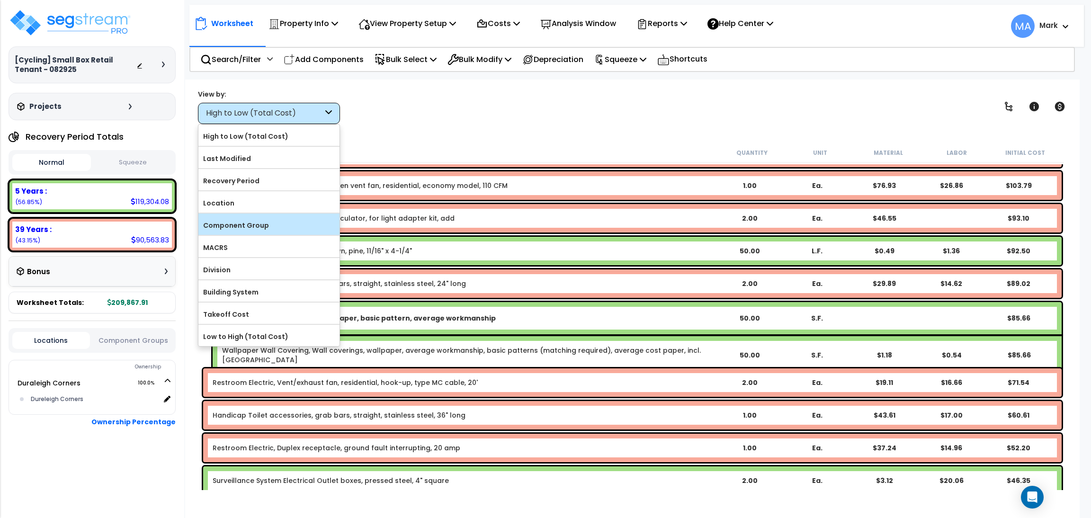
click at [266, 223] on label "Component Group" at bounding box center [268, 225] width 141 height 14
click at [0, 0] on input "Component Group" at bounding box center [0, 0] width 0 height 0
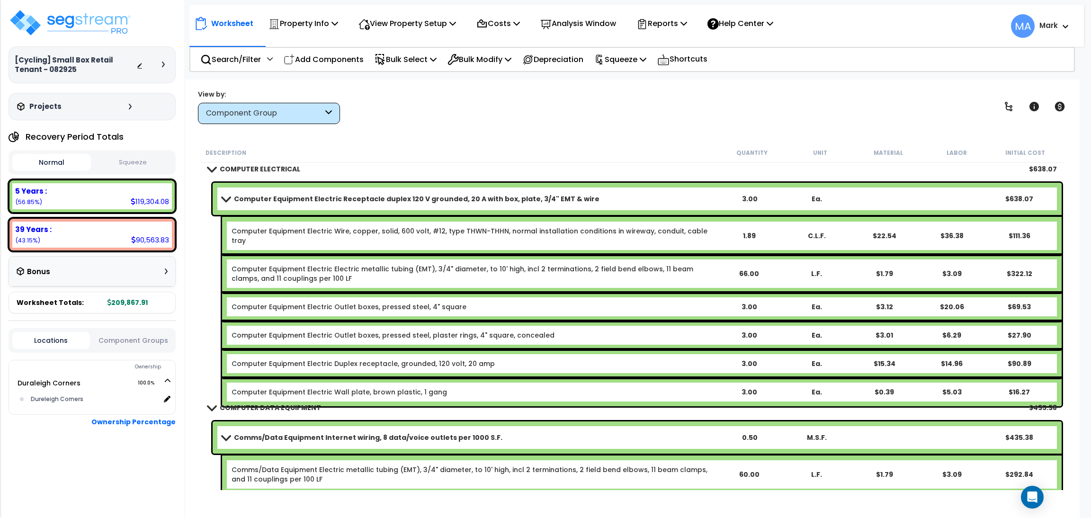
scroll to position [10715, 0]
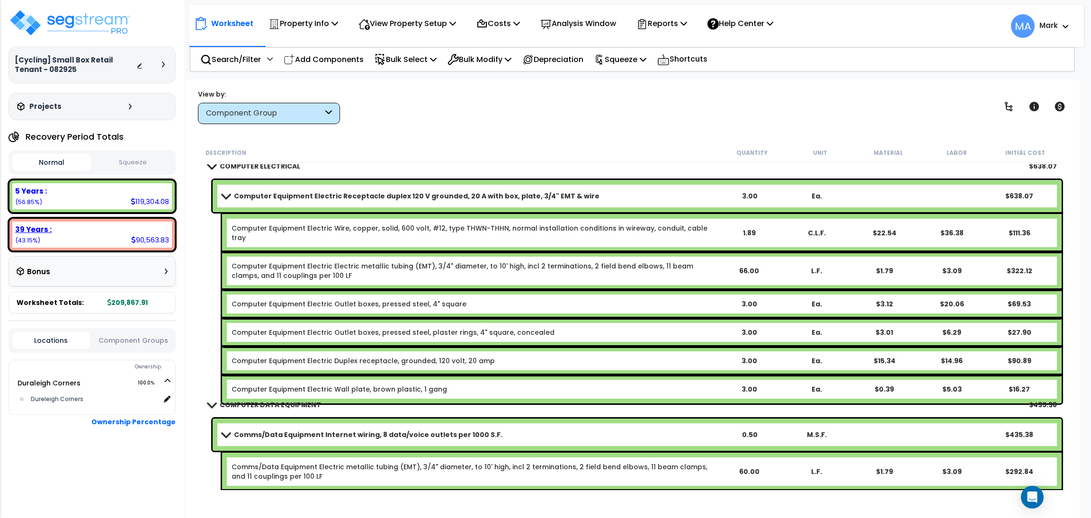
click at [116, 218] on div "39 Years : 90,563.83 (43.15%)" at bounding box center [92, 235] width 167 height 34
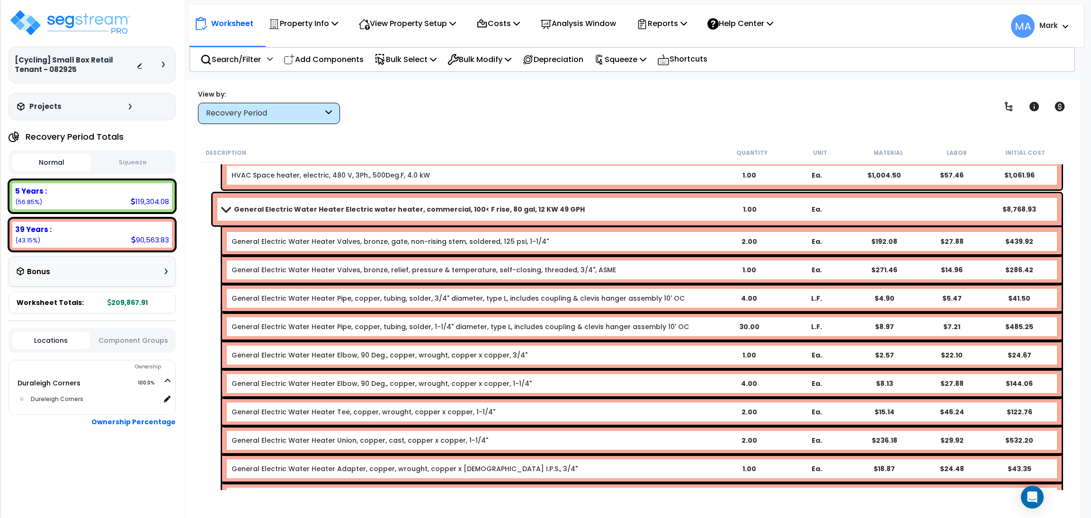
scroll to position [5580, 0]
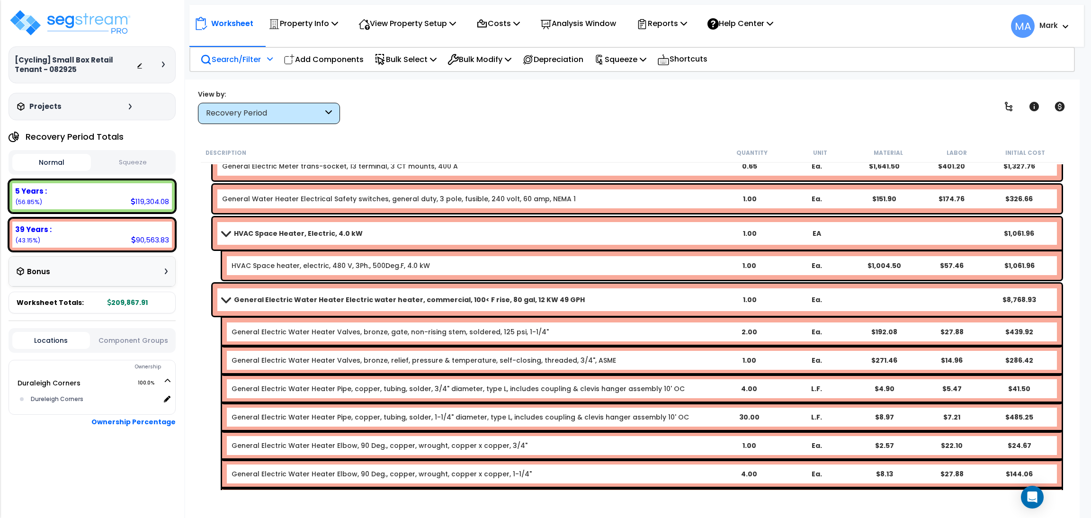
click at [250, 58] on p "Search/Filter" at bounding box center [230, 59] width 61 height 13
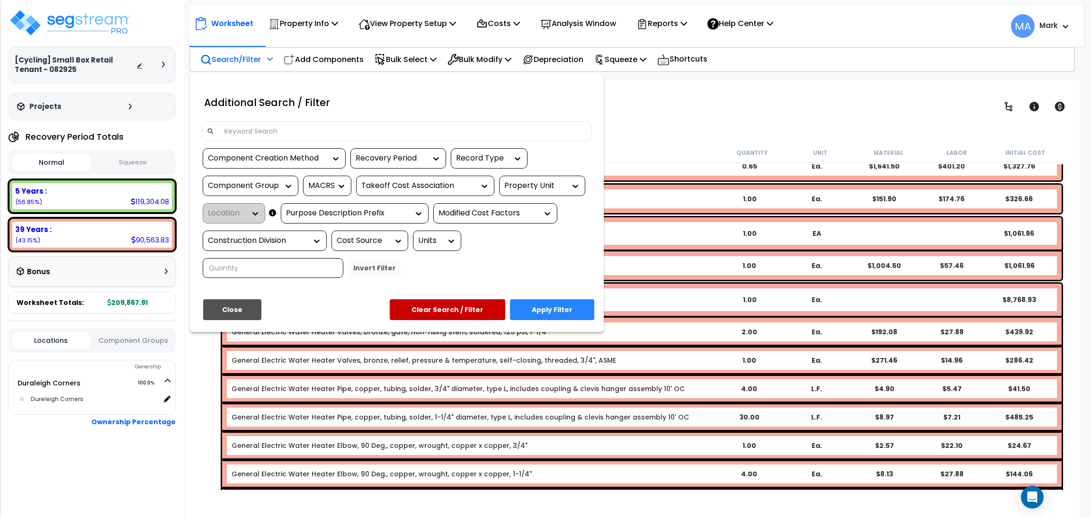
drag, startPoint x: 281, startPoint y: 117, endPoint x: 269, endPoint y: 124, distance: 13.8
click at [281, 118] on div "Additional Search / Filter" at bounding box center [397, 105] width 404 height 33
click at [757, 117] on div at bounding box center [545, 259] width 1091 height 518
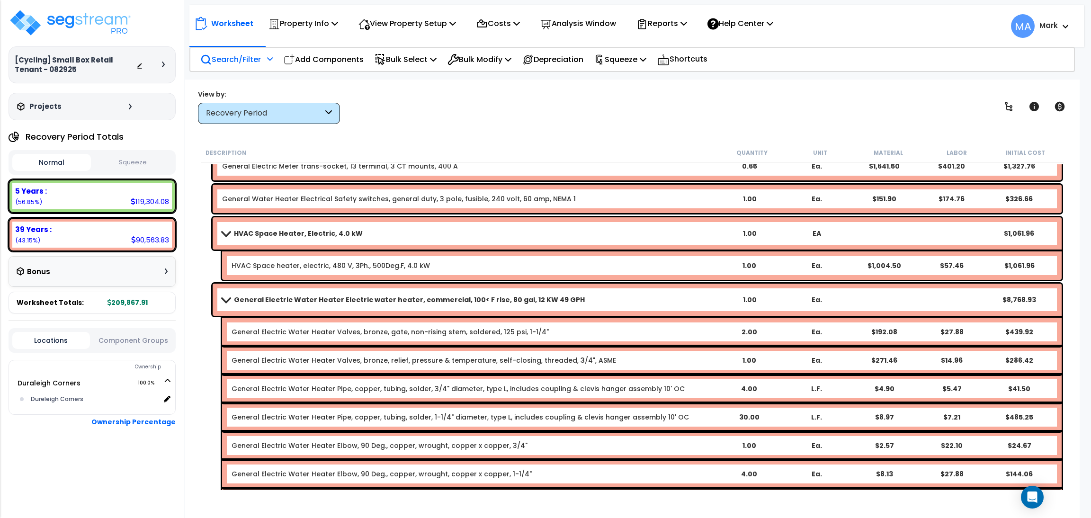
click at [252, 108] on div "Recovery Period" at bounding box center [264, 113] width 117 height 11
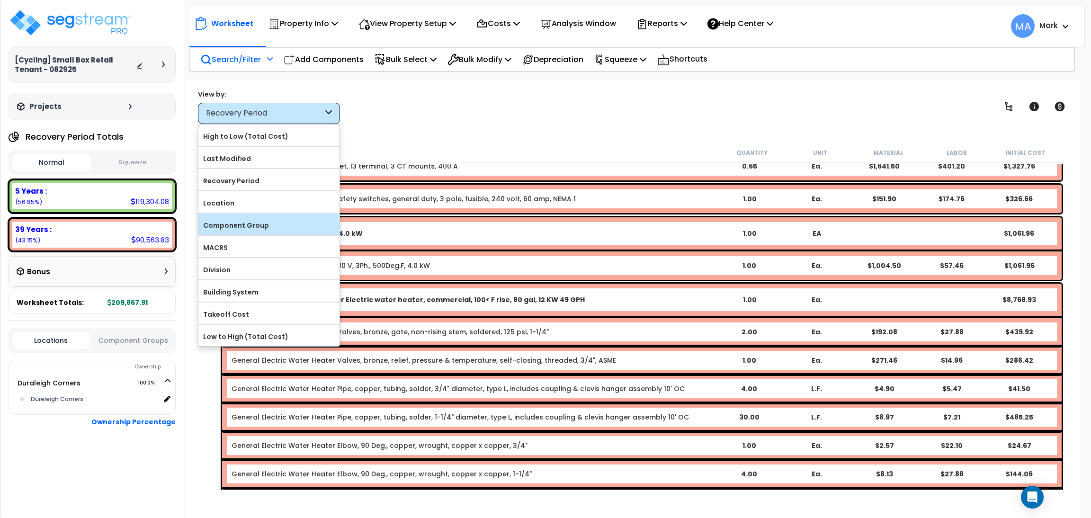
click at [274, 221] on label "Component Group" at bounding box center [268, 225] width 141 height 14
click at [0, 0] on input "Component Group" at bounding box center [0, 0] width 0 height 0
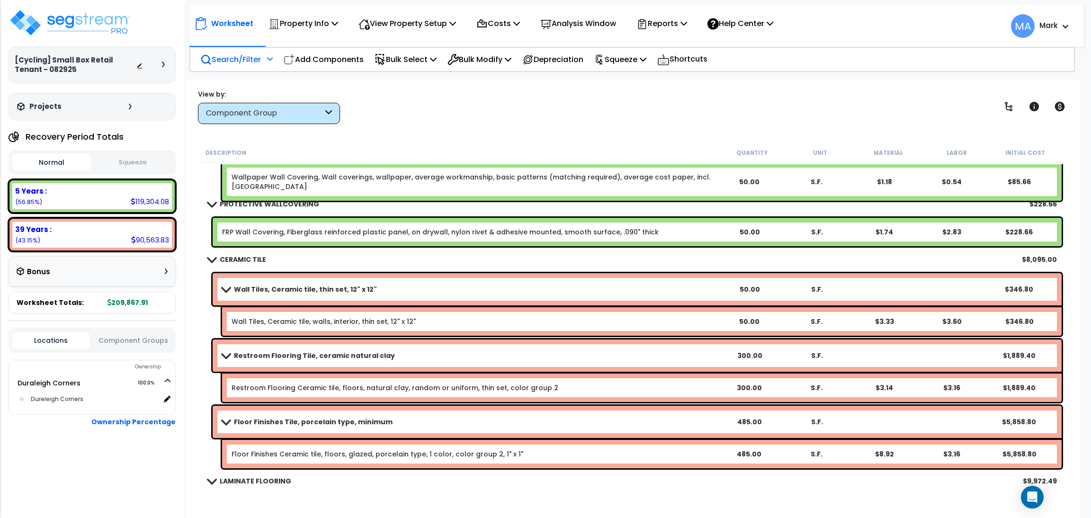
click at [237, 48] on div "Search/Filter Additional Search / Filter" at bounding box center [236, 59] width 72 height 22
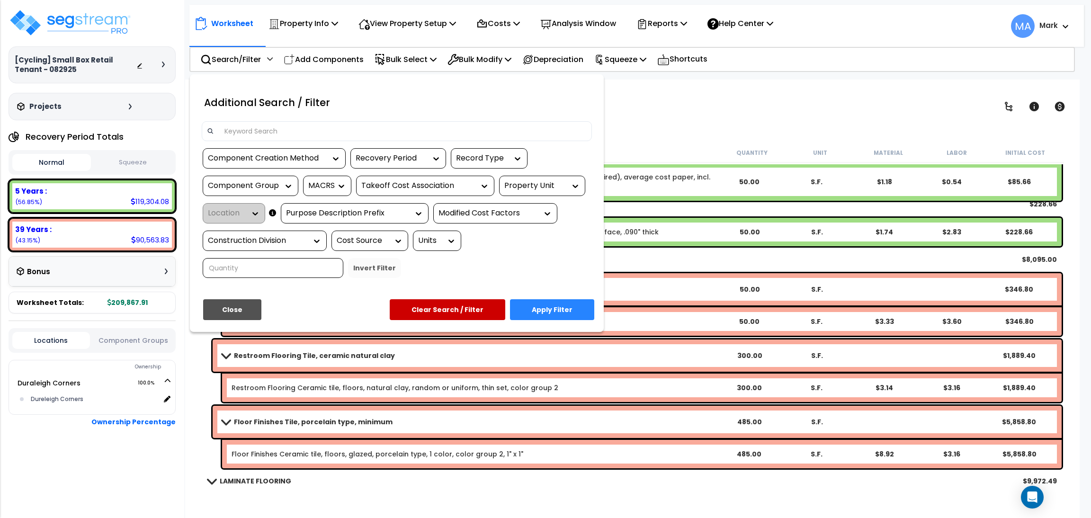
scroll to position [0, 0]
click at [262, 126] on input at bounding box center [403, 131] width 368 height 14
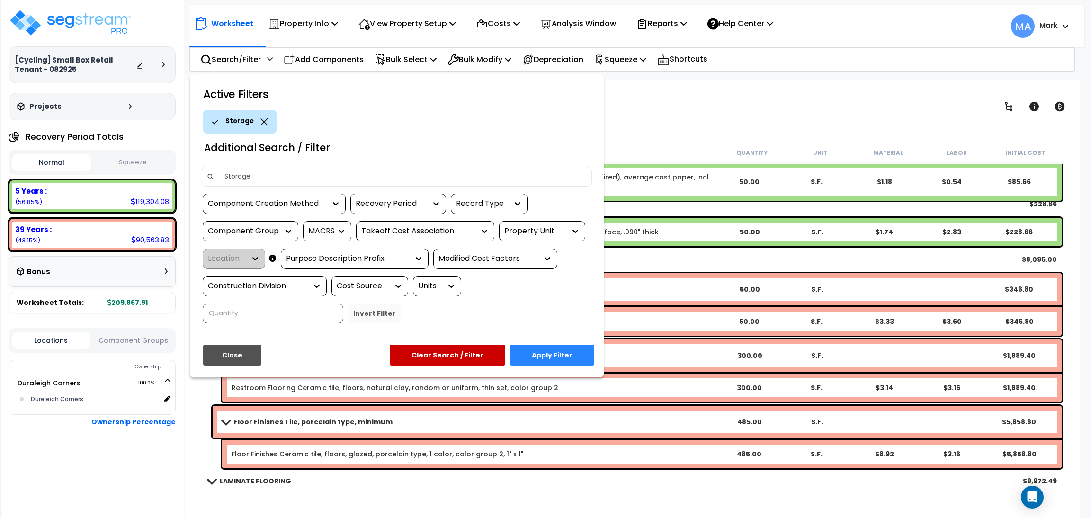
type input "Storage"
click at [547, 351] on button "Apply Filter" at bounding box center [552, 355] width 84 height 21
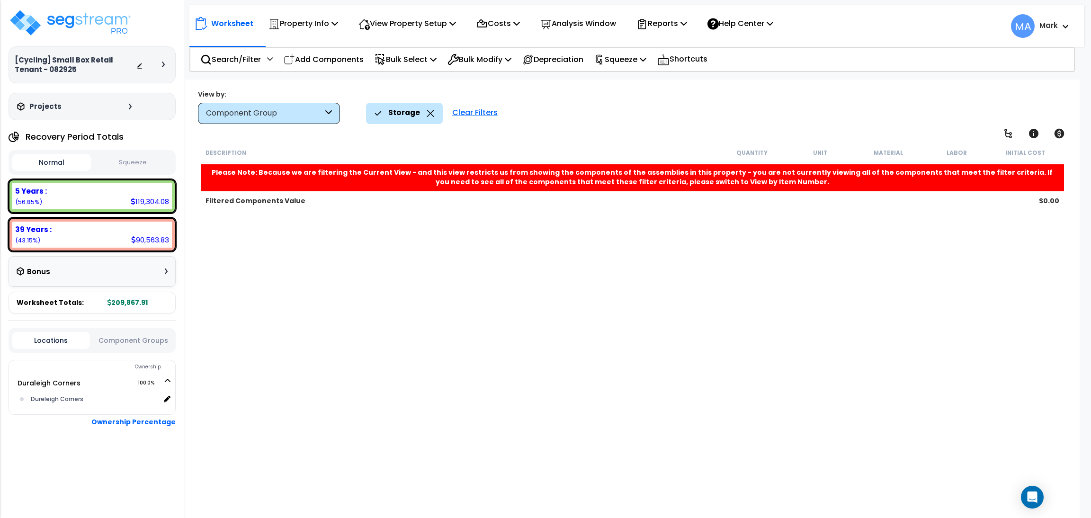
click at [422, 114] on div "Storage" at bounding box center [405, 113] width 60 height 21
click at [428, 111] on icon at bounding box center [431, 113] width 8 height 7
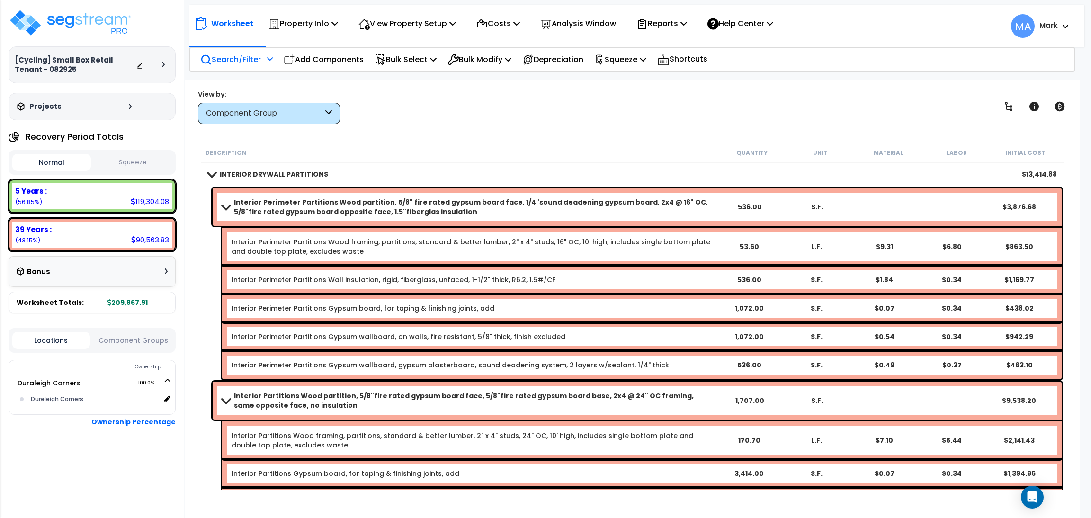
click at [234, 63] on p "Search/Filter" at bounding box center [230, 59] width 61 height 13
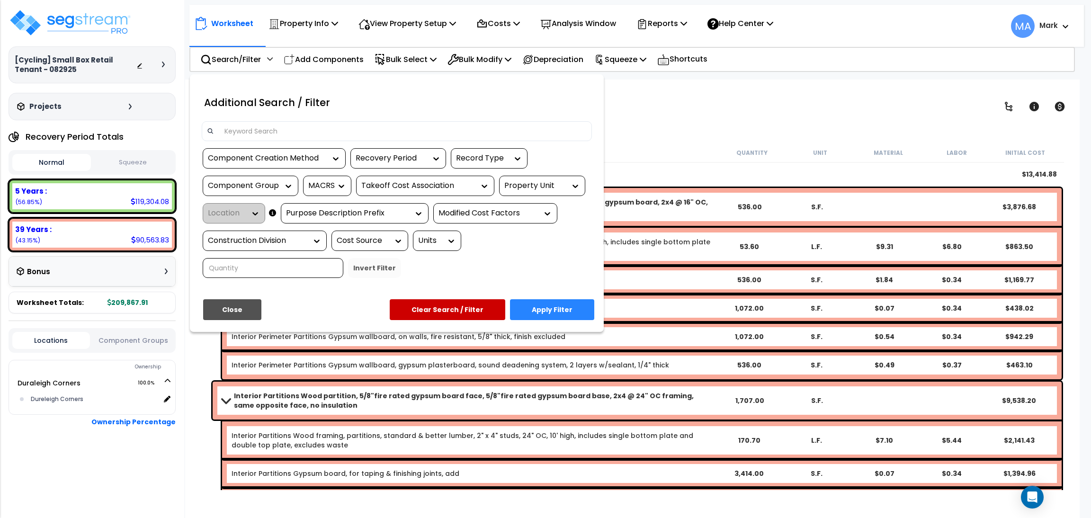
click at [253, 128] on input at bounding box center [403, 131] width 368 height 14
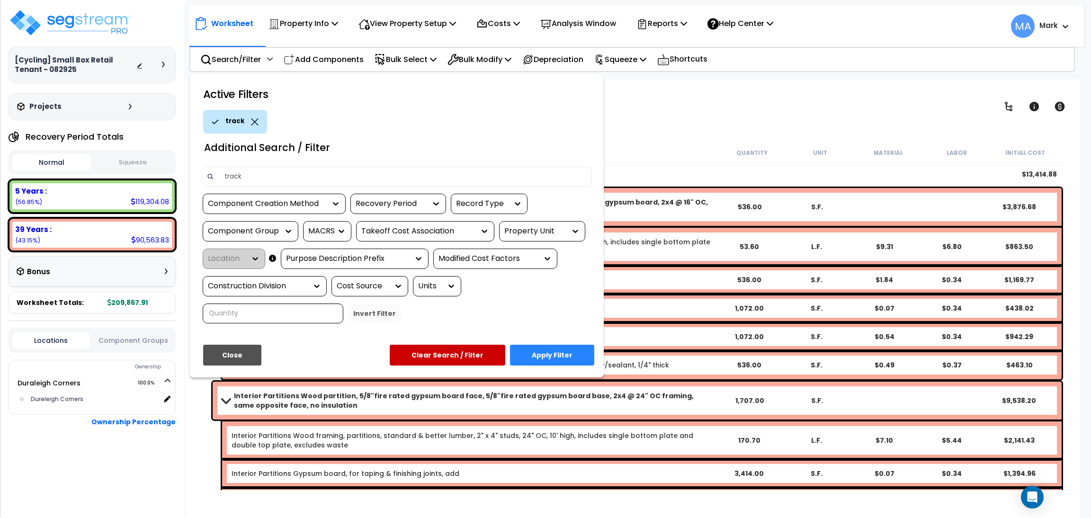
type input "track"
click at [568, 355] on button "Apply Filter" at bounding box center [552, 355] width 84 height 21
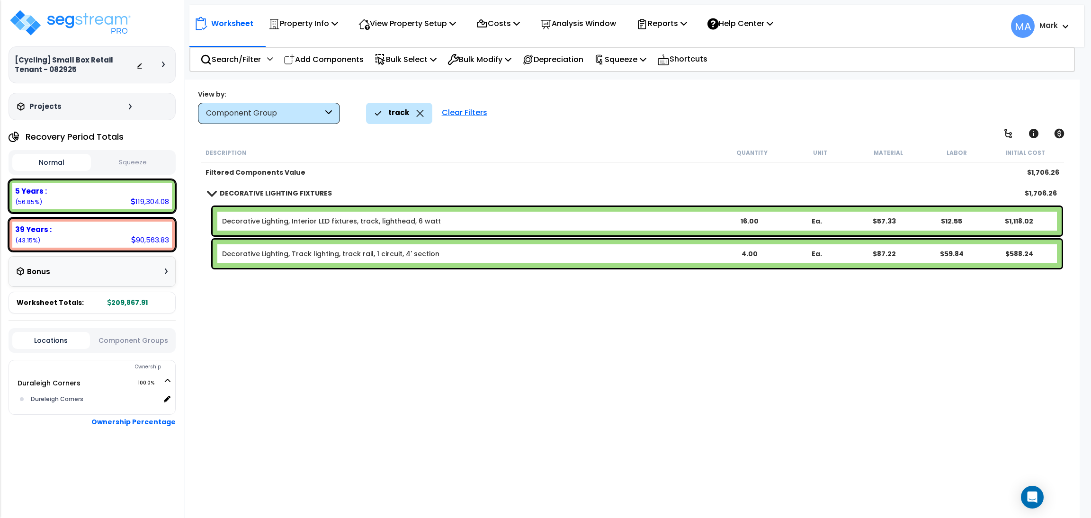
click at [327, 302] on div "Description Quantity Unit Material Labor Initial Cost Filtered Components Value…" at bounding box center [632, 316] width 866 height 347
click at [422, 111] on icon at bounding box center [420, 113] width 8 height 7
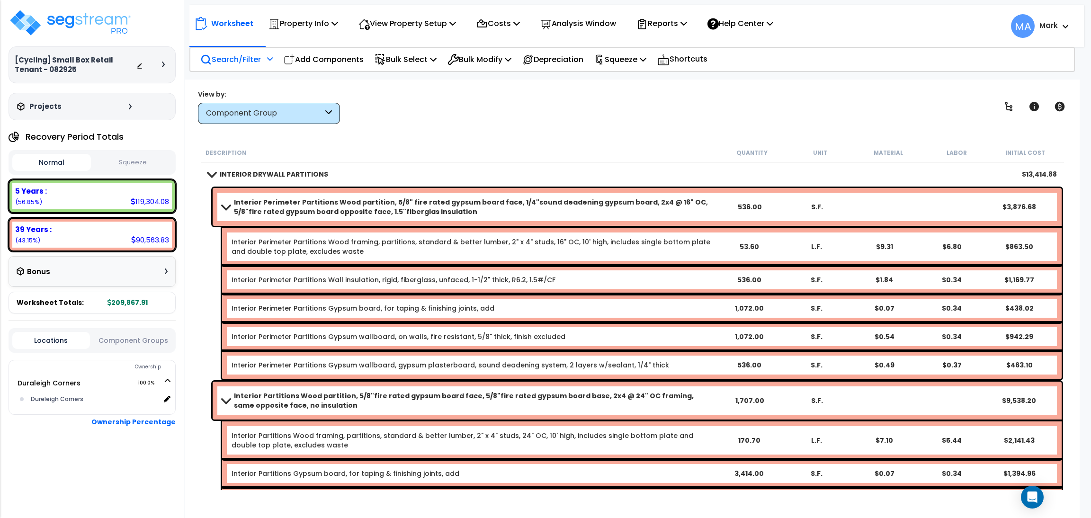
click at [242, 55] on p "Search/Filter" at bounding box center [230, 59] width 61 height 13
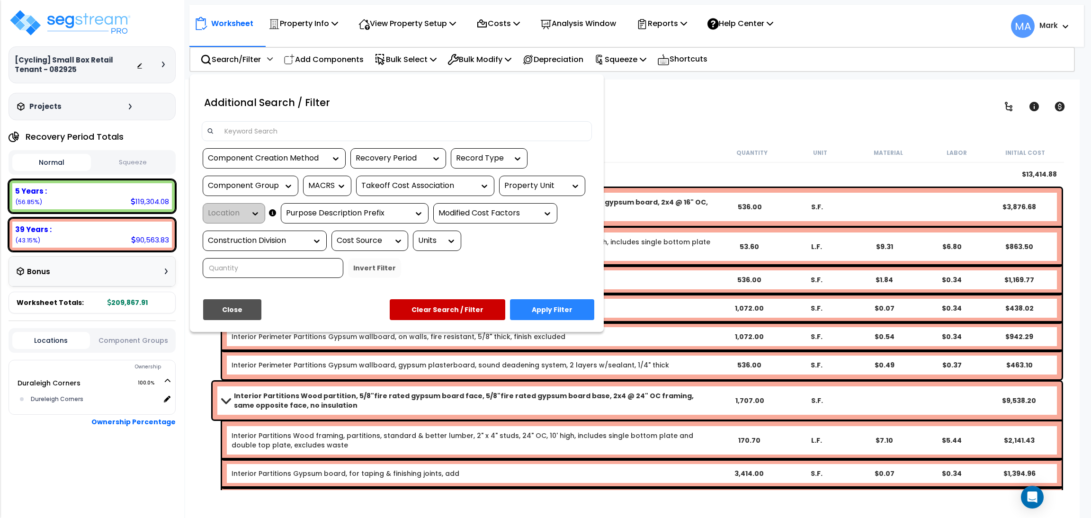
click at [271, 128] on input at bounding box center [403, 131] width 368 height 14
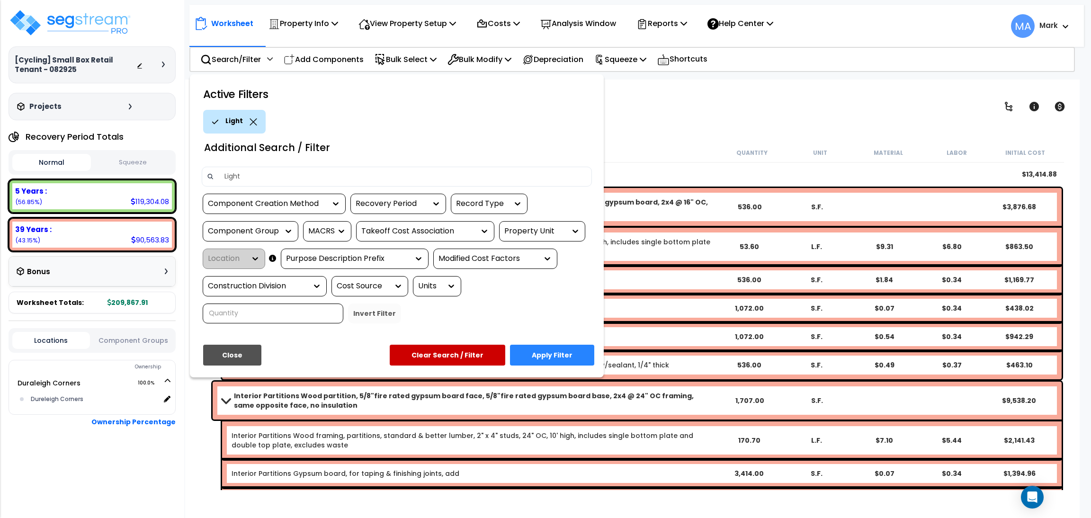
type input "Light"
click at [563, 359] on button "Apply Filter" at bounding box center [552, 355] width 84 height 21
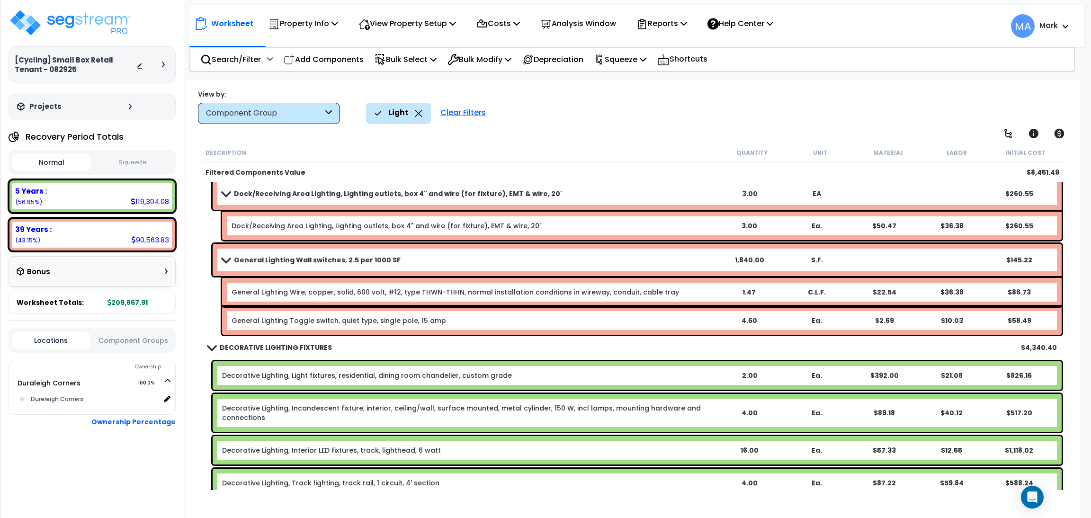
scroll to position [288, 0]
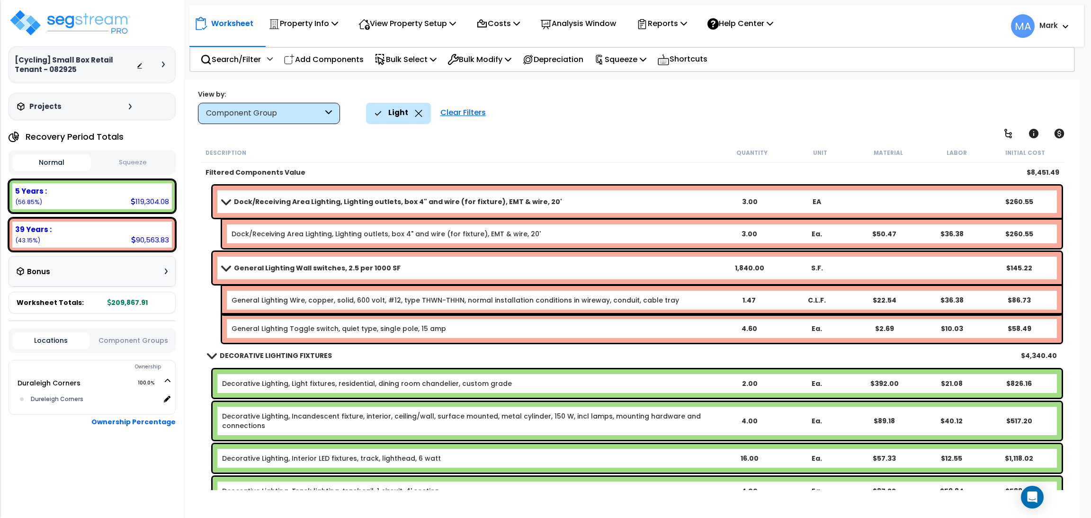
click at [404, 163] on div "Filtered Components Value $8,451.49" at bounding box center [632, 172] width 863 height 19
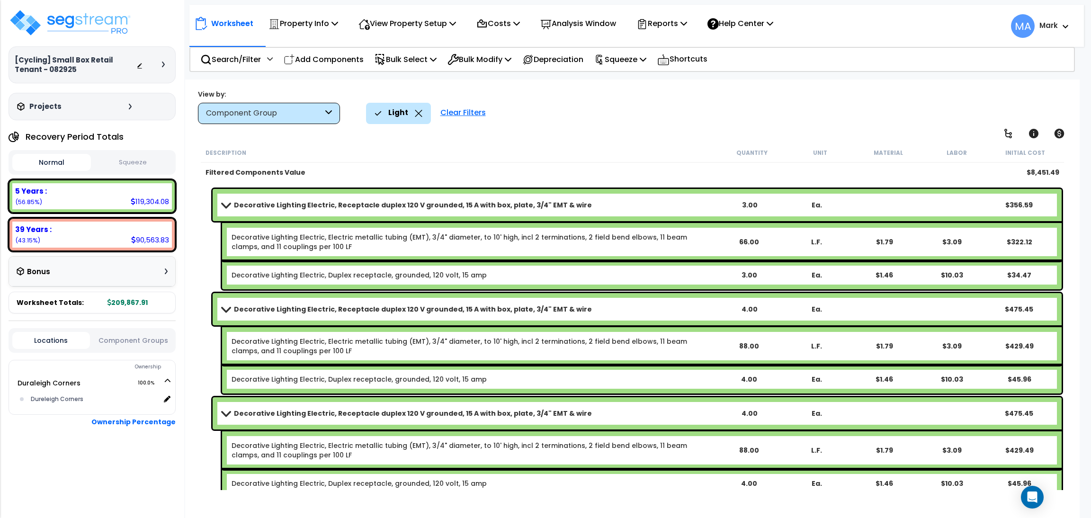
scroll to position [785, 0]
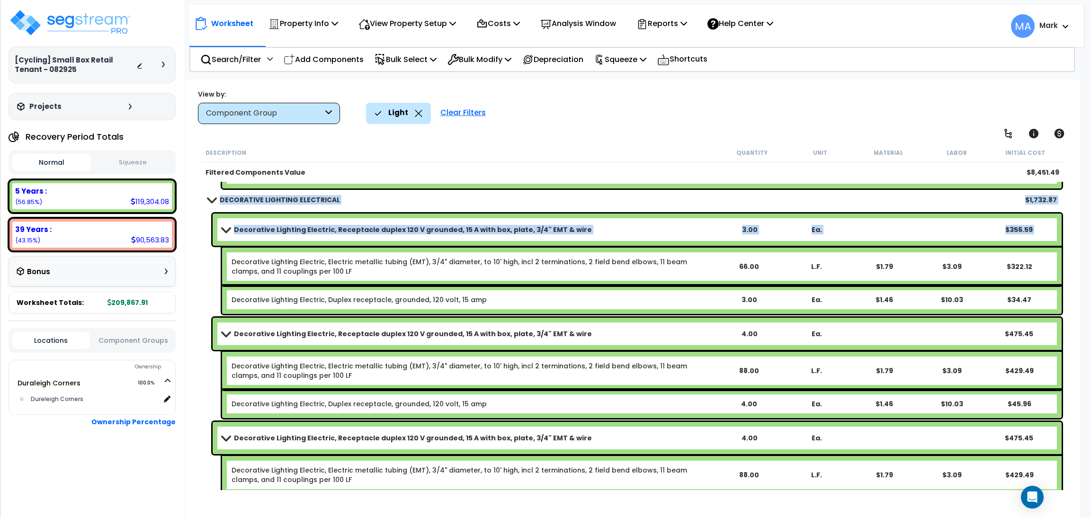
click at [201, 263] on div "Description Quantity Unit Material Labor Initial Cost Filtered Components Value…" at bounding box center [633, 316] width 876 height 347
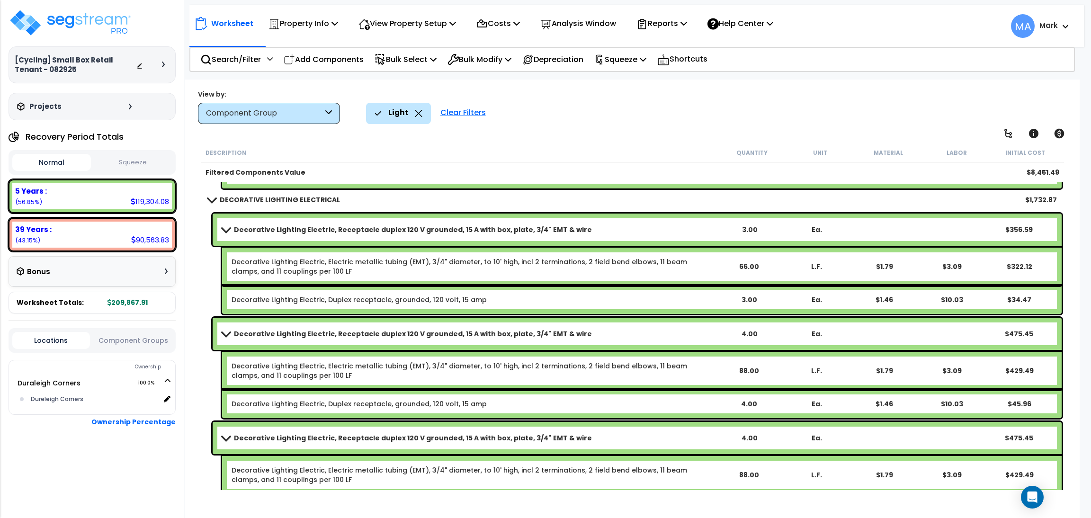
click at [387, 168] on div "Filtered Components Value" at bounding box center [462, 172] width 512 height 9
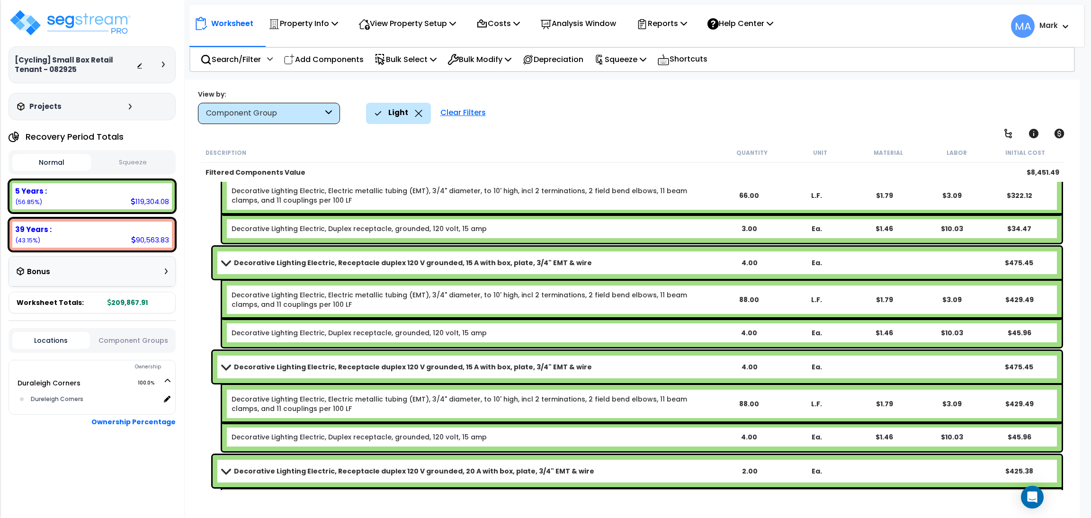
click at [204, 299] on div "Decorative Lighting Electric, Receptacle duplex 120 V grounded, 15 A with box, …" at bounding box center [632, 296] width 863 height 105
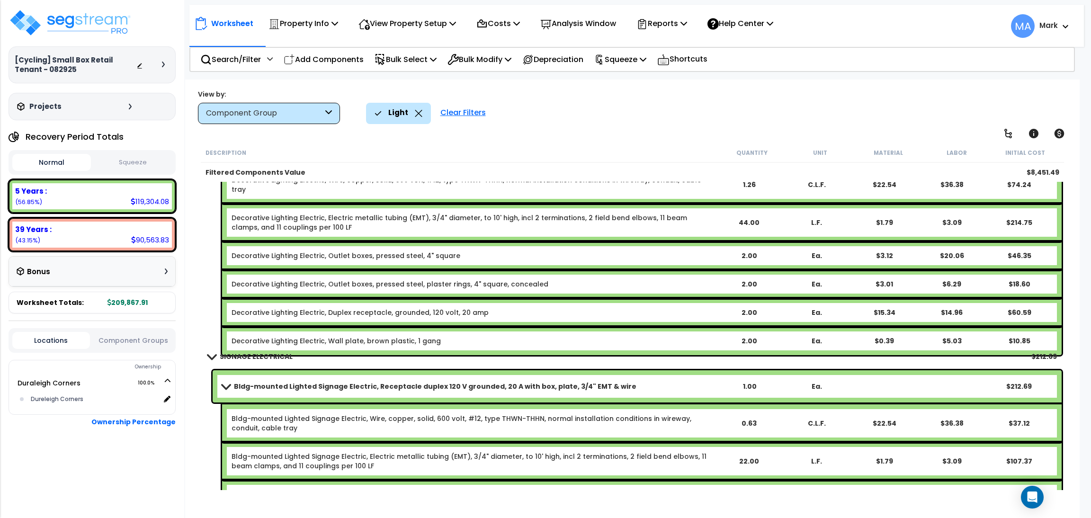
scroll to position [1282, 0]
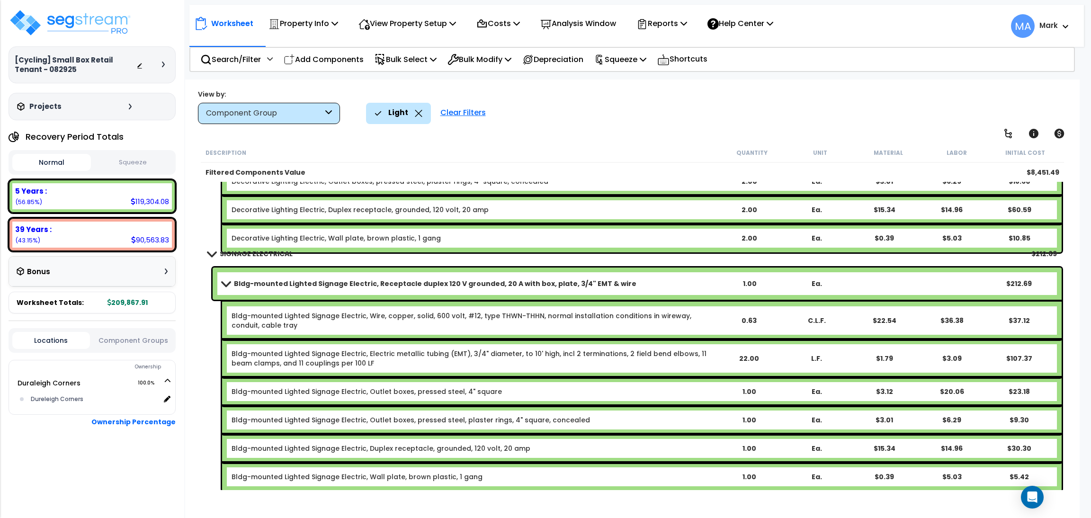
click at [463, 338] on div "Bldg-mounted Lighted Signage Electric, Wire, copper, solid, 600 volt, #12, type…" at bounding box center [642, 321] width 840 height 38
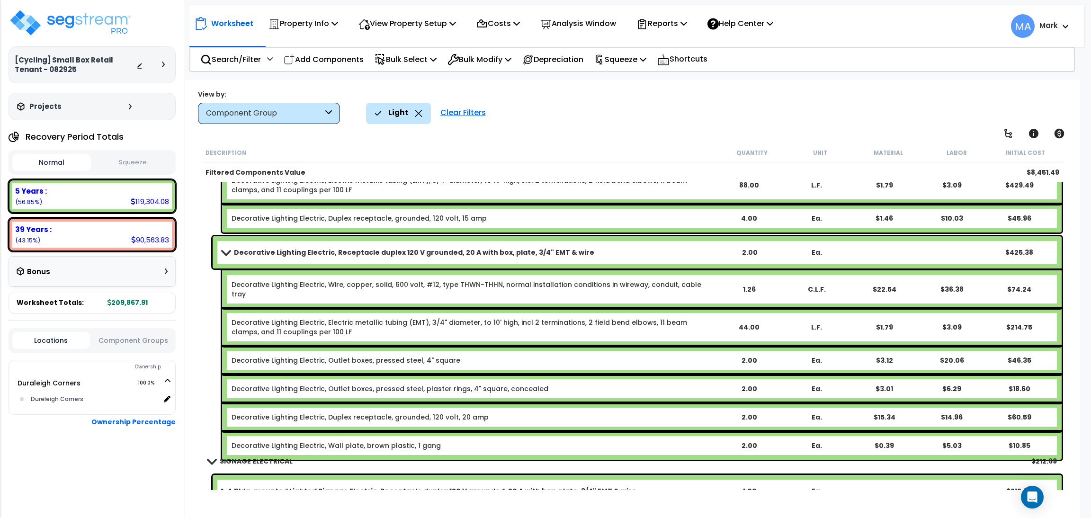
scroll to position [1069, 0]
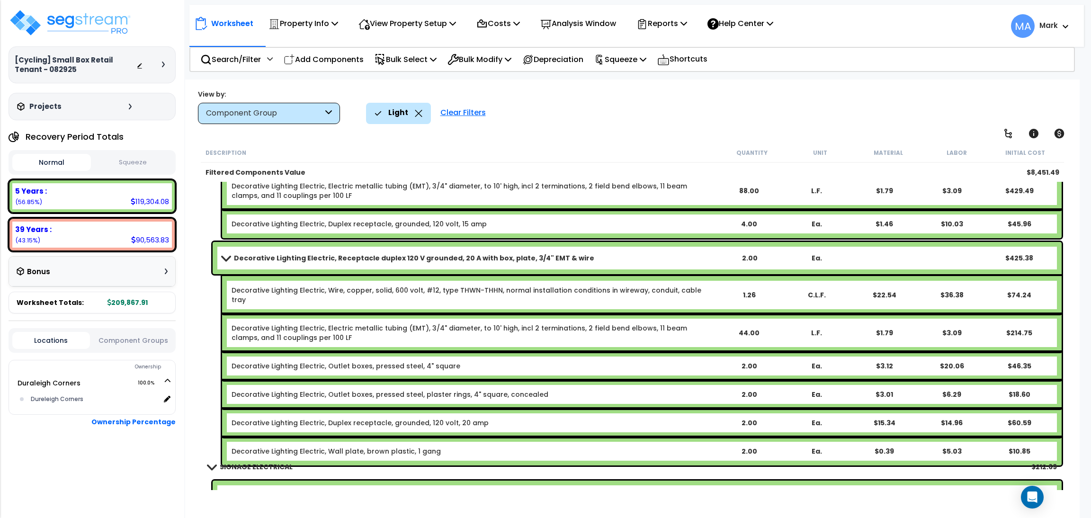
click at [416, 110] on icon at bounding box center [419, 113] width 8 height 7
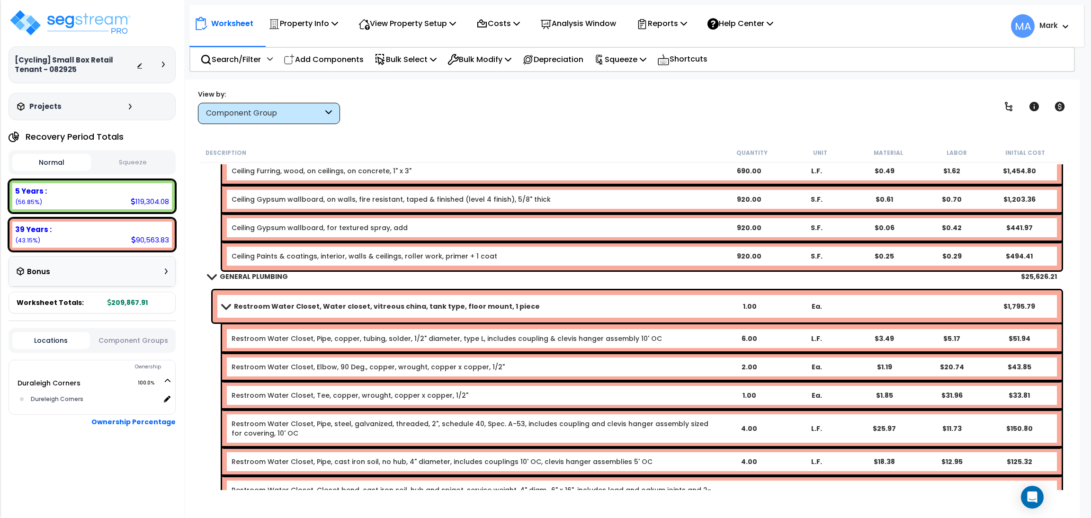
scroll to position [2277, 0]
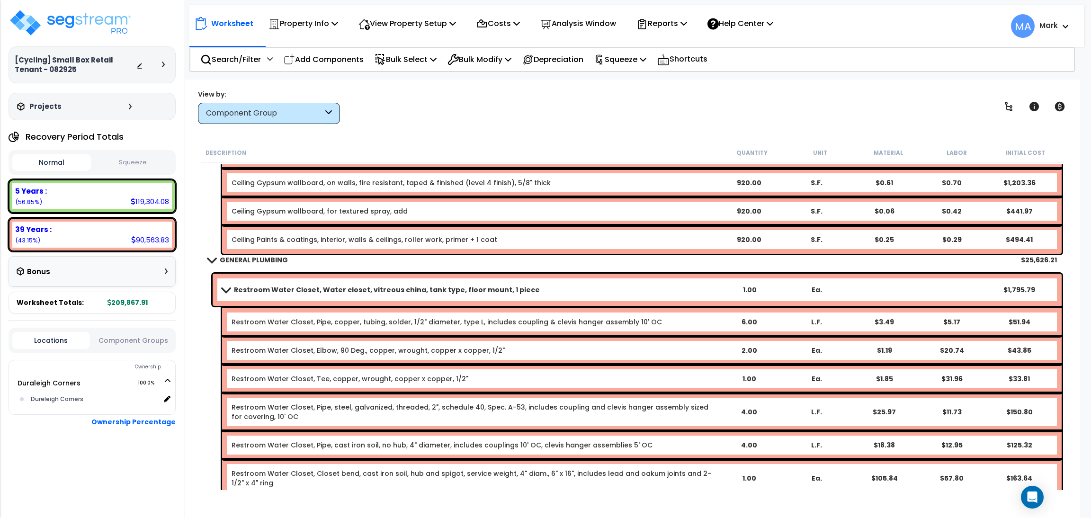
drag, startPoint x: 406, startPoint y: 239, endPoint x: 416, endPoint y: 220, distance: 21.6
click at [407, 216] on div "Ceiling Gypsum board ceilings, 5/8" fire rated gypsum board, painted and textur…" at bounding box center [632, 177] width 863 height 158
click at [451, 259] on div "GENERAL PLUMBING $25,626.21" at bounding box center [632, 260] width 859 height 23
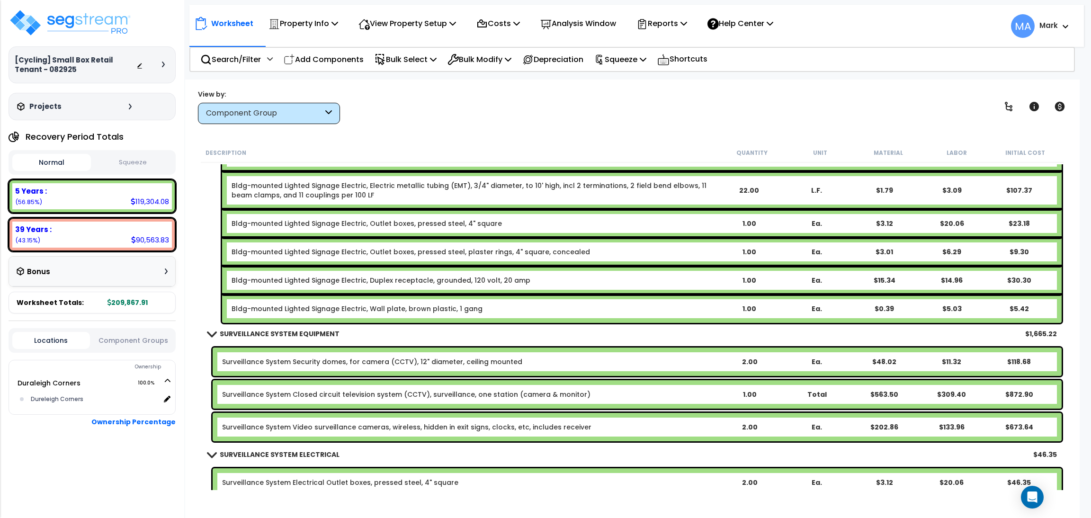
scroll to position [10219, 0]
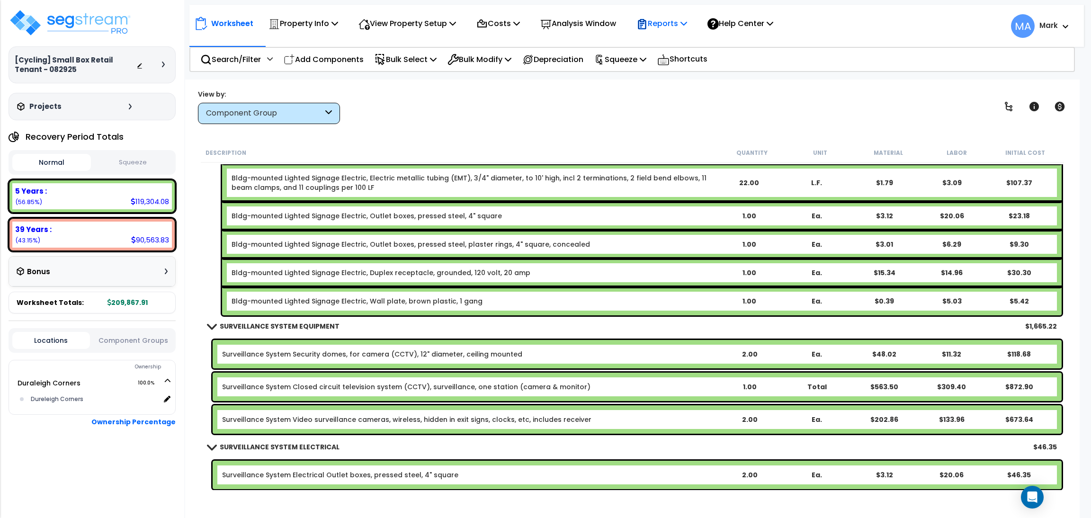
click at [682, 23] on p "Reports" at bounding box center [662, 23] width 51 height 13
click at [688, 46] on link "Get Report" at bounding box center [679, 45] width 94 height 19
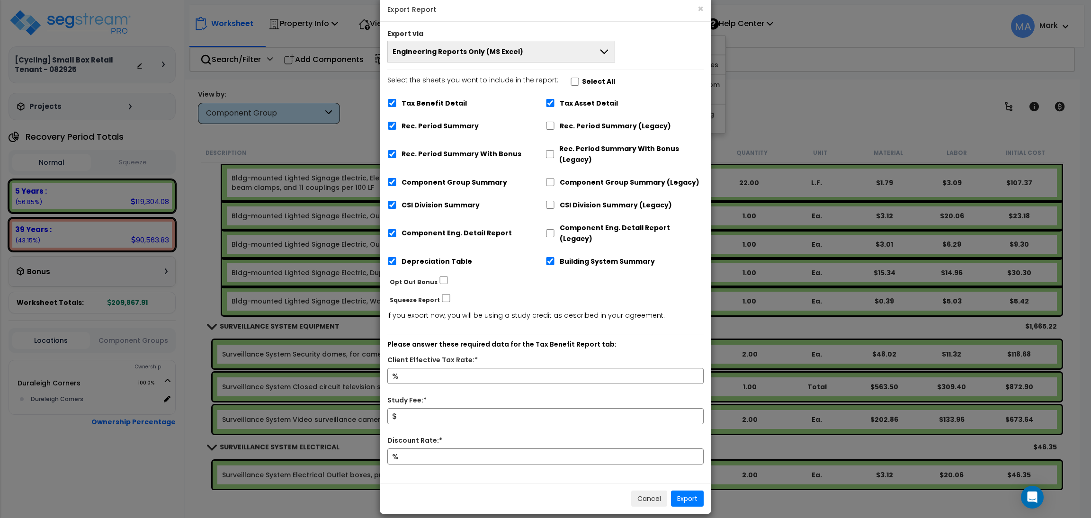
scroll to position [18, 0]
click at [457, 368] on input "Client Effective Tax Rate:*" at bounding box center [545, 376] width 316 height 16
type input "15"
type input "10,000"
type input "1"
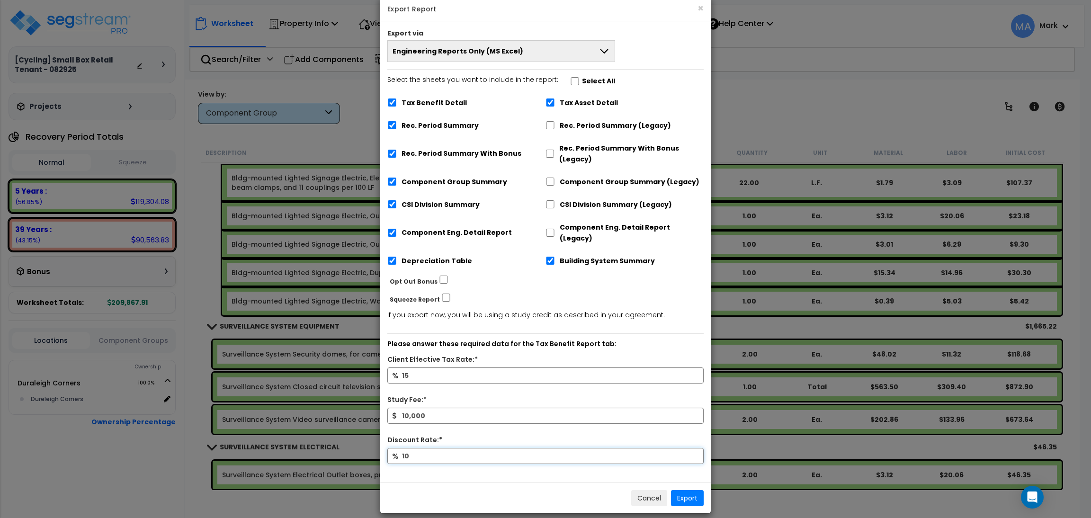
type input "10"
click at [545, 44] on button "Engineering Reports Only (MS Excel)" at bounding box center [501, 51] width 228 height 22
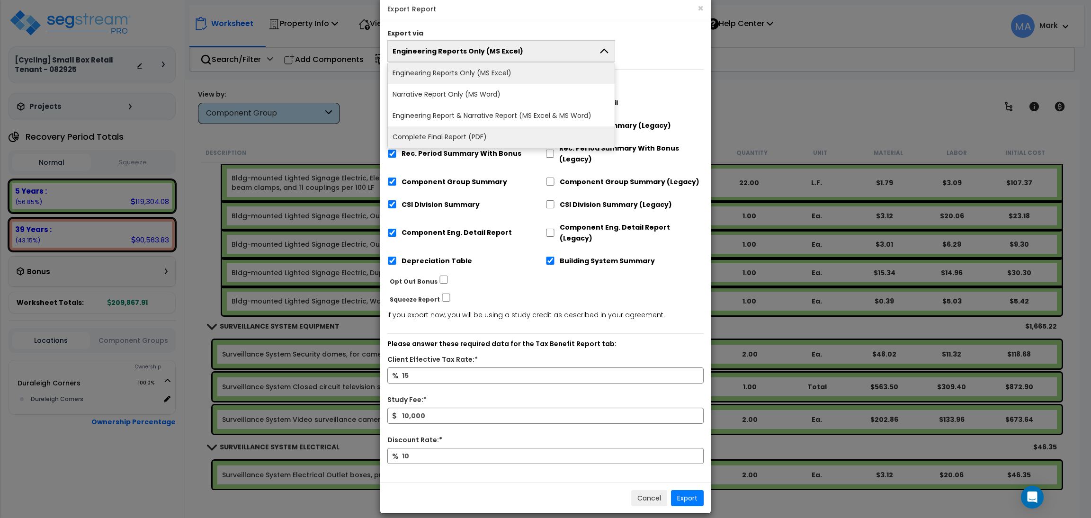
click at [485, 137] on li "Complete Final Report (PDF)" at bounding box center [501, 136] width 227 height 21
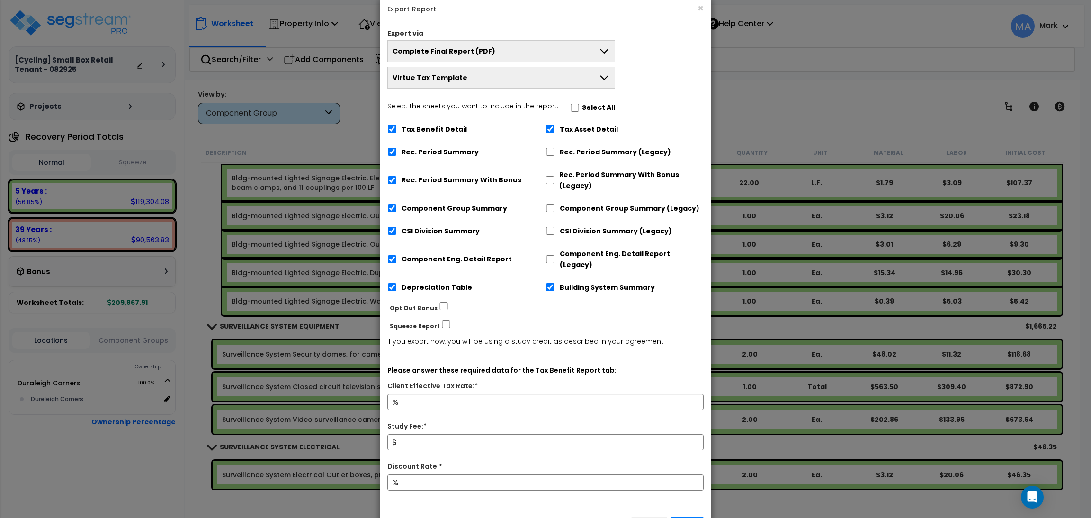
click at [592, 110] on label "Select All" at bounding box center [598, 107] width 33 height 11
click at [580, 110] on input "Select the sheets you want to include in the report: Select All" at bounding box center [574, 108] width 9 height 8
checkbox input "true"
click at [462, 394] on input "Client Effective Tax Rate:*" at bounding box center [545, 402] width 316 height 16
type input "15"
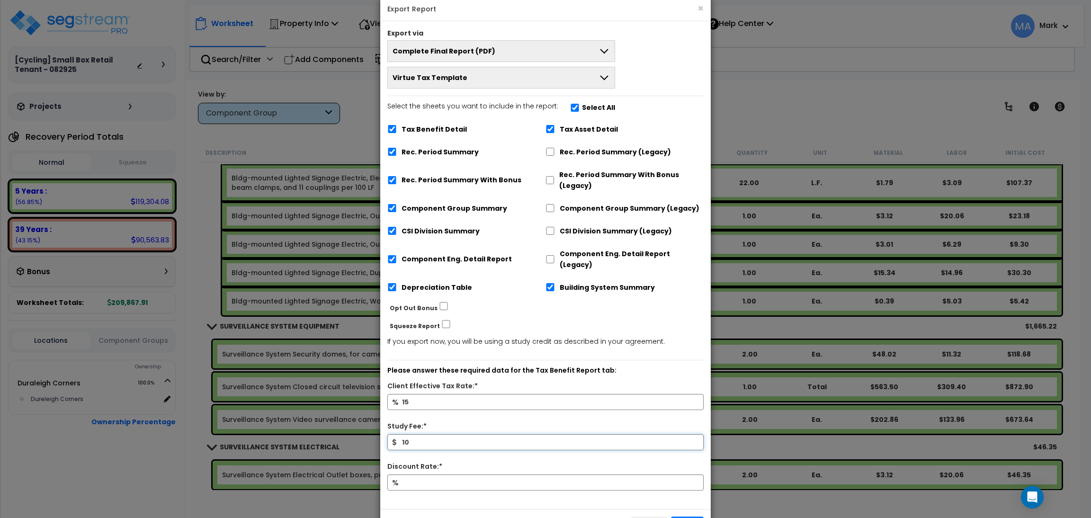
type input "10"
click at [424, 435] on input "10" at bounding box center [545, 442] width 316 height 16
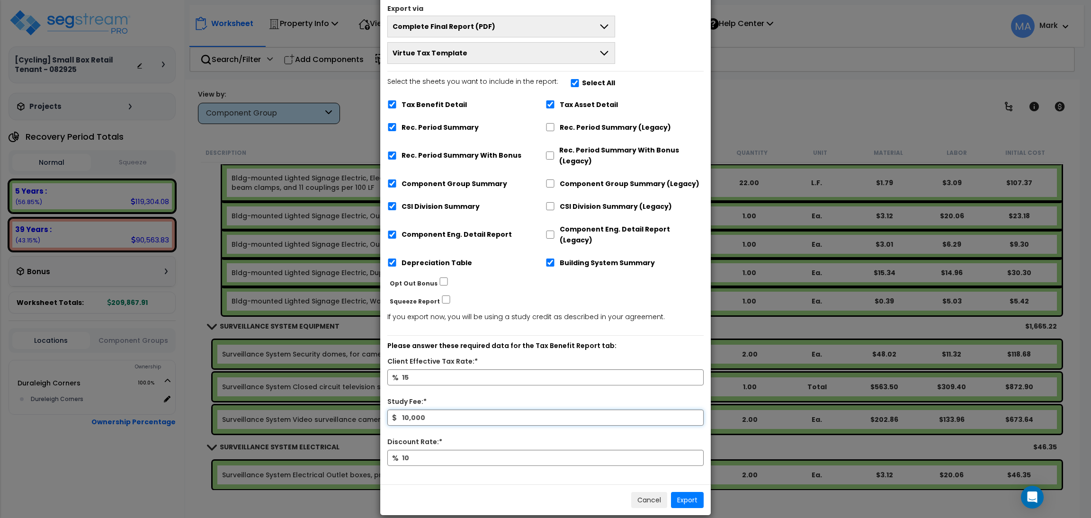
scroll to position [44, 0]
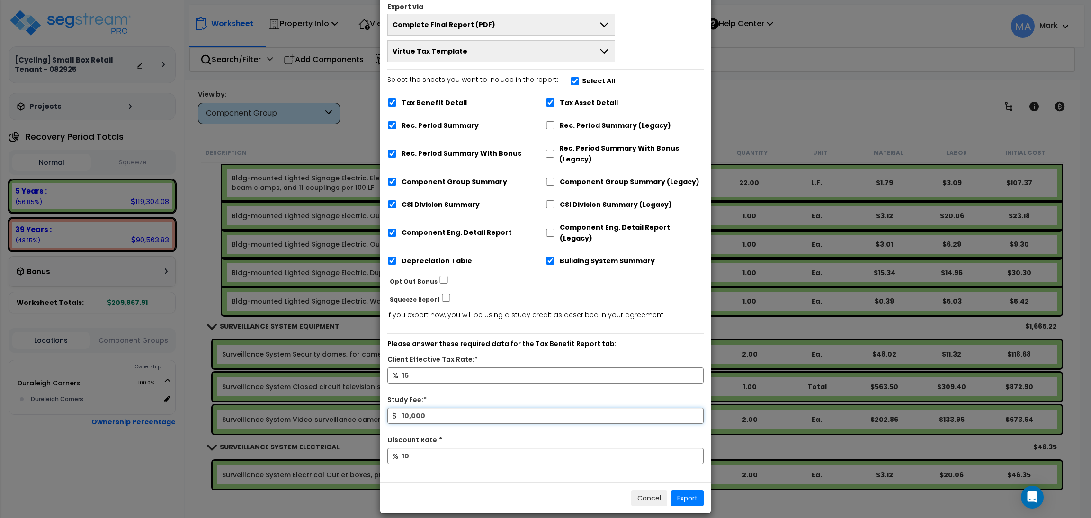
type input "10,000"
click at [689, 490] on button "Export" at bounding box center [687, 498] width 33 height 16
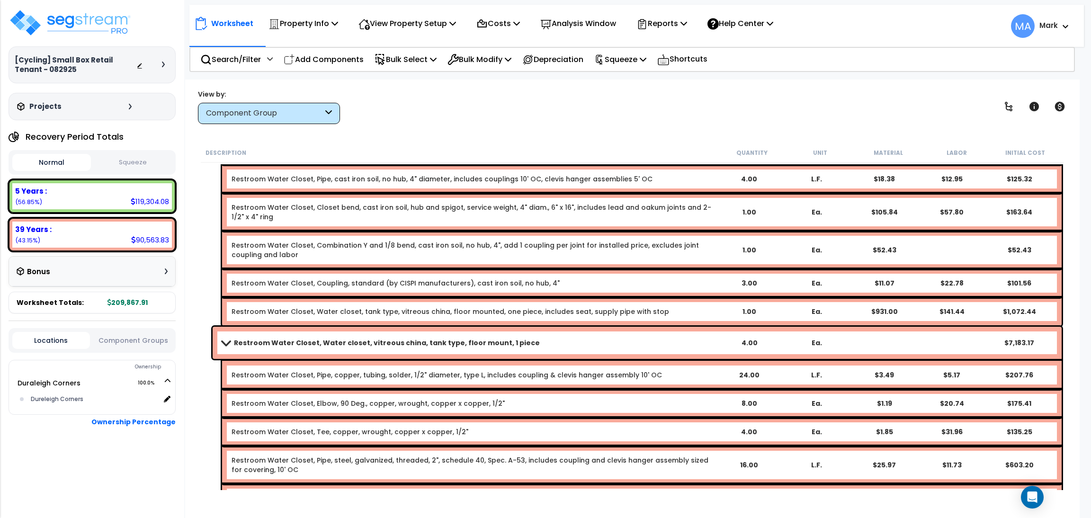
scroll to position [2546, 0]
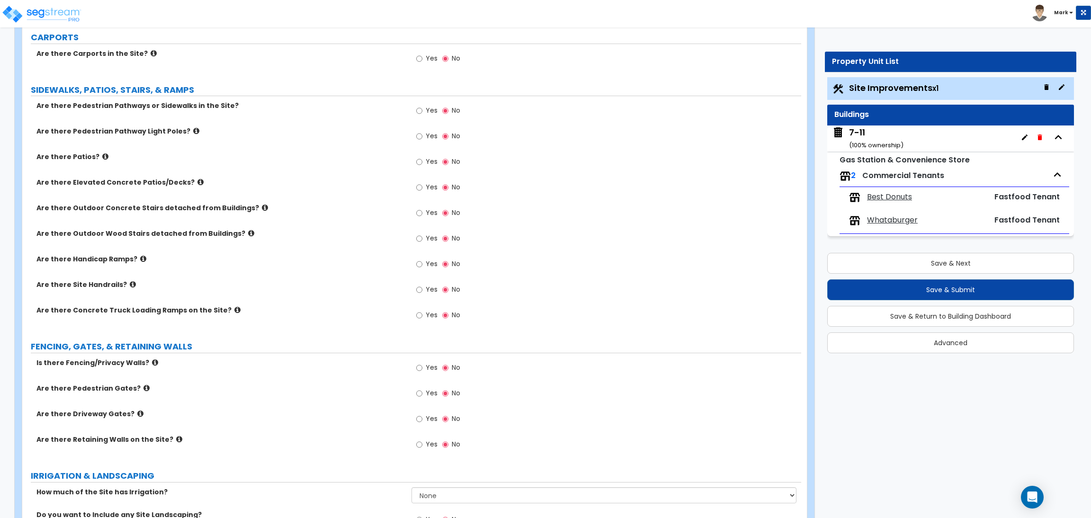
scroll to position [568, 0]
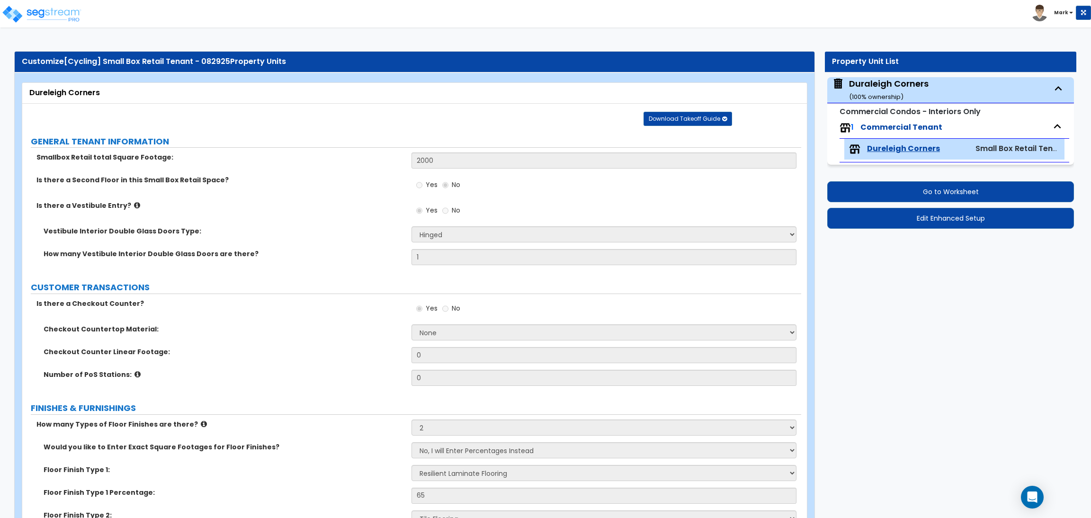
select select "1"
select select "2"
select select "3"
select select "1"
select select "2"
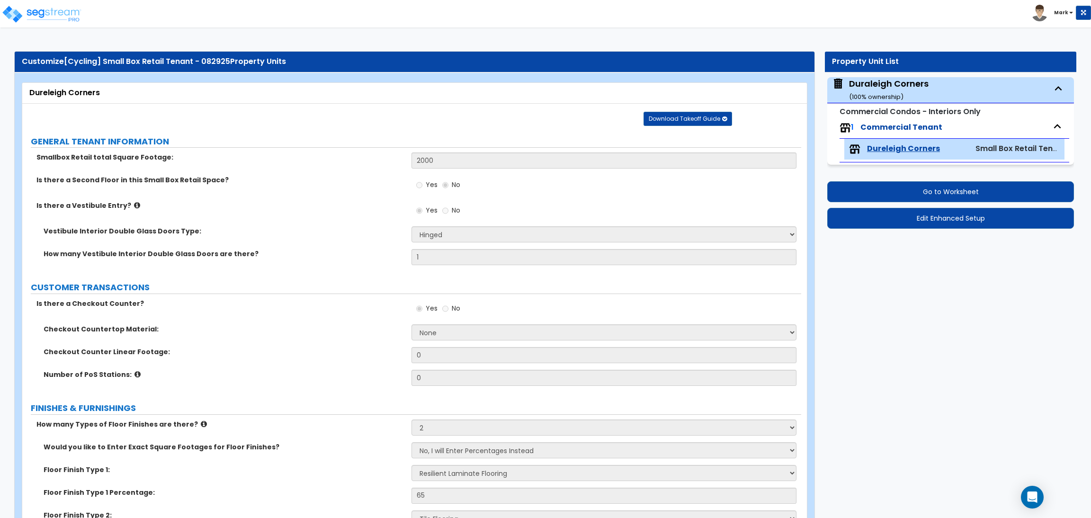
select select "1"
select select "3"
select select "5"
select select "2"
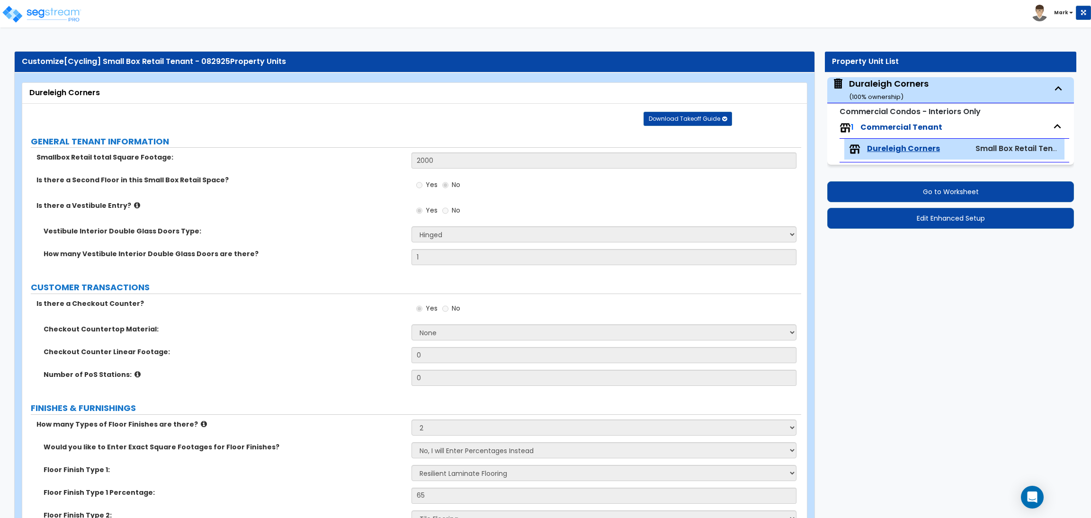
select select "1"
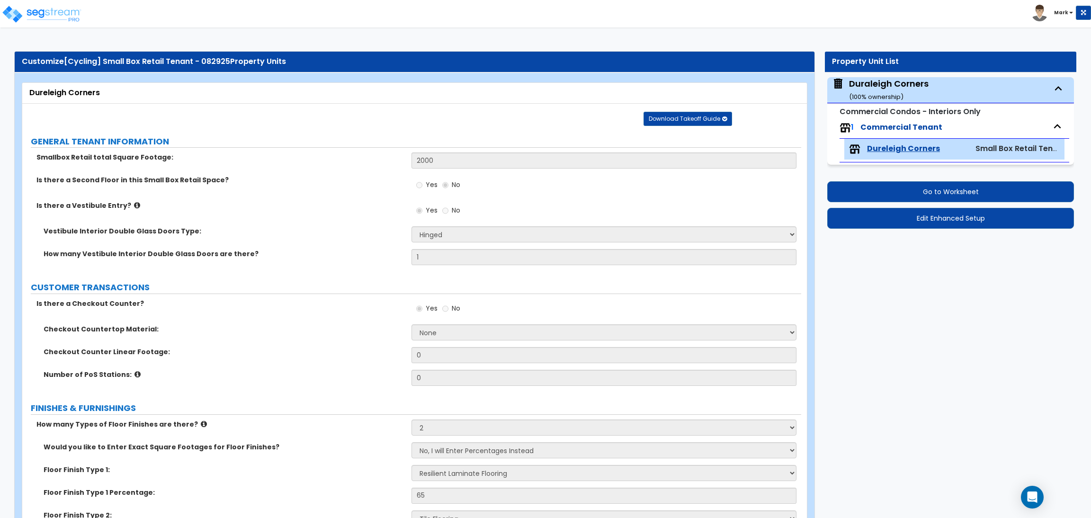
select select "2"
select select "1"
select select "2"
select select "1"
select select "3"
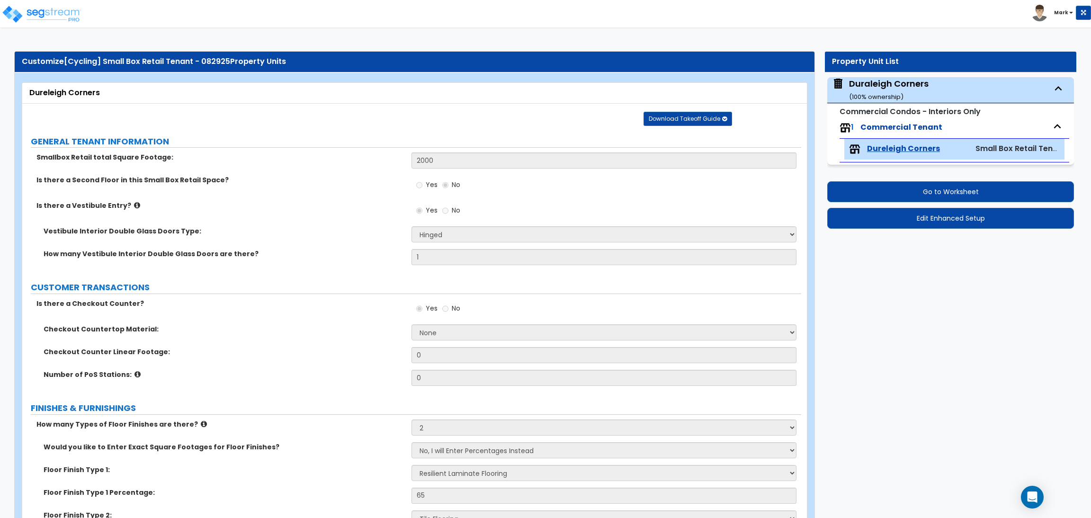
select select "1"
select select "2"
select select "3"
select select "1"
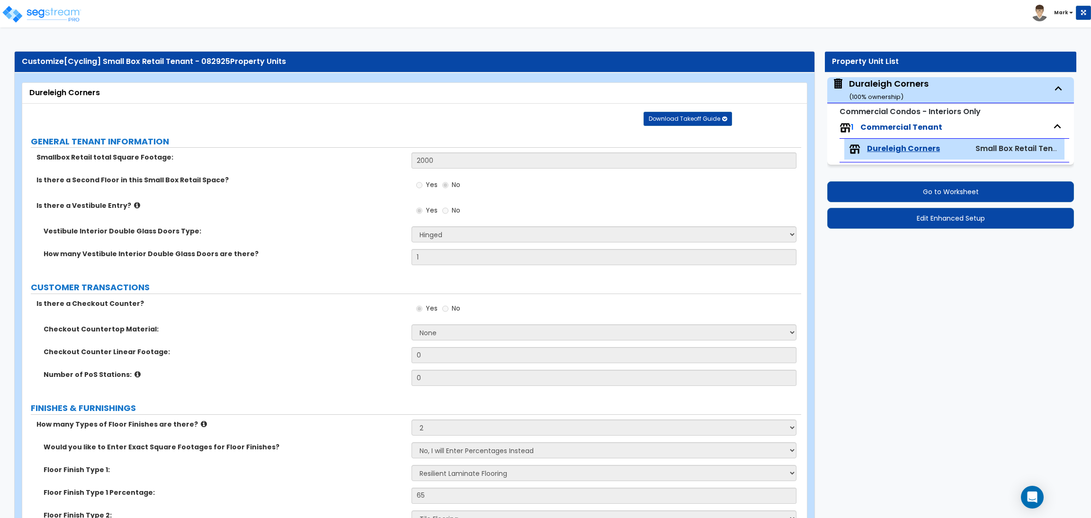
select select "1"
select select "2"
select select "1"
select select "3"
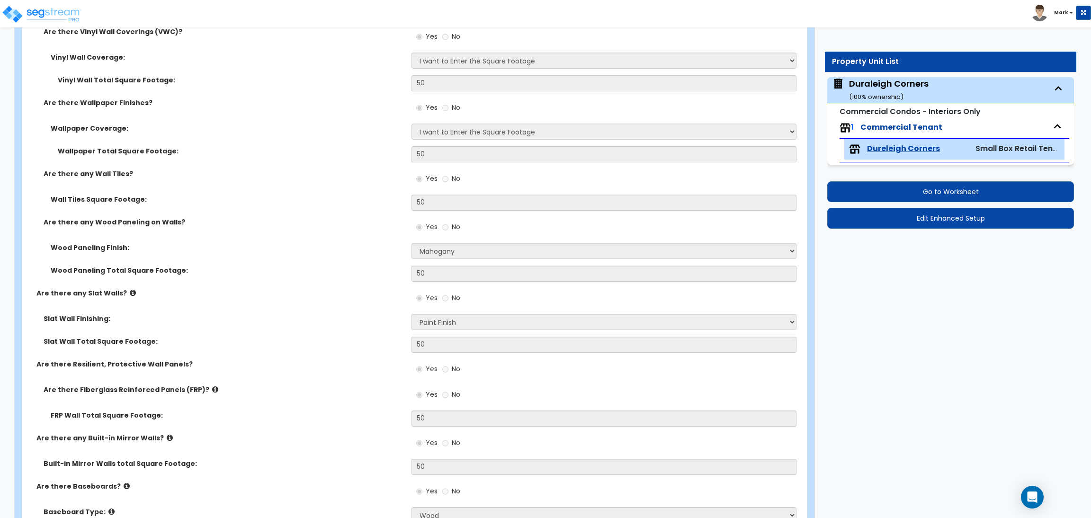
scroll to position [387, 0]
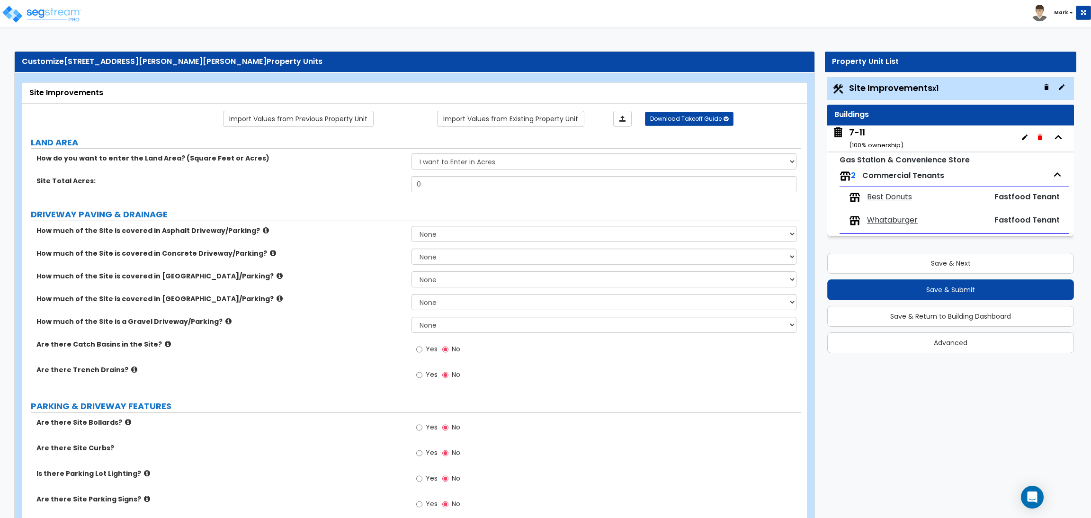
scroll to position [568, 0]
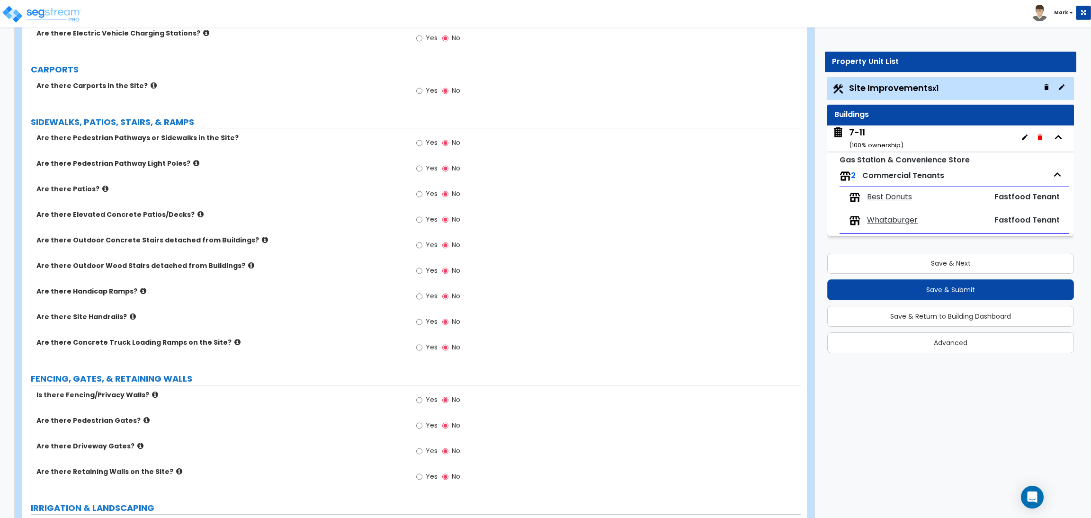
click at [879, 196] on span "Best Donuts" at bounding box center [889, 197] width 45 height 11
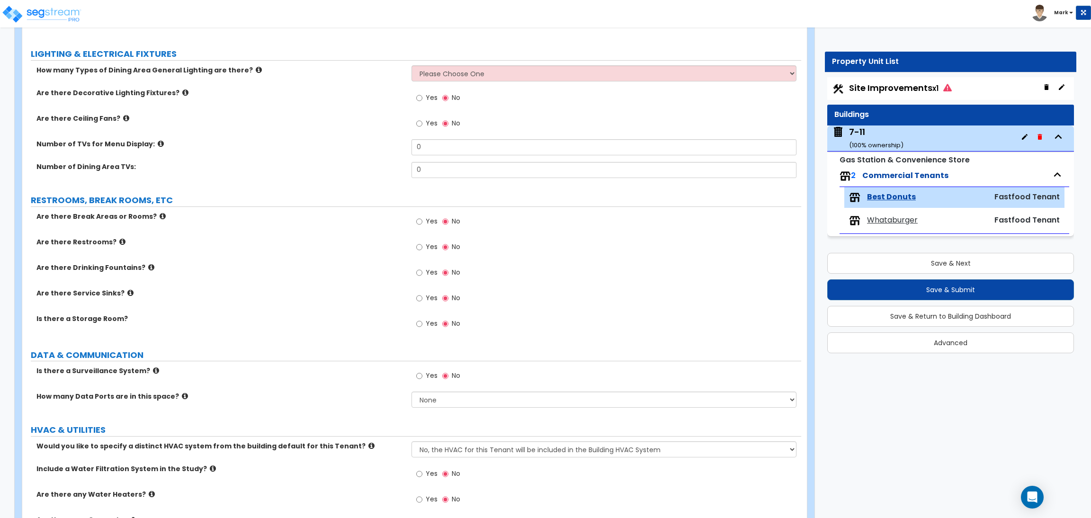
scroll to position [1142, 0]
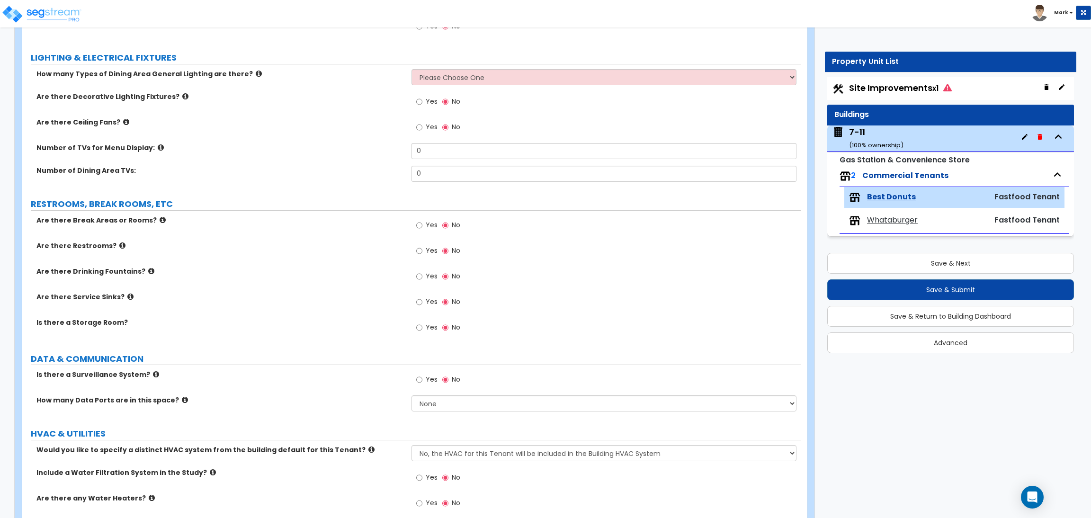
click at [900, 223] on span "Whataburger" at bounding box center [892, 220] width 51 height 11
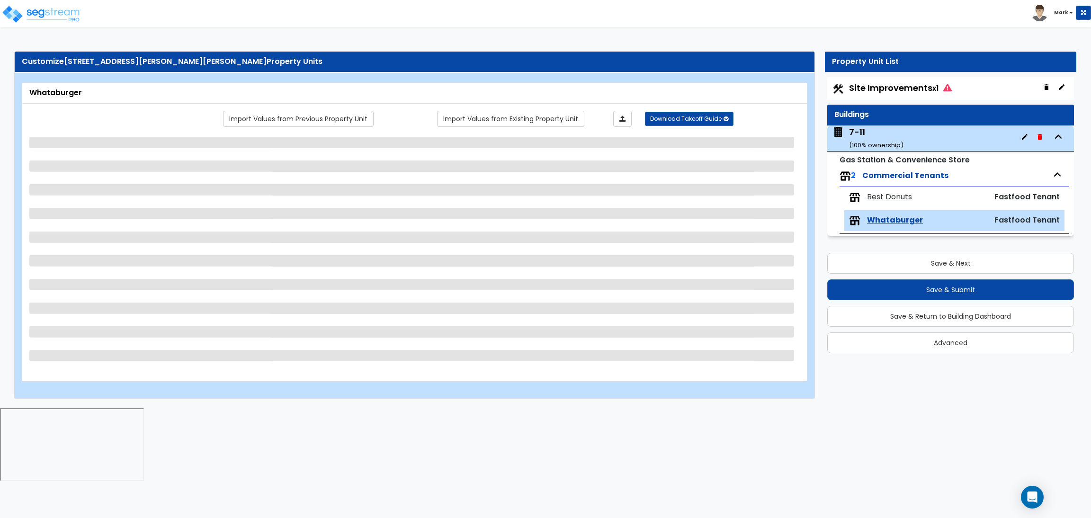
scroll to position [0, 0]
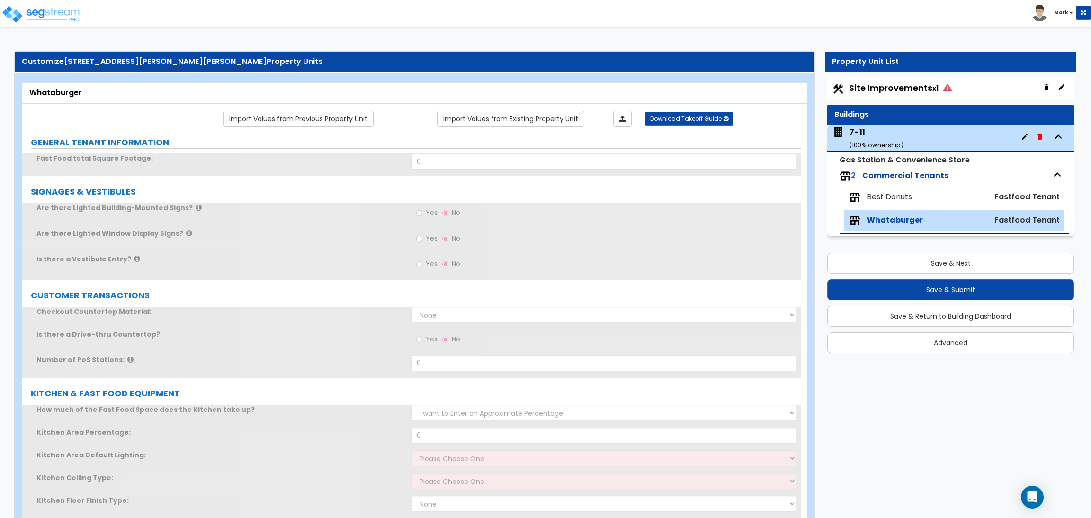
click at [867, 92] on span "Site Improvements x1" at bounding box center [900, 88] width 103 height 12
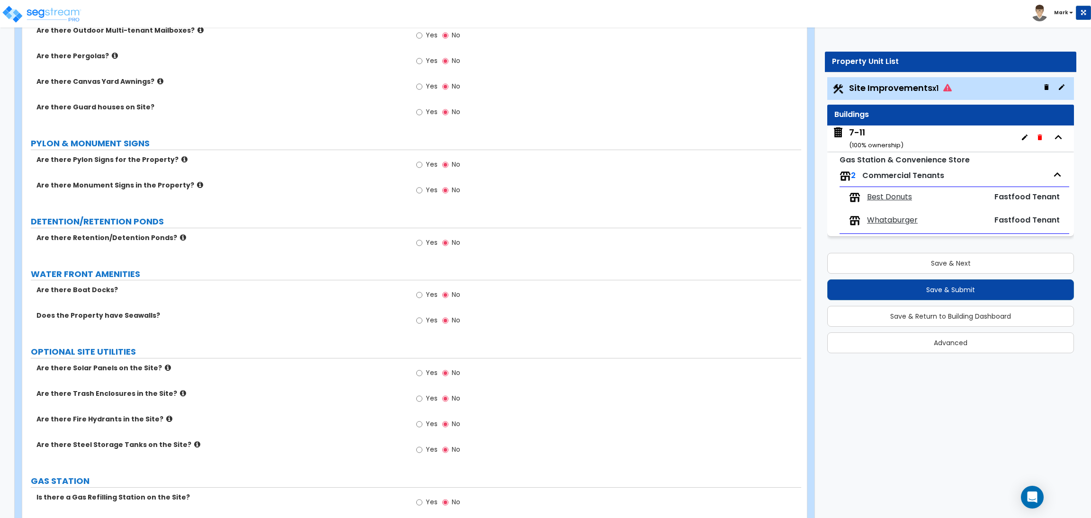
scroll to position [1346, 0]
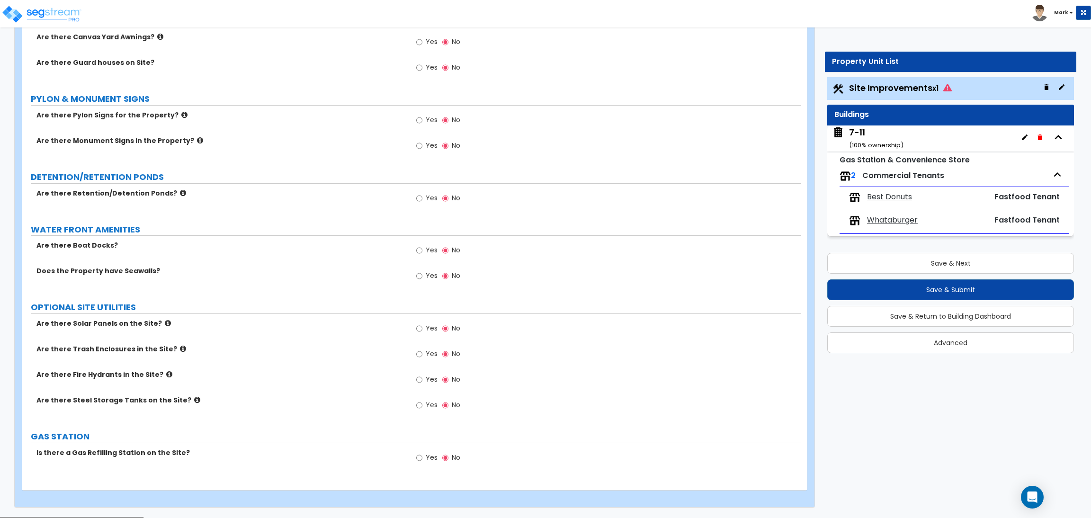
drag, startPoint x: 425, startPoint y: 458, endPoint x: 430, endPoint y: 447, distance: 12.3
click at [425, 459] on label "Yes" at bounding box center [426, 459] width 21 height 16
click at [422, 459] on input "Yes" at bounding box center [419, 458] width 6 height 10
radio input "true"
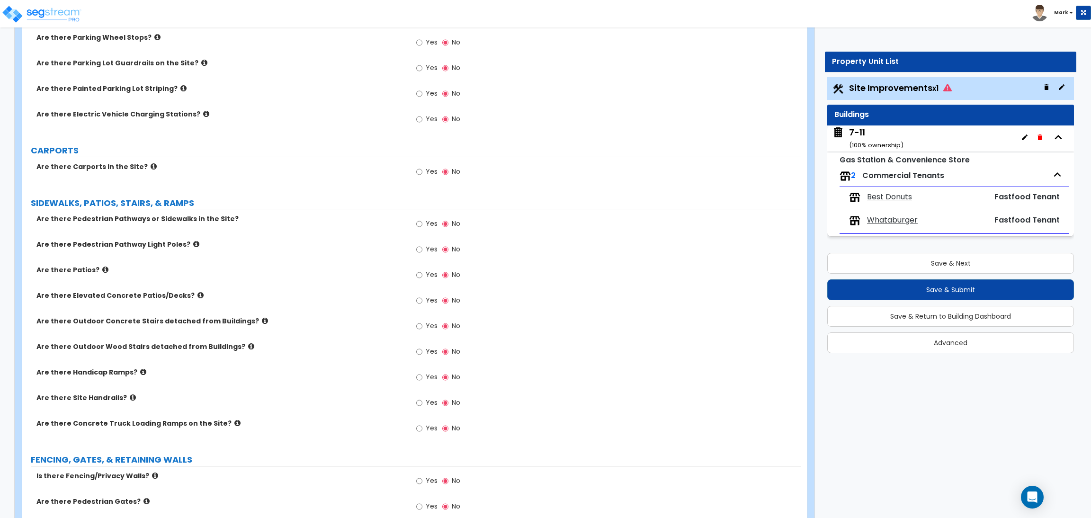
scroll to position [328, 0]
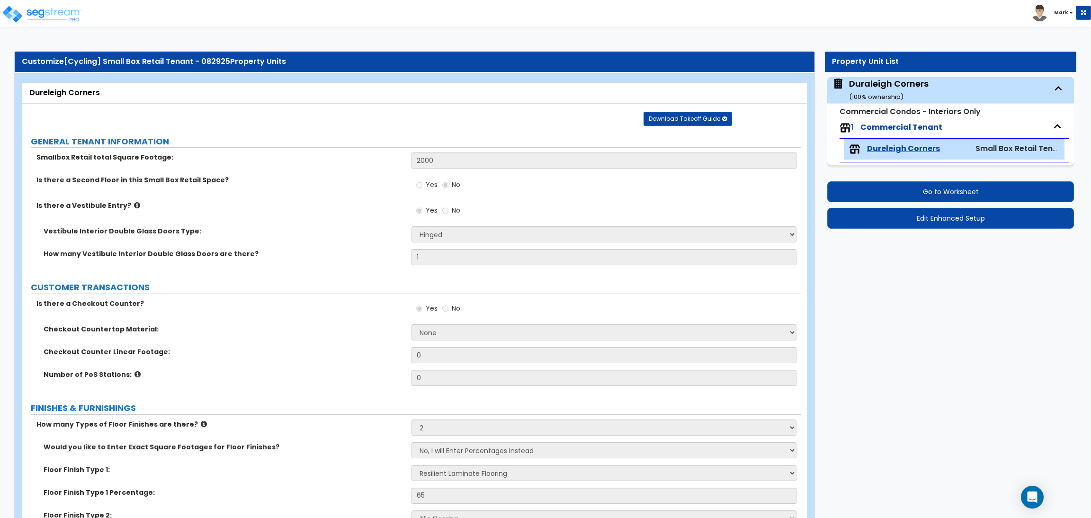
select select "1"
select select "2"
select select "3"
select select "1"
select select "2"
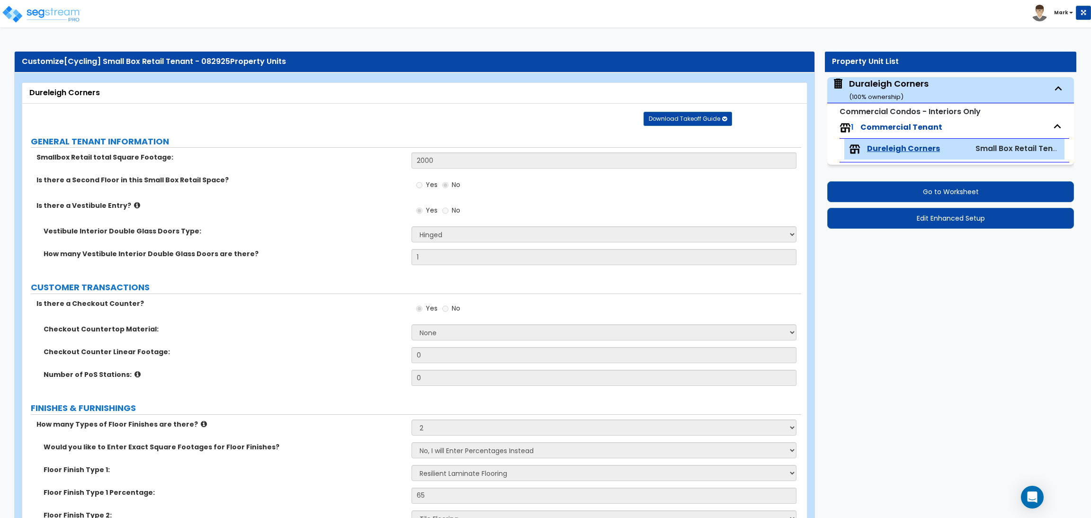
select select "1"
select select "3"
select select "5"
select select "2"
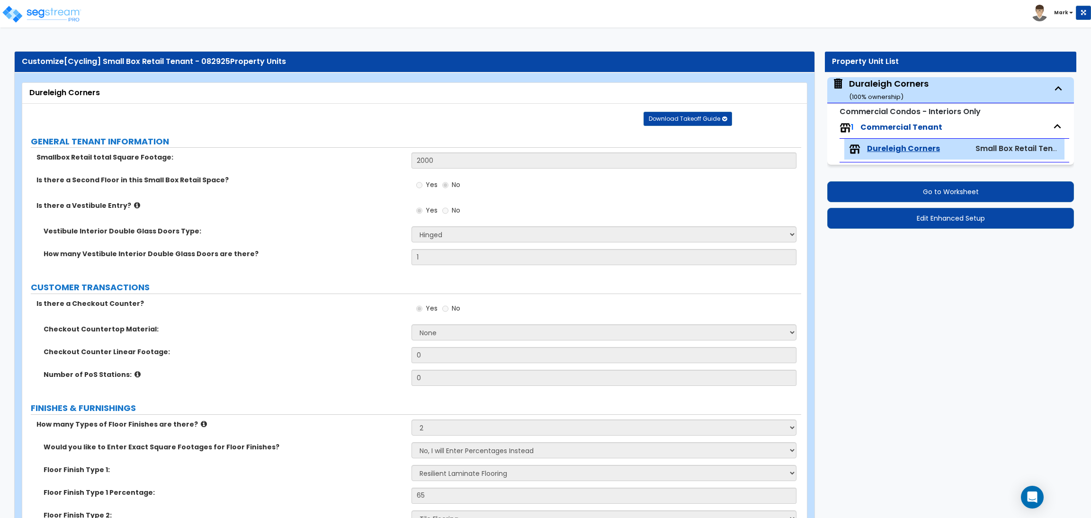
select select "1"
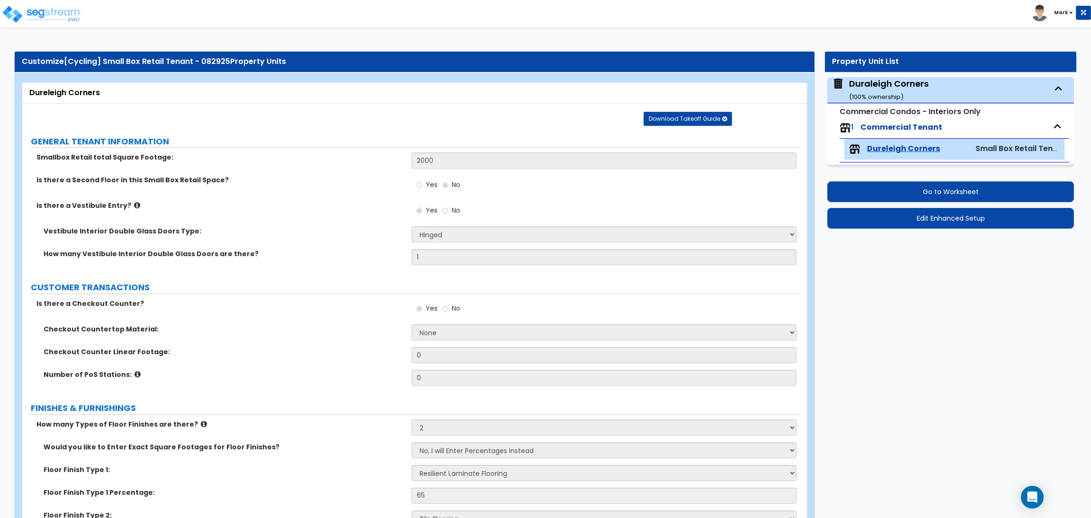
select select "2"
select select "1"
select select "2"
select select "1"
select select "3"
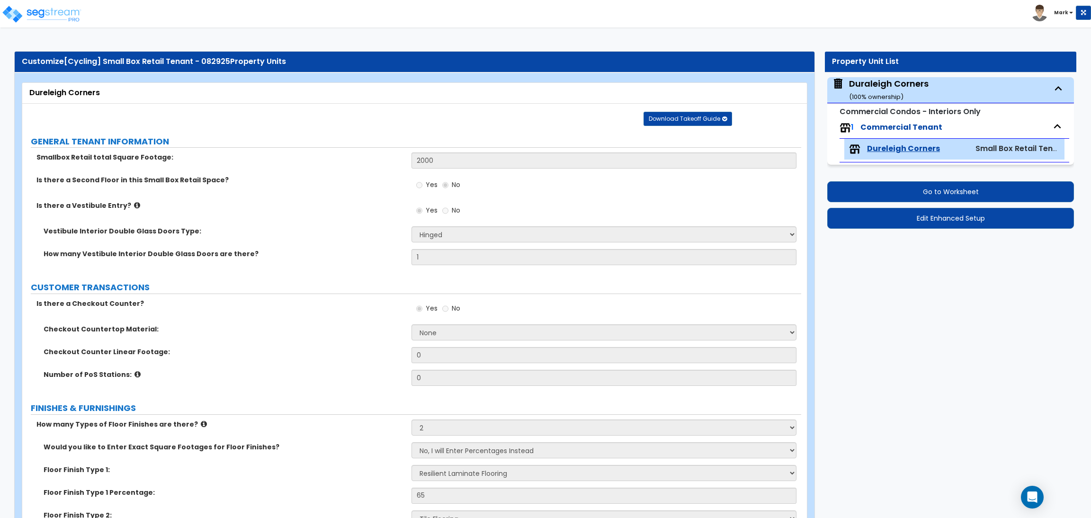
select select "1"
select select "2"
select select "3"
select select "1"
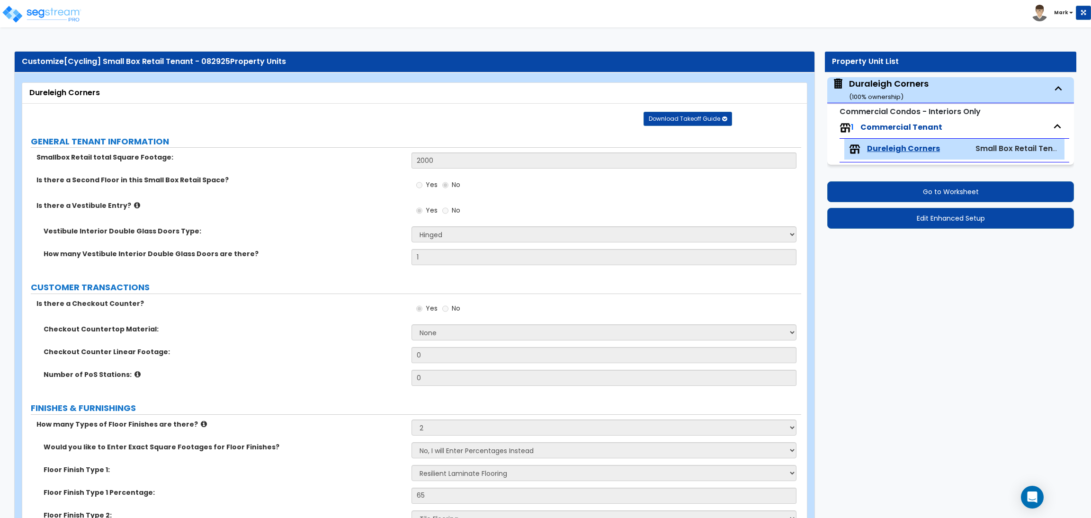
select select "1"
select select "2"
select select "1"
select select "3"
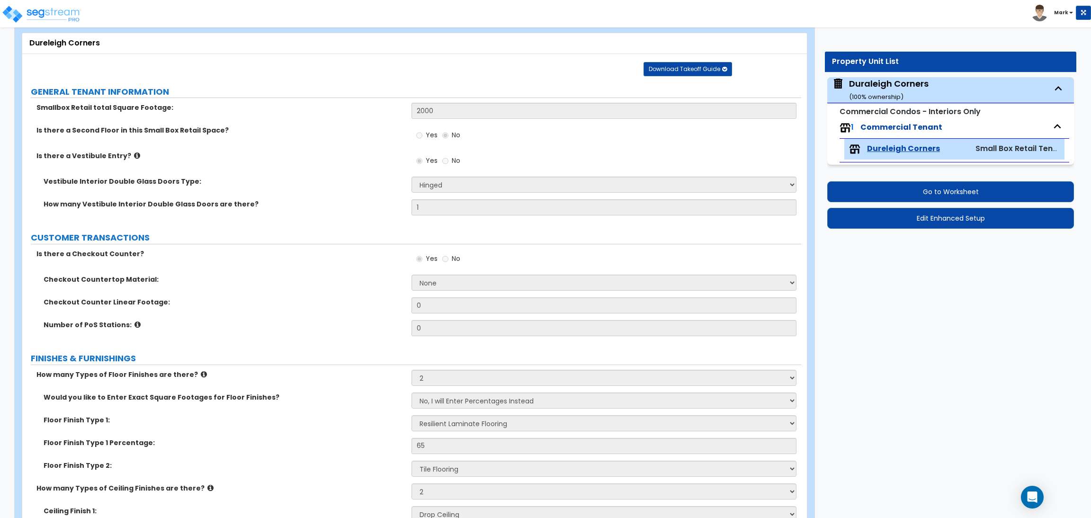
scroll to position [32, 0]
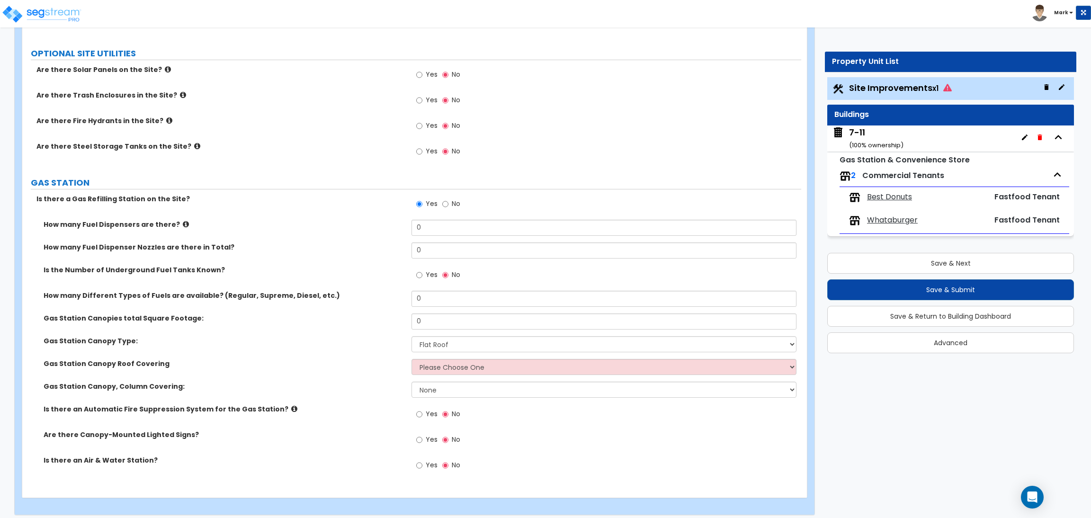
scroll to position [1607, 0]
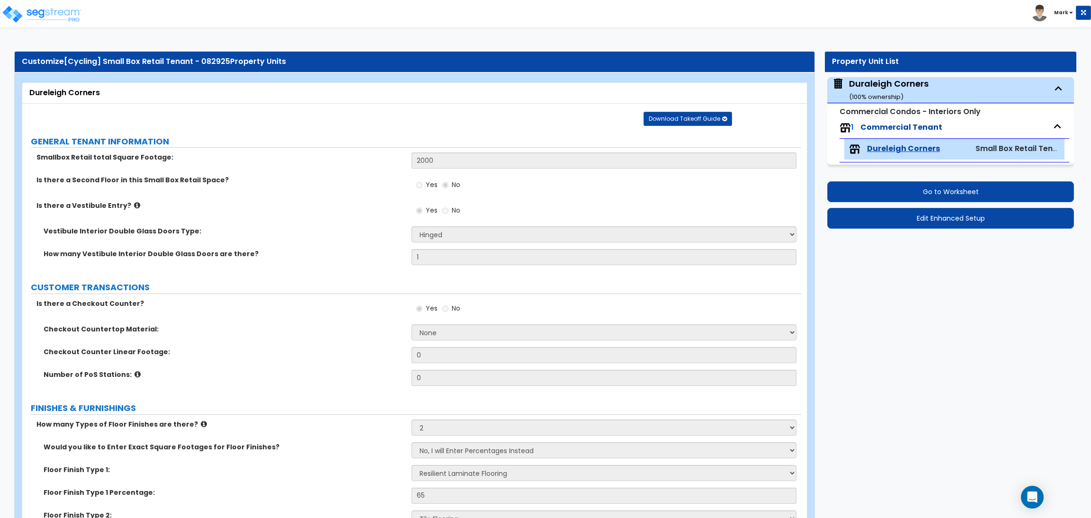
select select "1"
select select "2"
select select "3"
select select "1"
select select "2"
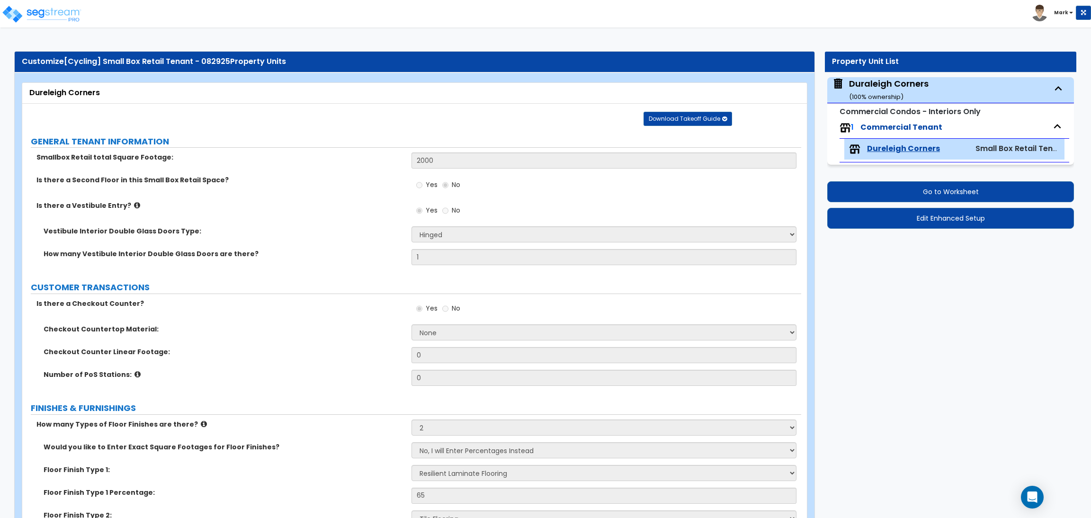
select select "1"
select select "3"
select select "5"
select select "2"
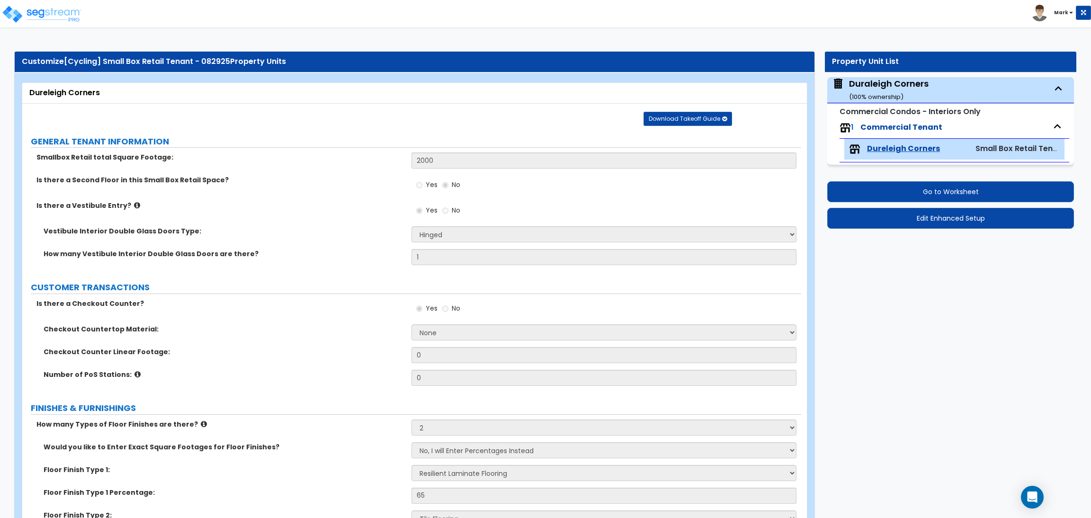
select select "1"
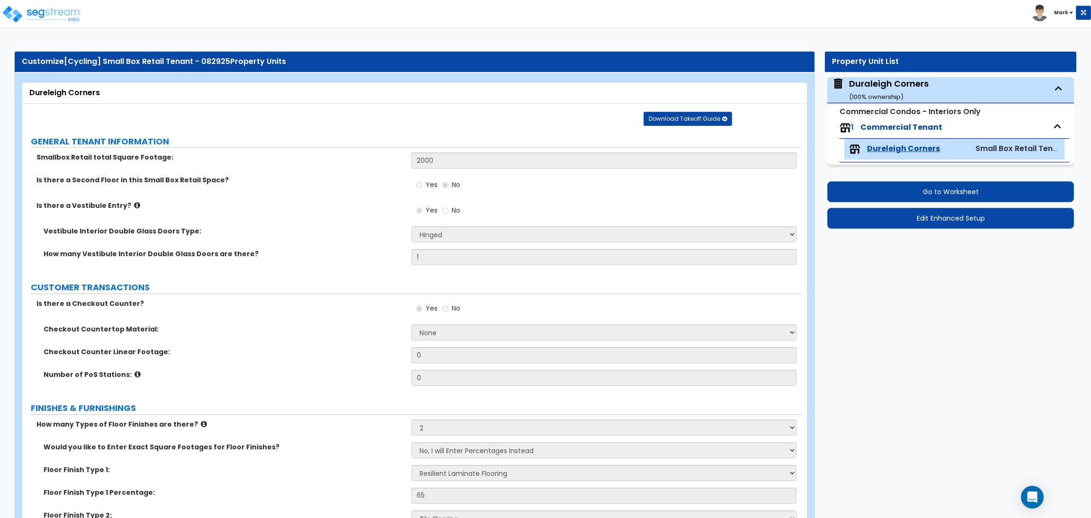
select select "2"
select select "1"
select select "2"
select select "1"
select select "3"
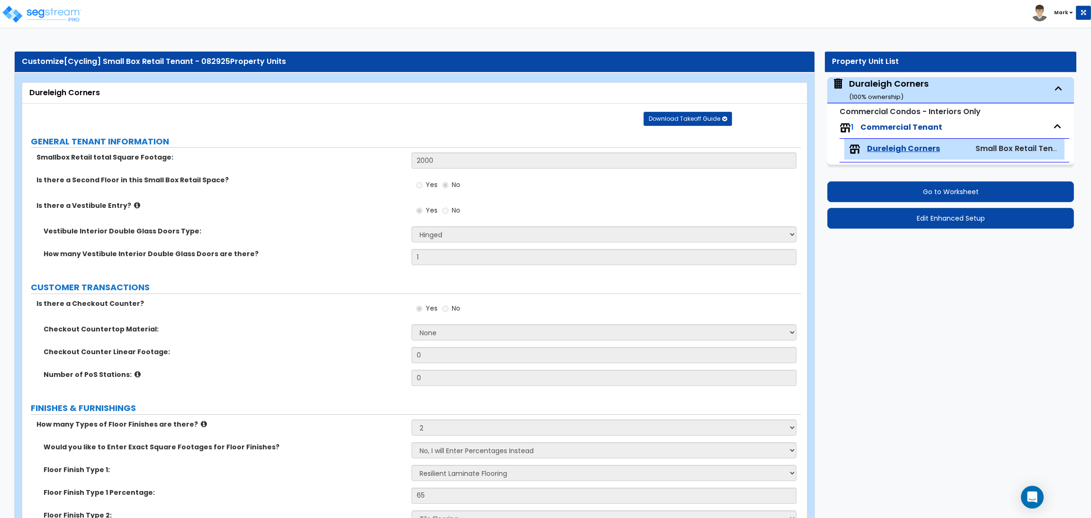
select select "1"
select select "2"
select select "3"
select select "1"
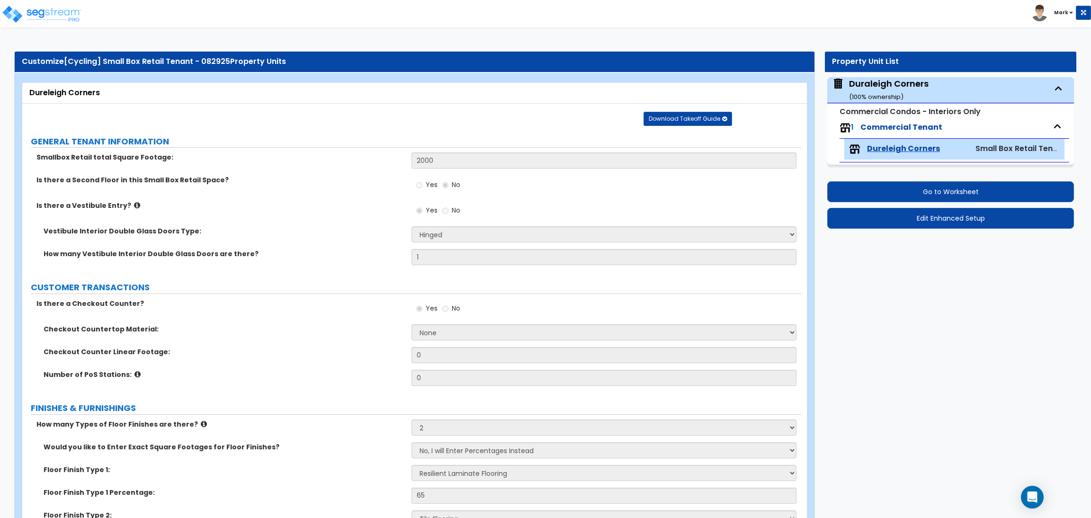
select select "1"
select select "2"
select select "1"
select select "3"
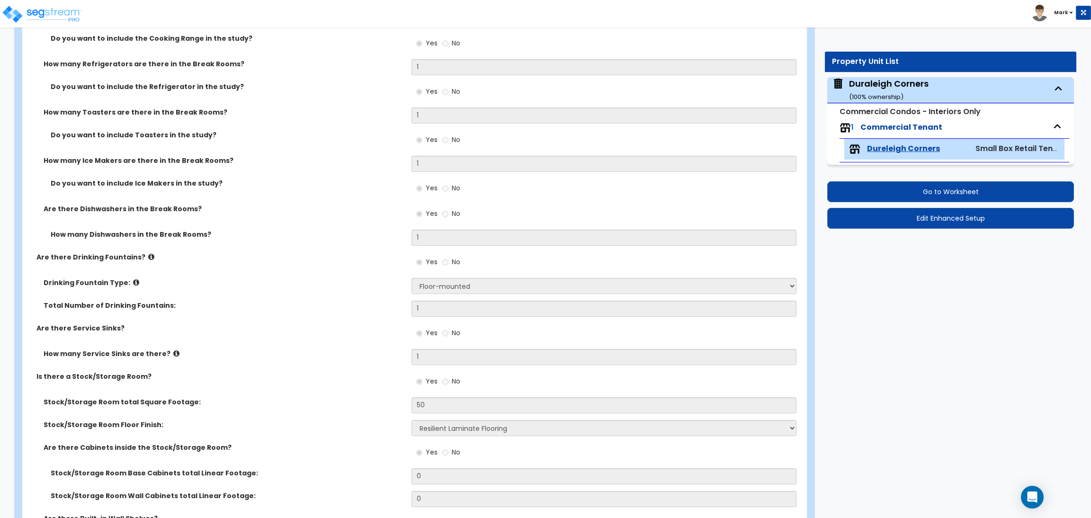
scroll to position [2731, 0]
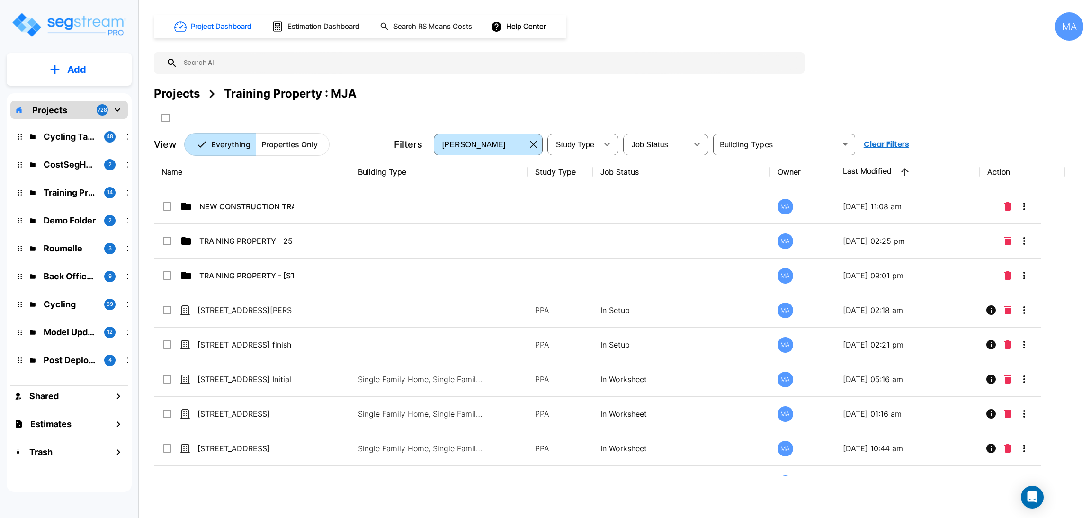
click at [187, 94] on div "Projects" at bounding box center [177, 93] width 46 height 17
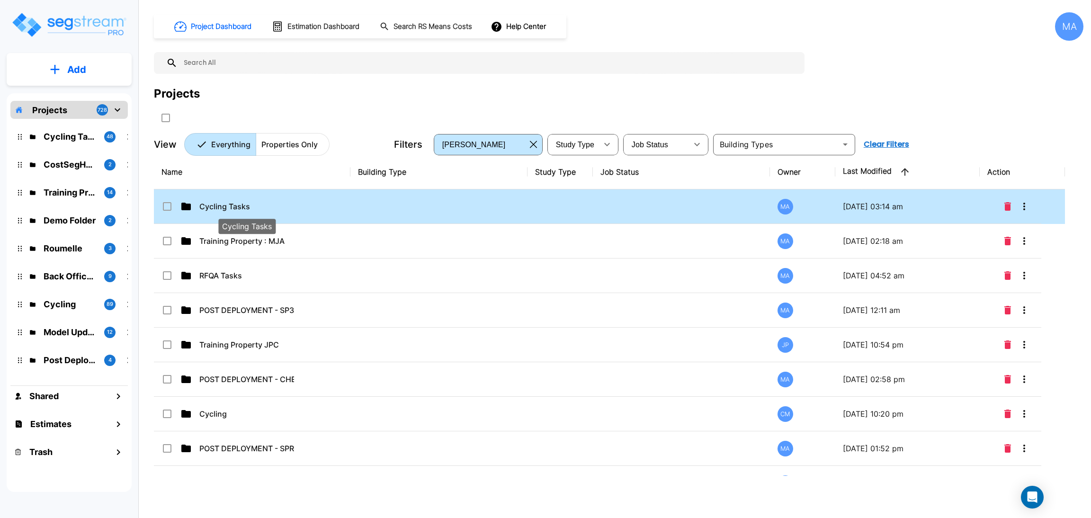
click at [267, 208] on p "Cycling Tasks" at bounding box center [246, 206] width 95 height 11
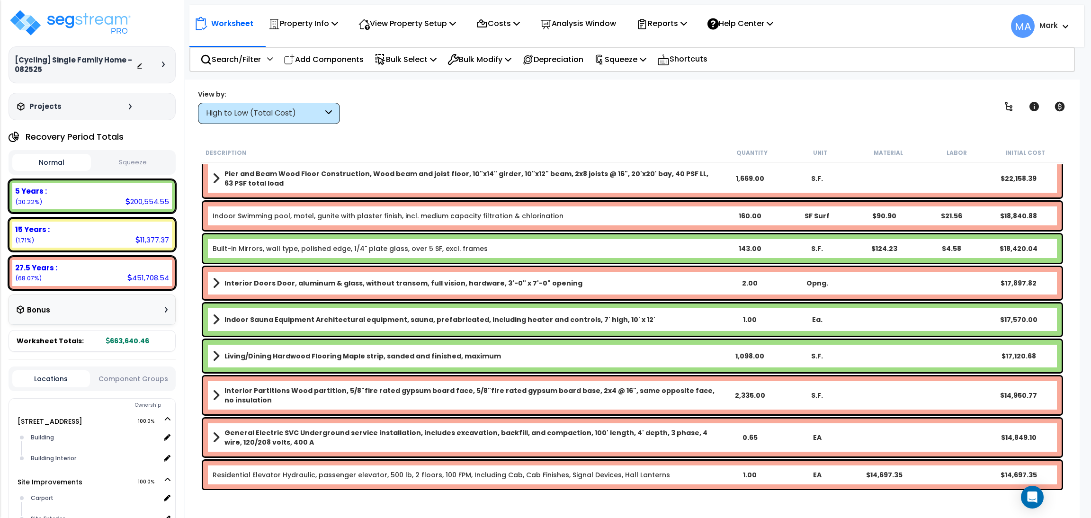
scroll to position [142, 0]
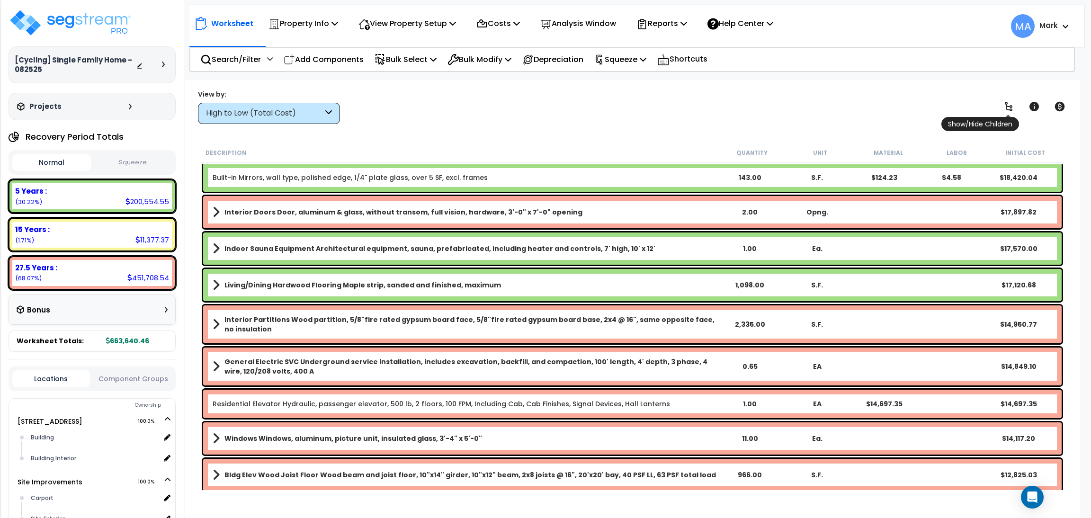
click at [1002, 111] on link at bounding box center [1008, 106] width 21 height 21
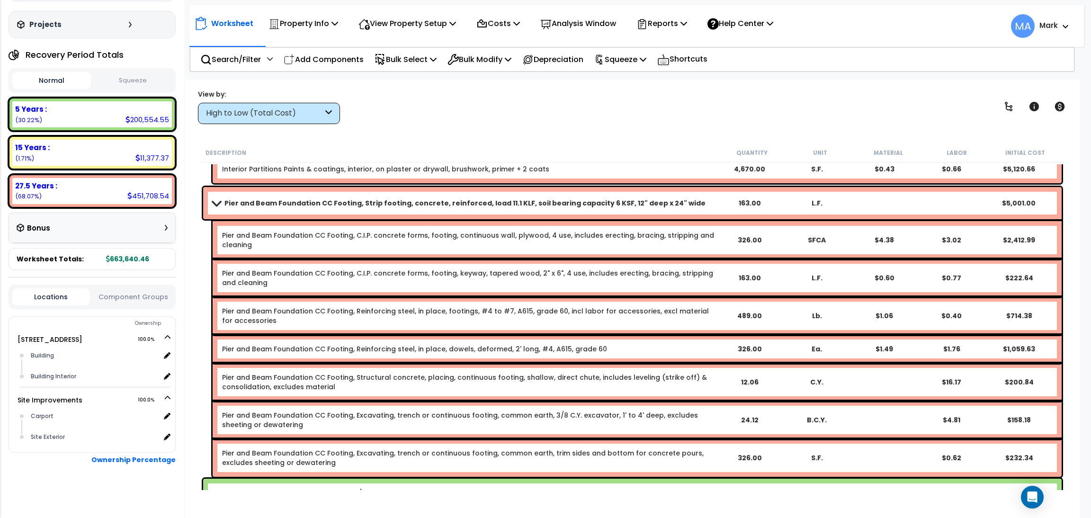
scroll to position [3410, 0]
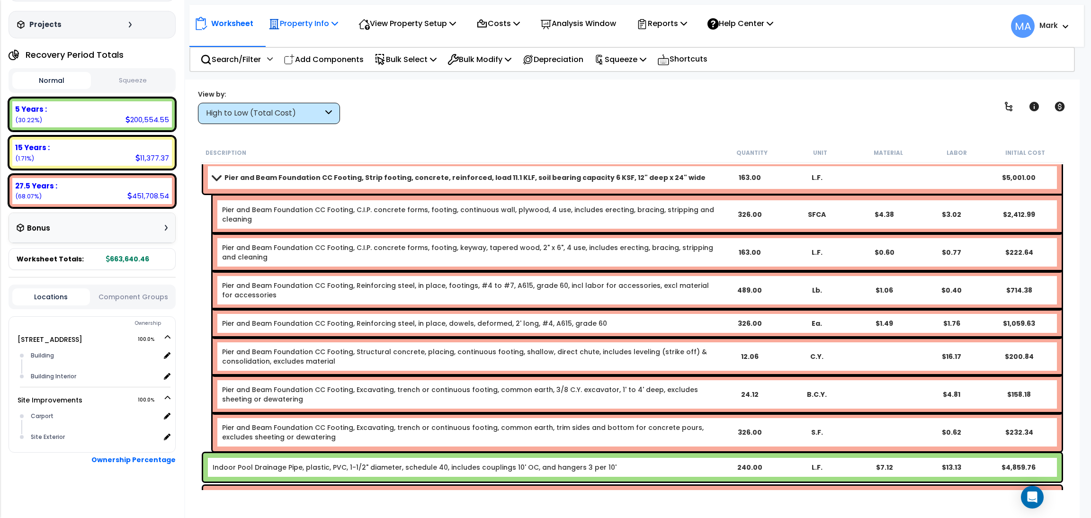
click at [317, 17] on div "Property Info" at bounding box center [304, 23] width 70 height 22
click at [408, 28] on p "View Property Setup" at bounding box center [408, 23] width 98 height 13
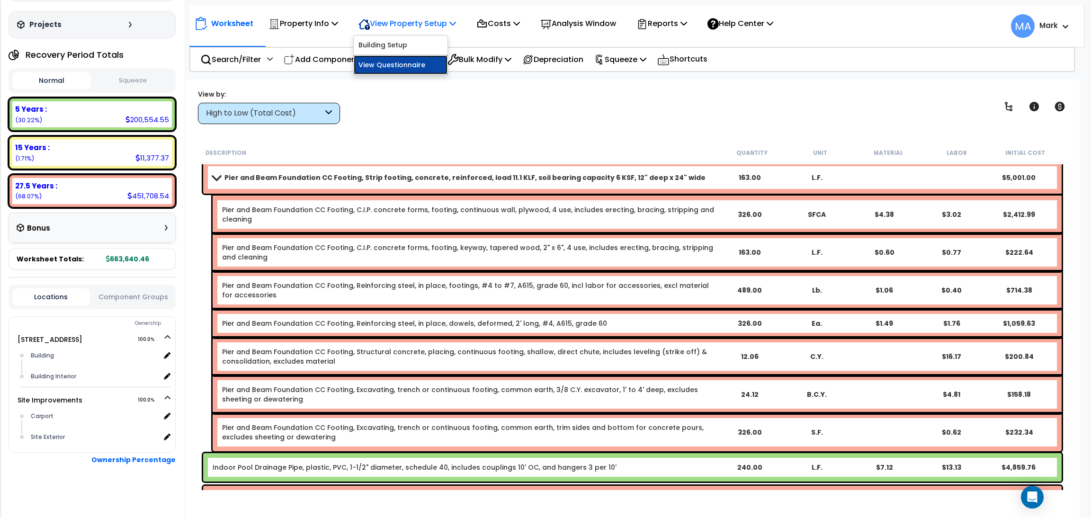
click at [386, 63] on link "View Questionnaire" at bounding box center [401, 64] width 94 height 19
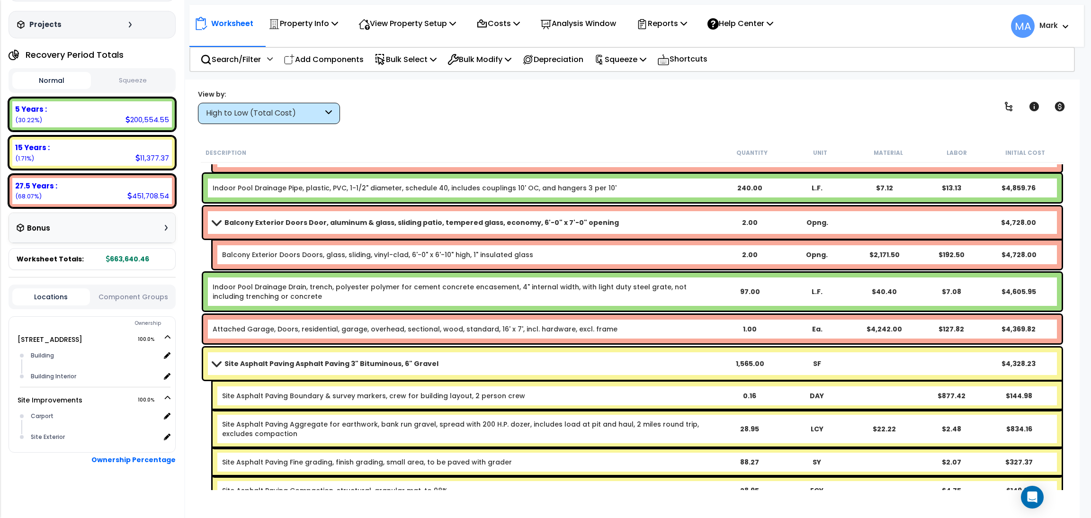
scroll to position [3694, 0]
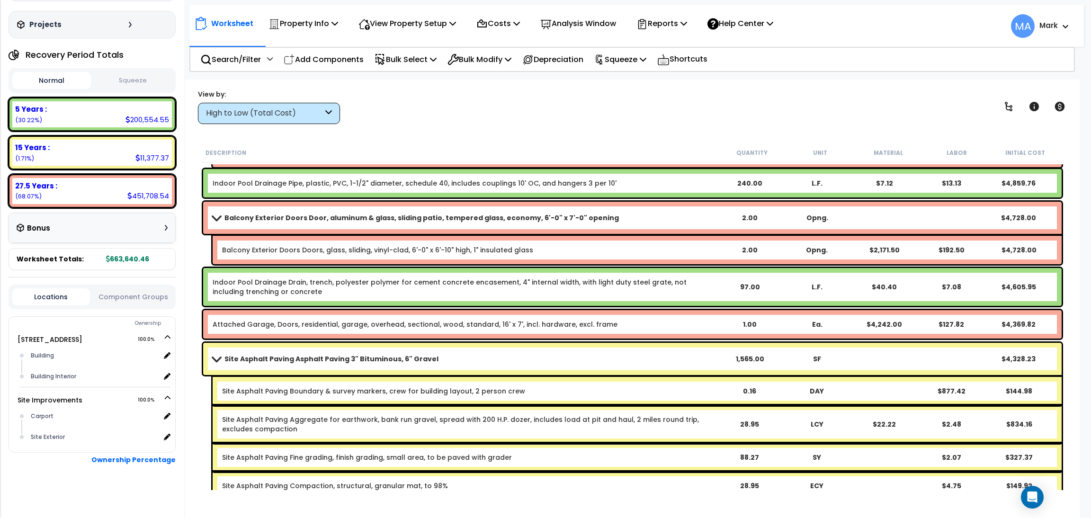
click at [323, 112] on div "High to Low (Total Cost)" at bounding box center [269, 113] width 142 height 21
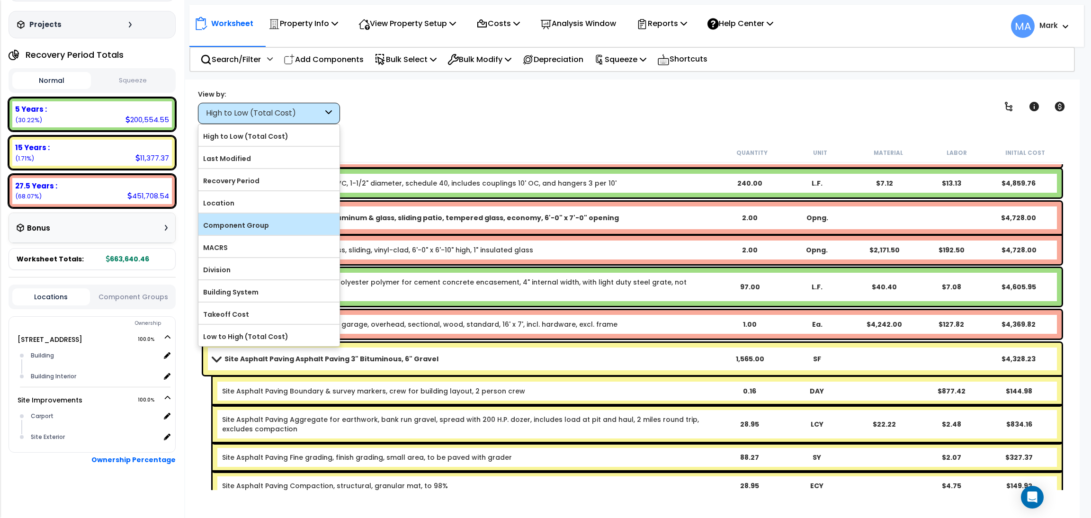
click at [269, 225] on label "Component Group" at bounding box center [268, 225] width 141 height 14
click at [0, 0] on input "Component Group" at bounding box center [0, 0] width 0 height 0
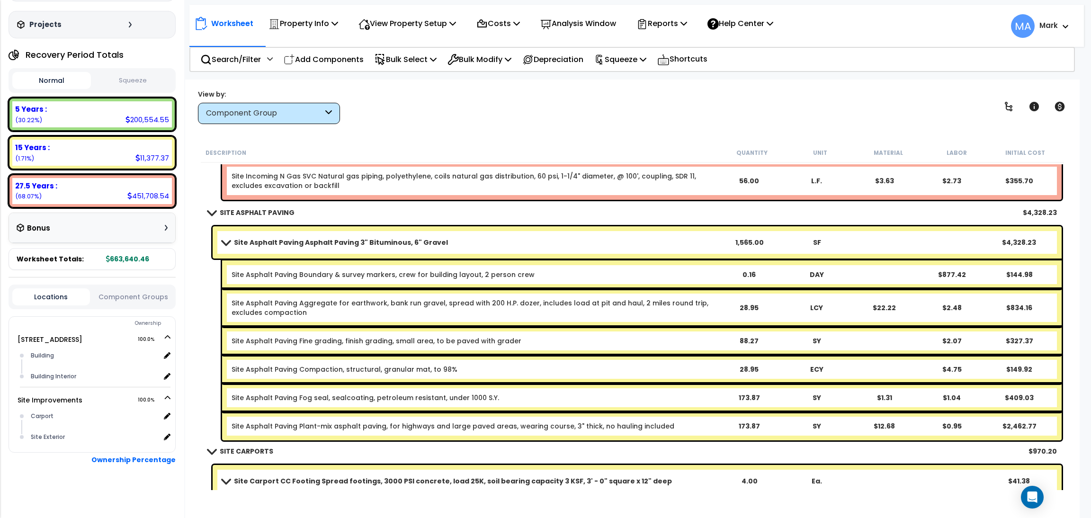
scroll to position [22947, 0]
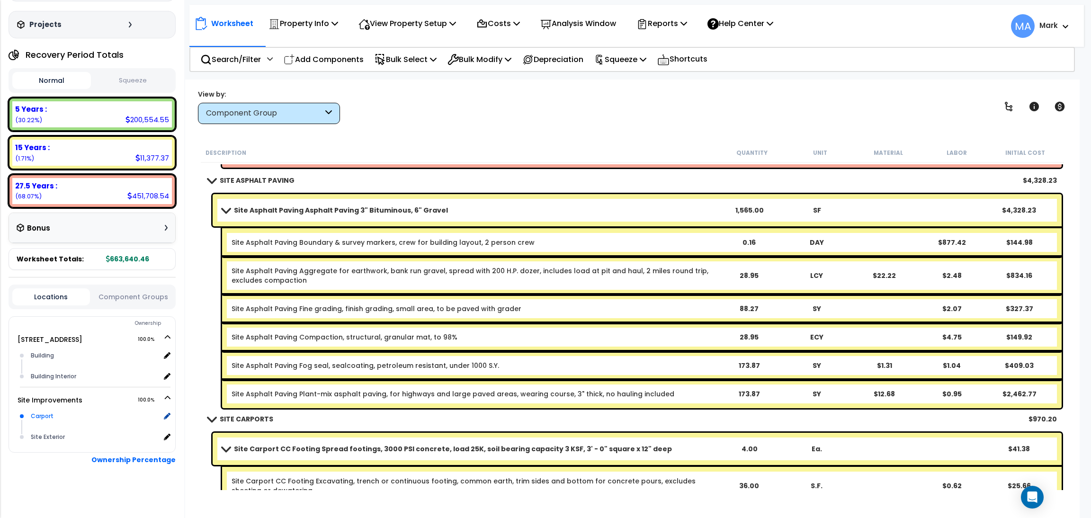
click at [37, 411] on div "Carport" at bounding box center [94, 416] width 132 height 11
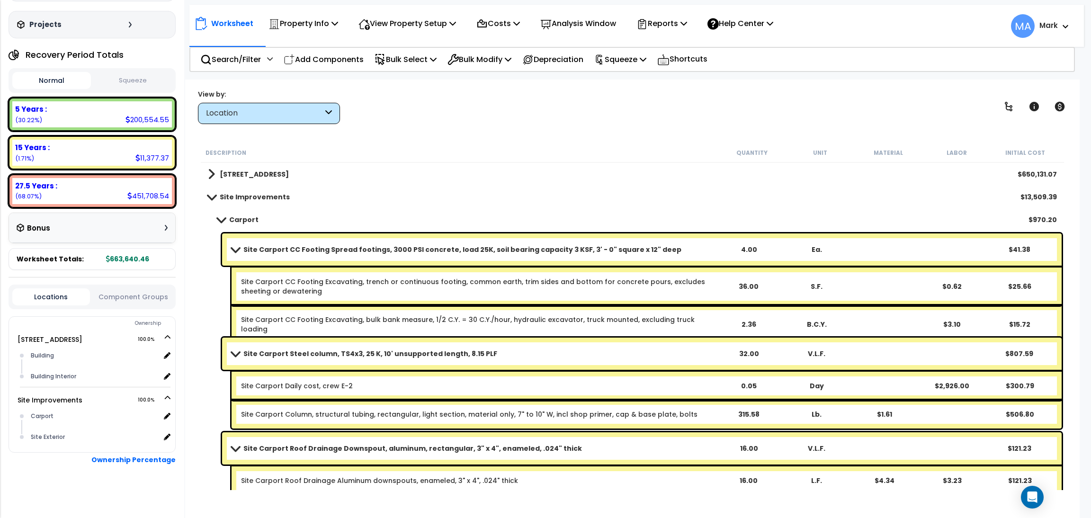
scroll to position [0, 0]
click at [51, 357] on div "Building" at bounding box center [94, 355] width 132 height 11
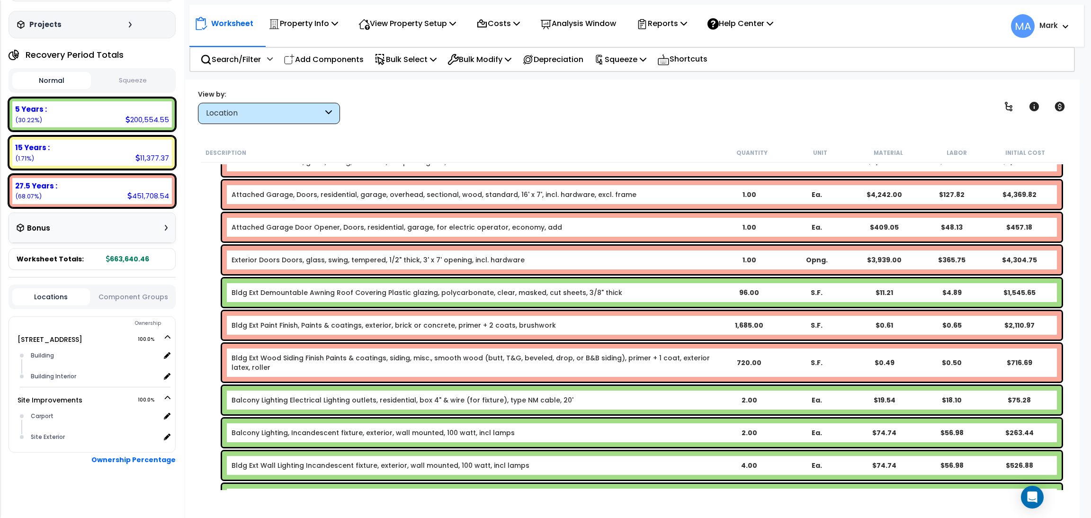
scroll to position [3268, 0]
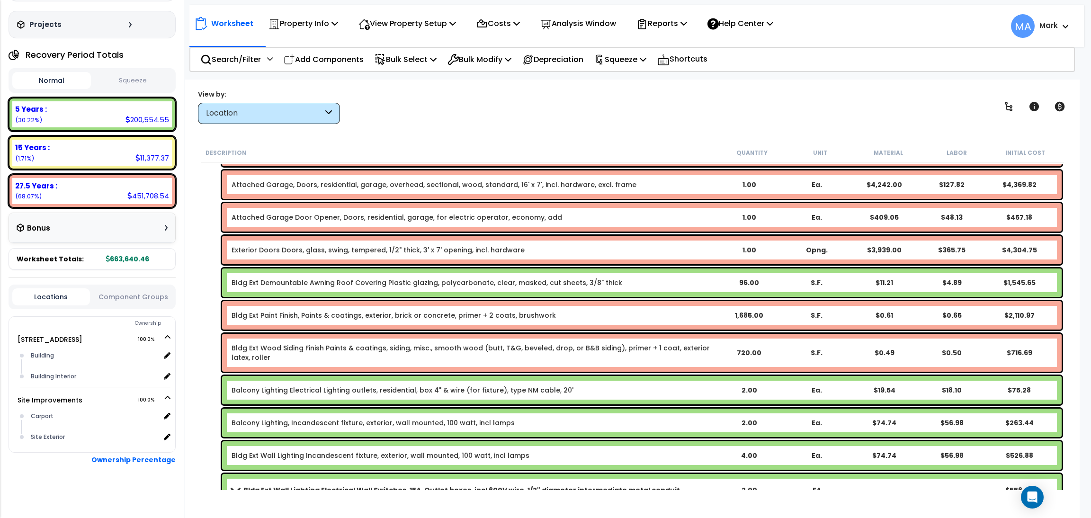
click at [288, 111] on div "Location" at bounding box center [264, 113] width 117 height 11
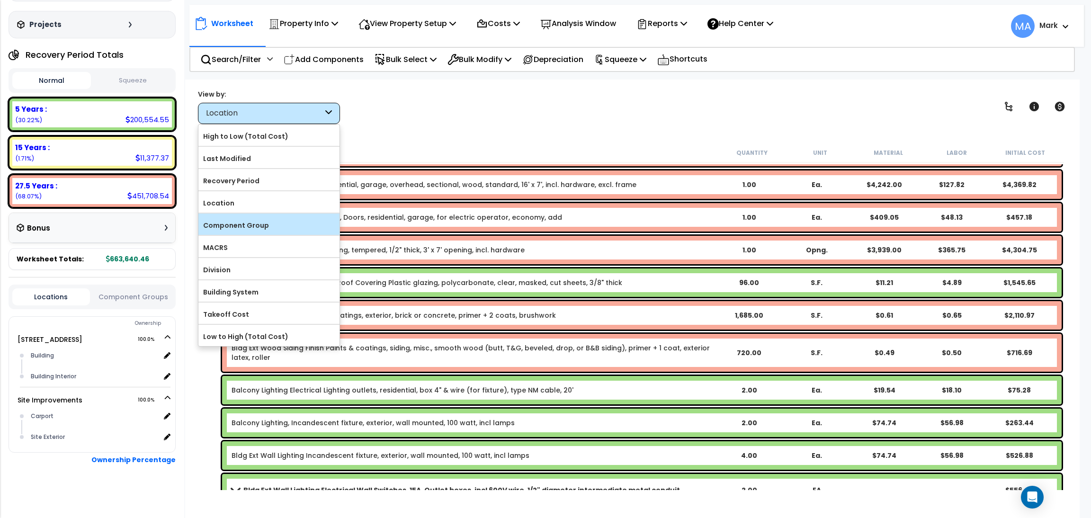
click at [249, 219] on label "Component Group" at bounding box center [268, 225] width 141 height 14
click at [0, 0] on input "Component Group" at bounding box center [0, 0] width 0 height 0
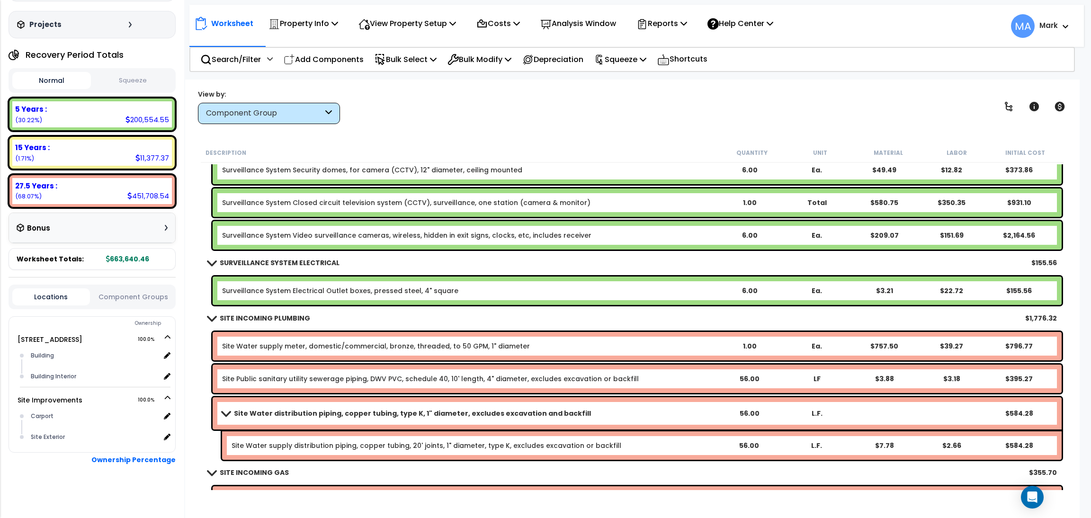
scroll to position [22314, 0]
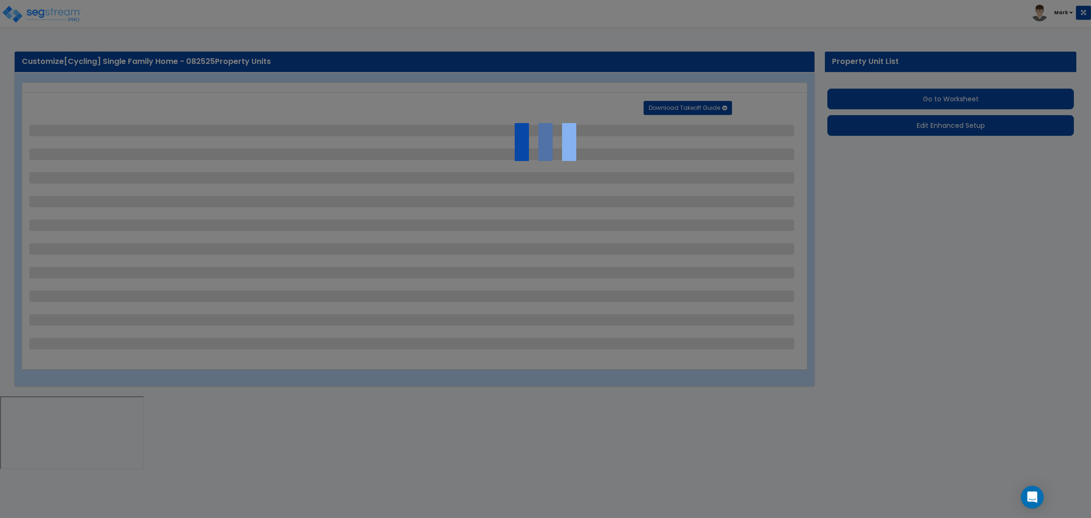
select select "2"
select select "1"
select select "3"
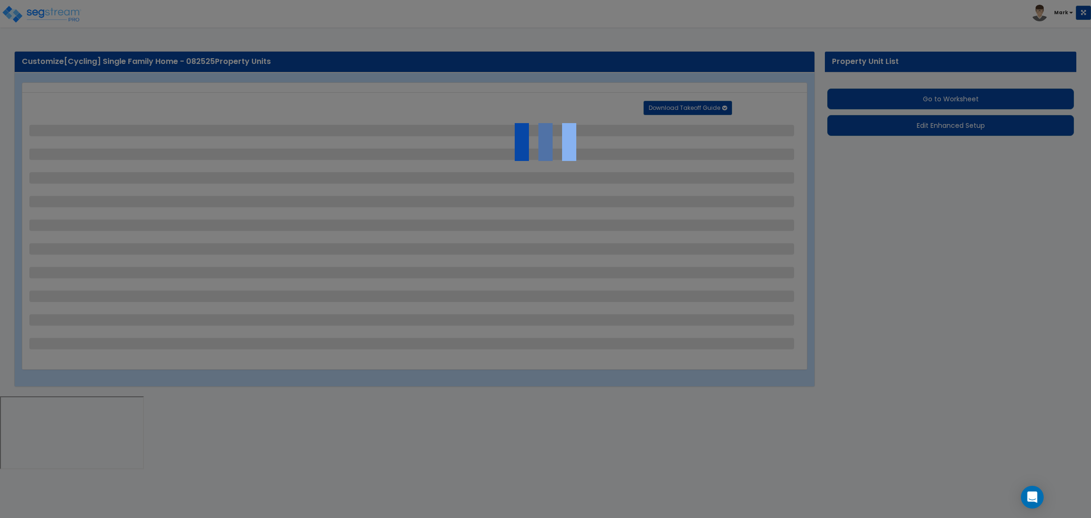
select select "2"
select select "1"
select select "2"
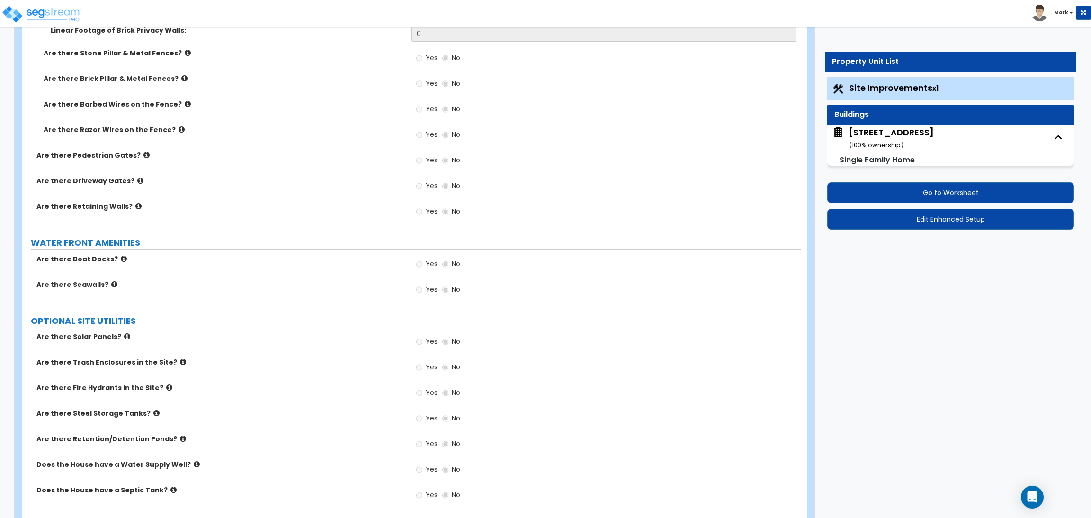
scroll to position [2281, 0]
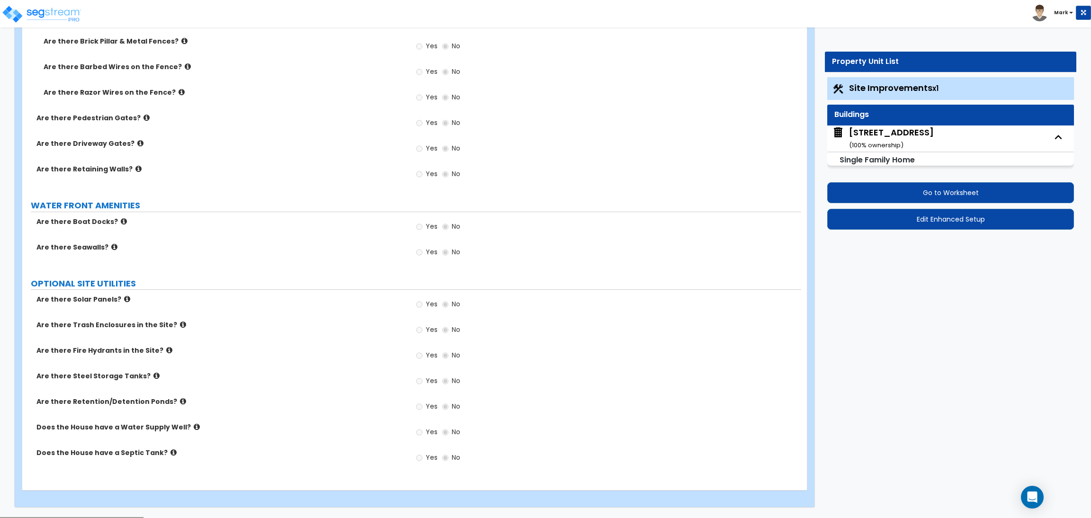
click at [865, 137] on div "25 Nighthawk Dr, Aspen, CO 81611 ( 100 % ownership)" at bounding box center [891, 138] width 85 height 24
select select "2"
select select "7"
select select "1"
select select "3"
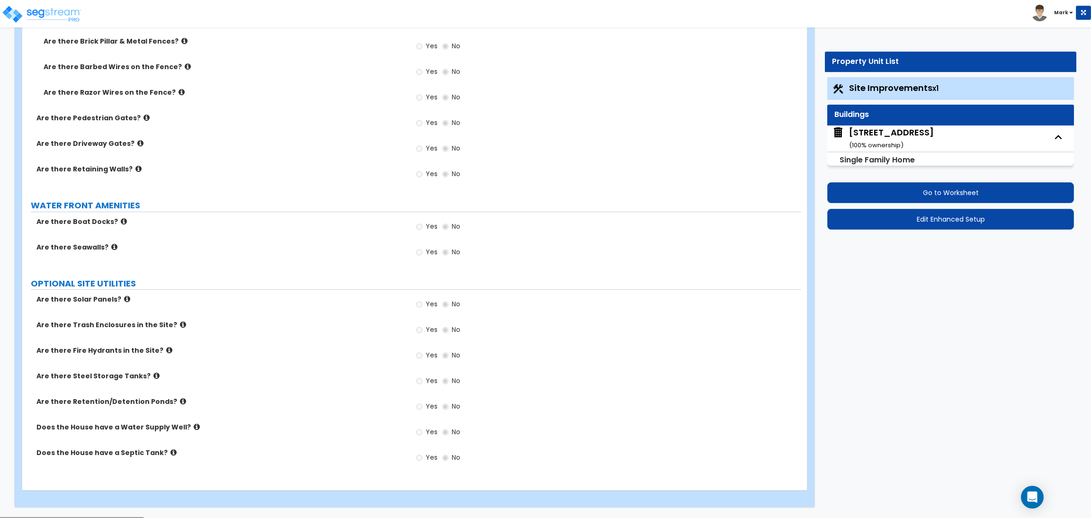
select select "1"
select select "2"
select select "10"
select select "4"
select select "2"
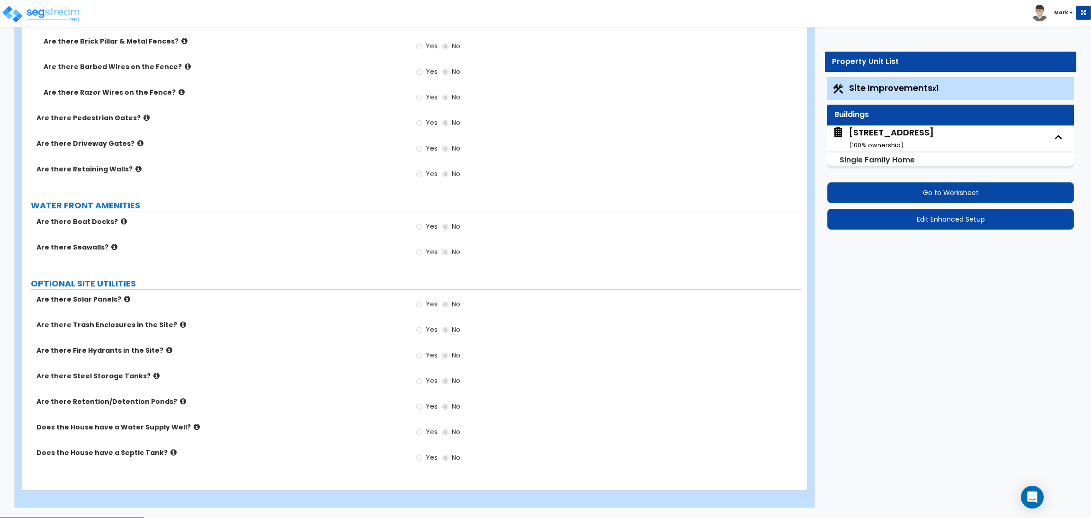
select select "1"
select select "2"
select select "1"
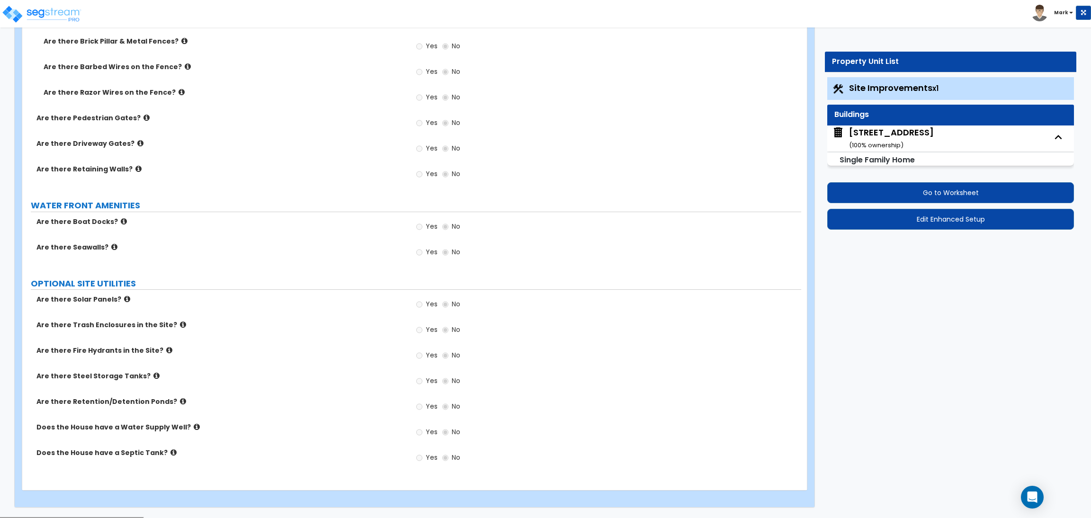
select select "1"
select select "2"
select select "5"
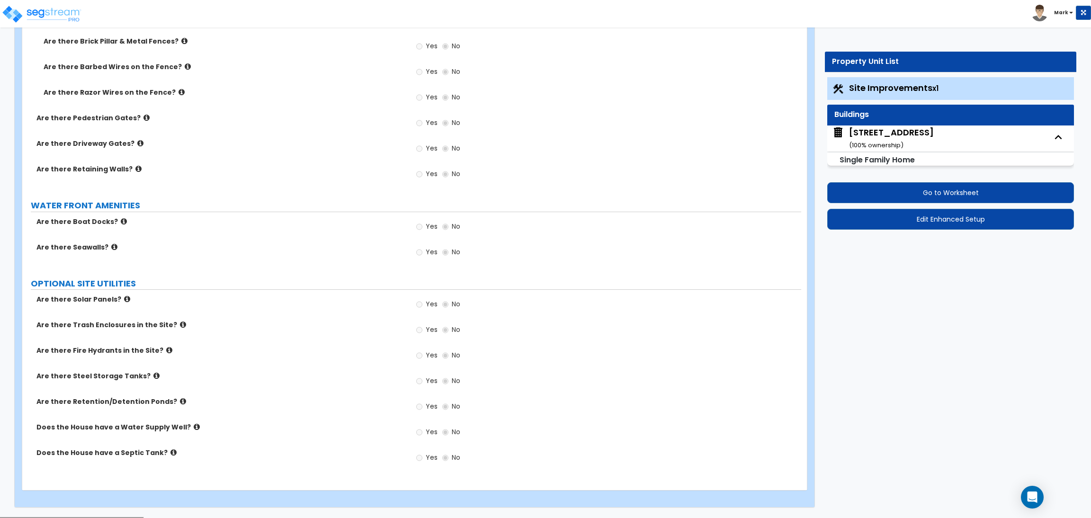
select select "3"
select select "1"
select select "2"
select select "1"
select select "5"
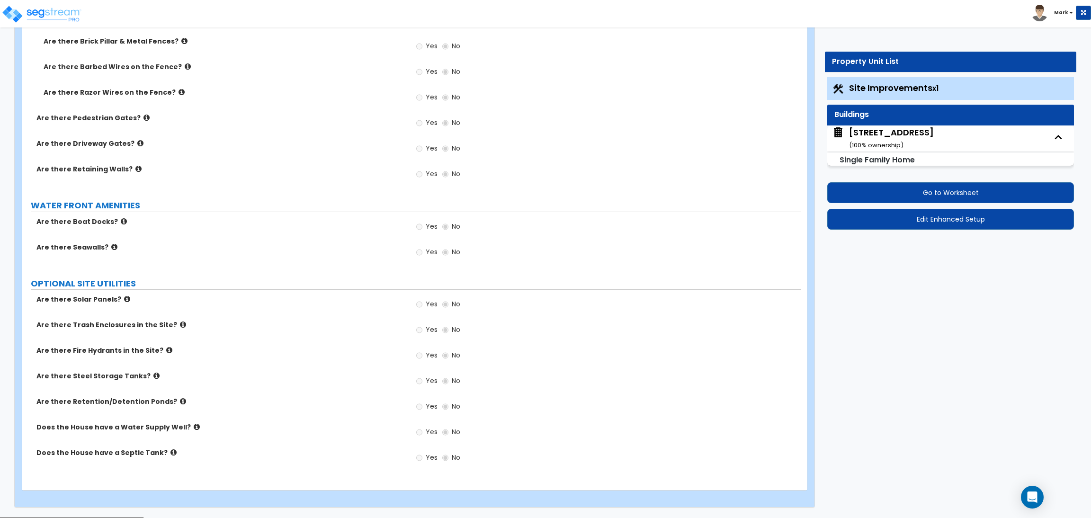
select select "6"
select select "1"
select select "2"
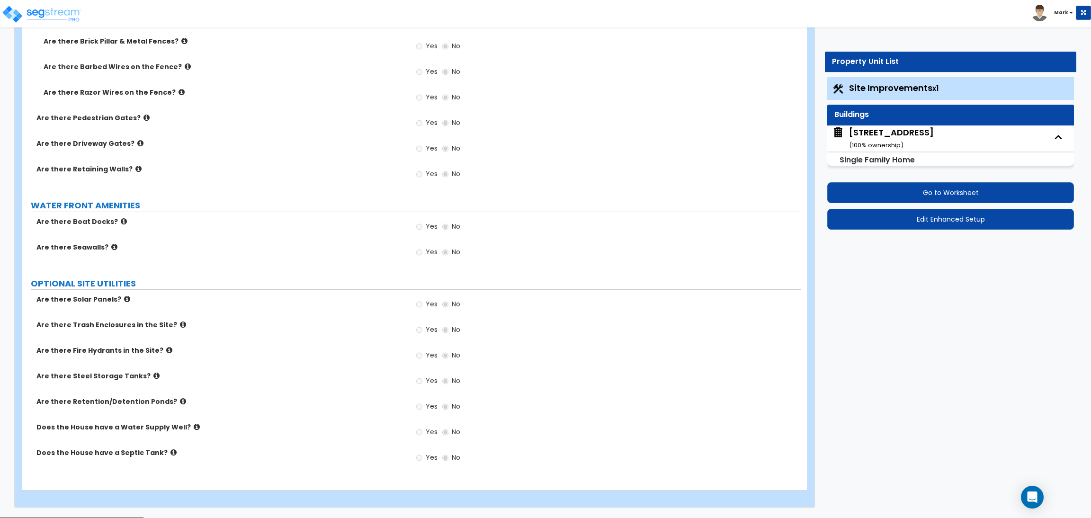
select select "5"
select select "2"
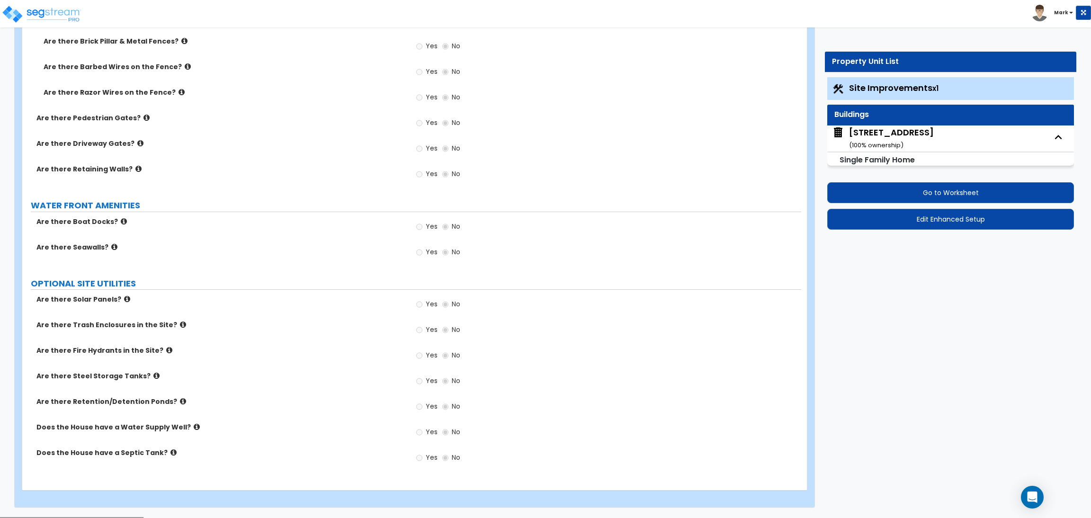
select select "4"
select select "2"
select select "1"
select select "4"
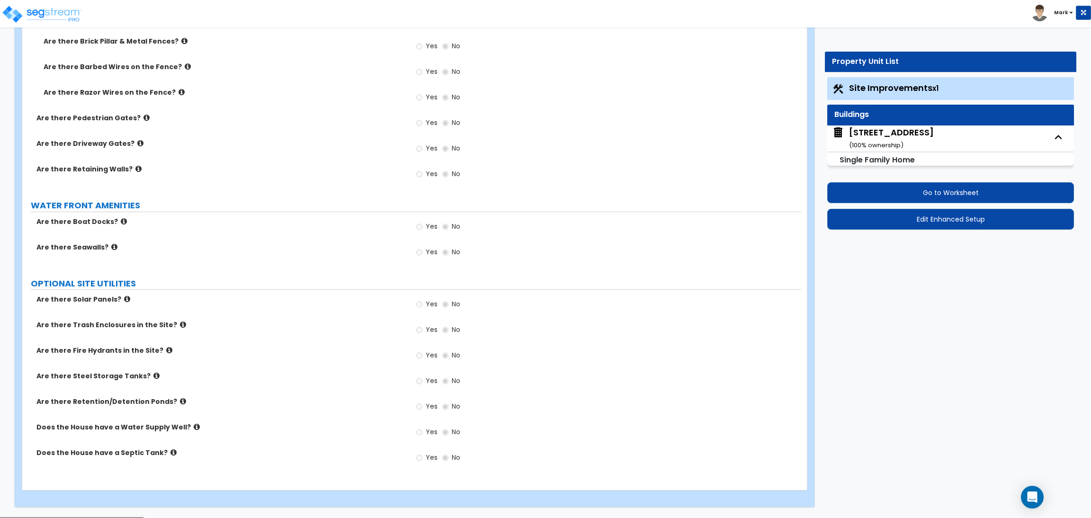
select select "1"
select select "3"
select select "2"
select select "3"
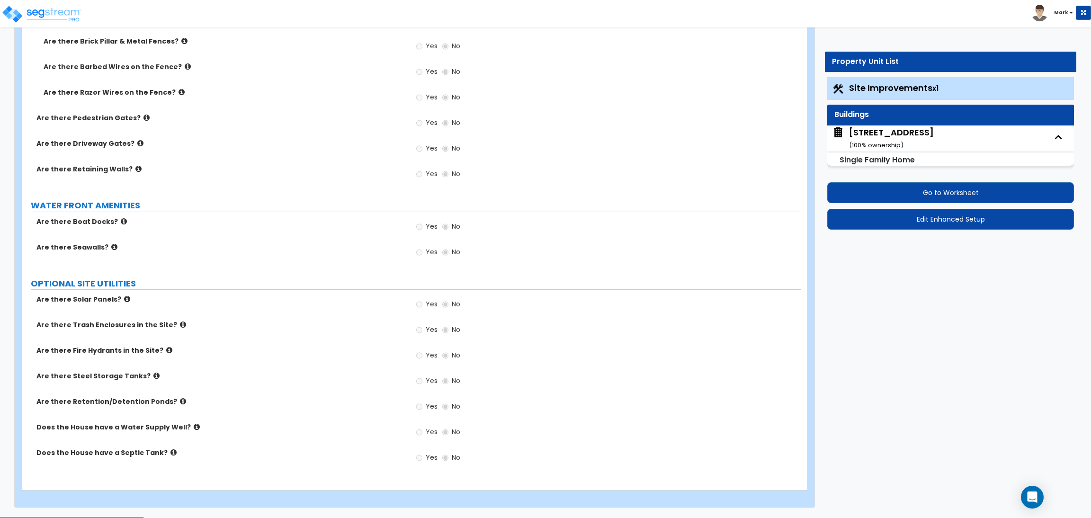
select select "4"
select select "1"
select select "2"
select select "3"
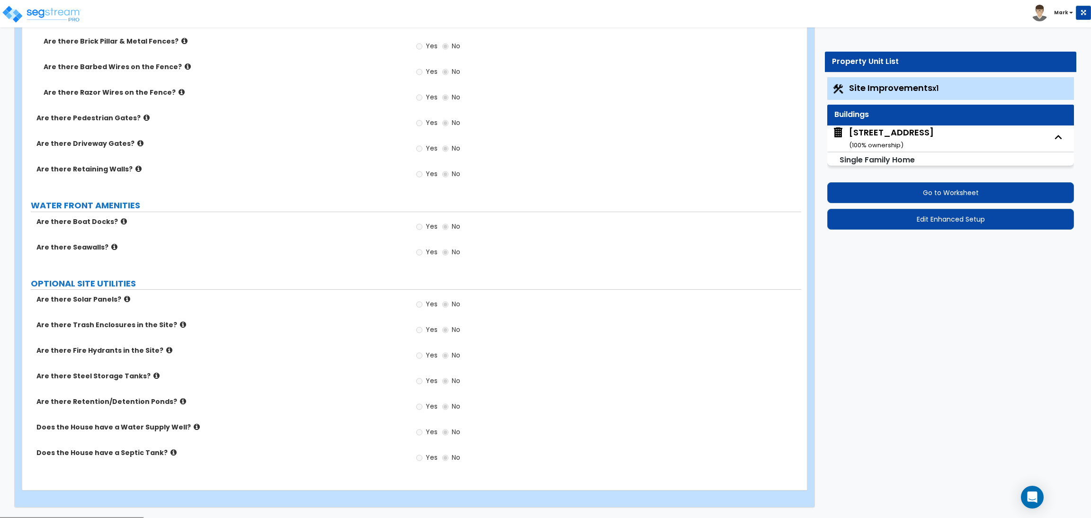
select select "3"
select select "4"
select select "1"
select select "2"
select select "3"
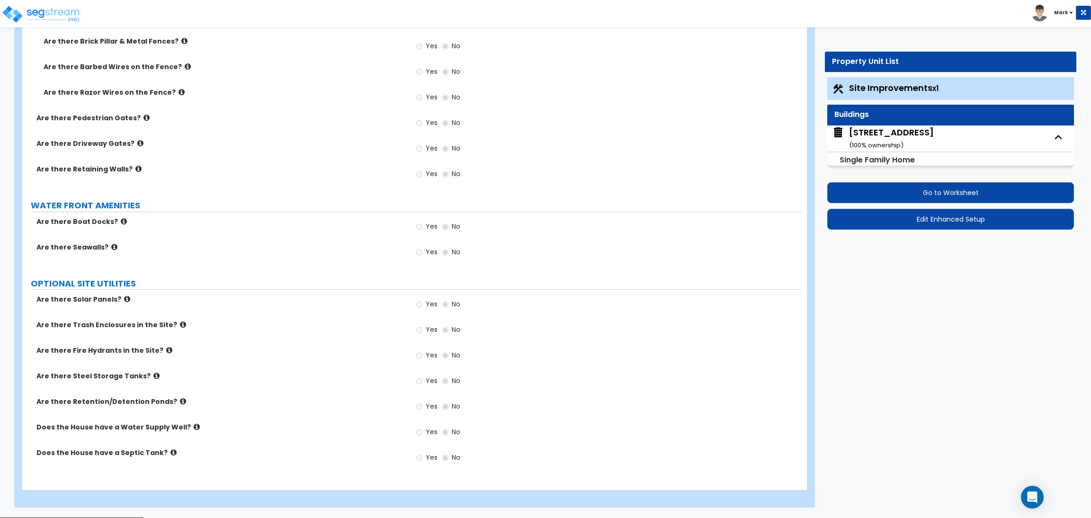
select select "3"
select select "4"
select select "1"
select select "2"
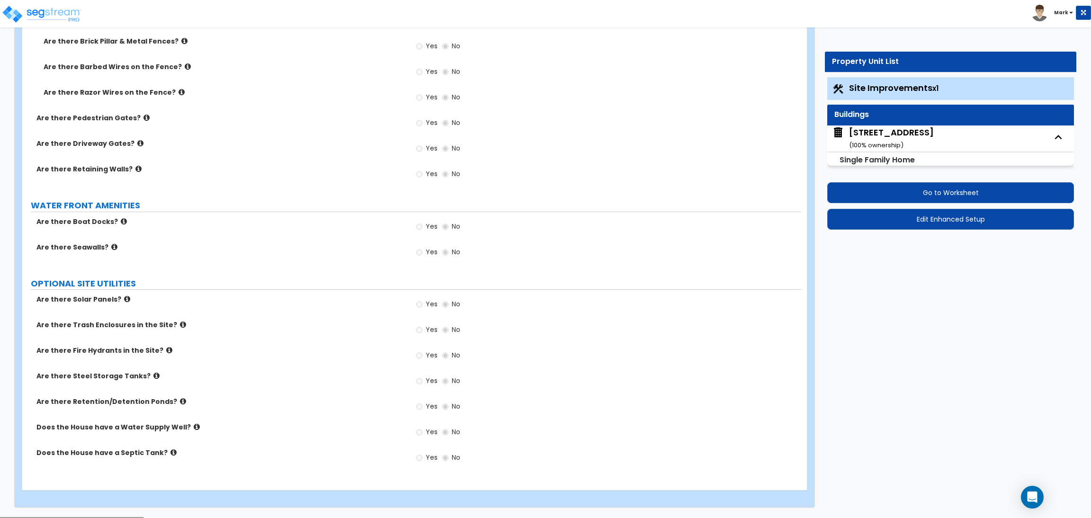
select select "3"
select select "2"
select select "3"
select select "7"
select select "1"
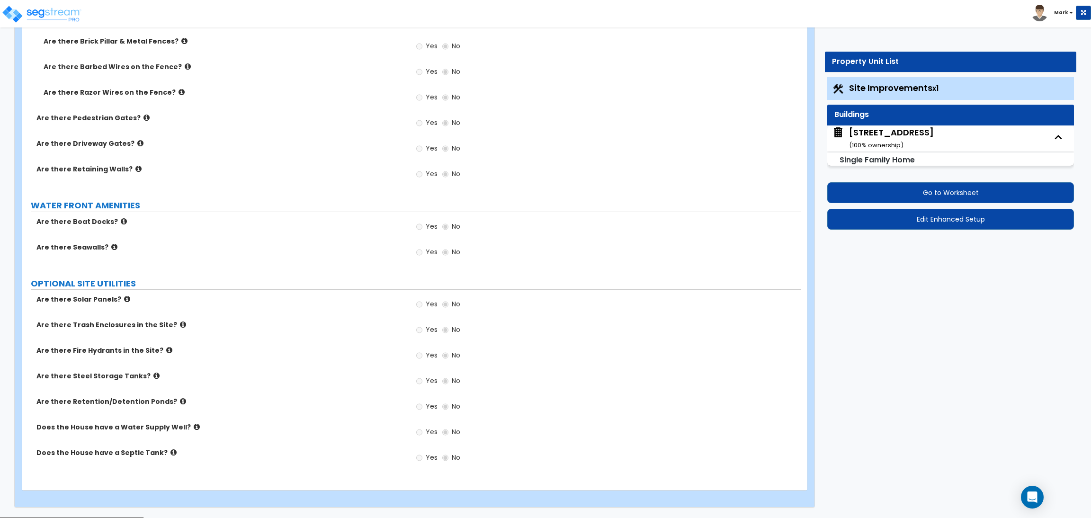
select select "4"
select select "2"
select select "1"
select select "2"
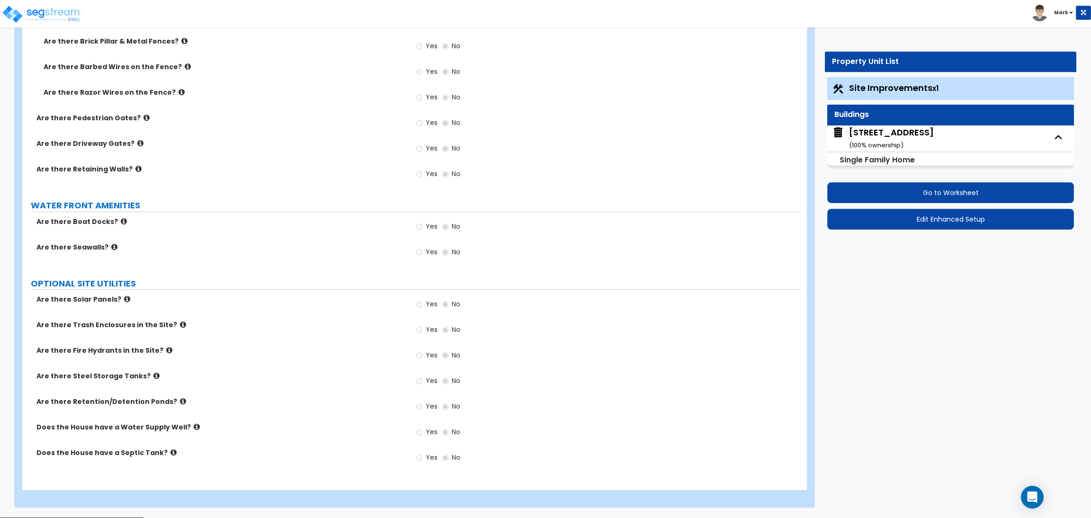
select select "1"
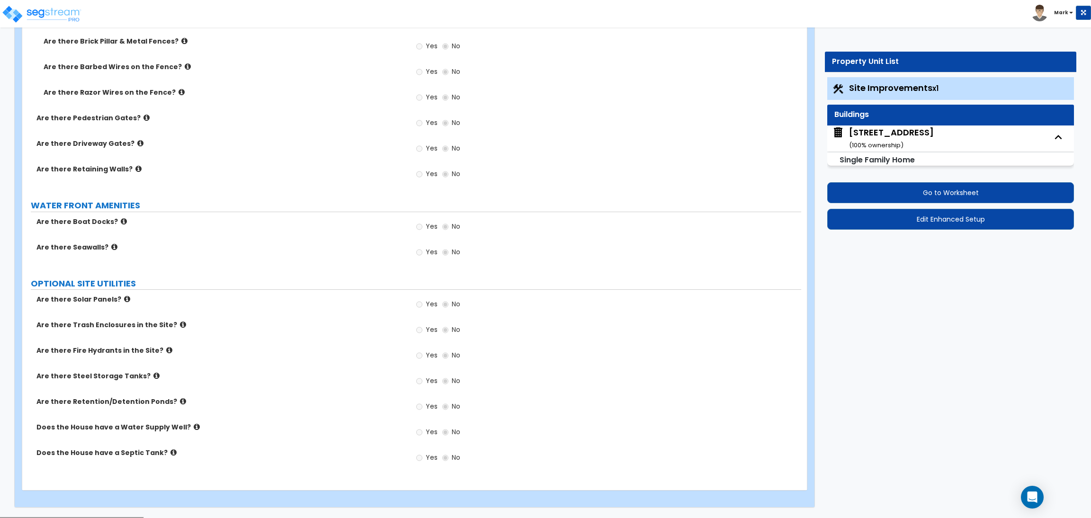
select select "1"
select select "7"
select select "1"
select select "2"
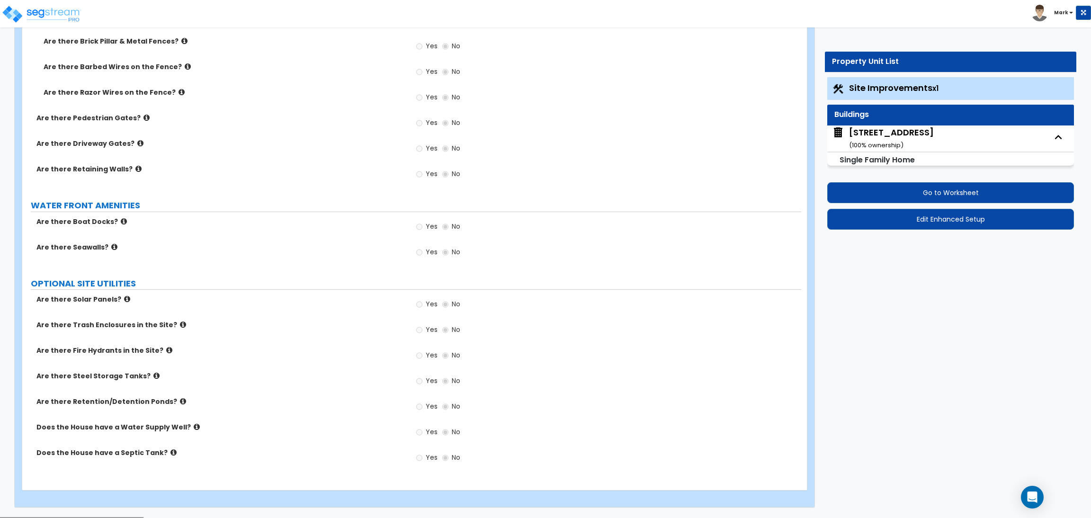
select select "1"
select select "2"
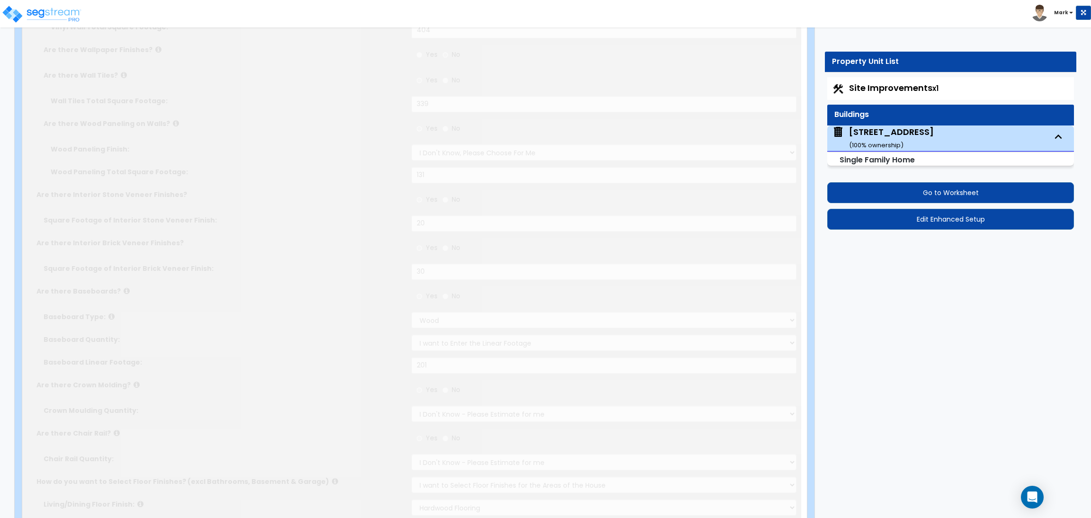
scroll to position [0, 0]
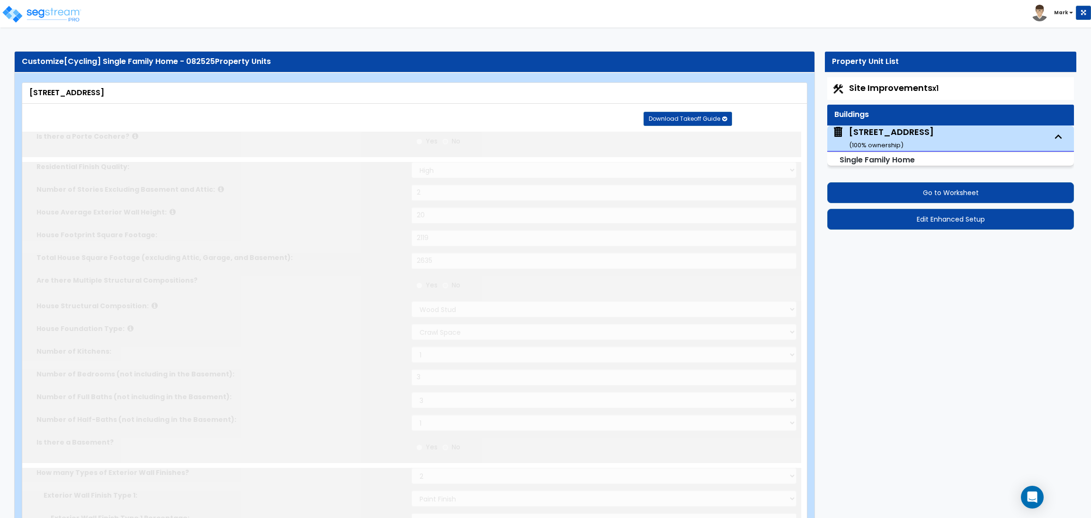
type input "4"
select select "2"
type input "1"
select select "2"
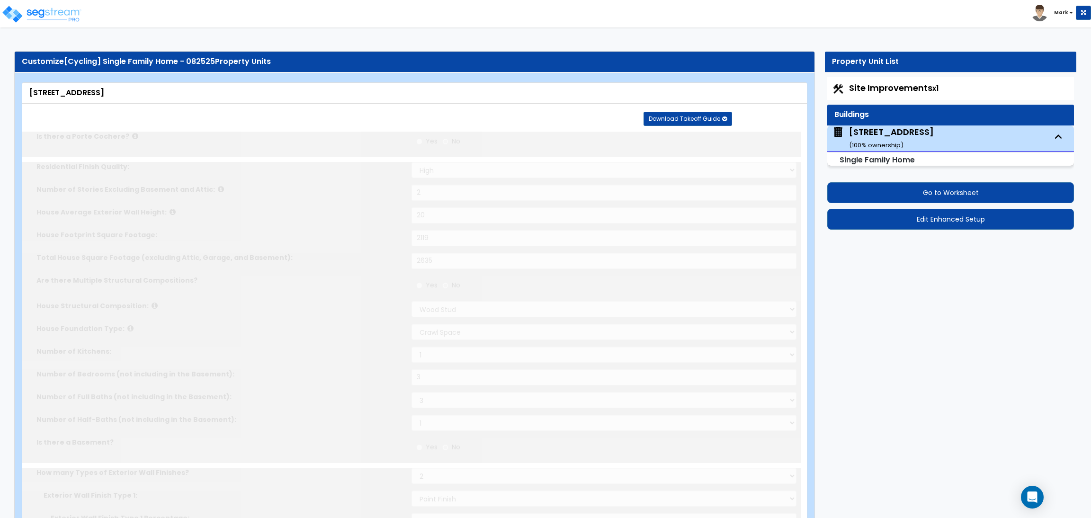
select select "1"
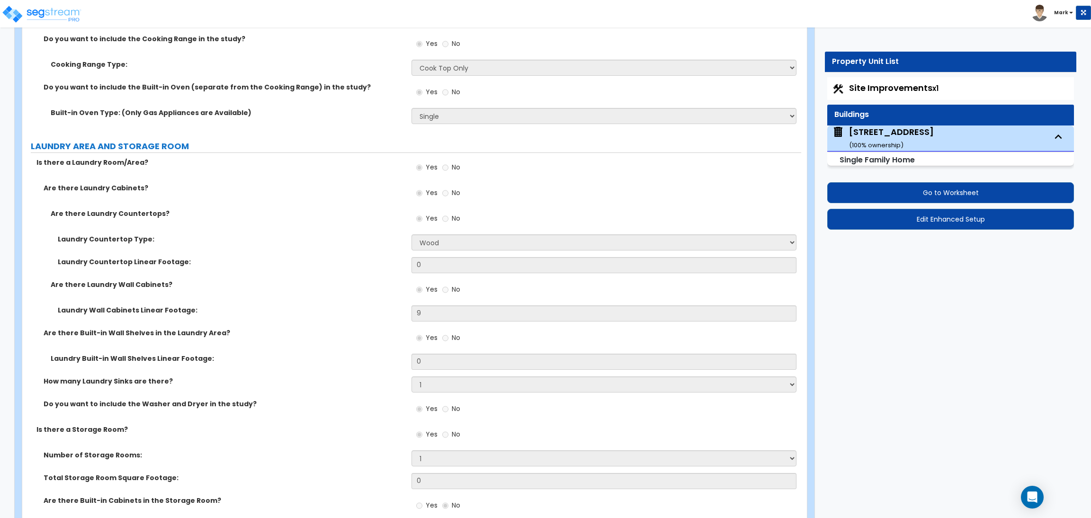
scroll to position [5477, 0]
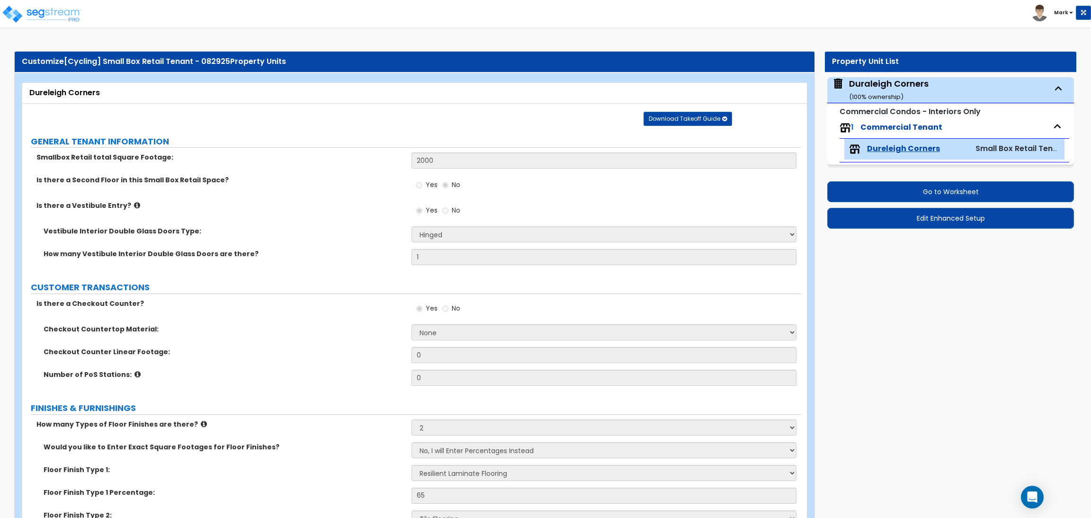
select select "1"
select select "2"
select select "3"
select select "1"
select select "2"
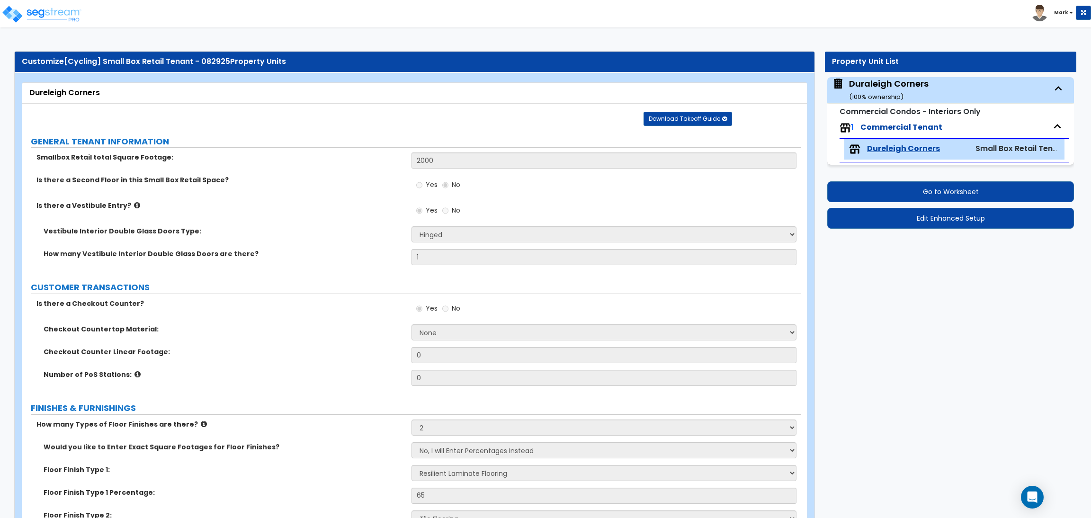
select select "1"
select select "3"
select select "5"
select select "2"
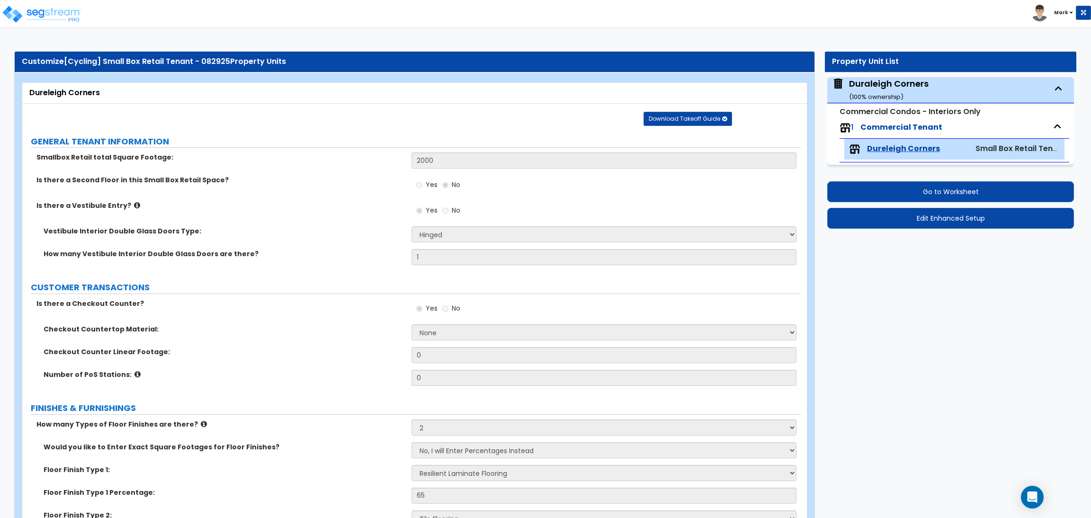
select select "1"
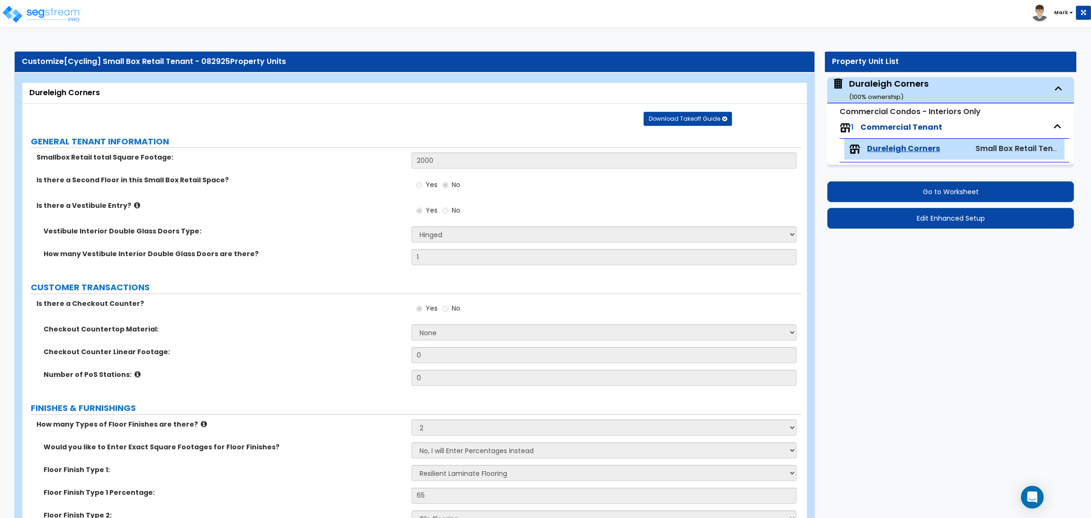
select select "2"
select select "1"
select select "2"
select select "1"
select select "3"
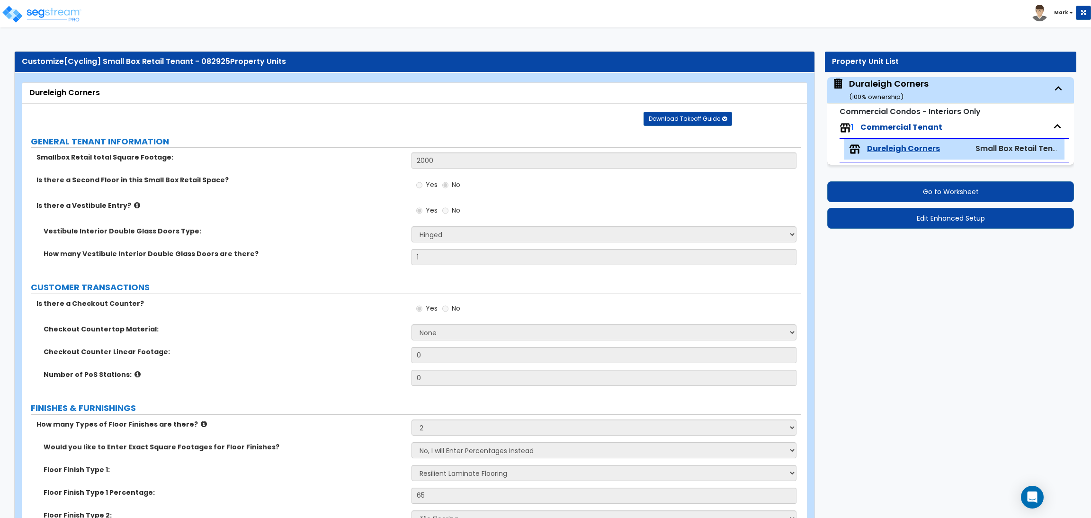
select select "1"
select select "2"
select select "3"
select select "1"
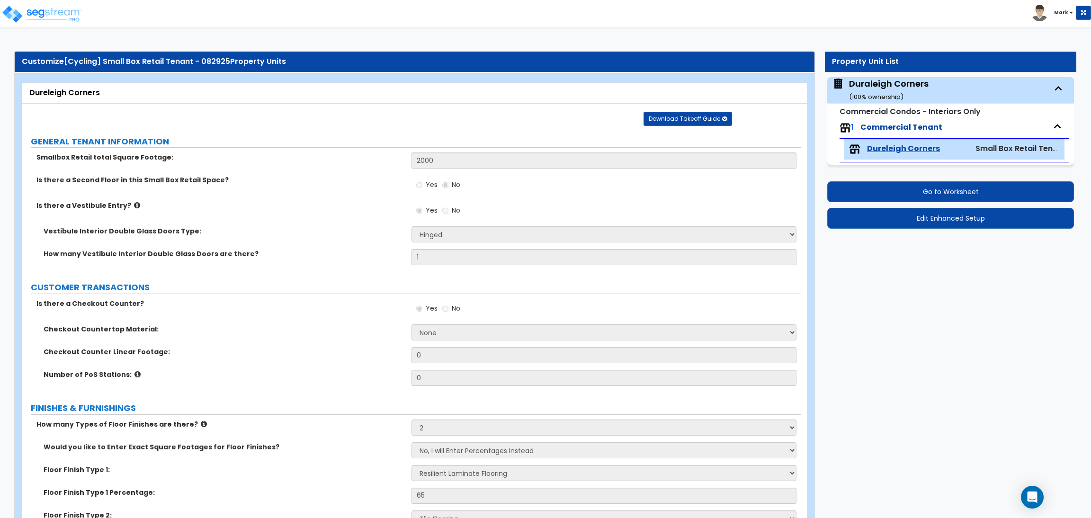
select select "1"
select select "2"
select select "1"
select select "3"
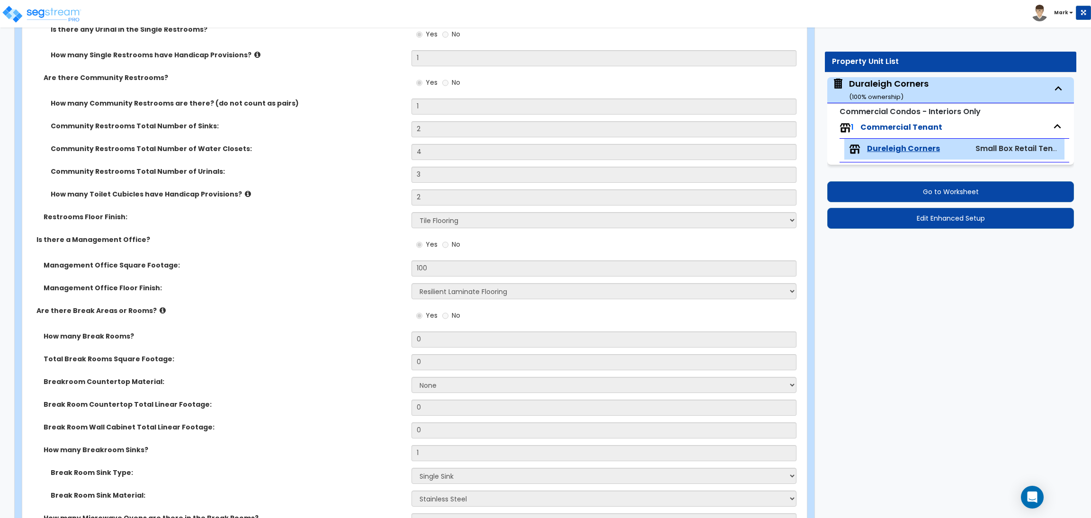
scroll to position [1950, 0]
